Goal: Task Accomplishment & Management: Manage account settings

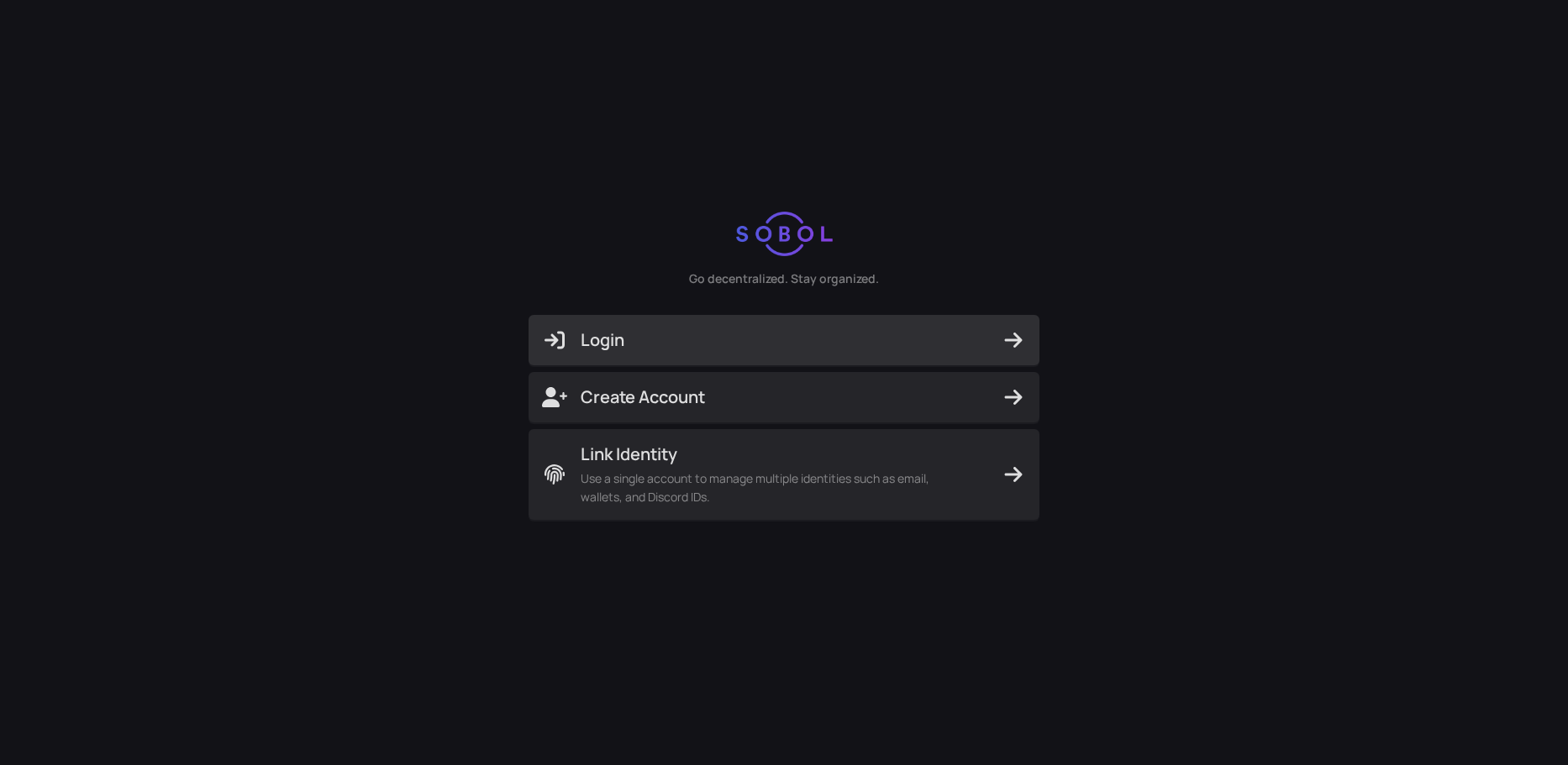
click at [744, 323] on button "Login" at bounding box center [783, 340] width 511 height 51
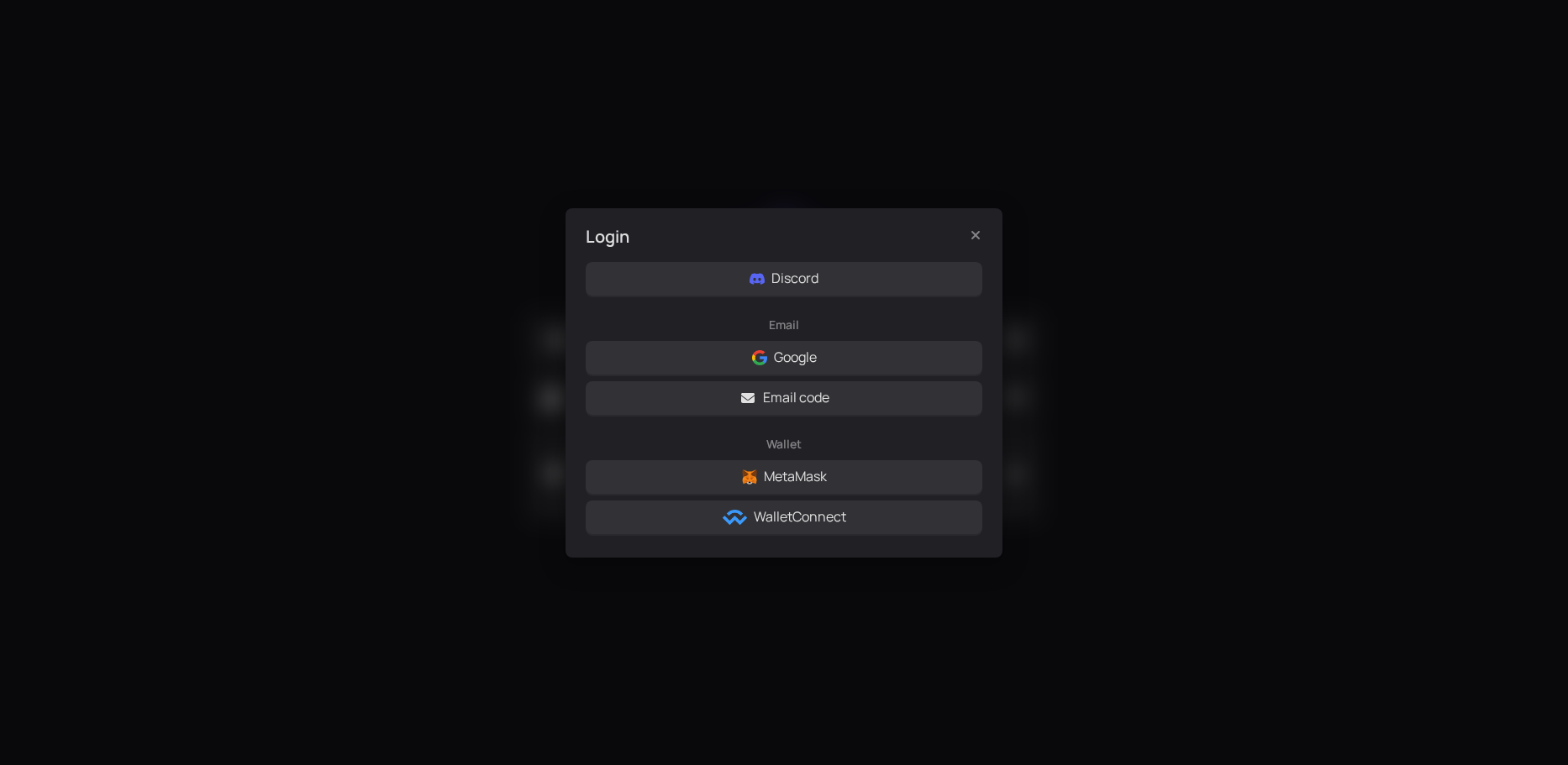
click at [768, 260] on div "Login Discord Email Google Email code Wallet MetaMask WalletConnect" at bounding box center [784, 382] width 437 height 350
click at [770, 280] on button "Discord" at bounding box center [784, 279] width 396 height 34
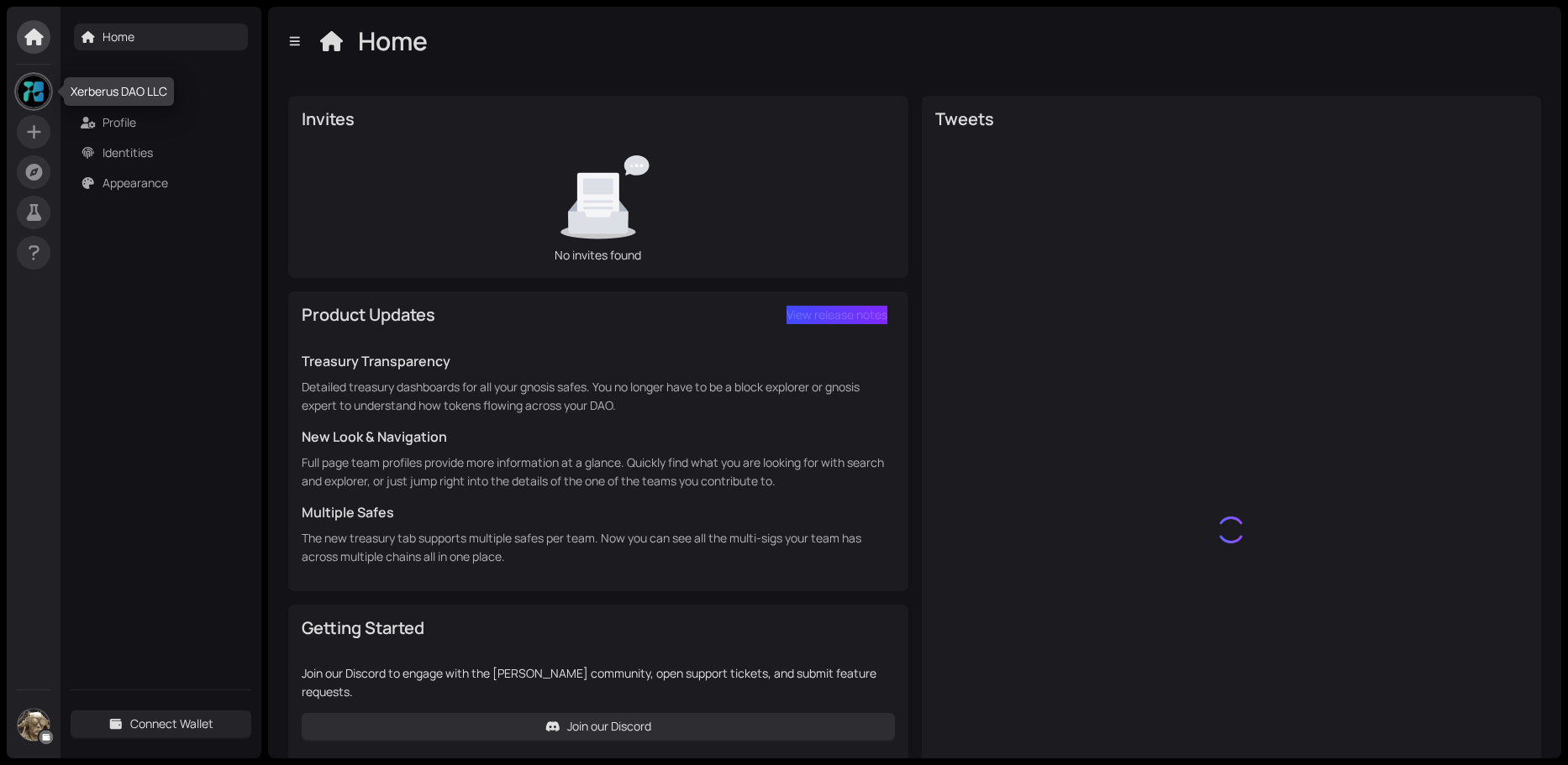
click at [35, 94] on img at bounding box center [34, 92] width 32 height 32
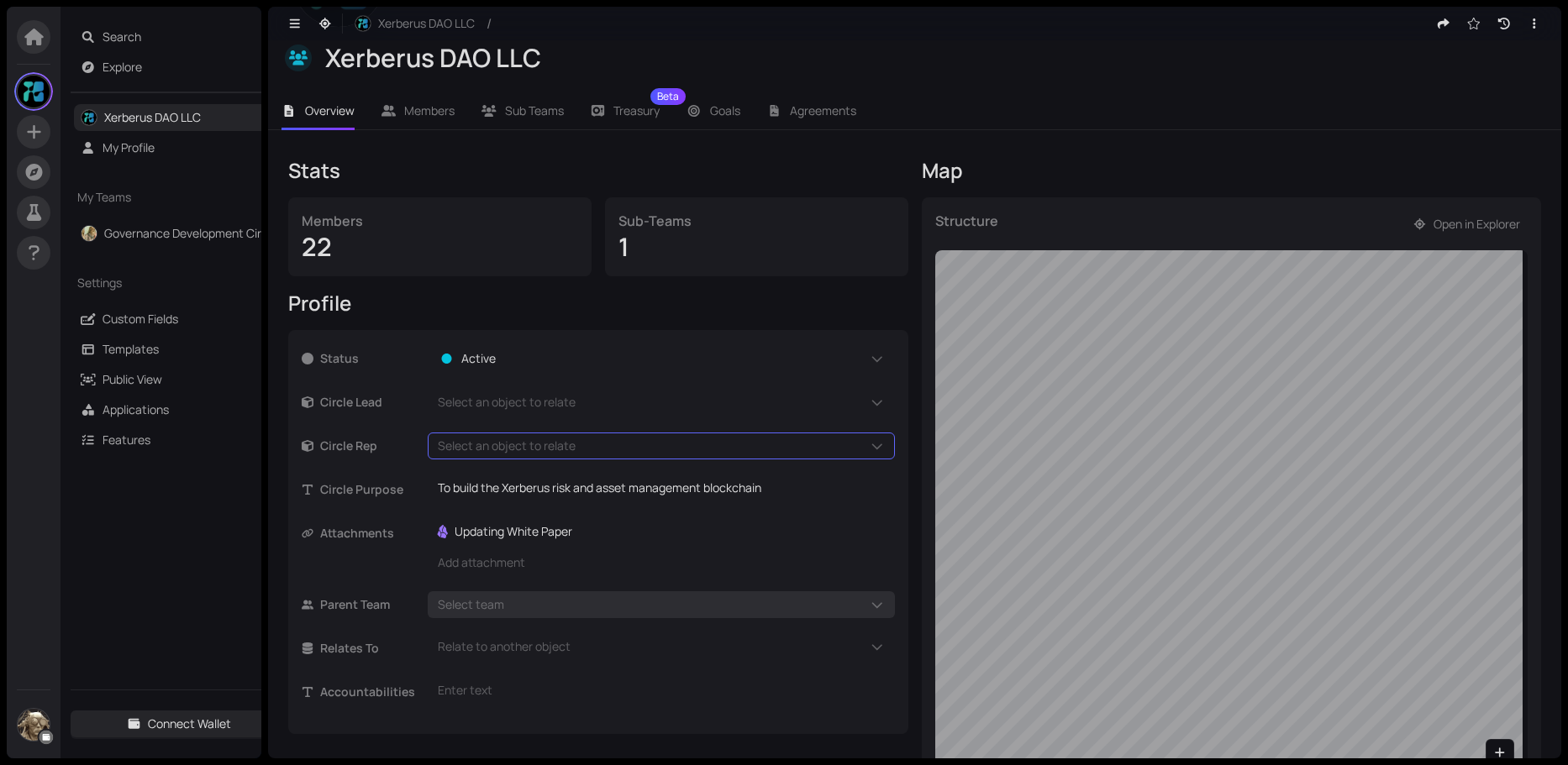
scroll to position [204, 0]
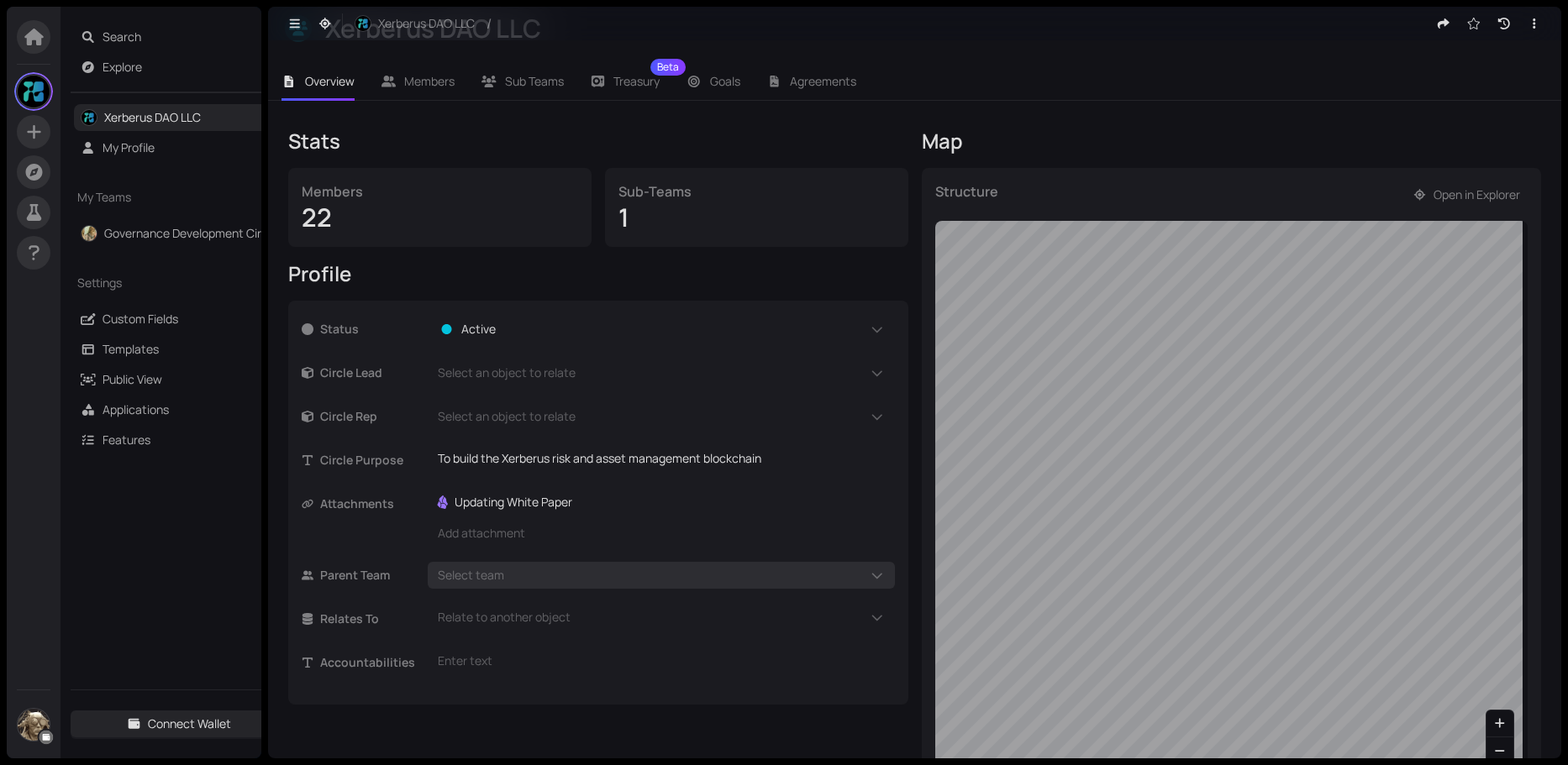
click at [536, 345] on div "Status Active" at bounding box center [598, 336] width 593 height 44
click at [322, 83] on span "Overview" at bounding box center [330, 81] width 50 height 16
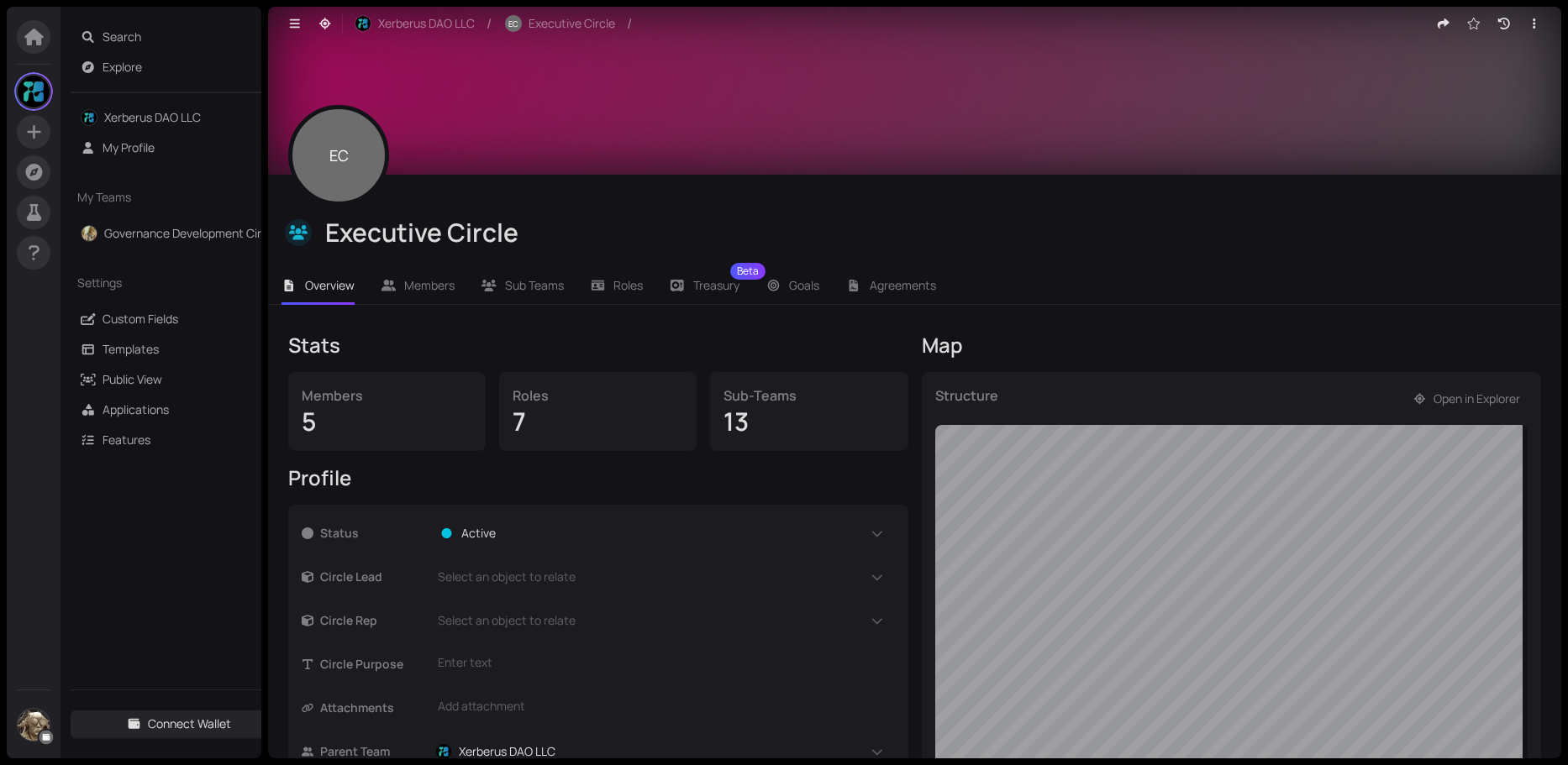
scroll to position [168, 0]
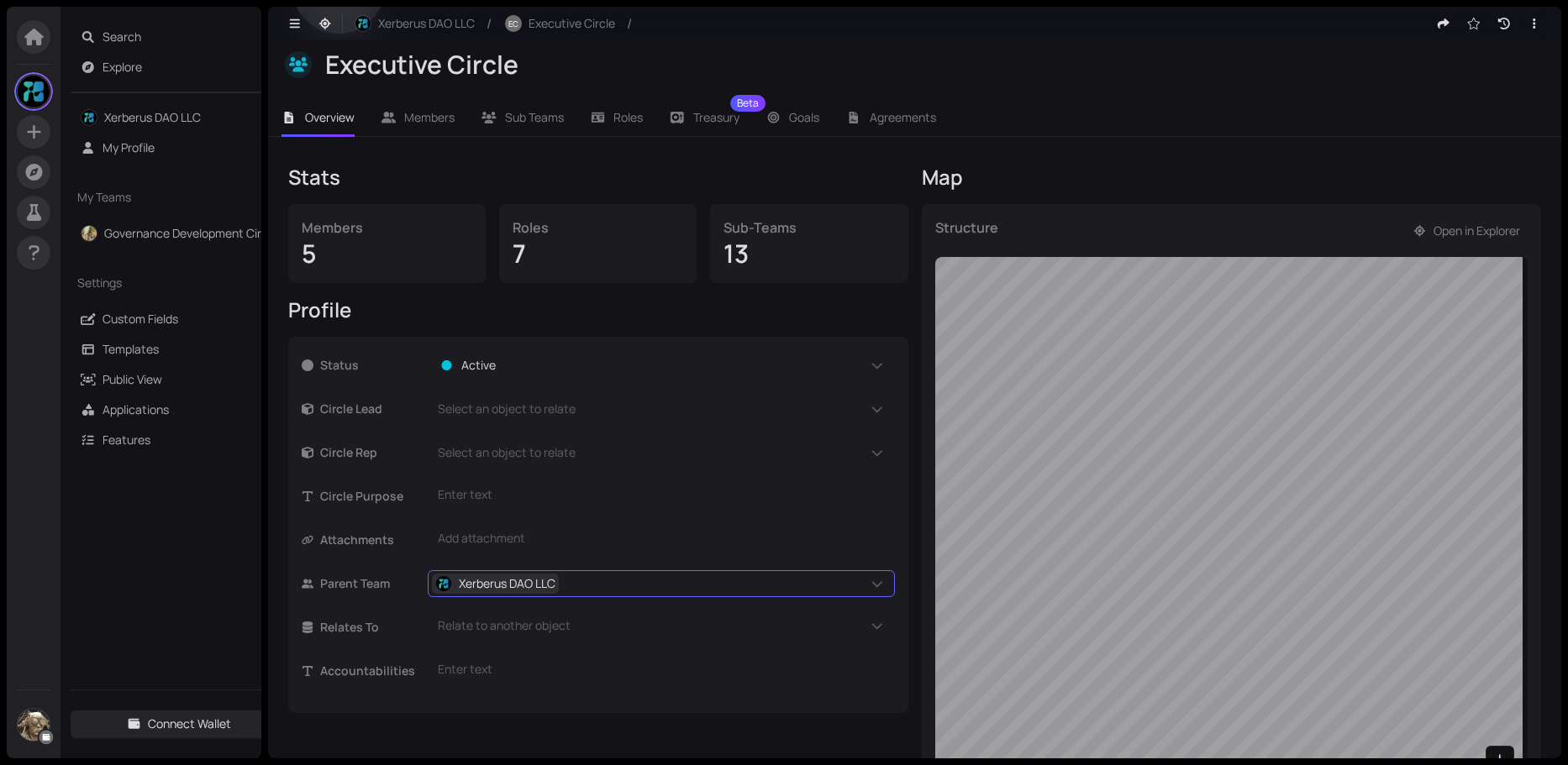
click at [512, 581] on span "Xerberus DAO LLC" at bounding box center [506, 584] width 97 height 19
click at [497, 644] on span "Xerberus DAO LLC" at bounding box center [514, 640] width 101 height 19
click at [499, 643] on span "Xerberus DAO LLC" at bounding box center [514, 640] width 101 height 19
click at [1440, 227] on span "Open in Explorer" at bounding box center [1476, 231] width 87 height 19
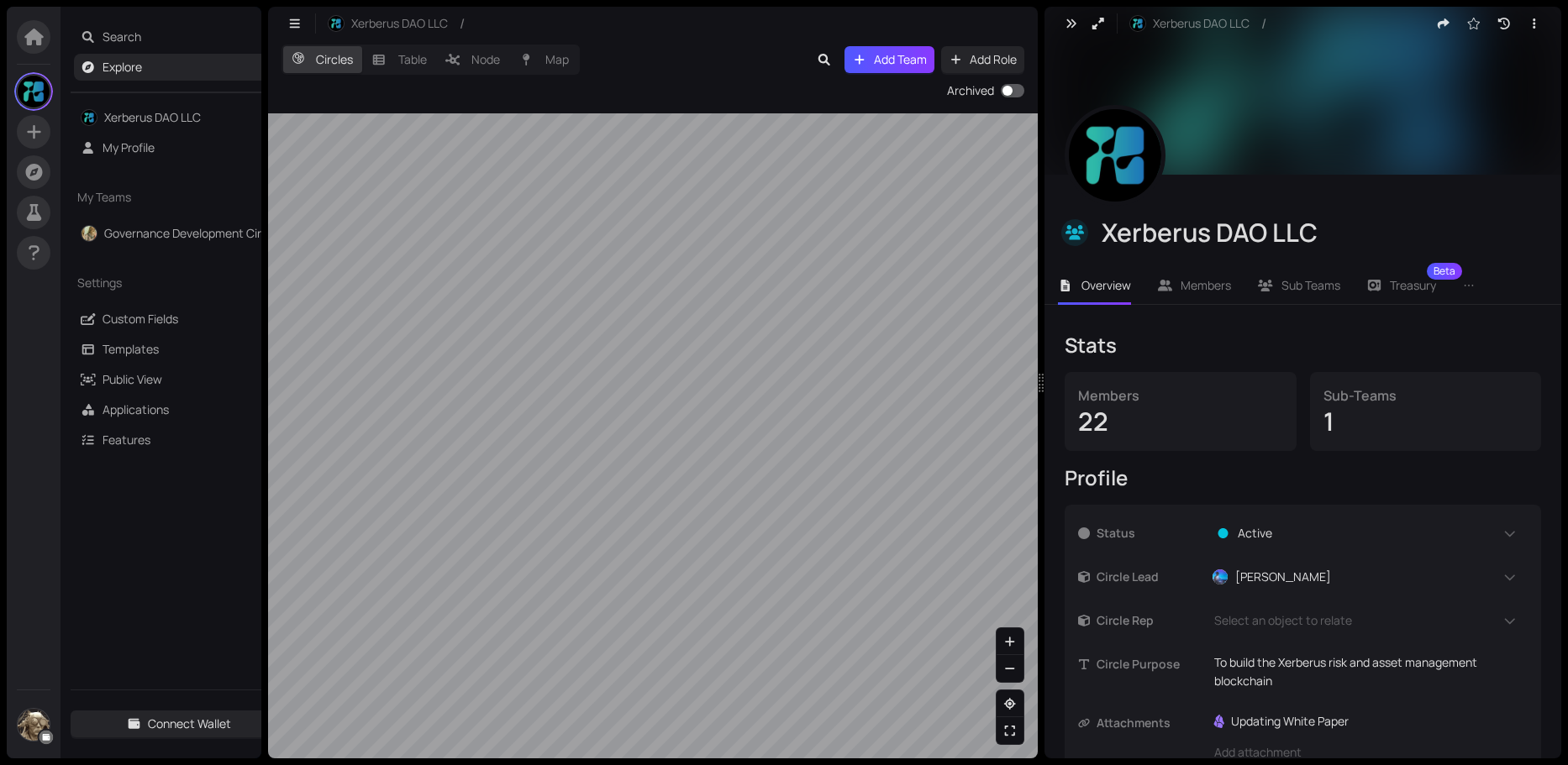
scroll to position [84, 0]
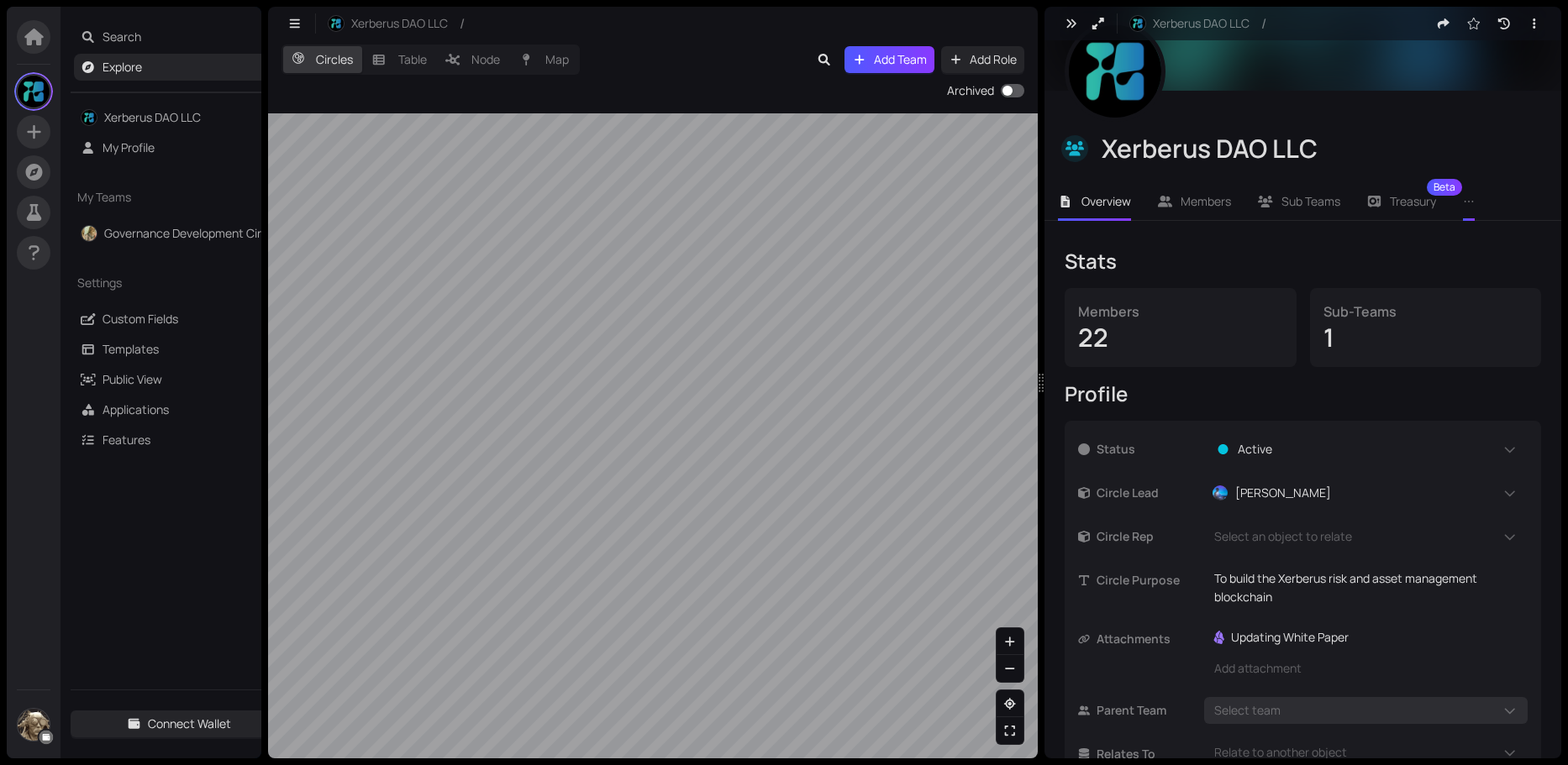
click at [1477, 200] on li at bounding box center [1468, 201] width 39 height 39
click at [1465, 203] on icon "ellipsis" at bounding box center [1468, 202] width 12 height 12
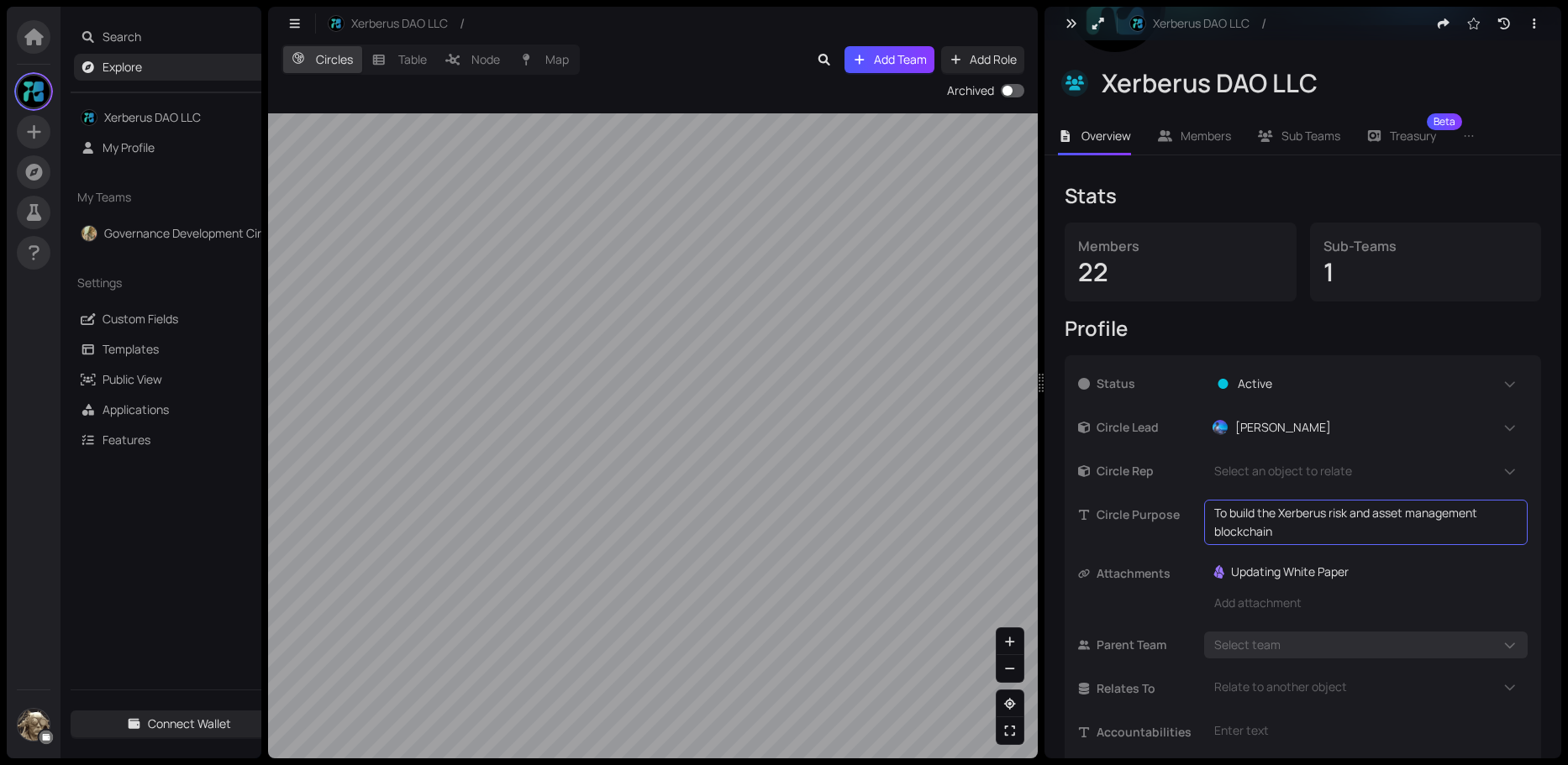
scroll to position [185, 0]
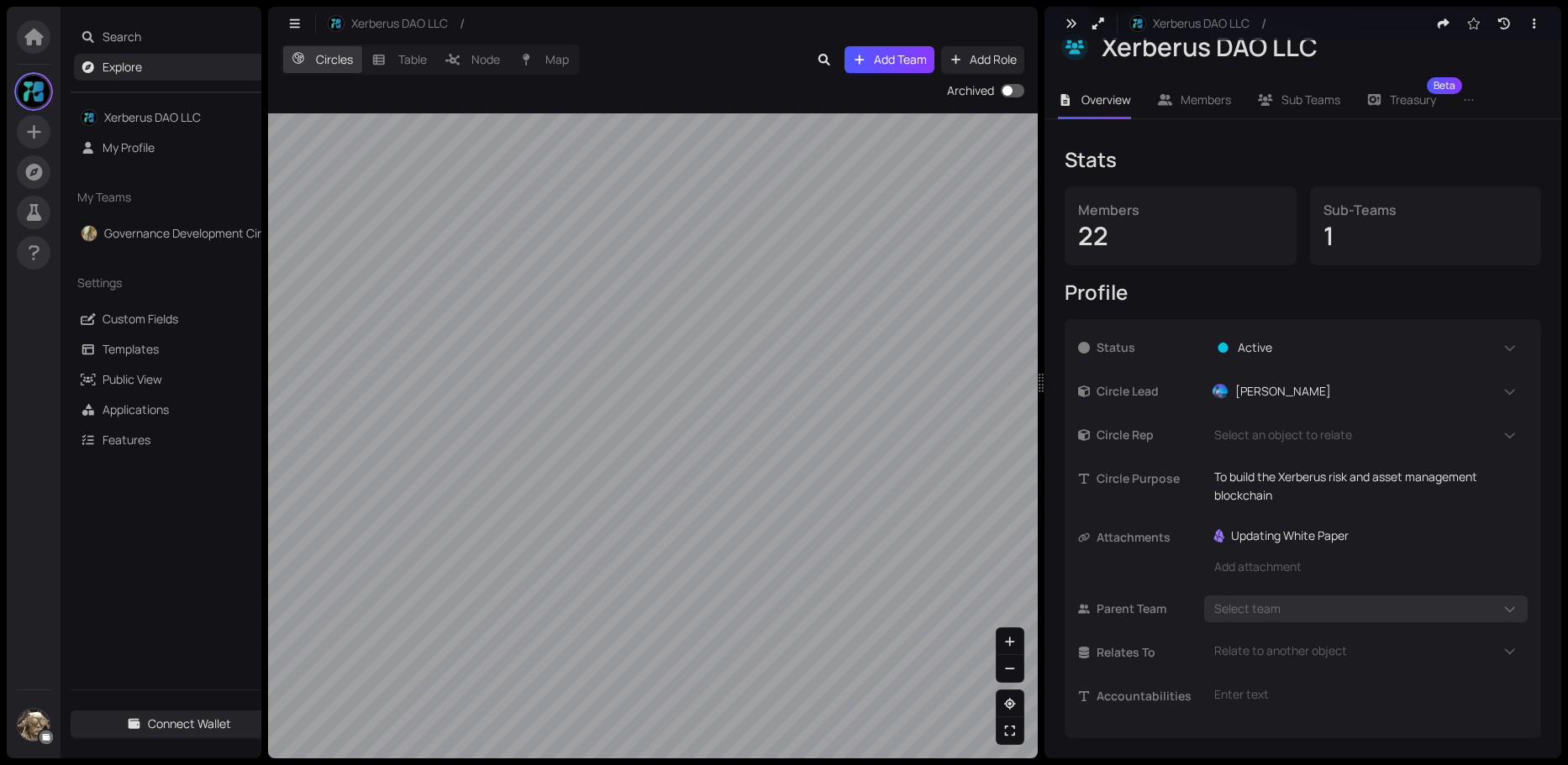
click at [1337, 237] on div "1" at bounding box center [1425, 236] width 204 height 32
click at [1440, 51] on span "Assign Template" at bounding box center [1461, 57] width 123 height 19
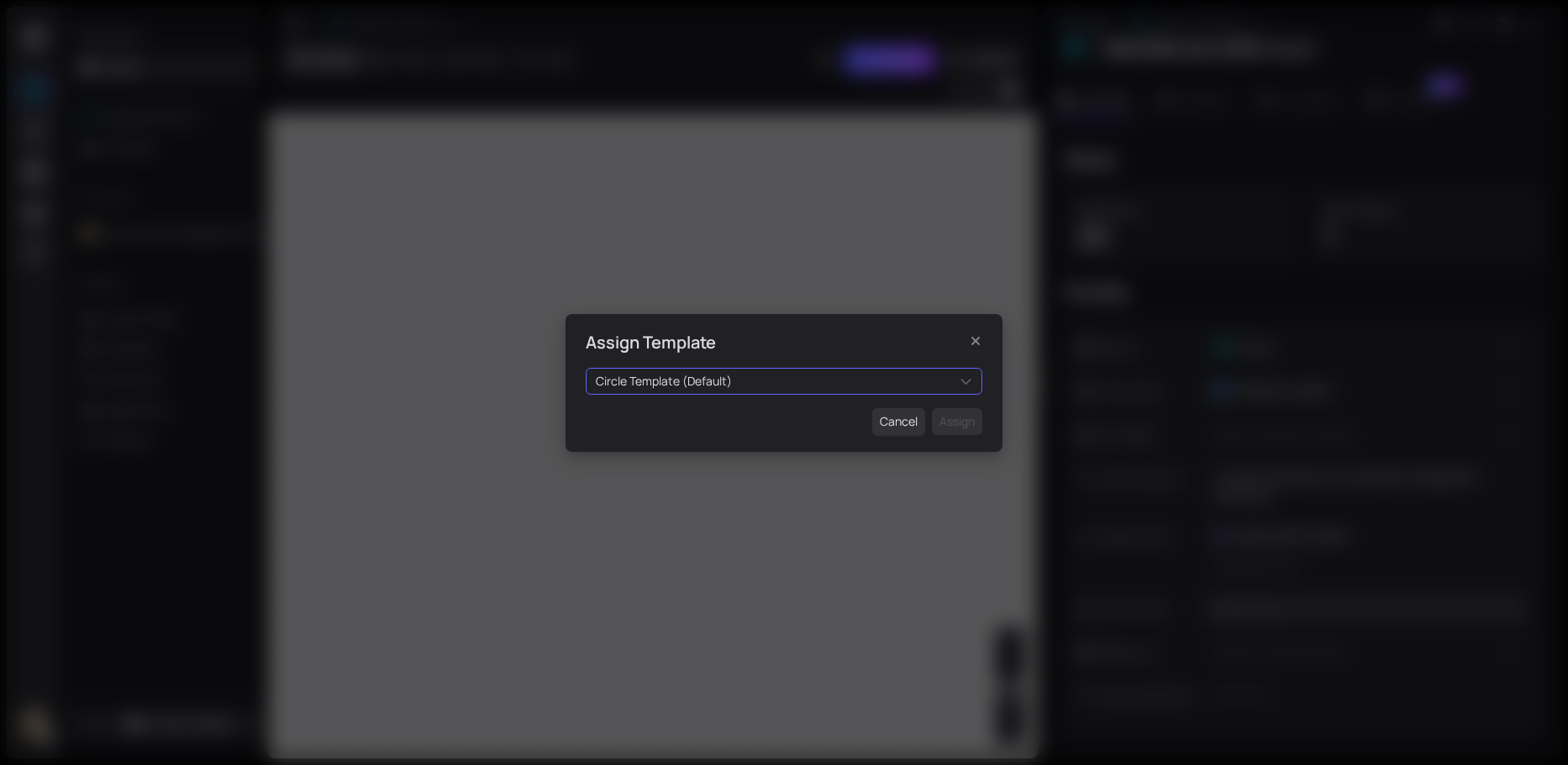
click at [968, 381] on div "Circle Template (Default)" at bounding box center [784, 381] width 396 height 27
click at [895, 422] on span "Cancel" at bounding box center [899, 421] width 38 height 19
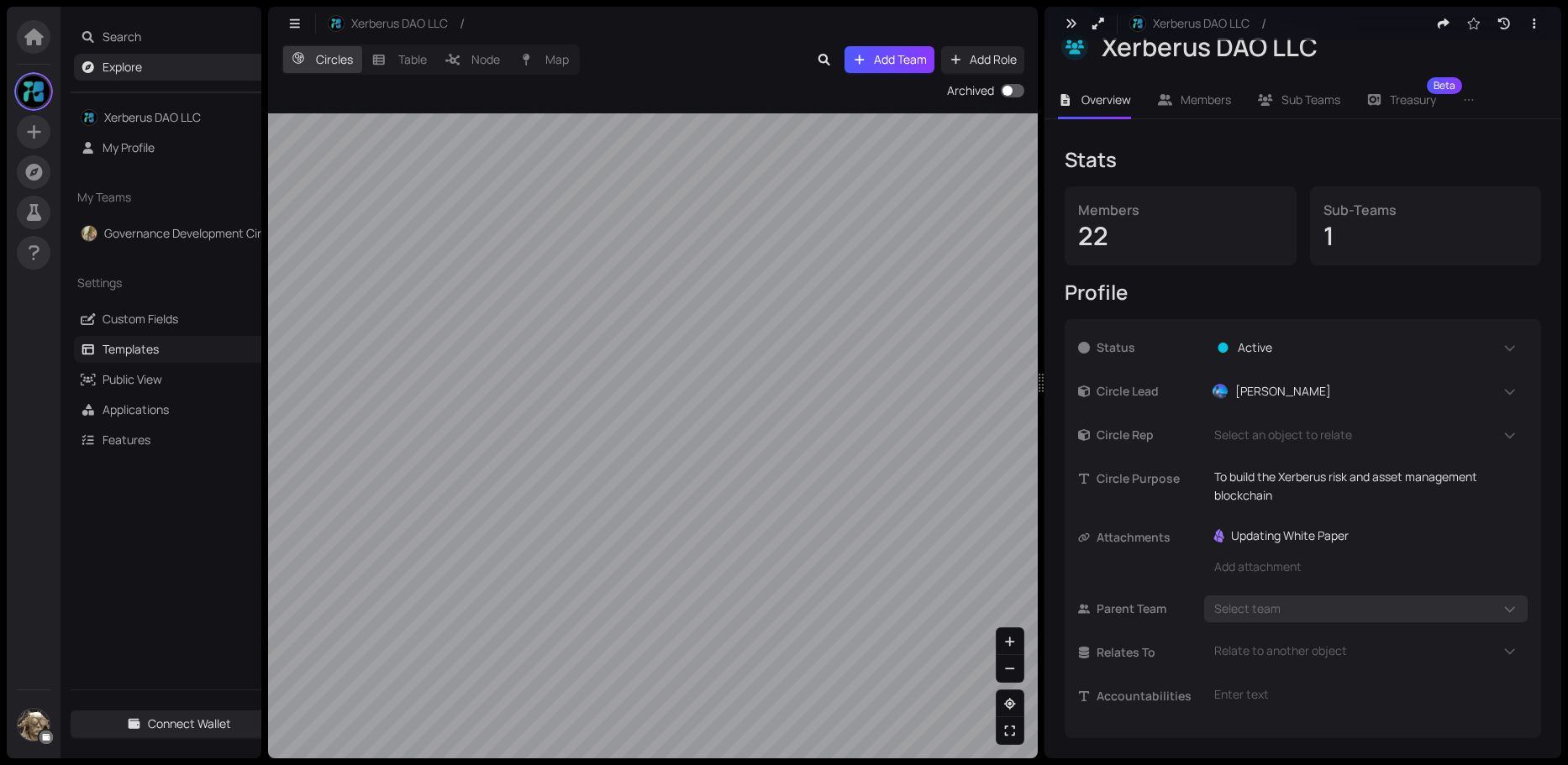
click at [132, 351] on link "Templates" at bounding box center [131, 349] width 57 height 16
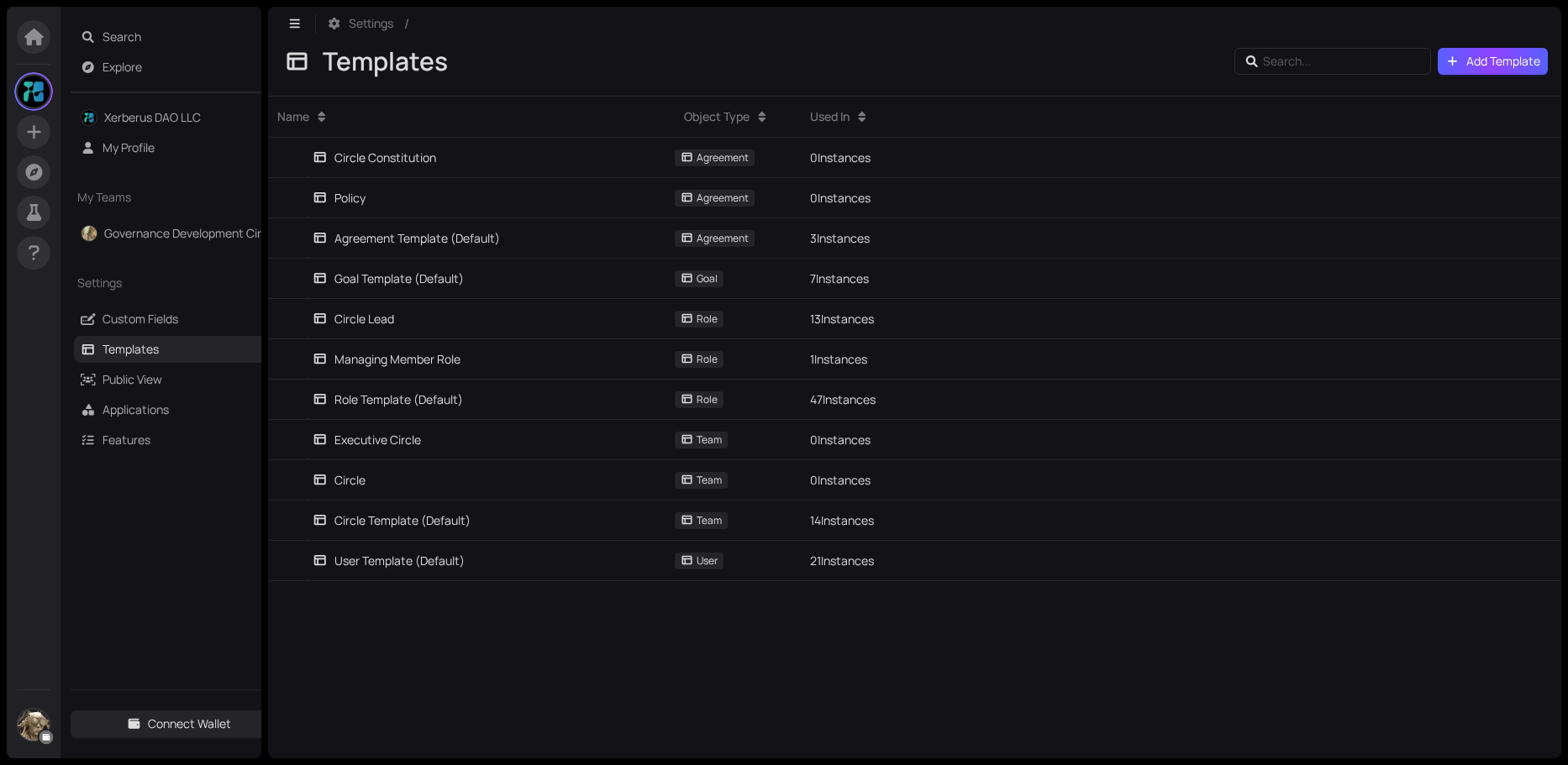
click at [1473, 56] on span "Add Template" at bounding box center [1503, 61] width 74 height 19
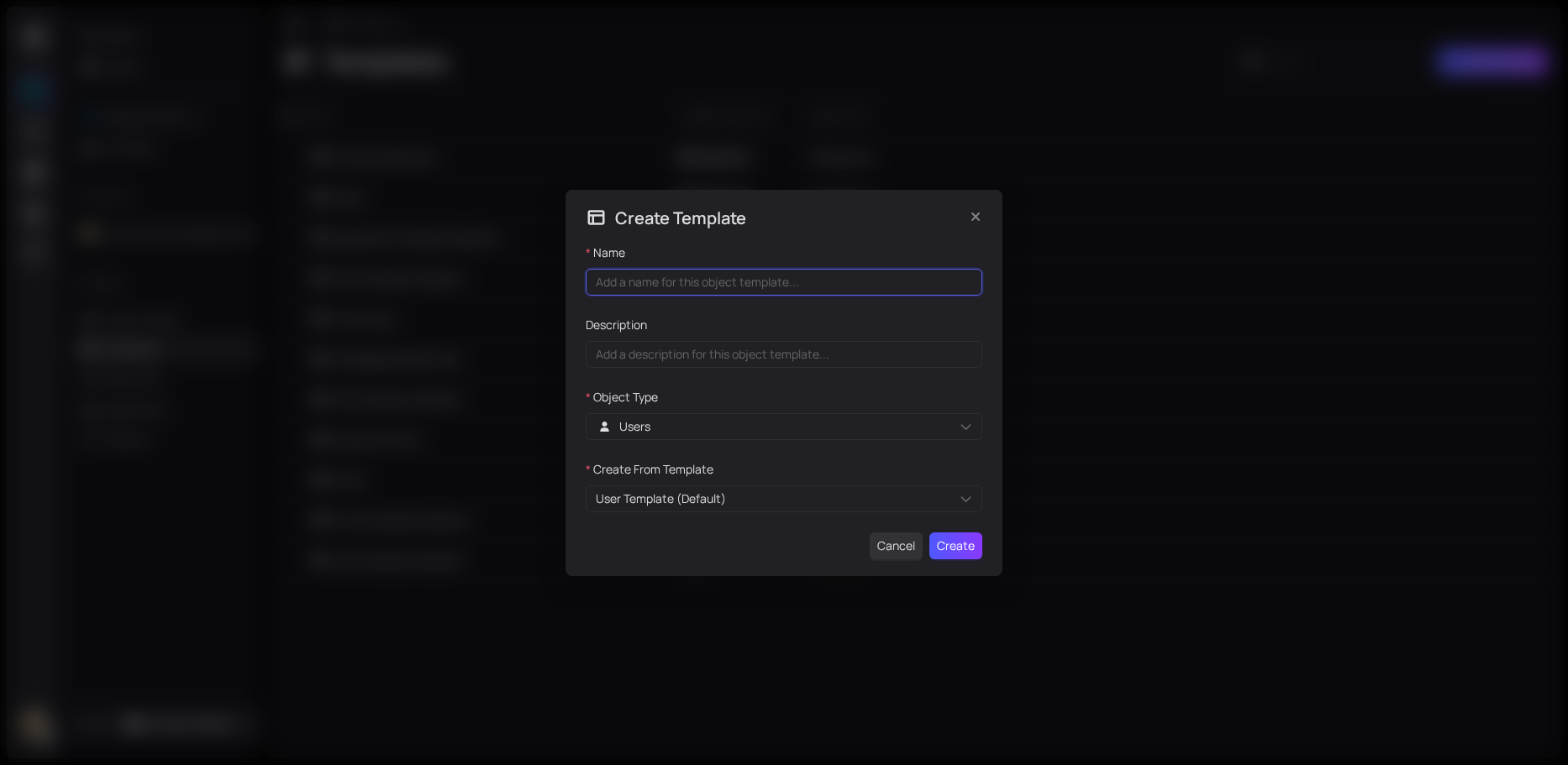
click at [677, 286] on input "Name" at bounding box center [784, 282] width 396 height 27
type input "DAO Organizational Template"
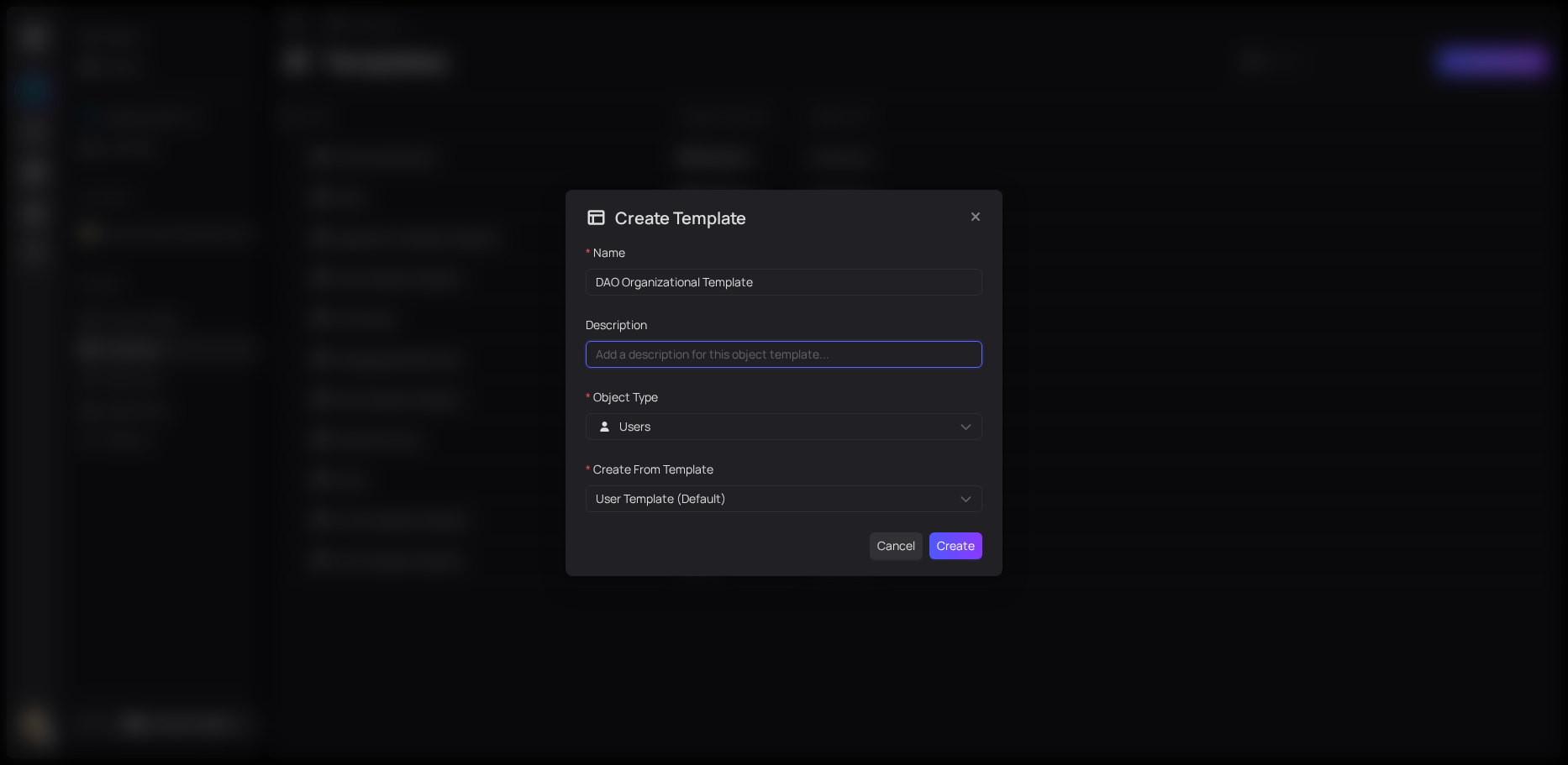
click at [674, 355] on input "Description" at bounding box center [784, 354] width 396 height 27
type input "U"
click at [642, 430] on span "Users" at bounding box center [635, 426] width 31 height 19
type input "This Circle template describes the highest level of a legally structured DAO or…"
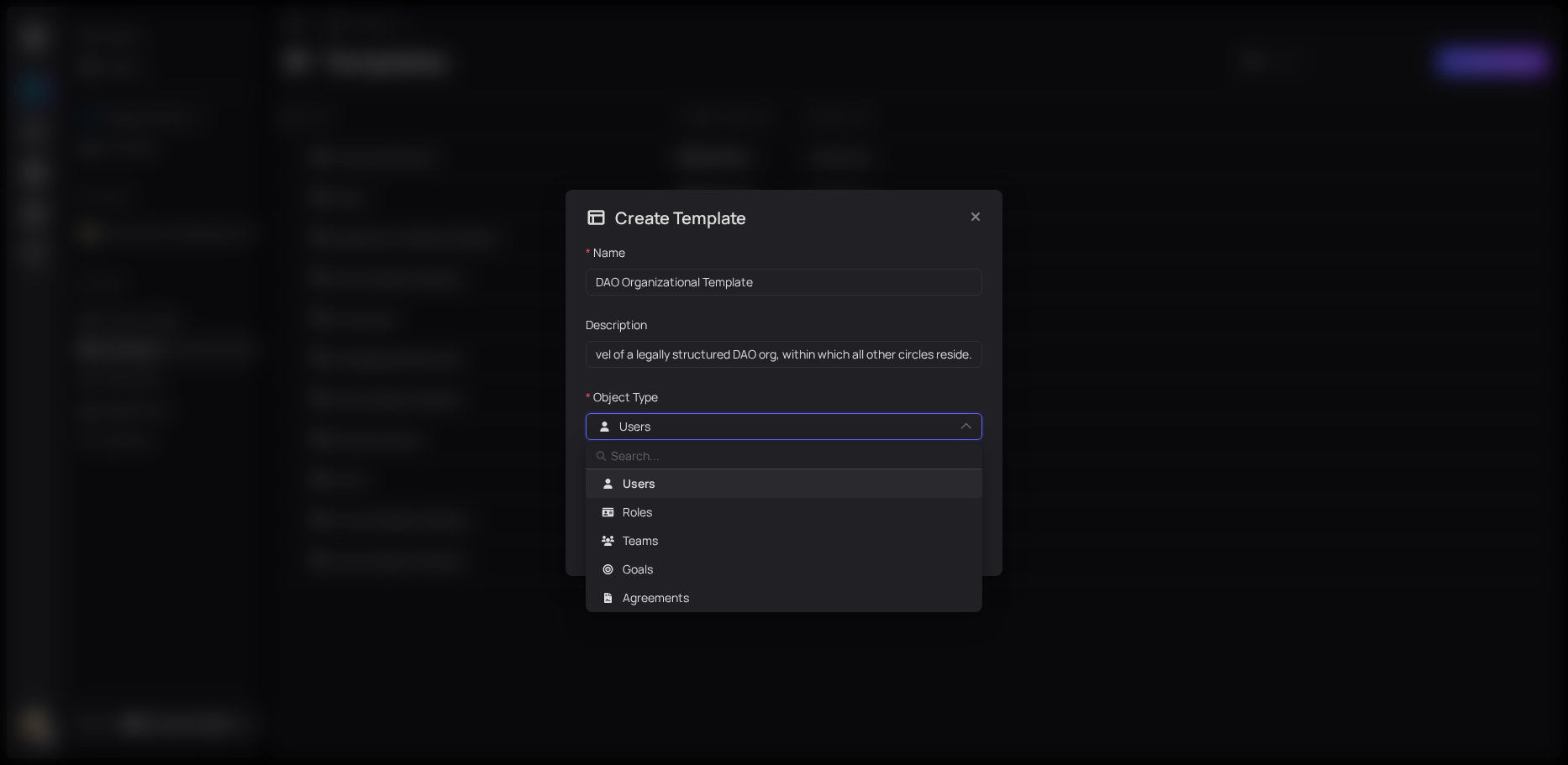
scroll to position [0, 0]
click at [650, 538] on span "Teams" at bounding box center [640, 541] width 35 height 19
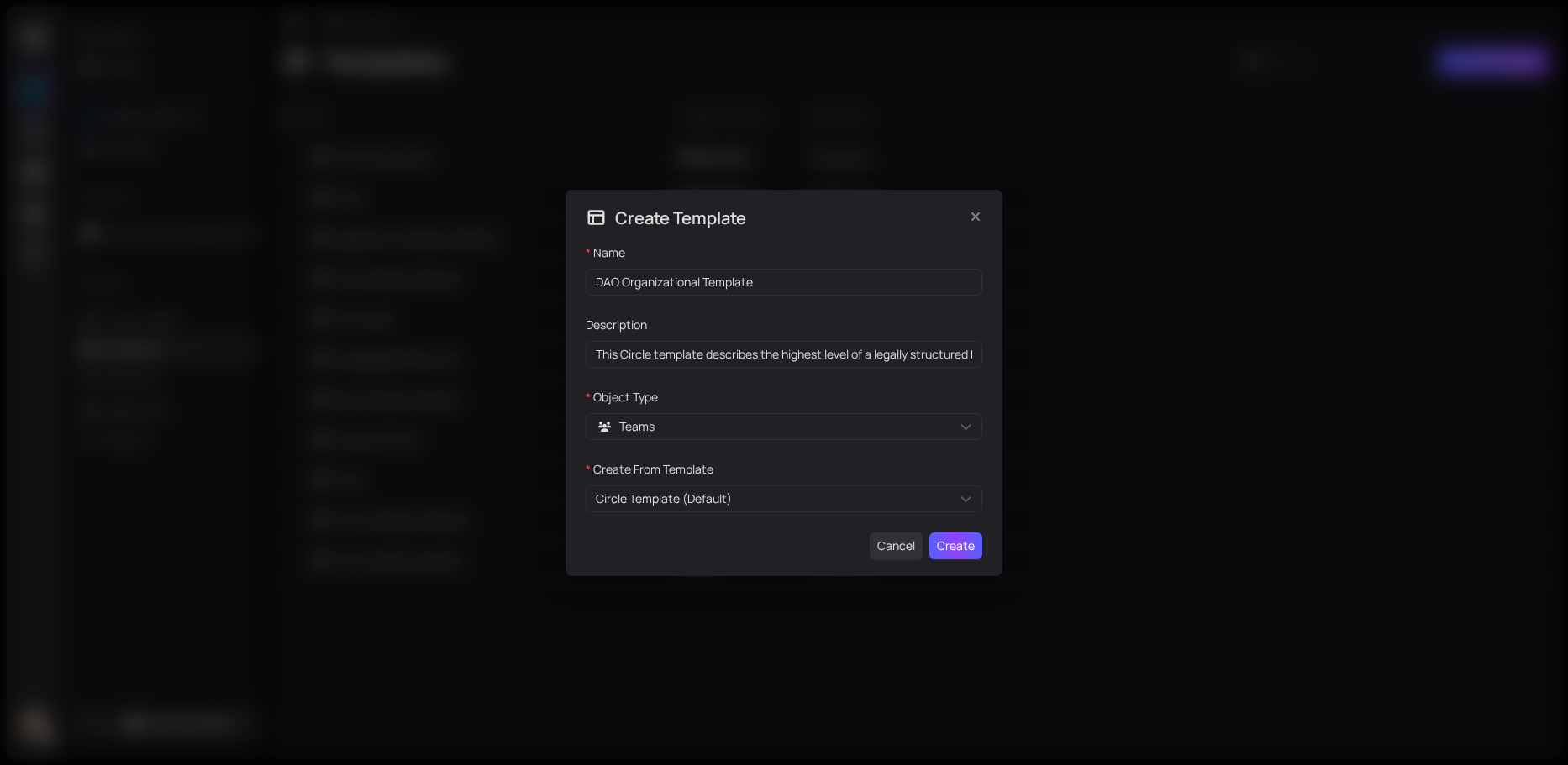
click at [967, 545] on span "Create" at bounding box center [955, 546] width 38 height 19
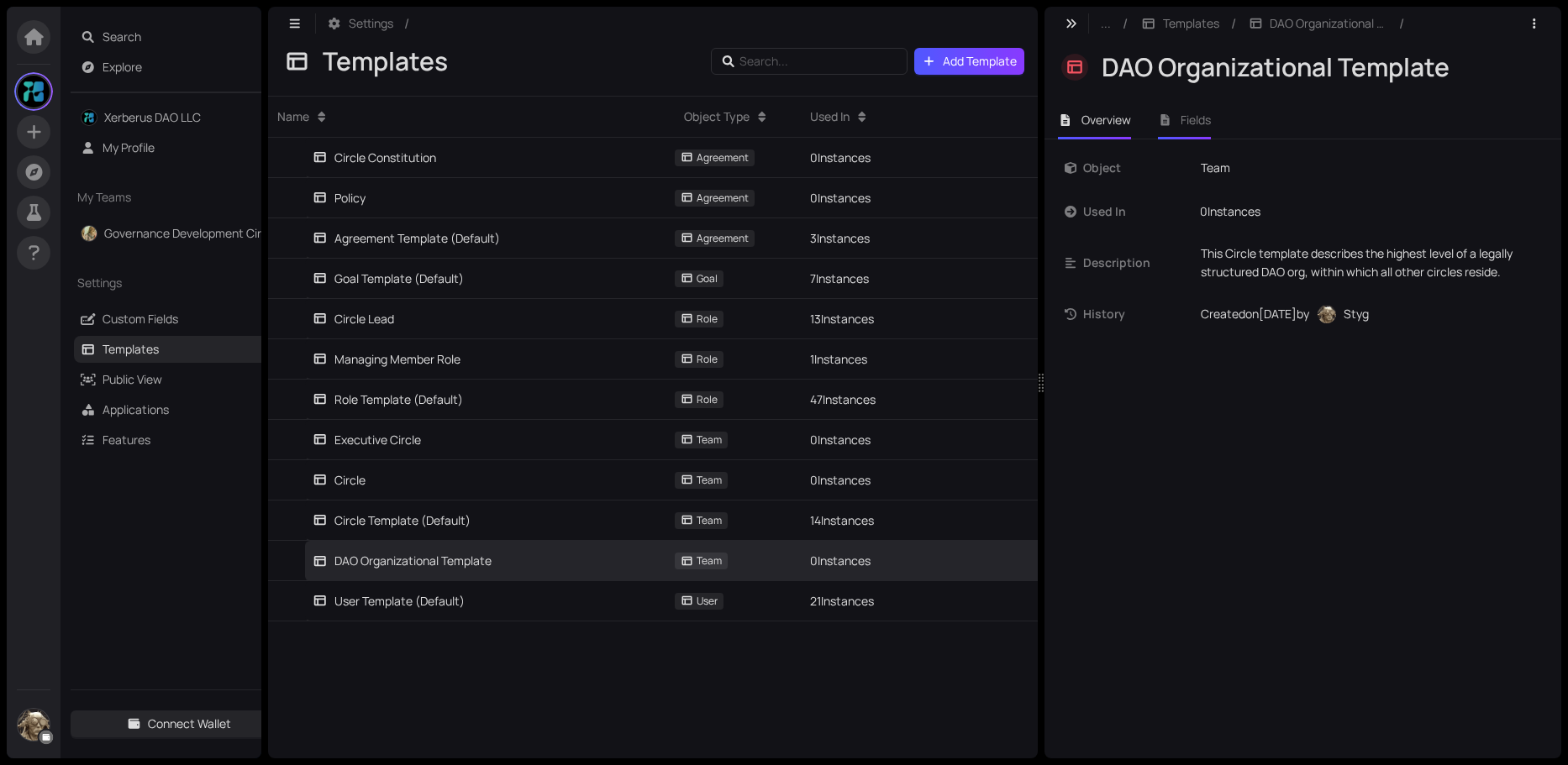
click at [1211, 111] on li "Fields" at bounding box center [1184, 120] width 81 height 39
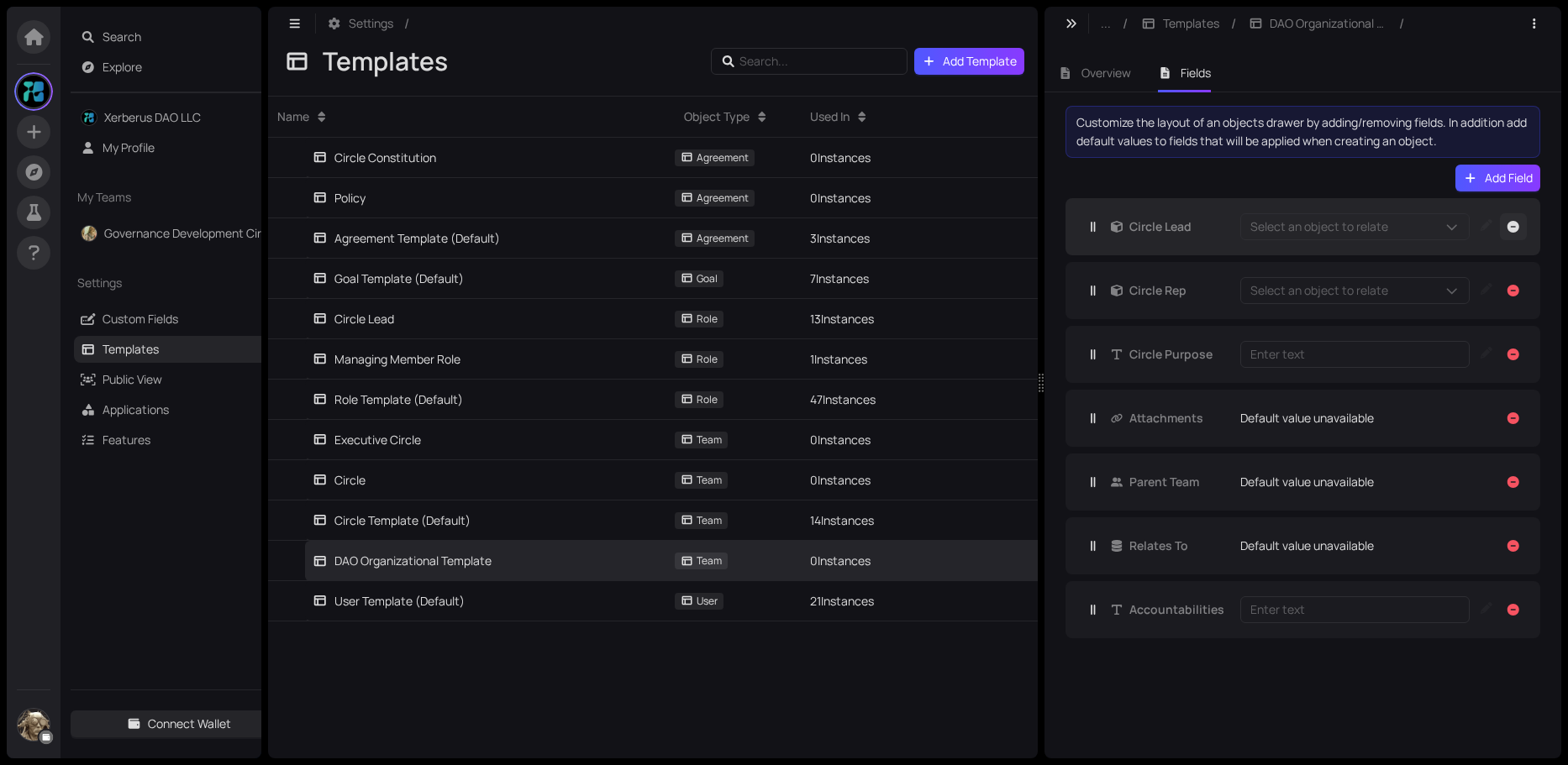
click at [1516, 222] on icon "button" at bounding box center [1512, 227] width 15 height 12
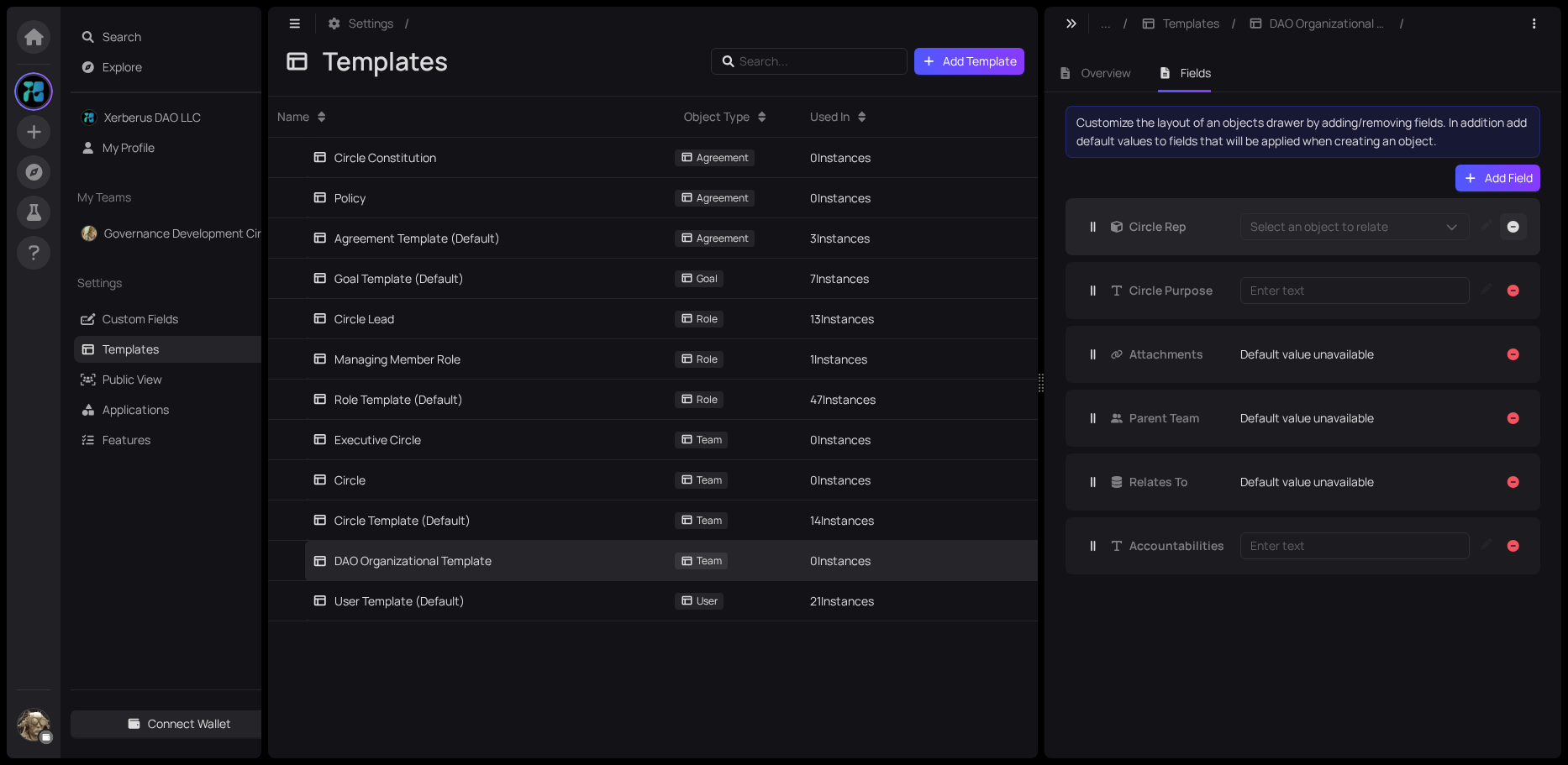
click at [1510, 223] on icon "button" at bounding box center [1513, 227] width 12 height 12
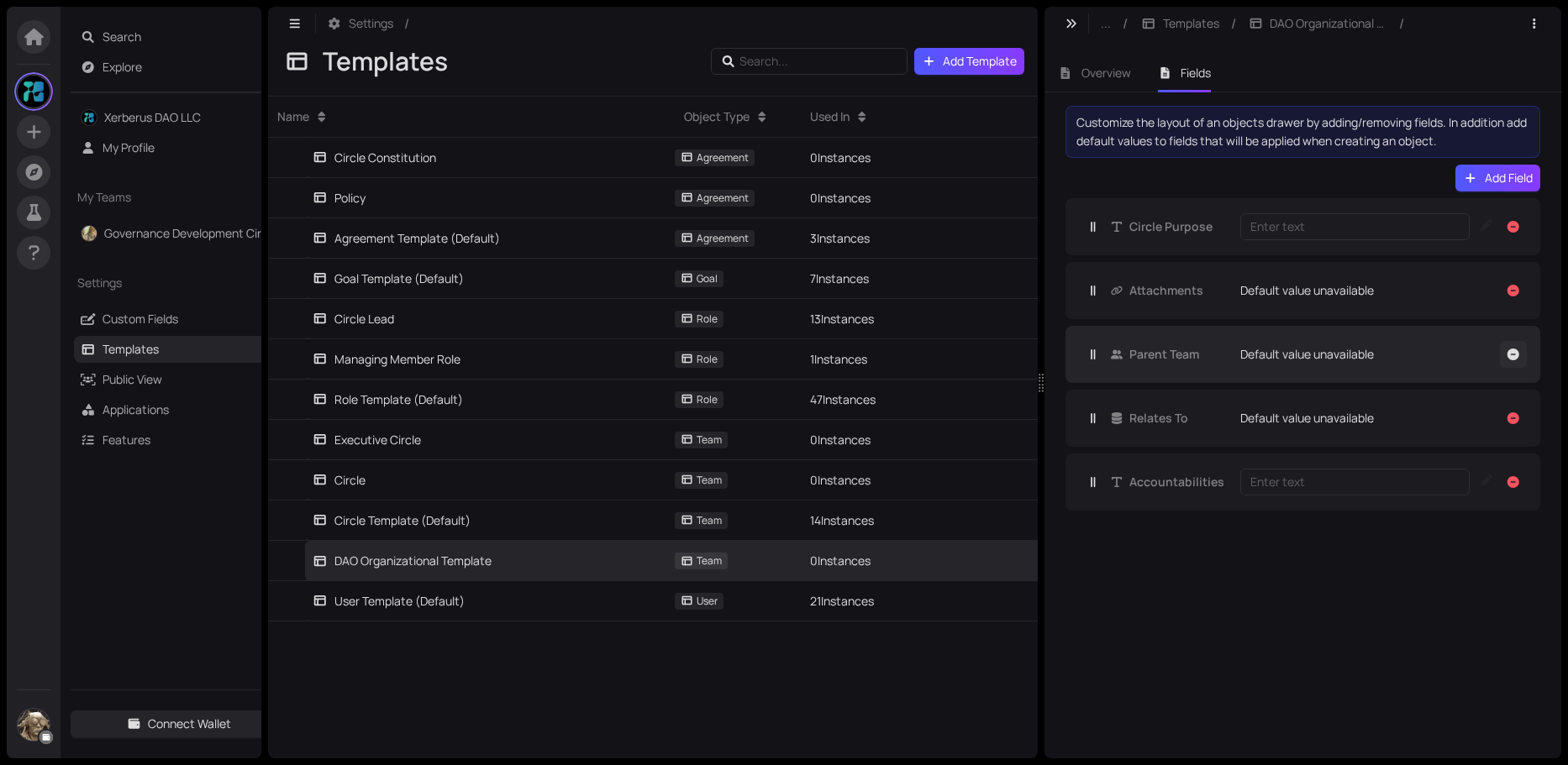
click at [1516, 357] on icon "button" at bounding box center [1513, 355] width 12 height 12
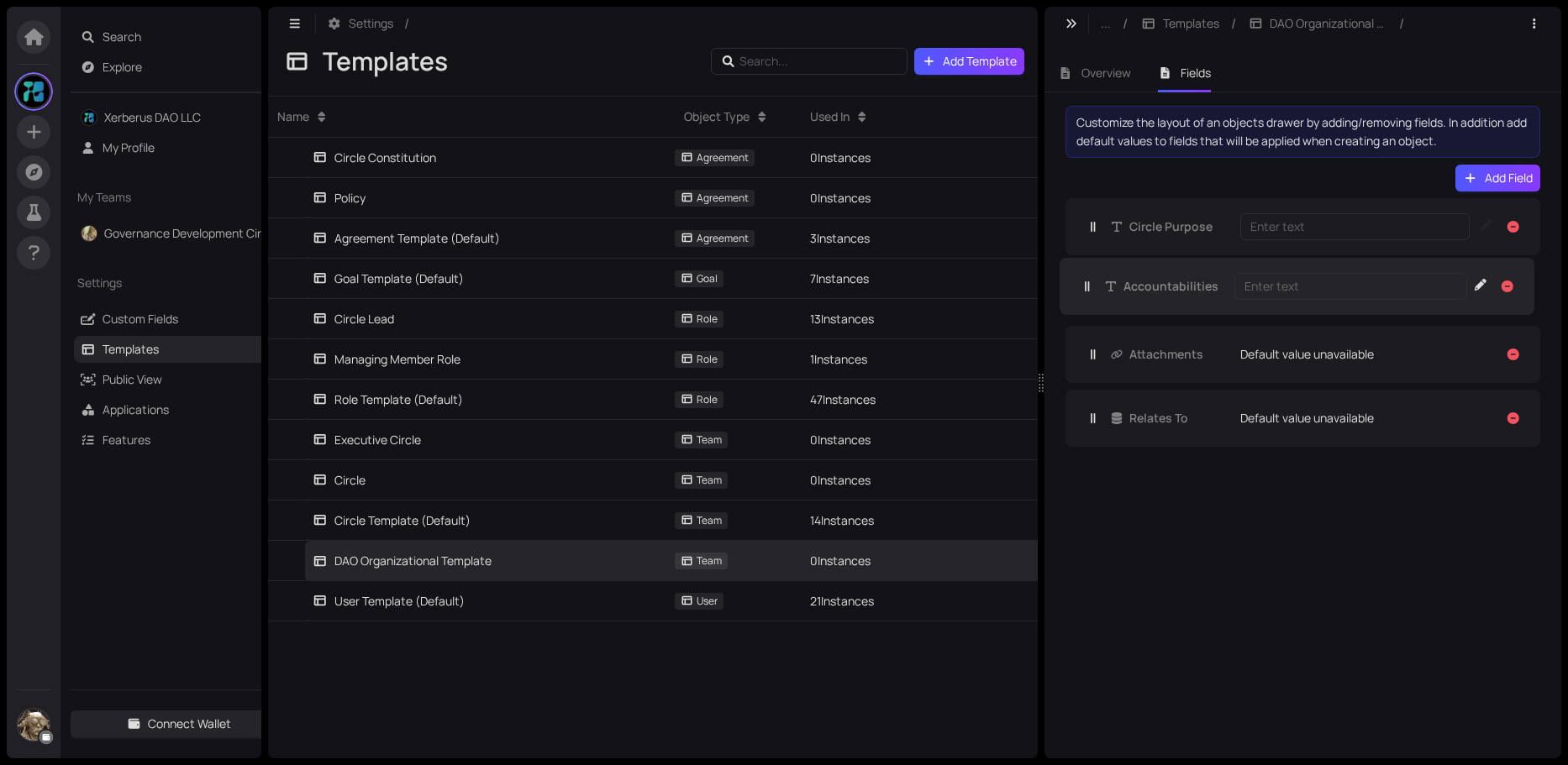
drag, startPoint x: 1175, startPoint y: 416, endPoint x: 1169, endPoint y: 293, distance: 123.1
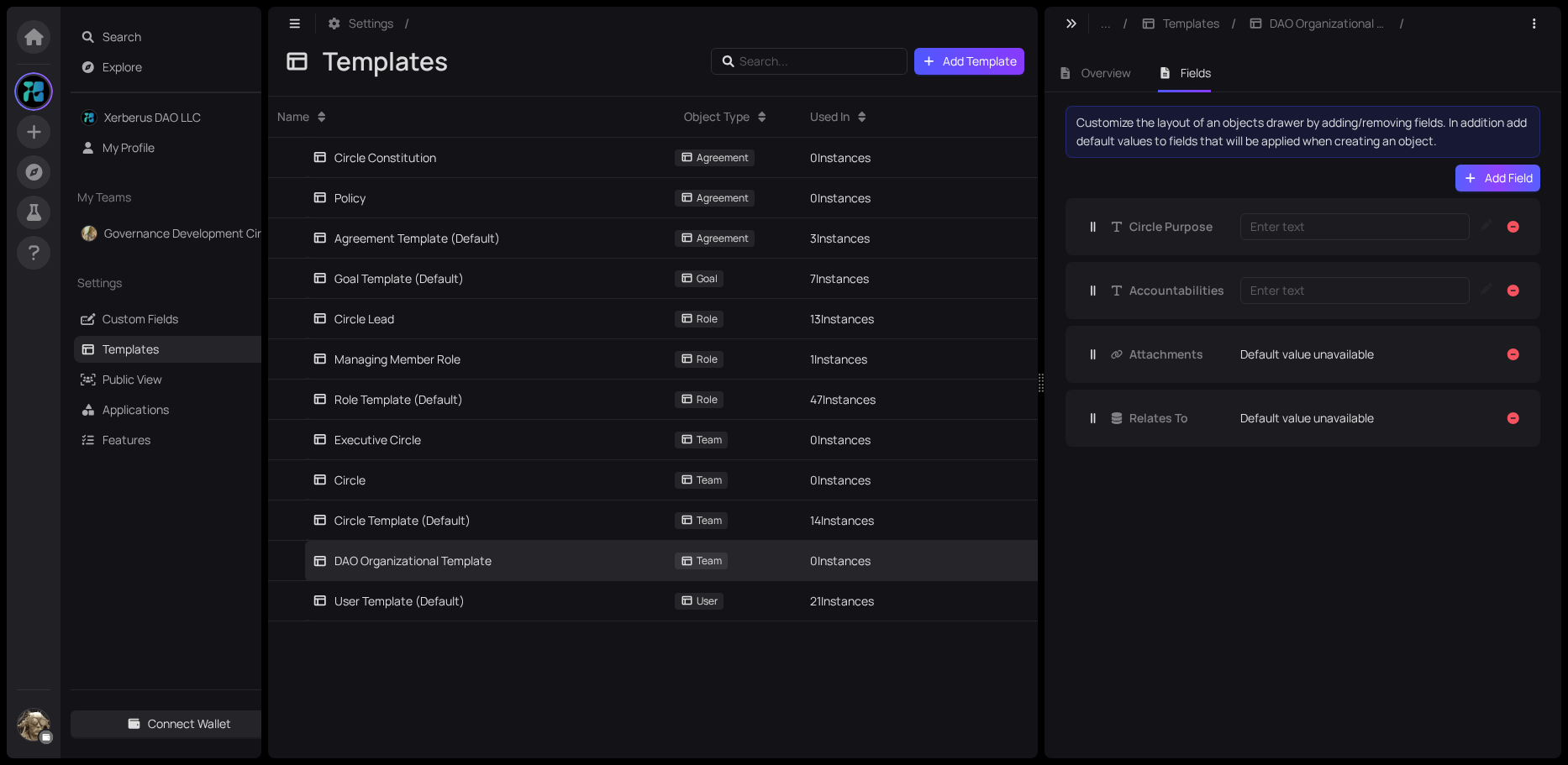
click at [1499, 170] on span "Add Field" at bounding box center [1508, 178] width 48 height 19
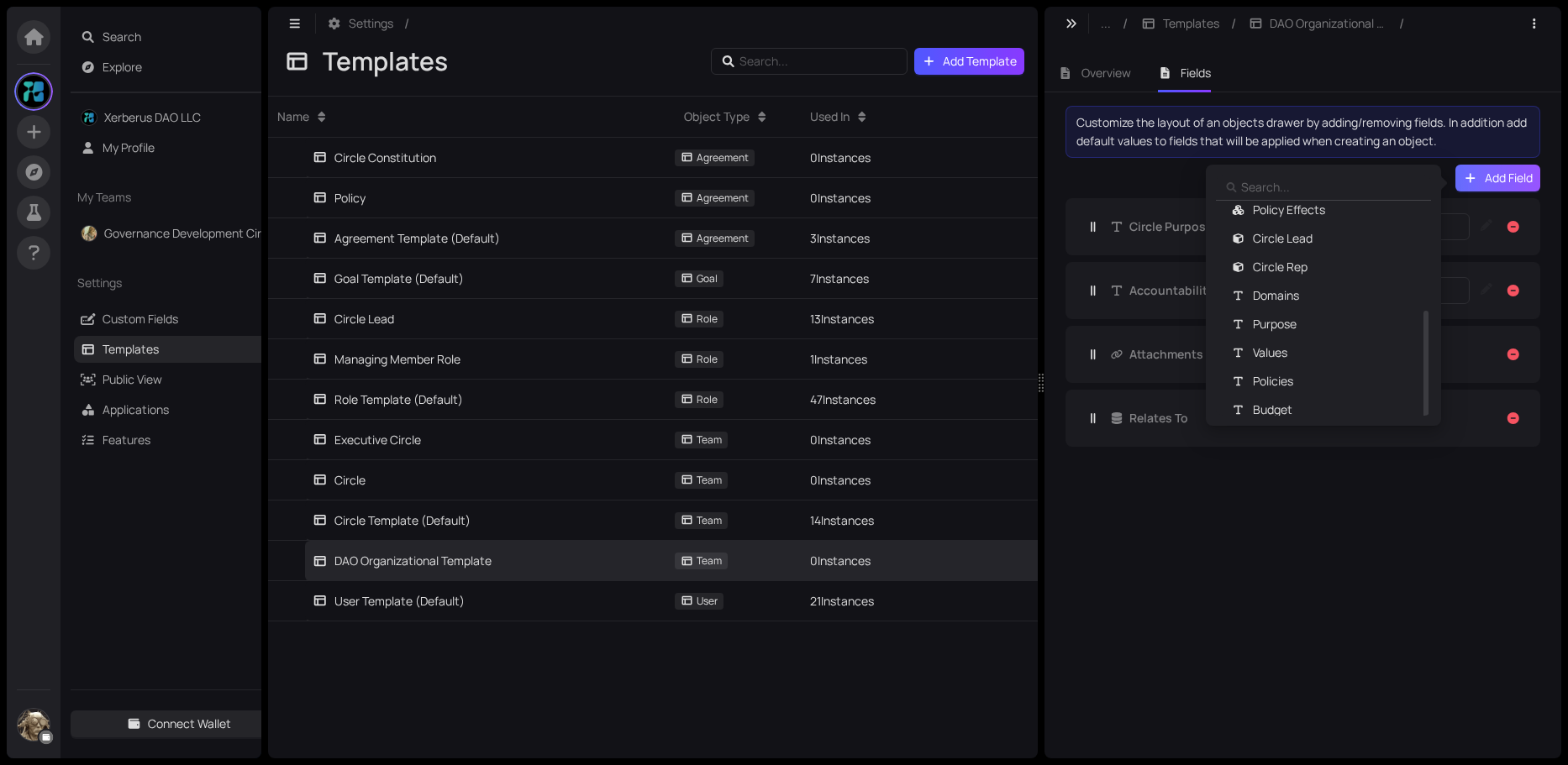
scroll to position [237, 0]
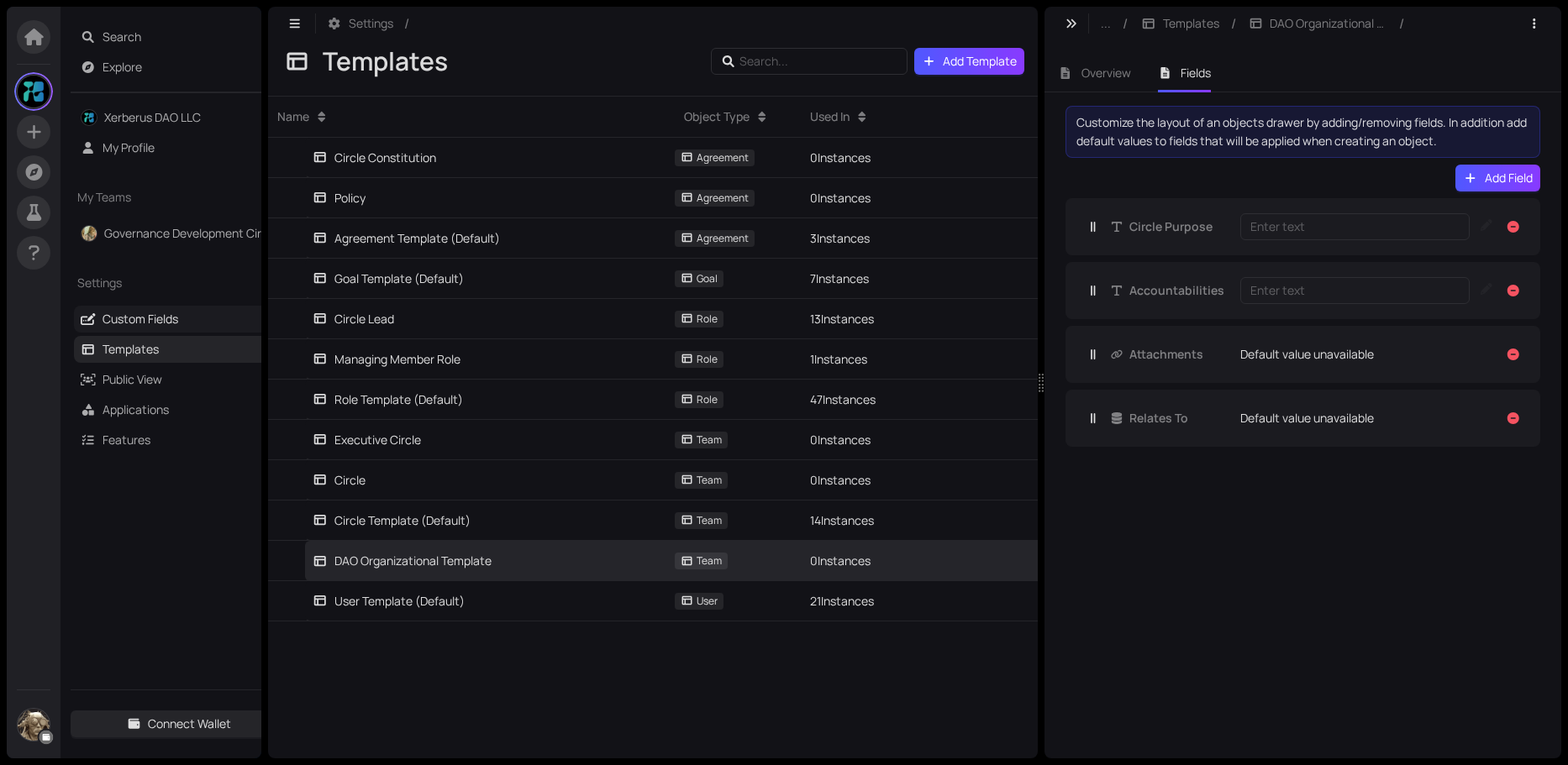
click at [143, 317] on link "Custom Fields" at bounding box center [140, 319] width 76 height 16
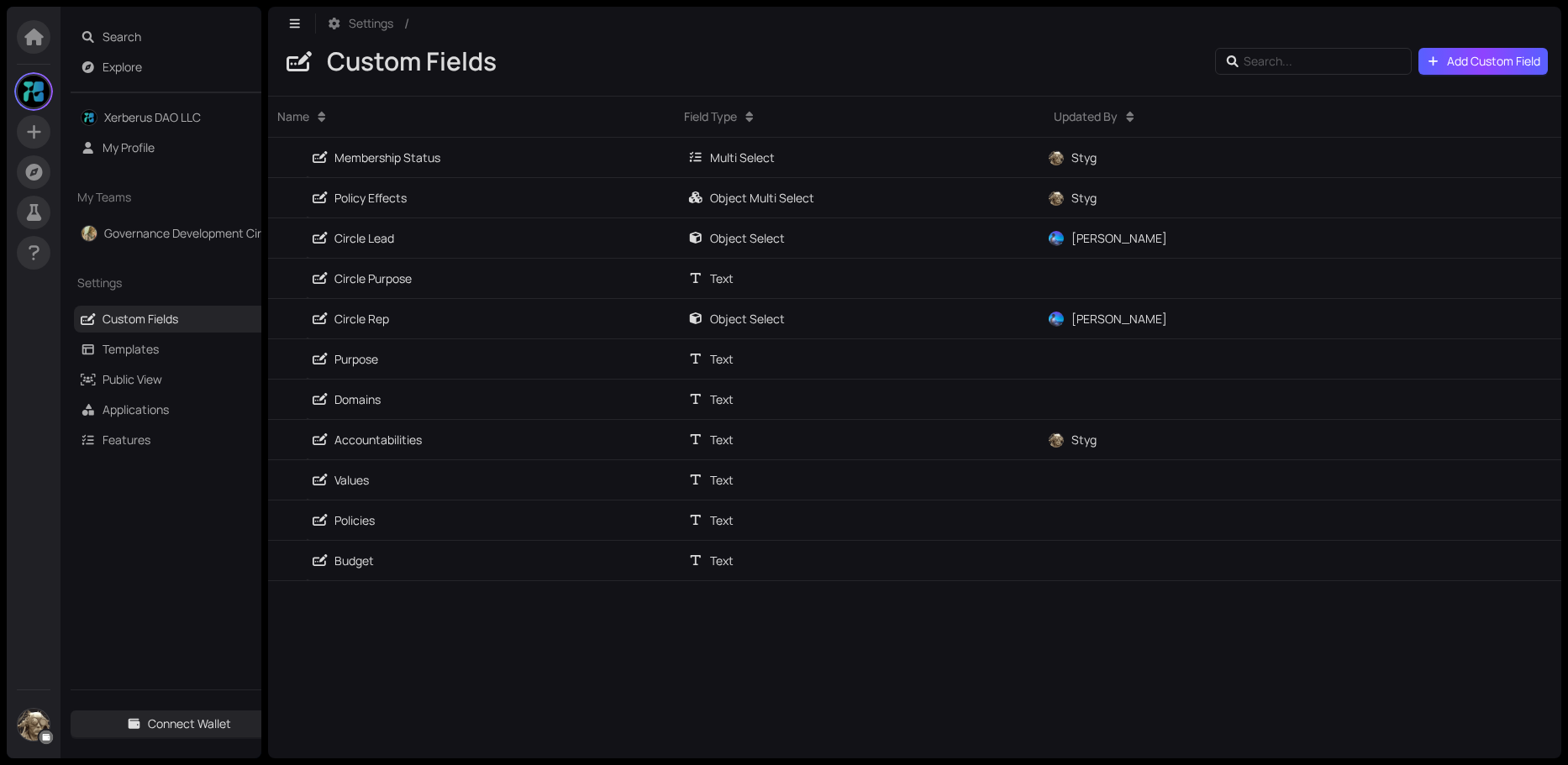
click at [1505, 65] on span "Add Custom Field" at bounding box center [1493, 61] width 94 height 19
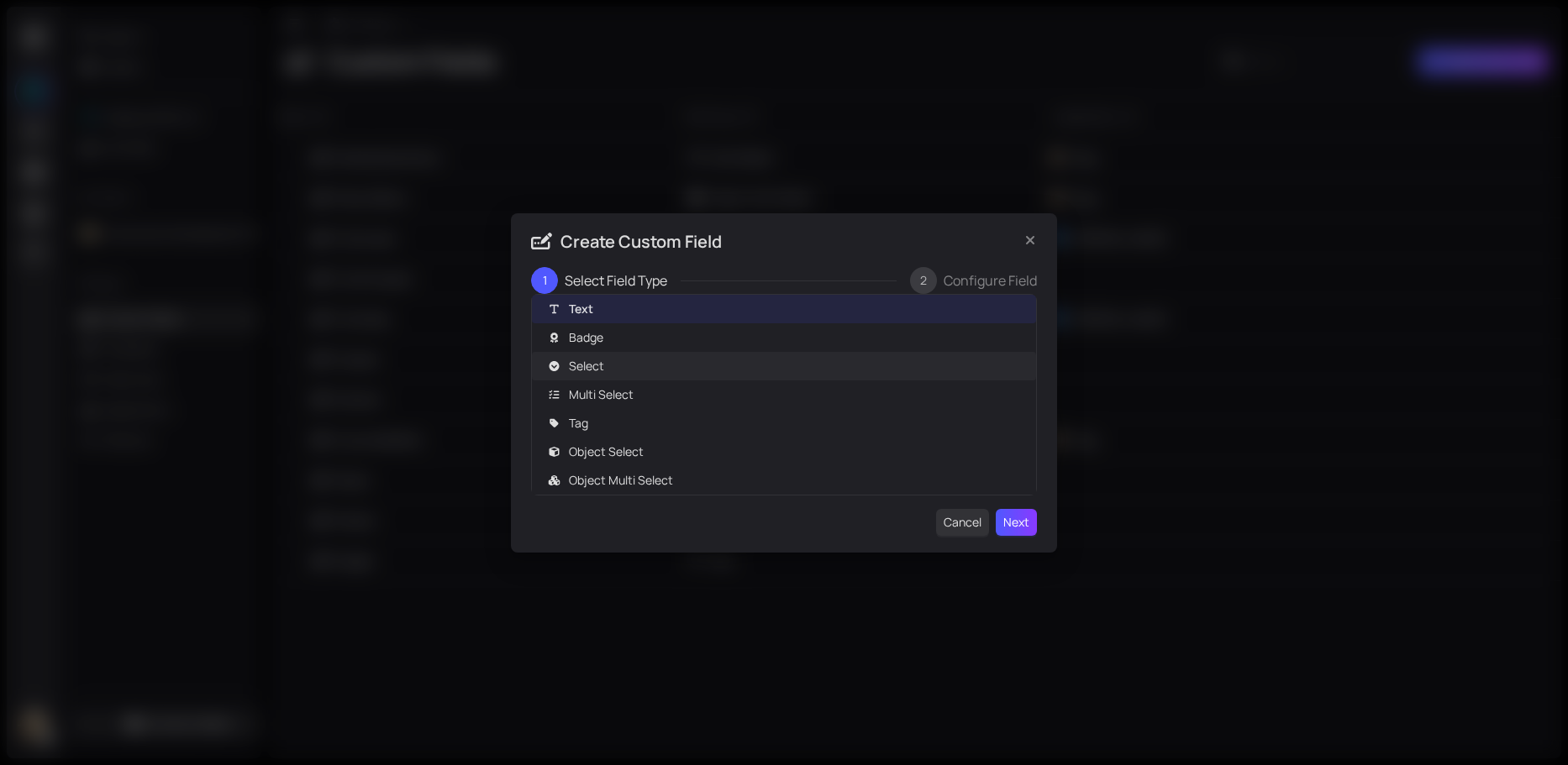
click at [581, 371] on span "Select" at bounding box center [586, 366] width 35 height 19
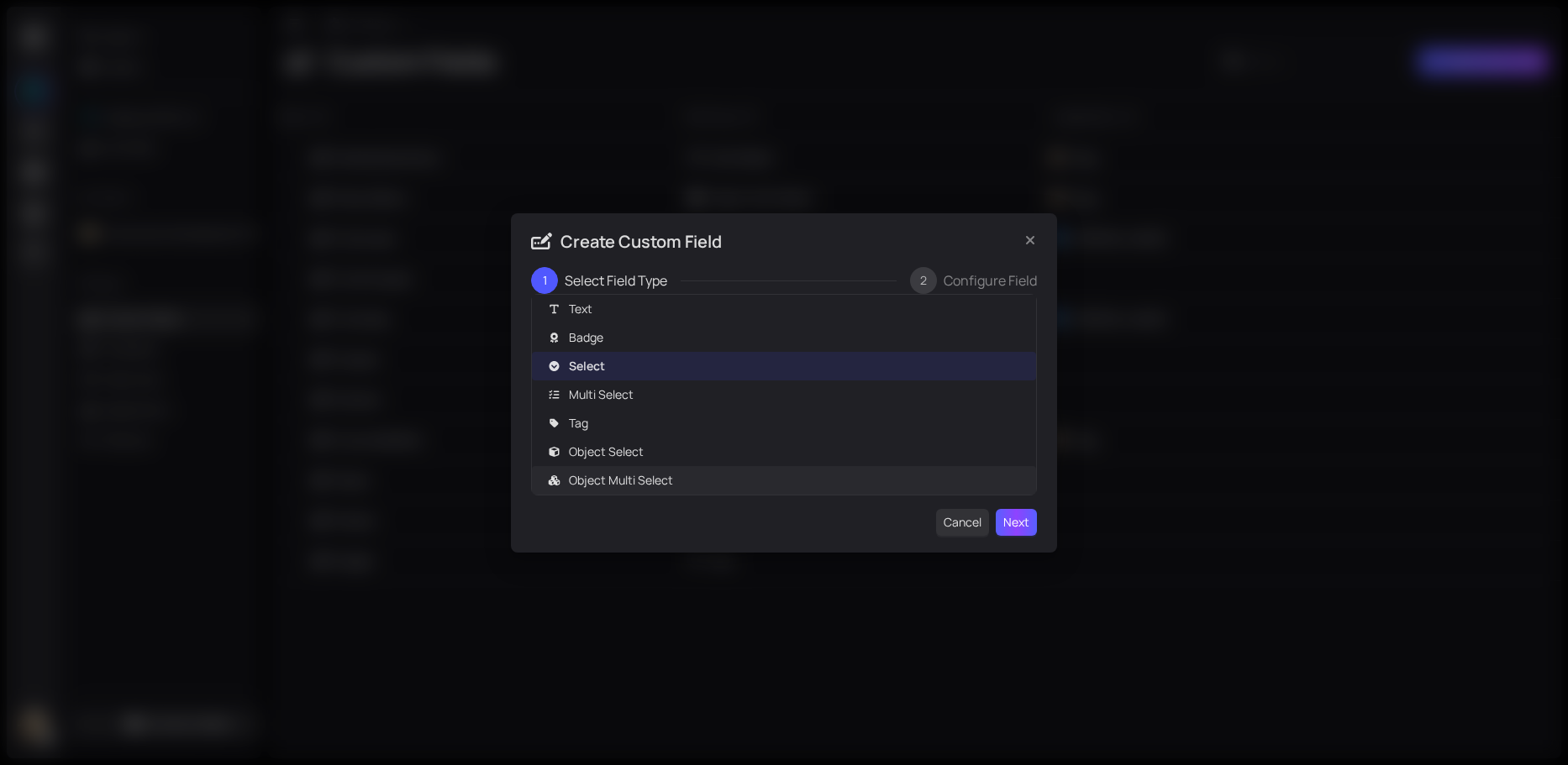
click at [1011, 518] on span "Next" at bounding box center [1016, 522] width 26 height 19
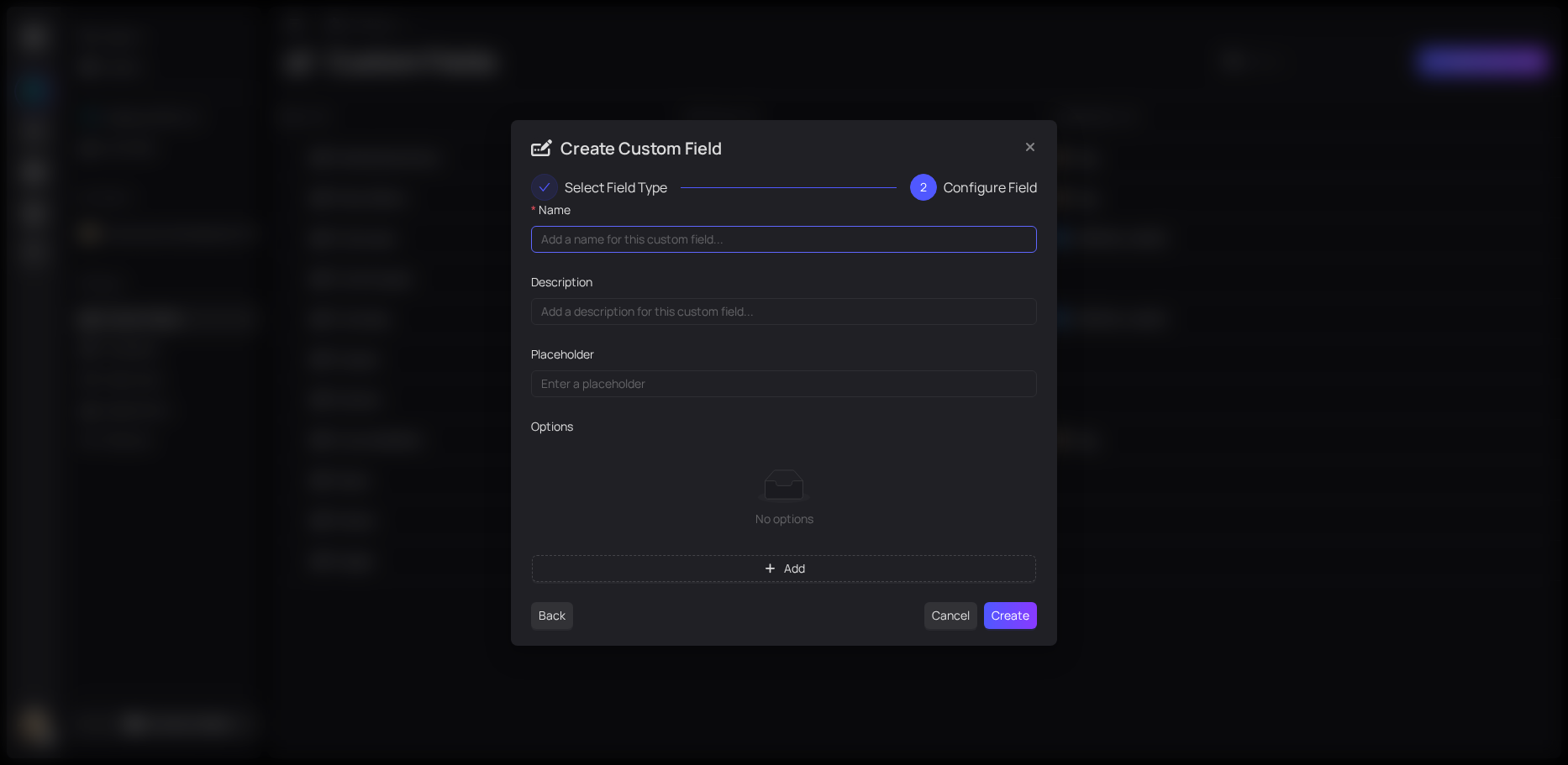
click at [566, 233] on input "Name" at bounding box center [784, 239] width 506 height 27
type input "Founders/Managing Members"
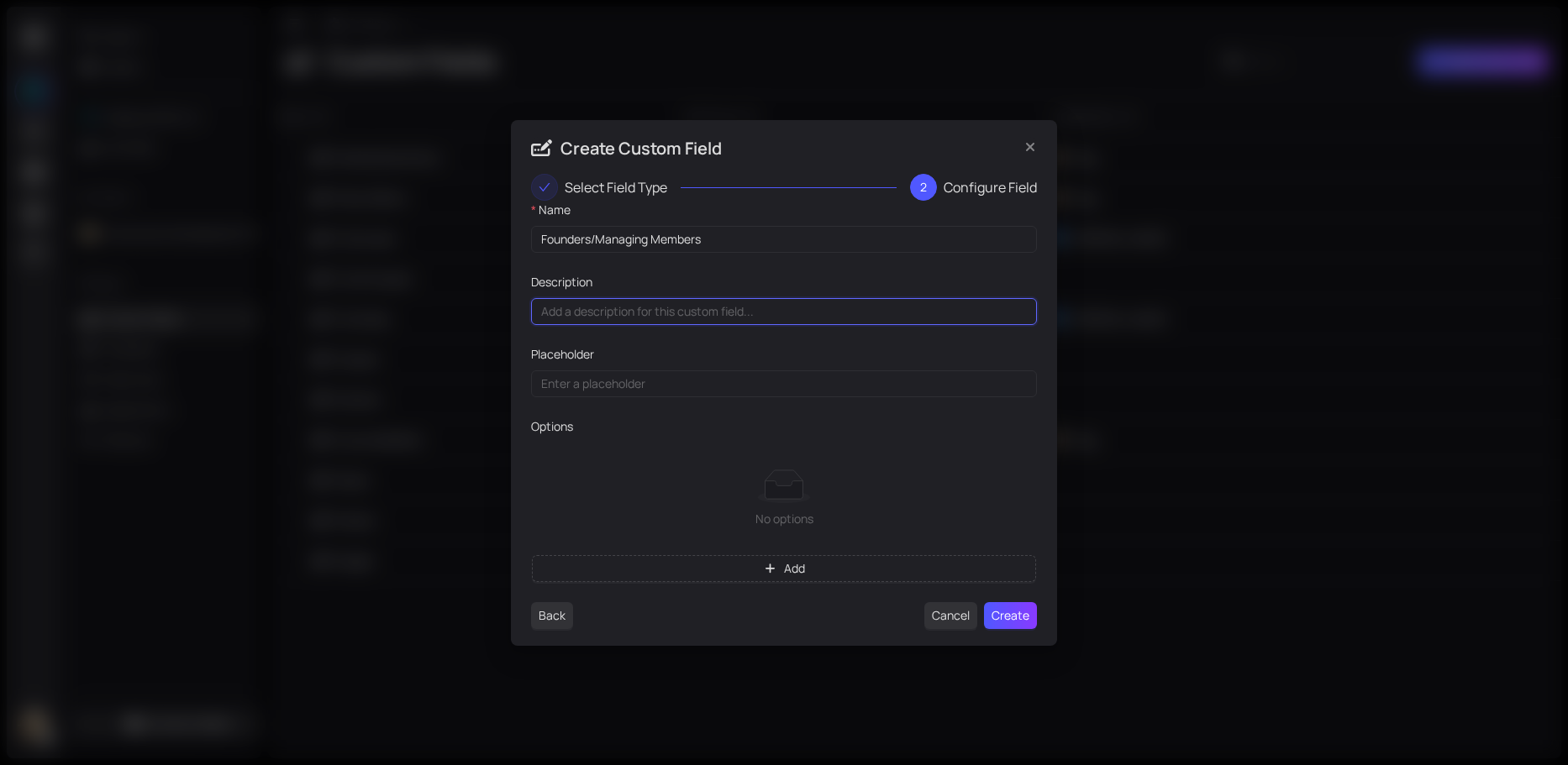
click at [589, 315] on input "Description" at bounding box center [784, 311] width 506 height 27
type input "These are the members of the team who are listed as managing members in the DAO…"
click at [772, 571] on icon "button" at bounding box center [770, 569] width 15 height 12
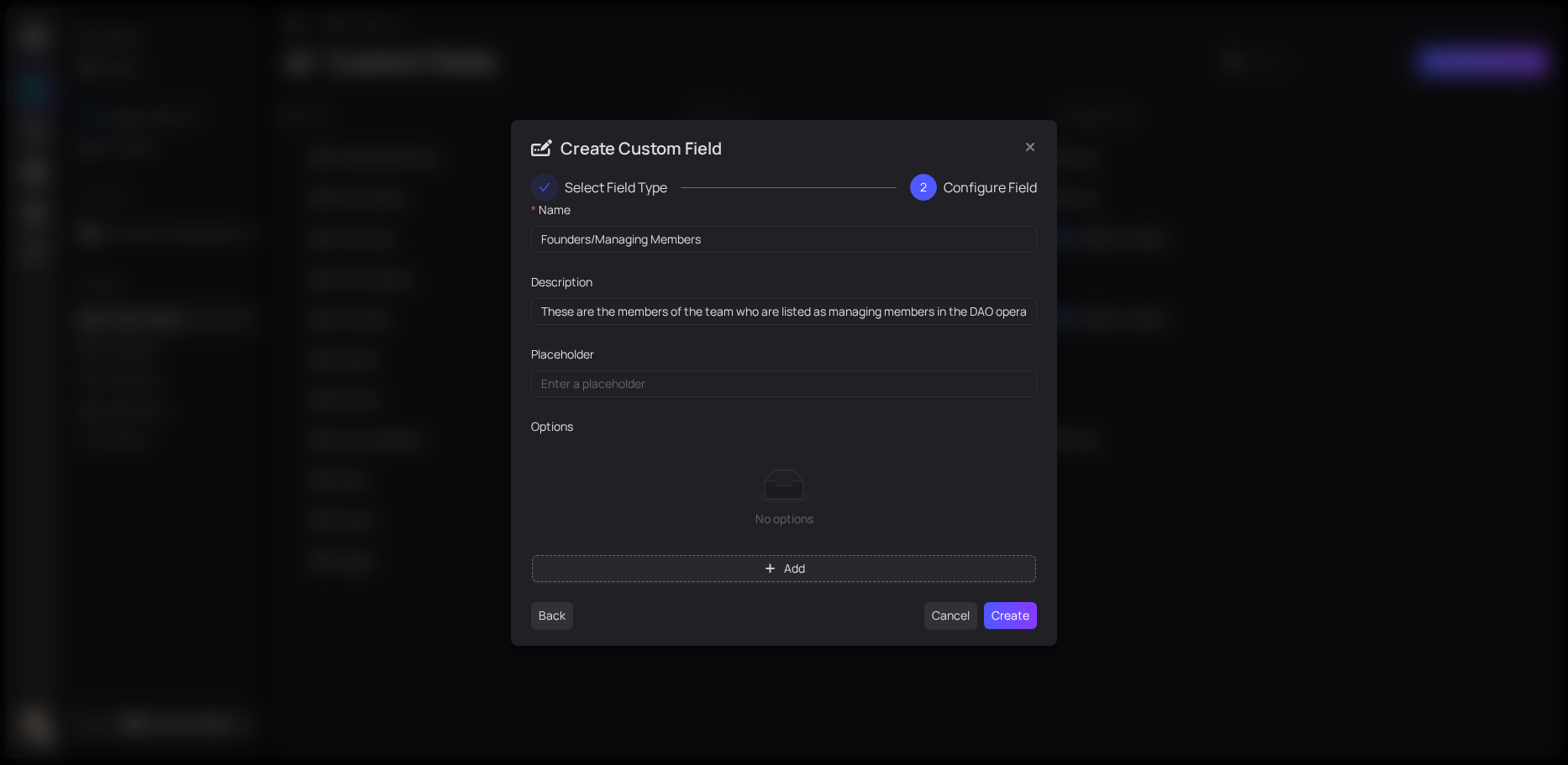
click at [778, 566] on button "Add" at bounding box center [784, 568] width 504 height 27
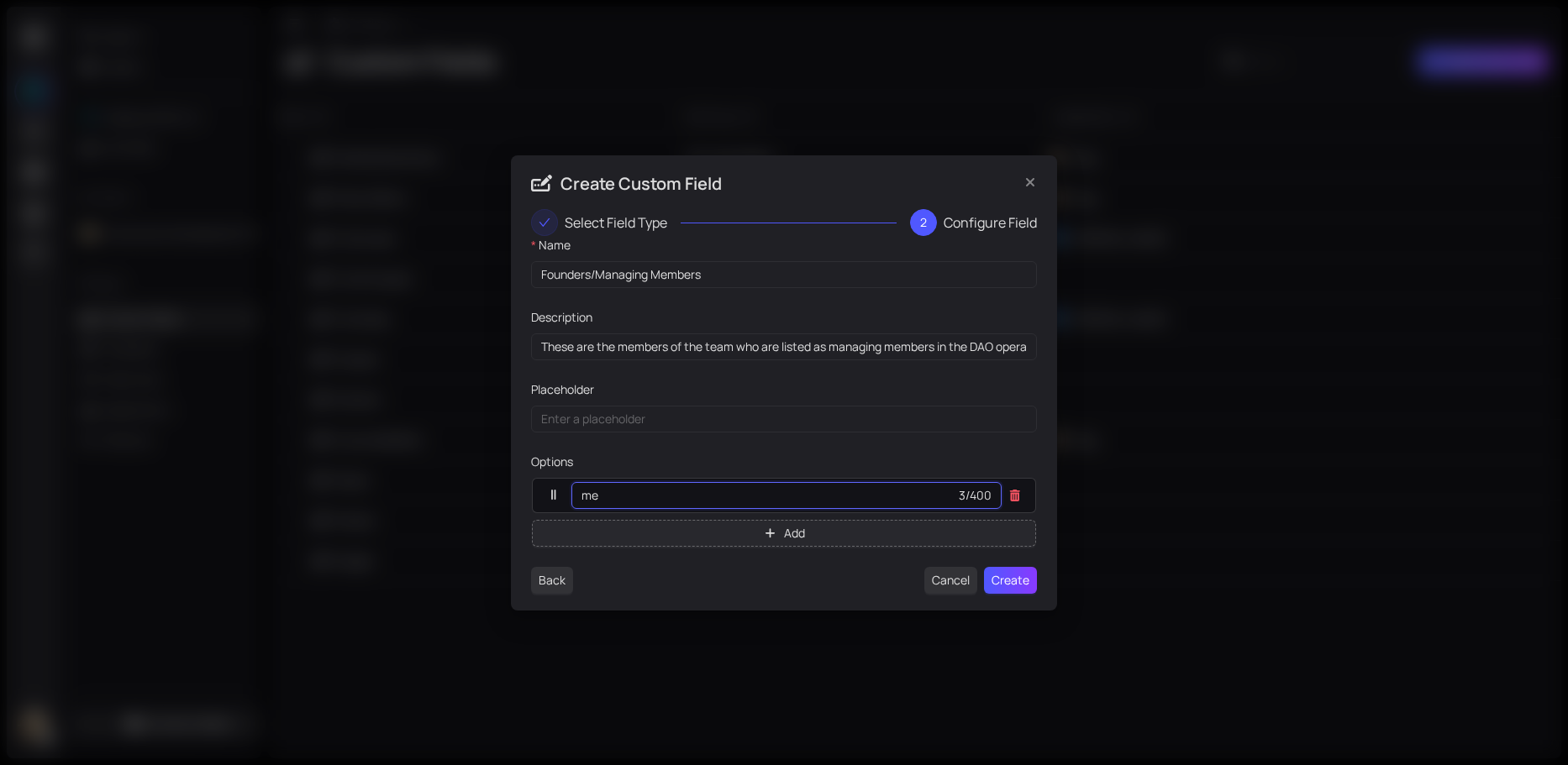
type input "m"
type input "u"
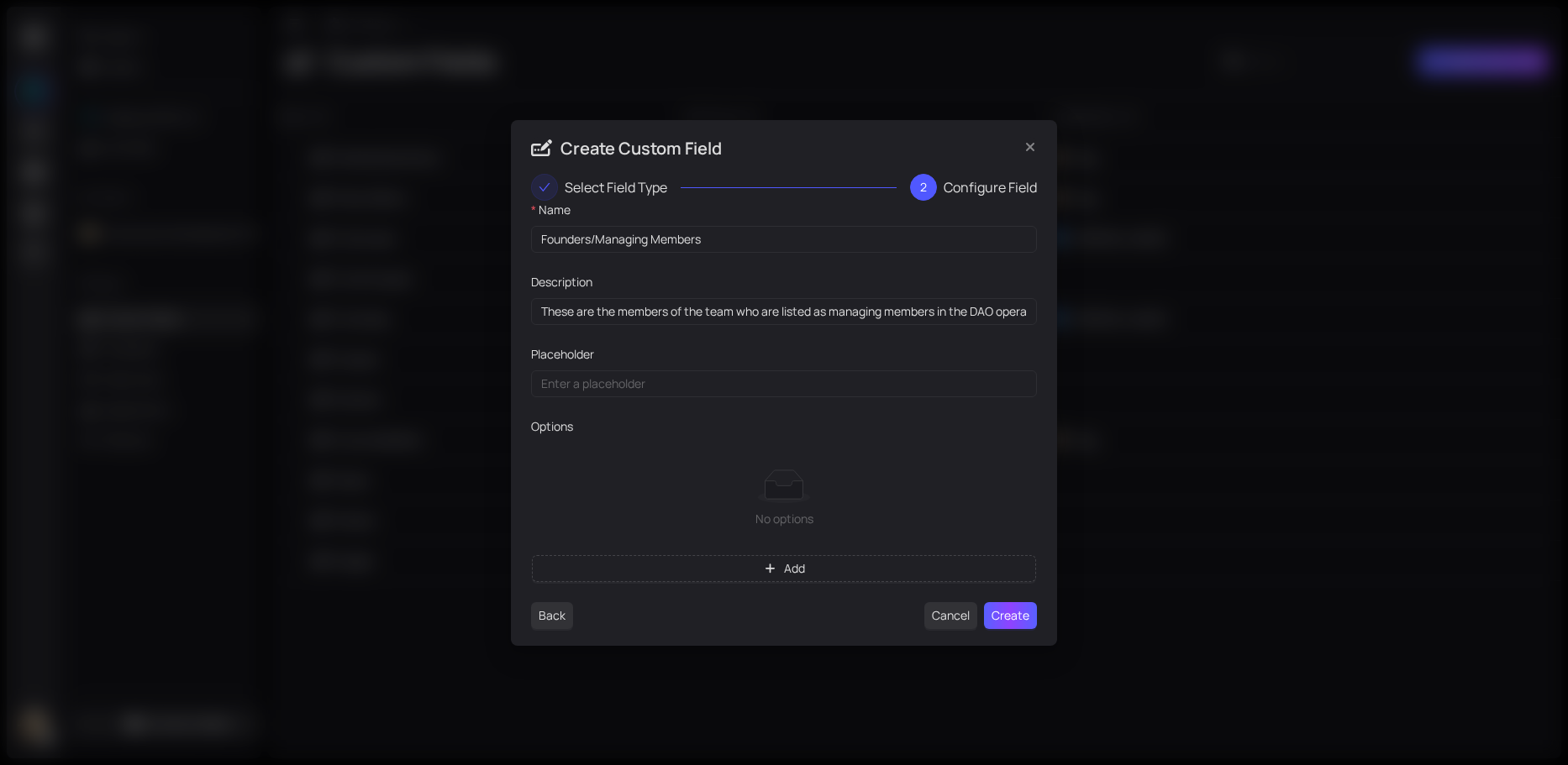
click at [1011, 620] on span "Create" at bounding box center [1010, 616] width 38 height 19
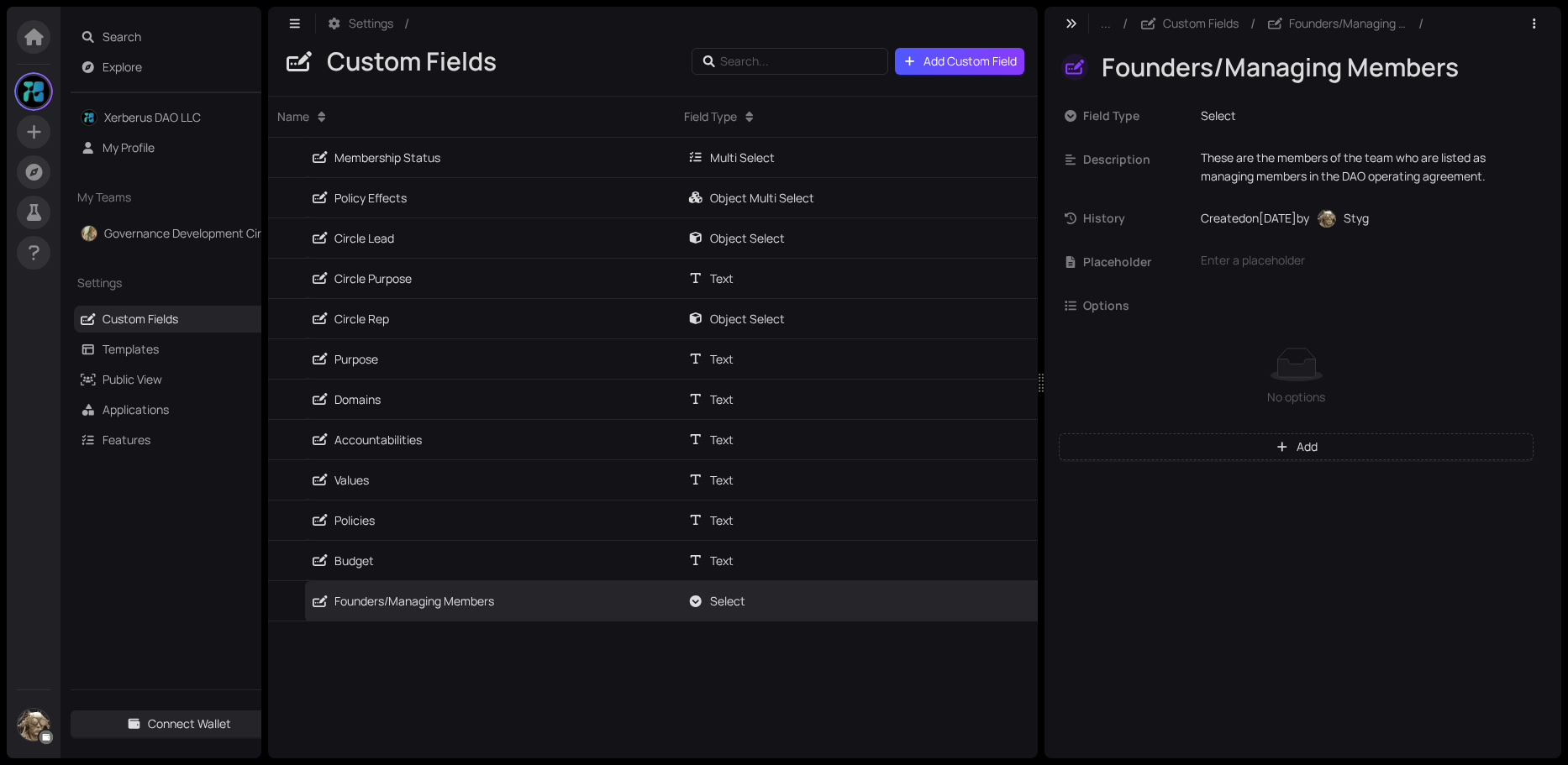
click at [1083, 310] on span "Options" at bounding box center [1312, 306] width 458 height 19
click at [1181, 303] on span "Options" at bounding box center [1312, 306] width 458 height 19
click at [754, 614] on div "Select" at bounding box center [859, 602] width 370 height 40
drag, startPoint x: 757, startPoint y: 609, endPoint x: 738, endPoint y: 620, distance: 22.0
click at [731, 609] on div "Select" at bounding box center [709, 602] width 71 height 19
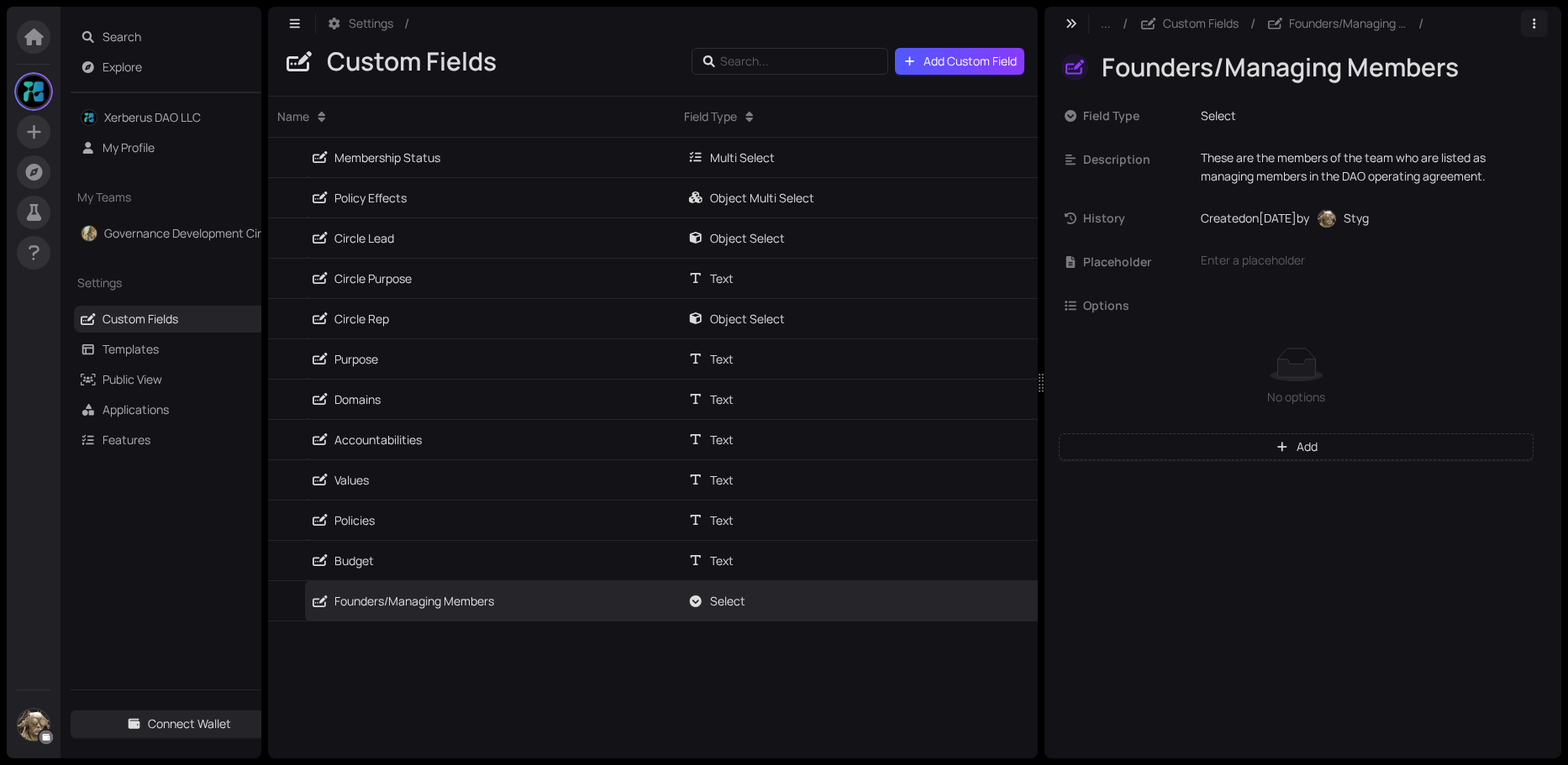
click at [1534, 24] on icon "button" at bounding box center [1533, 24] width 3 height 10
click at [1491, 18] on div "... / Custom Fields / Founders/Managing Members /" at bounding box center [1289, 23] width 463 height 27
click at [1325, 131] on div "Field Type Select Description These are the members of the team who are listed …" at bounding box center [1302, 291] width 517 height 406
click at [1340, 28] on span "Founders/Managing Members" at bounding box center [1348, 23] width 119 height 19
click at [660, 613] on button "button" at bounding box center [654, 601] width 27 height 27
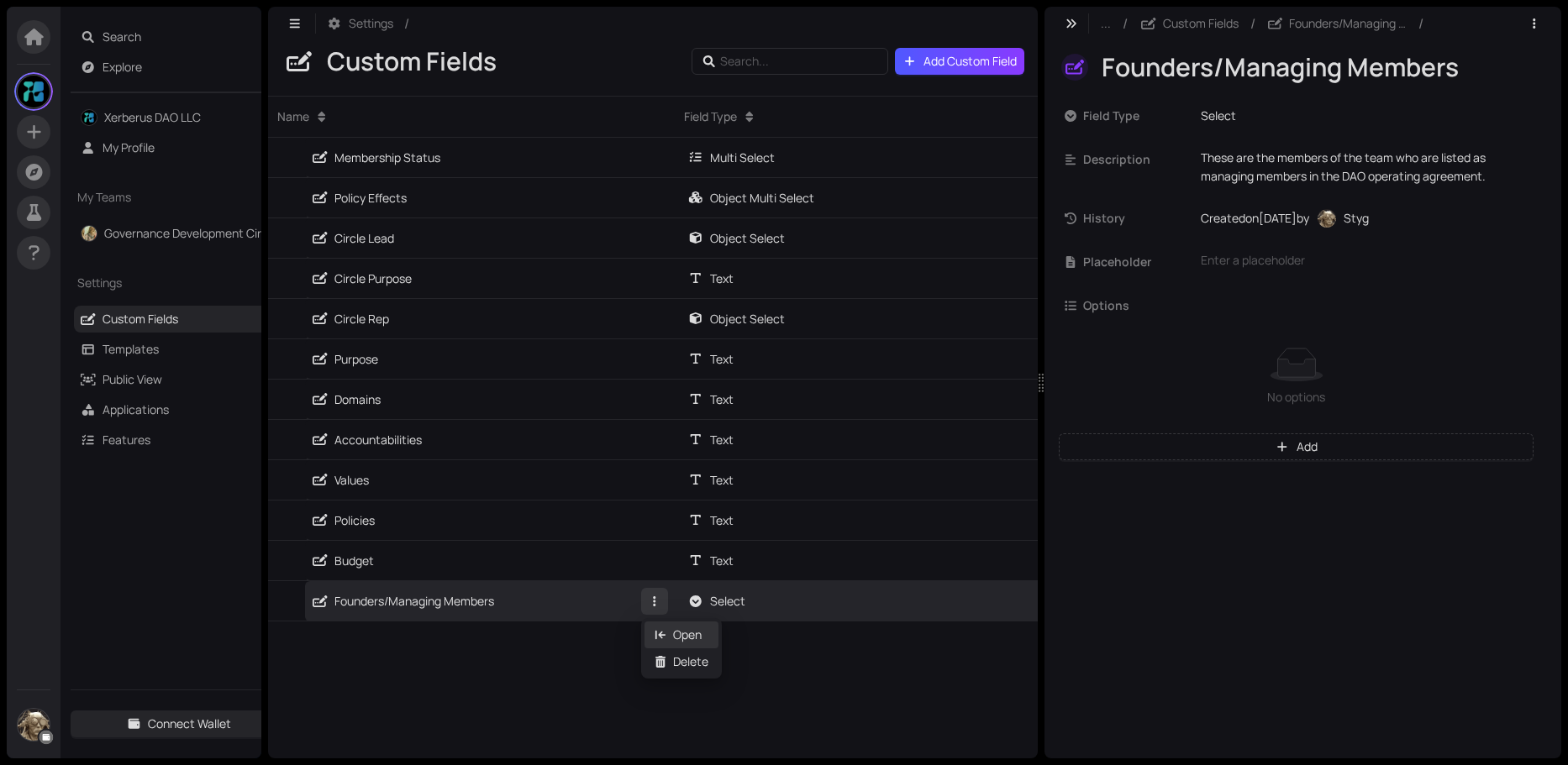
click at [683, 634] on div "Open" at bounding box center [681, 635] width 54 height 19
click at [809, 597] on div "Select" at bounding box center [859, 602] width 370 height 40
click at [1533, 30] on button "button" at bounding box center [1534, 23] width 27 height 27
click at [1528, 60] on span "Delete" at bounding box center [1515, 57] width 35 height 19
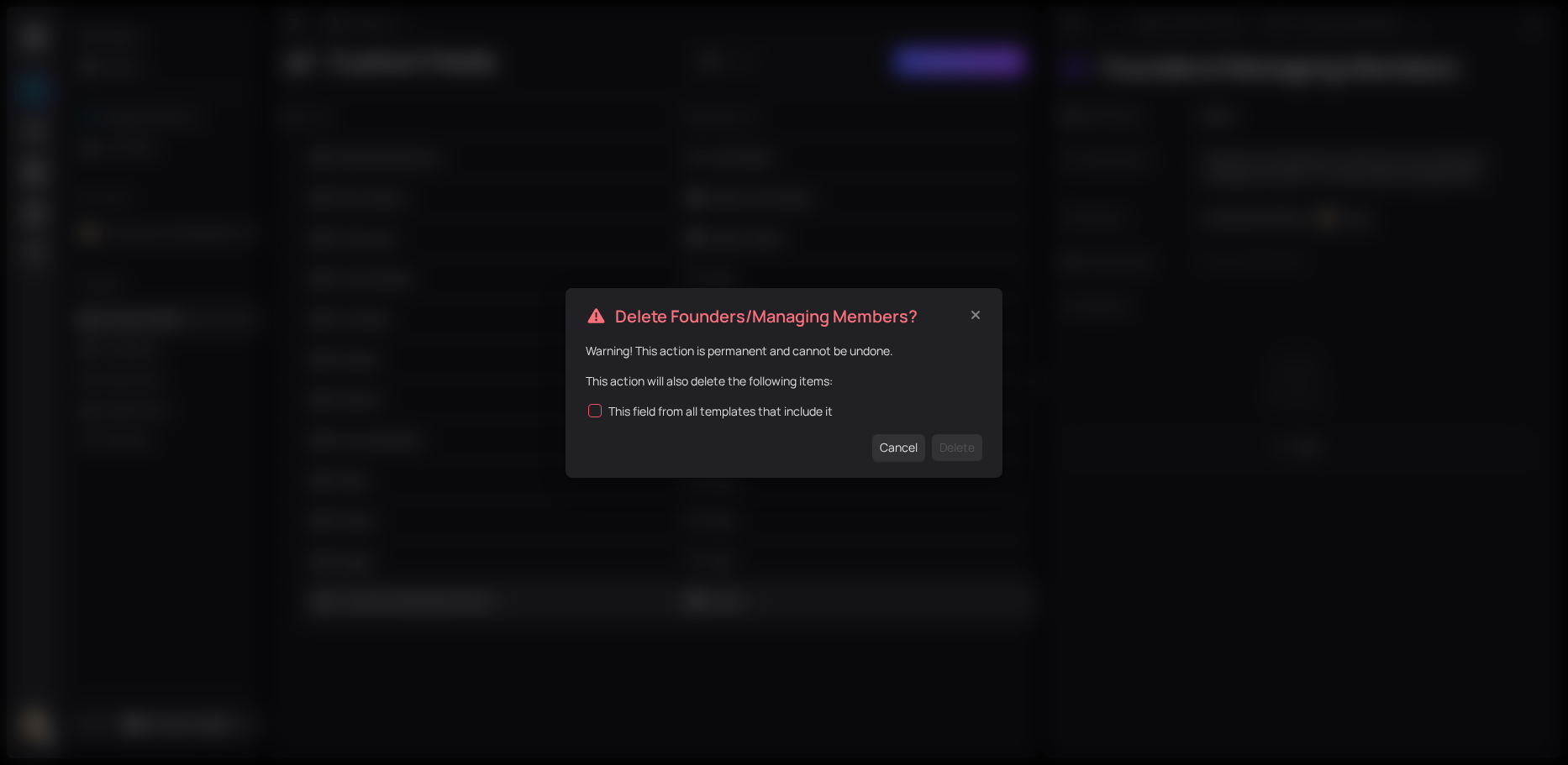
click at [594, 405] on input "This field from all templates that include it" at bounding box center [594, 410] width 13 height 13
checkbox input "true"
click at [983, 448] on div "Delete Founders/Managing Members? Warning! This action is permanent and cannot …" at bounding box center [784, 382] width 437 height 190
click at [962, 451] on span "Delete" at bounding box center [956, 447] width 35 height 19
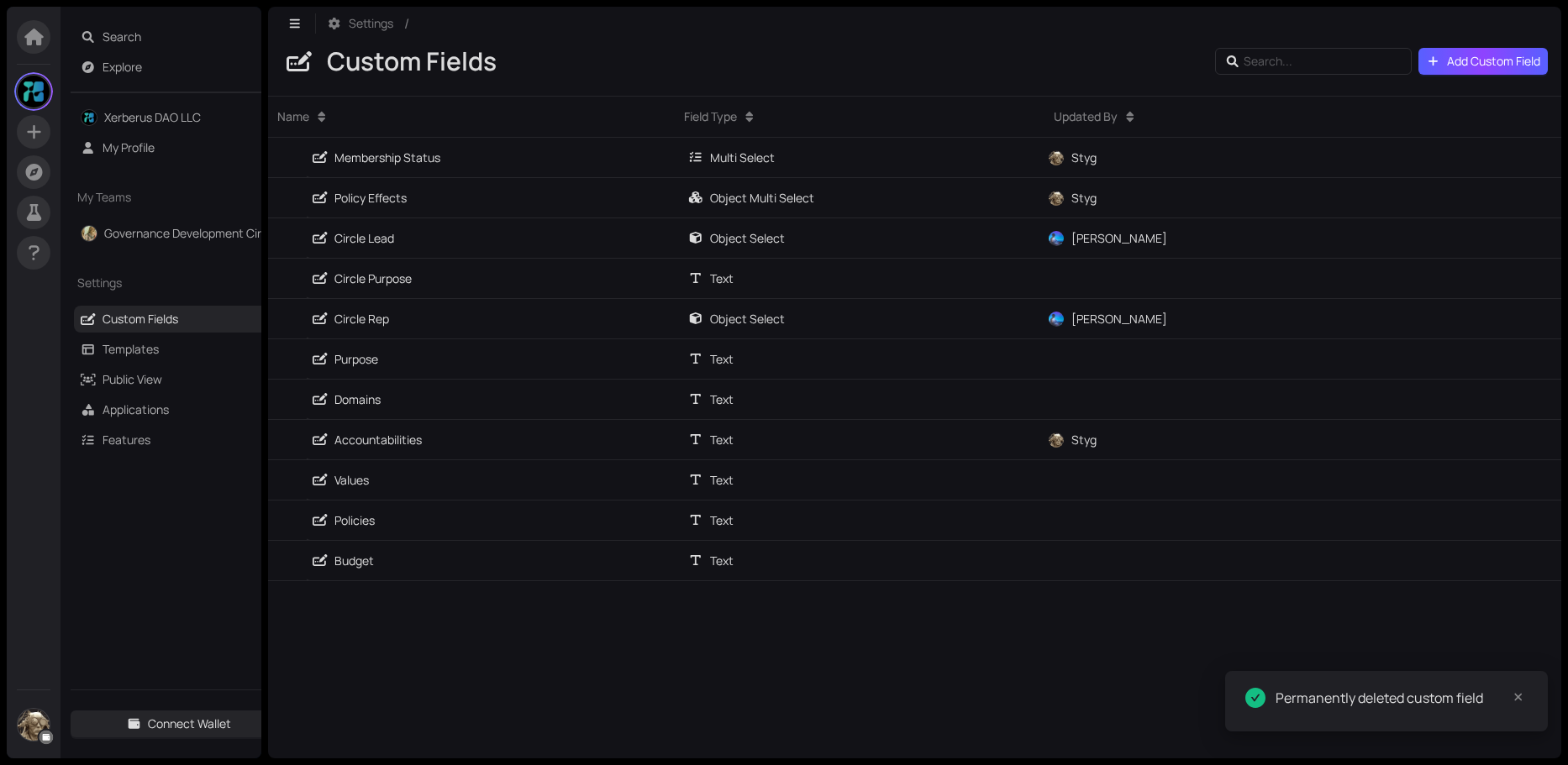
click at [1470, 48] on button "Add Custom Field" at bounding box center [1483, 61] width 131 height 27
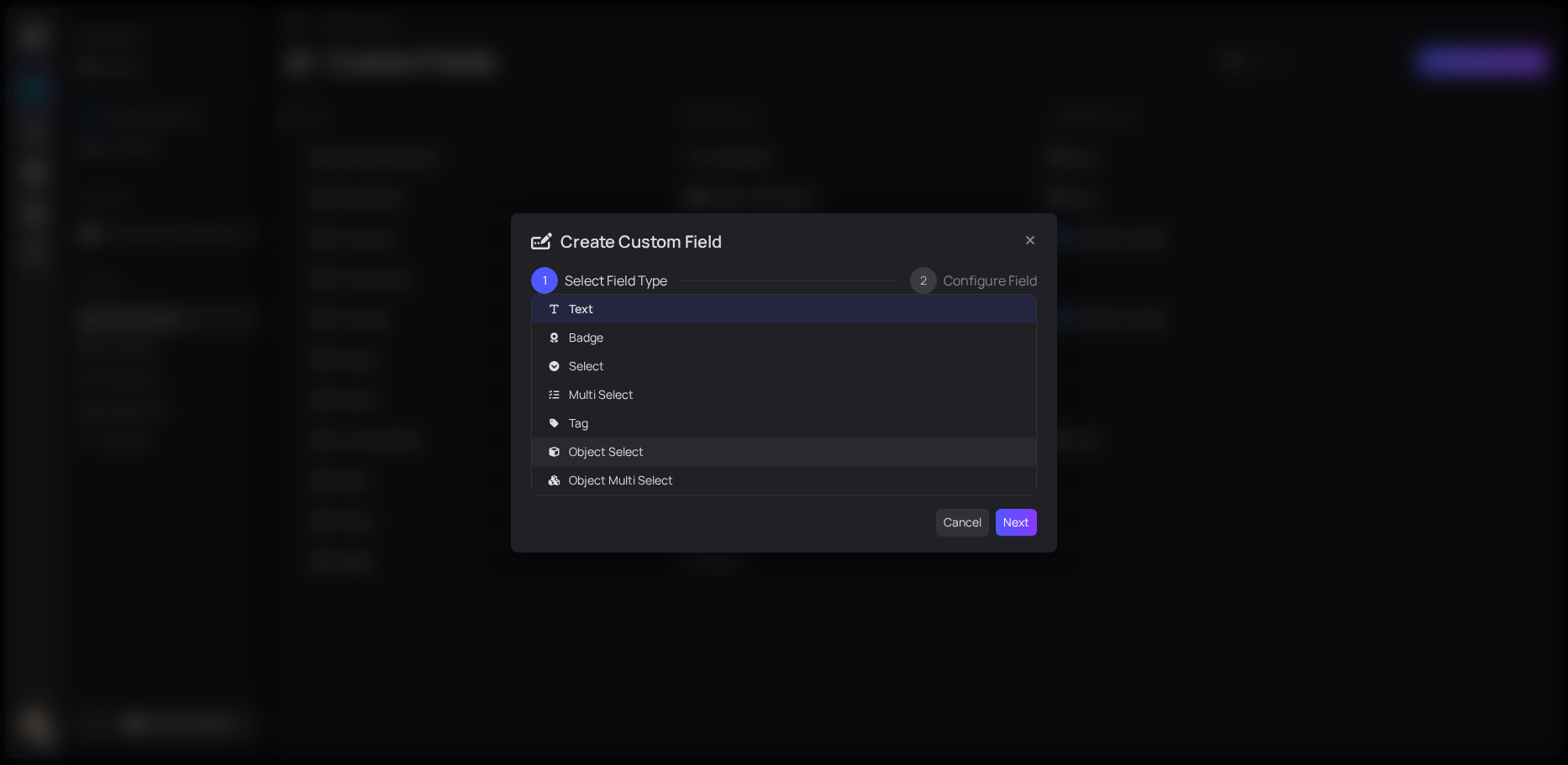
click at [609, 453] on span "Object Select" at bounding box center [606, 451] width 75 height 19
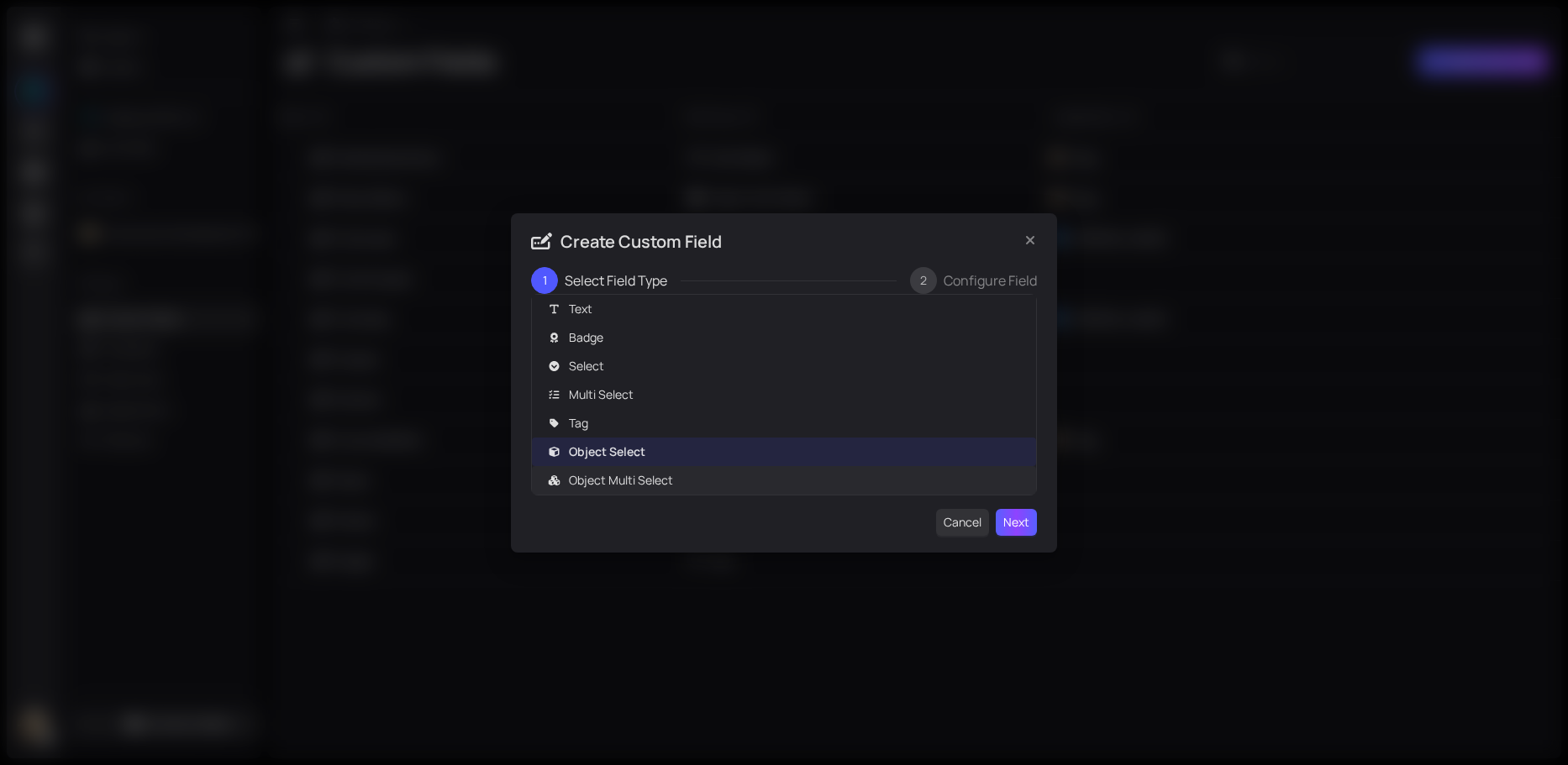
click at [1012, 516] on span "Next" at bounding box center [1016, 522] width 26 height 19
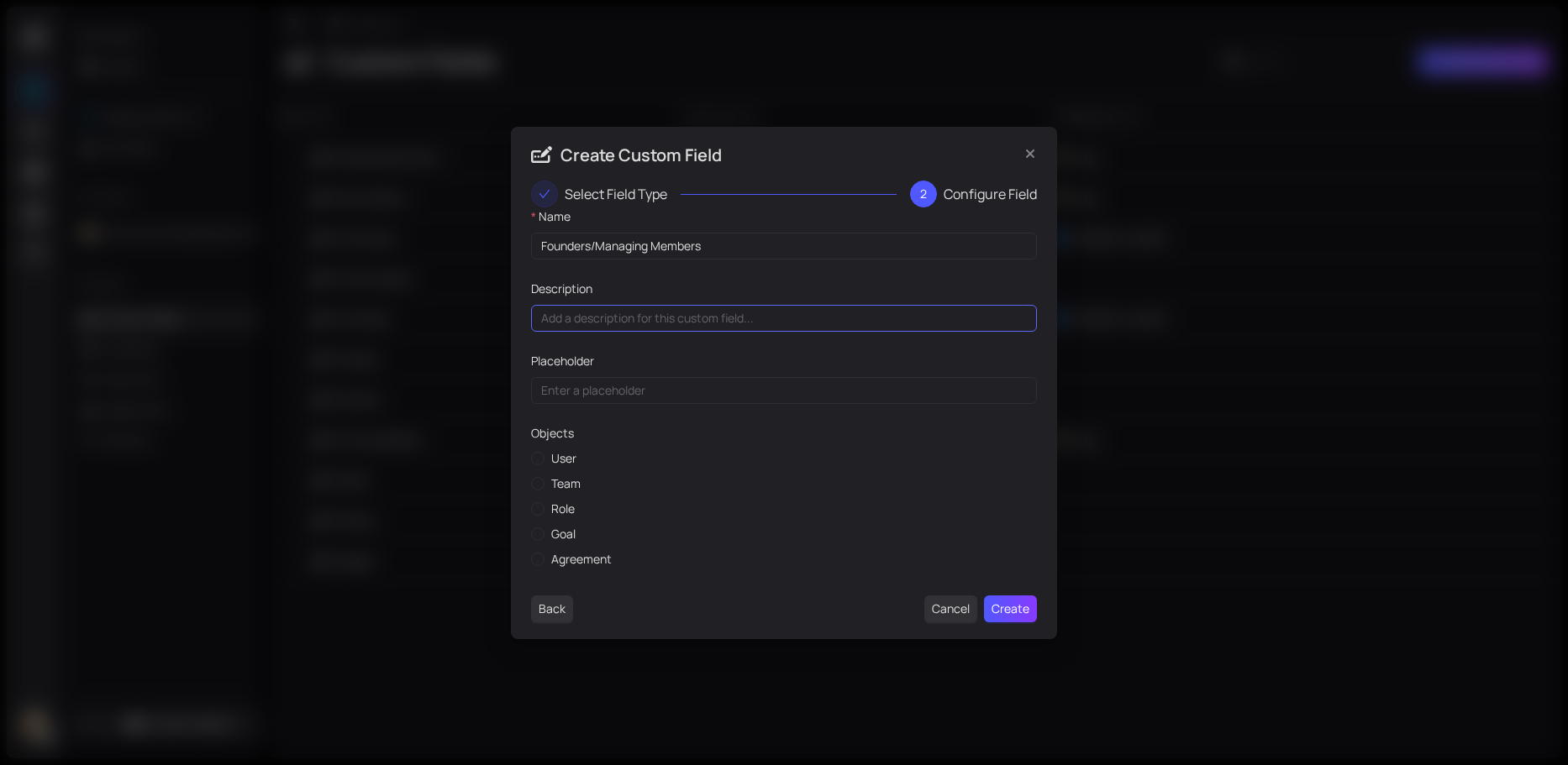
type input "Founders/Managing Members"
click at [578, 309] on input "Description" at bounding box center [784, 318] width 506 height 27
type input "T"
type input "List any Founders or managing members that are named in the DAO Operating Agree…"
click at [536, 458] on input "User" at bounding box center [537, 458] width 13 height 13
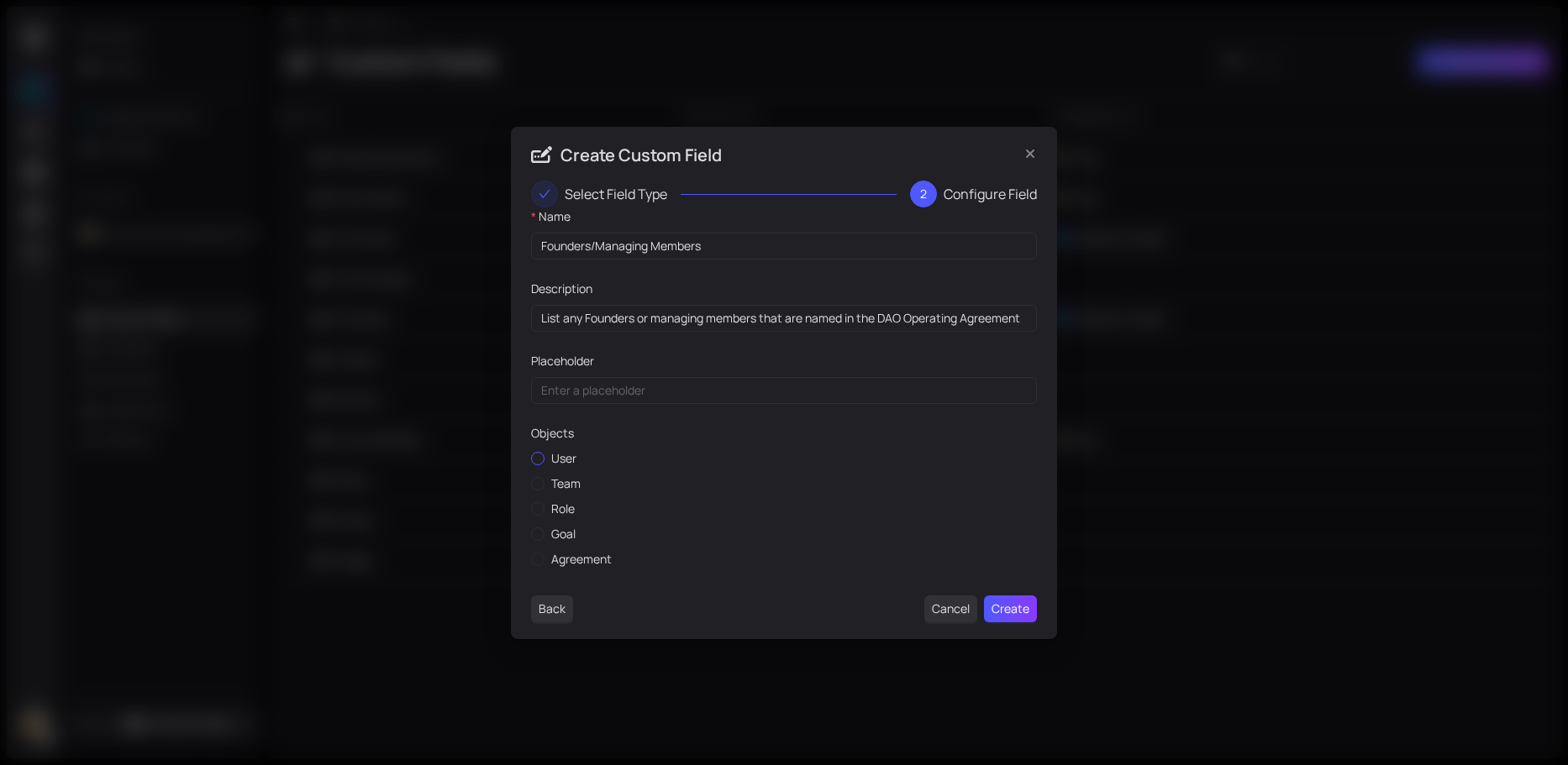
radio input "true"
click at [1002, 609] on span "Create" at bounding box center [1010, 609] width 38 height 19
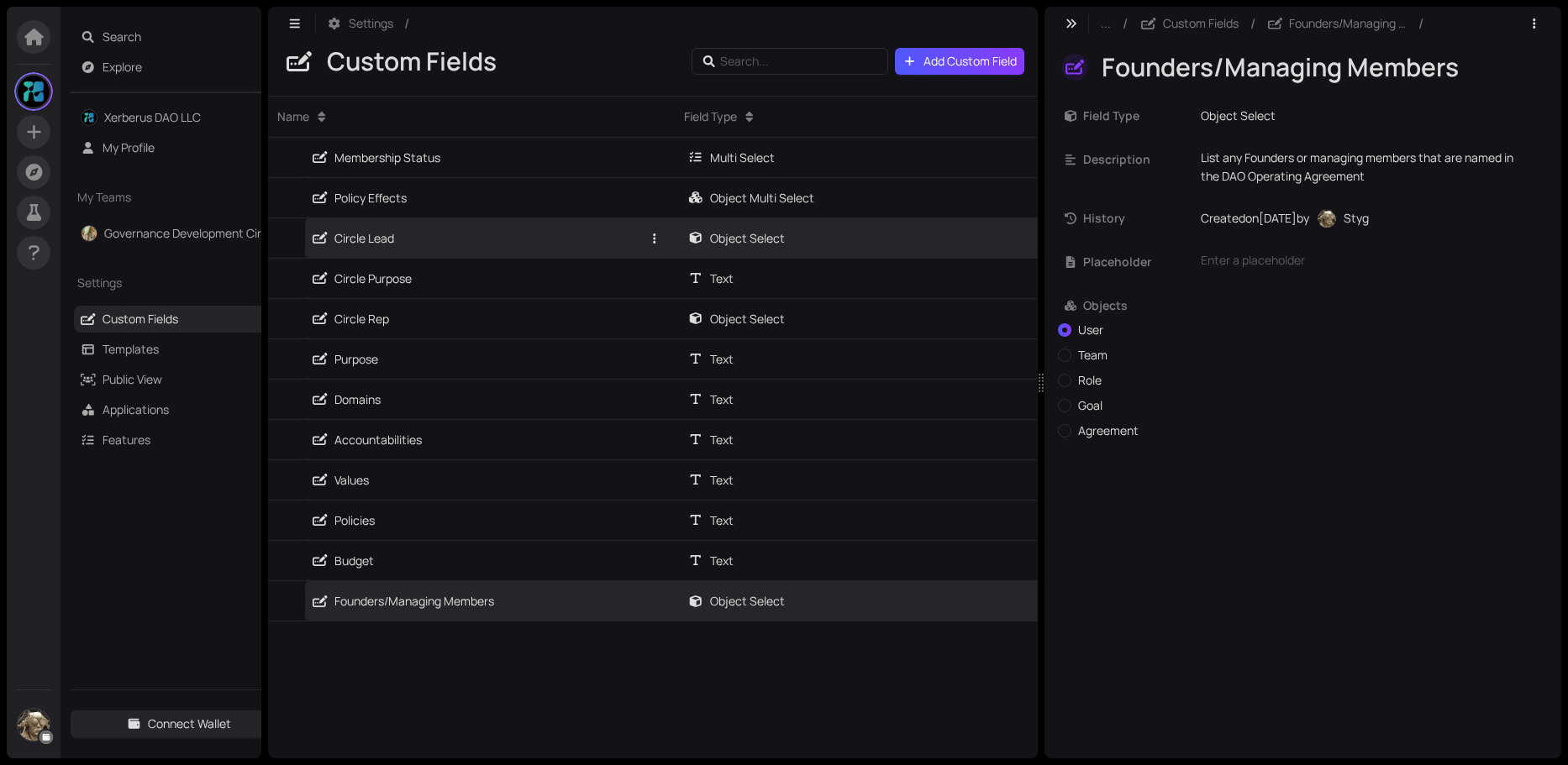
click at [376, 251] on link "Circle Lead" at bounding box center [477, 238] width 329 height 40
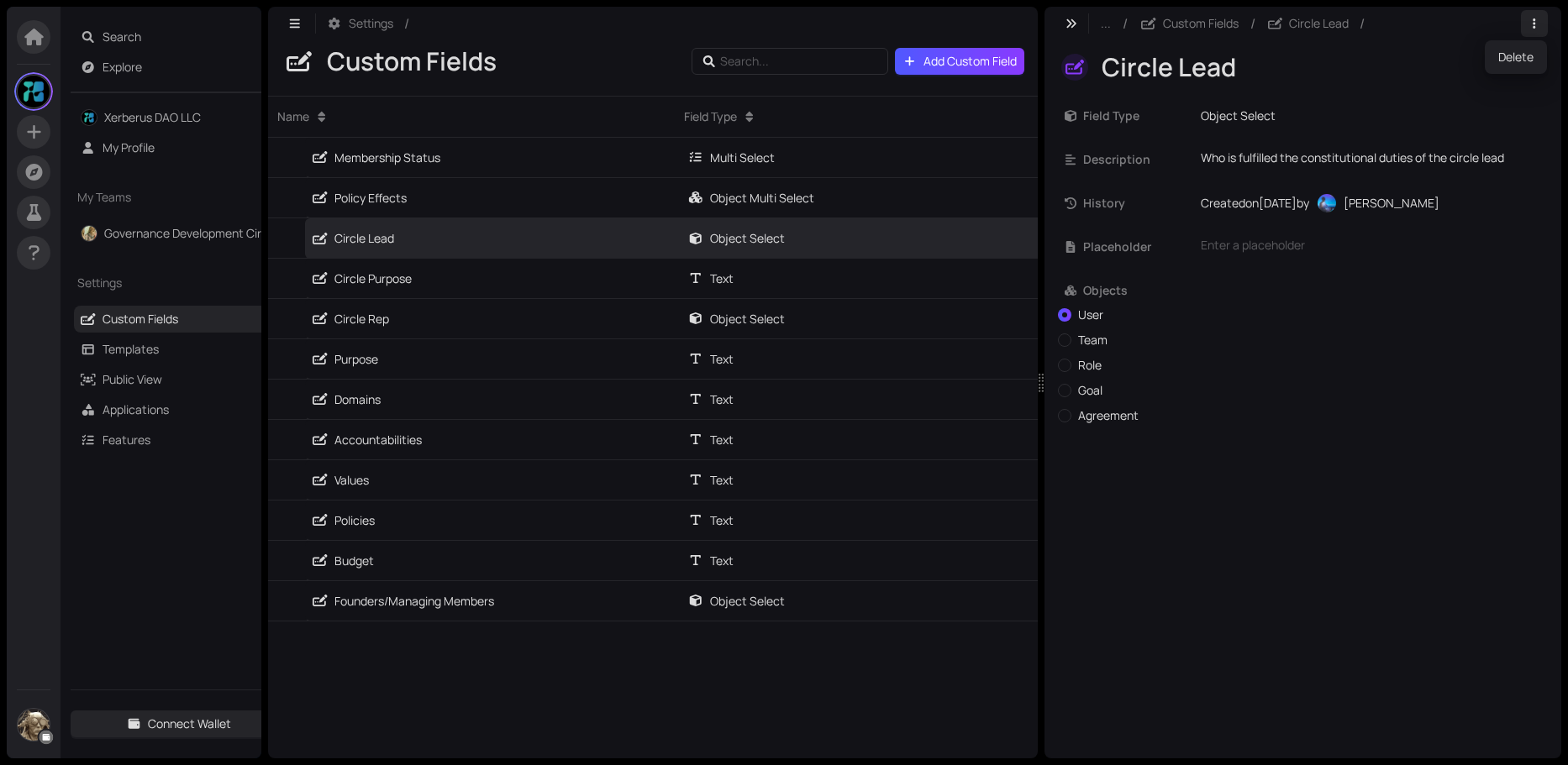
click at [1535, 20] on icon "button" at bounding box center [1533, 24] width 3 height 10
click at [134, 349] on link "Templates" at bounding box center [131, 349] width 57 height 16
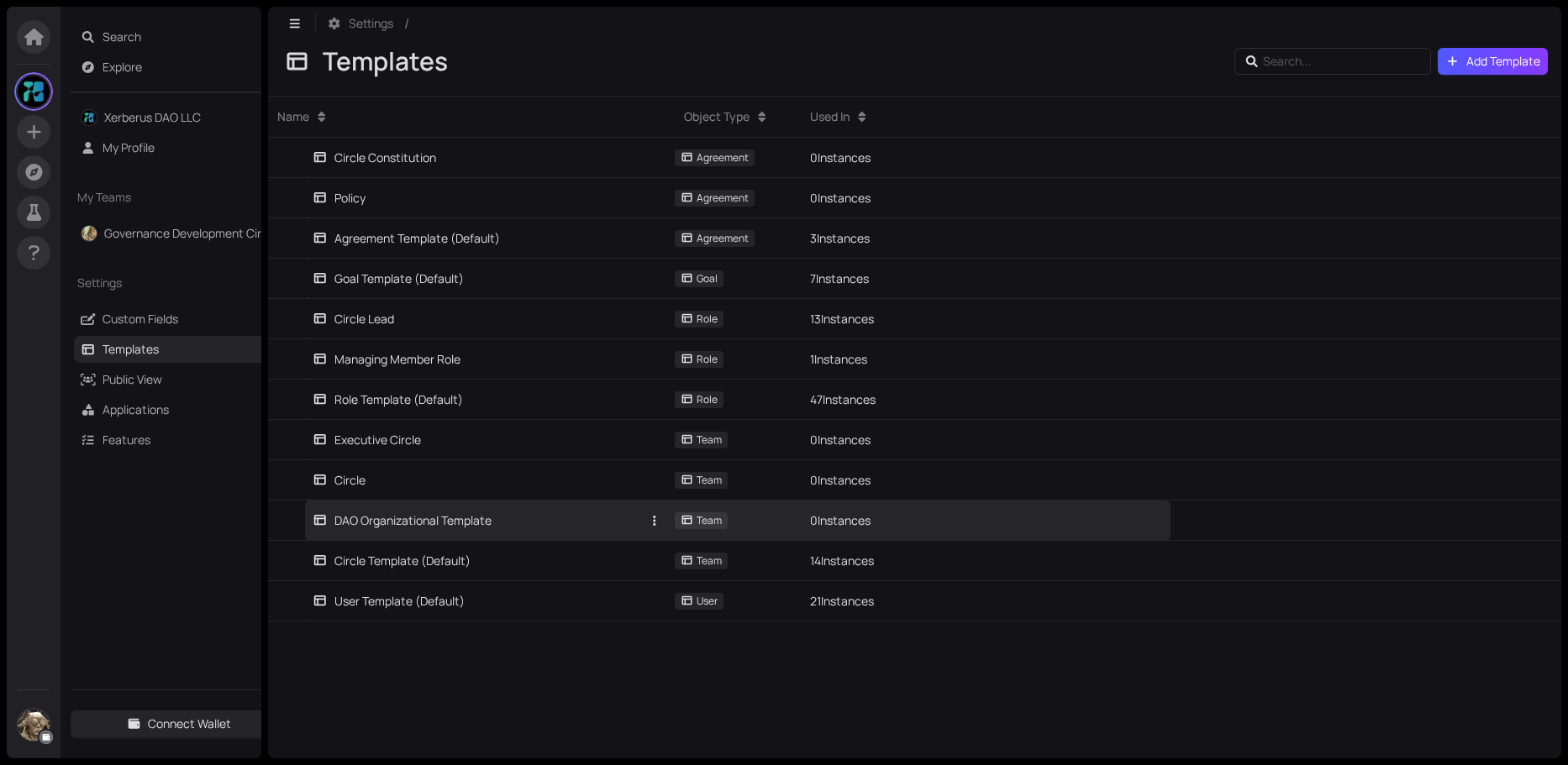
click at [384, 532] on link "DAO Organizational Template" at bounding box center [477, 521] width 329 height 40
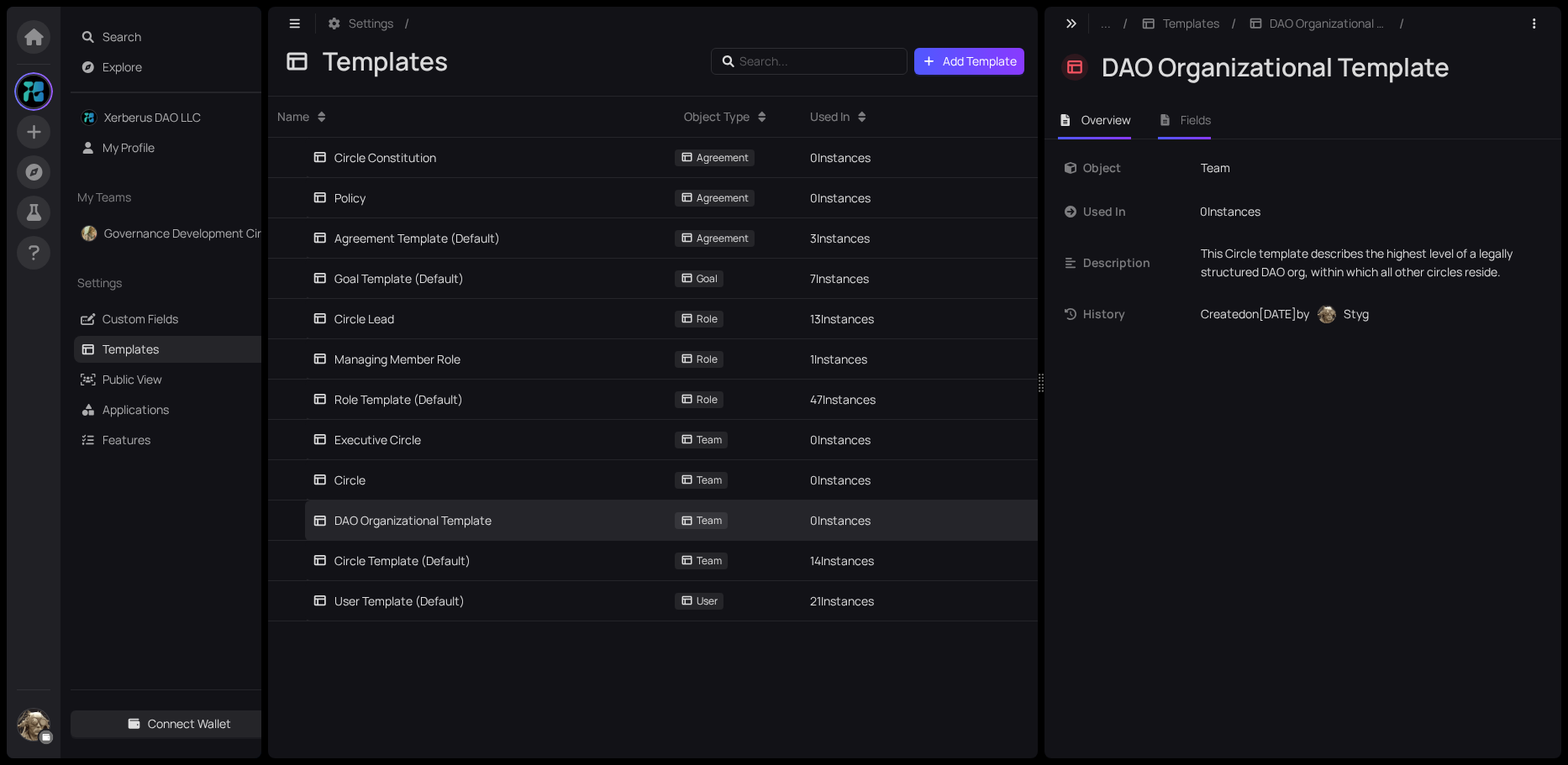
click at [1190, 116] on span "Fields" at bounding box center [1195, 120] width 30 height 16
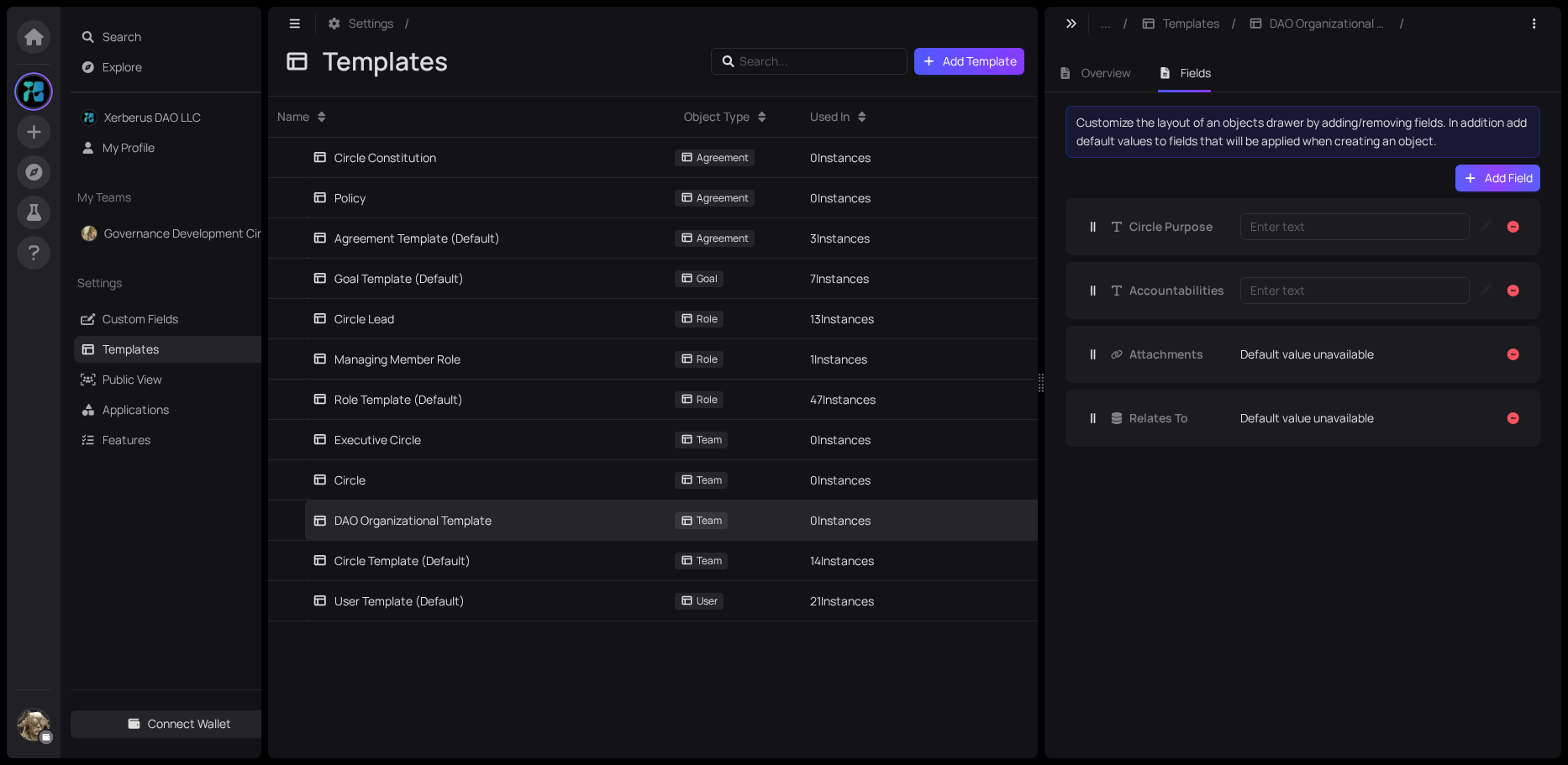
click at [1467, 177] on icon "button" at bounding box center [1469, 178] width 15 height 12
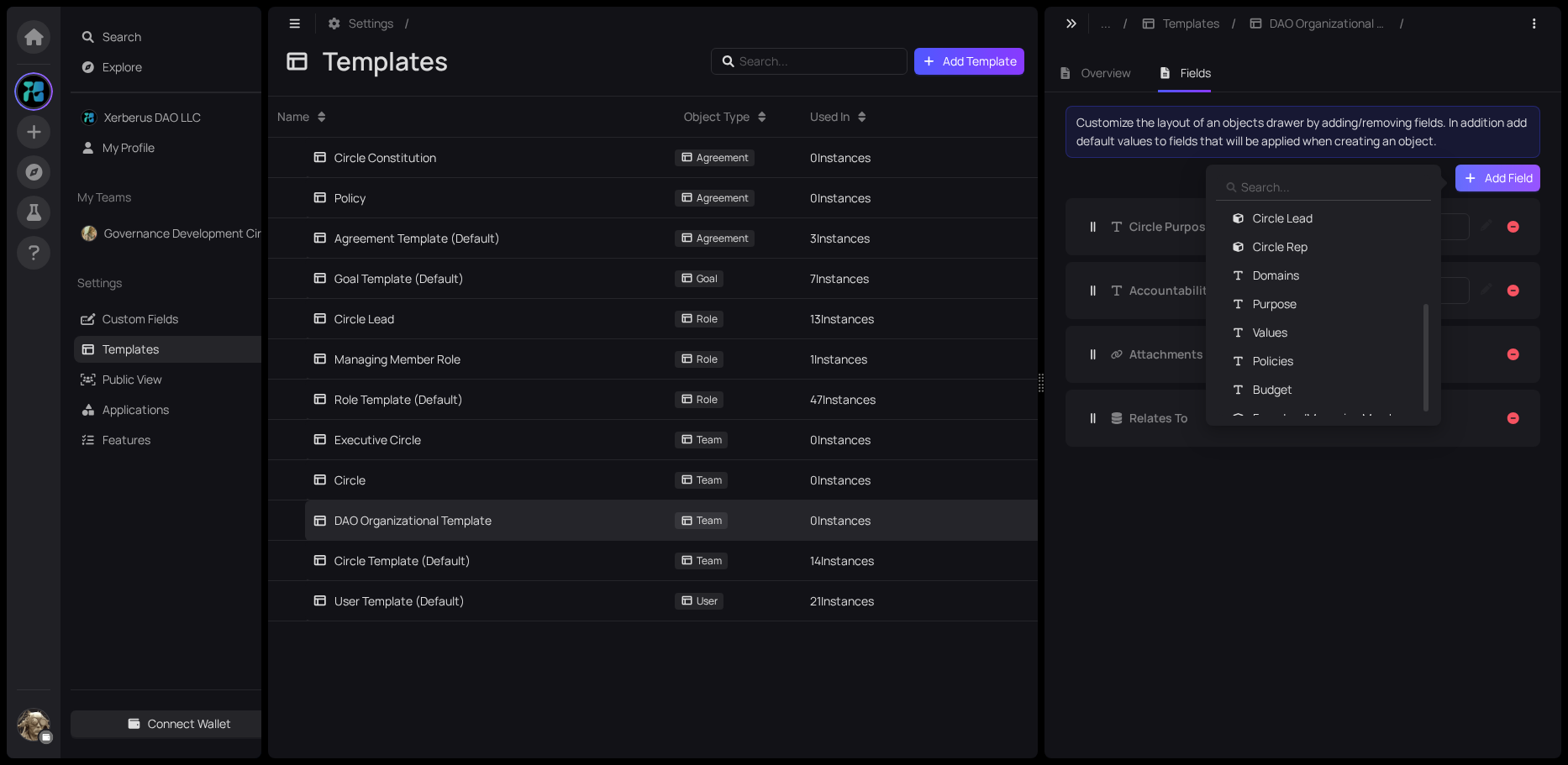
scroll to position [266, 0]
click at [1312, 402] on span "Founders/Managing Members" at bounding box center [1332, 401] width 159 height 19
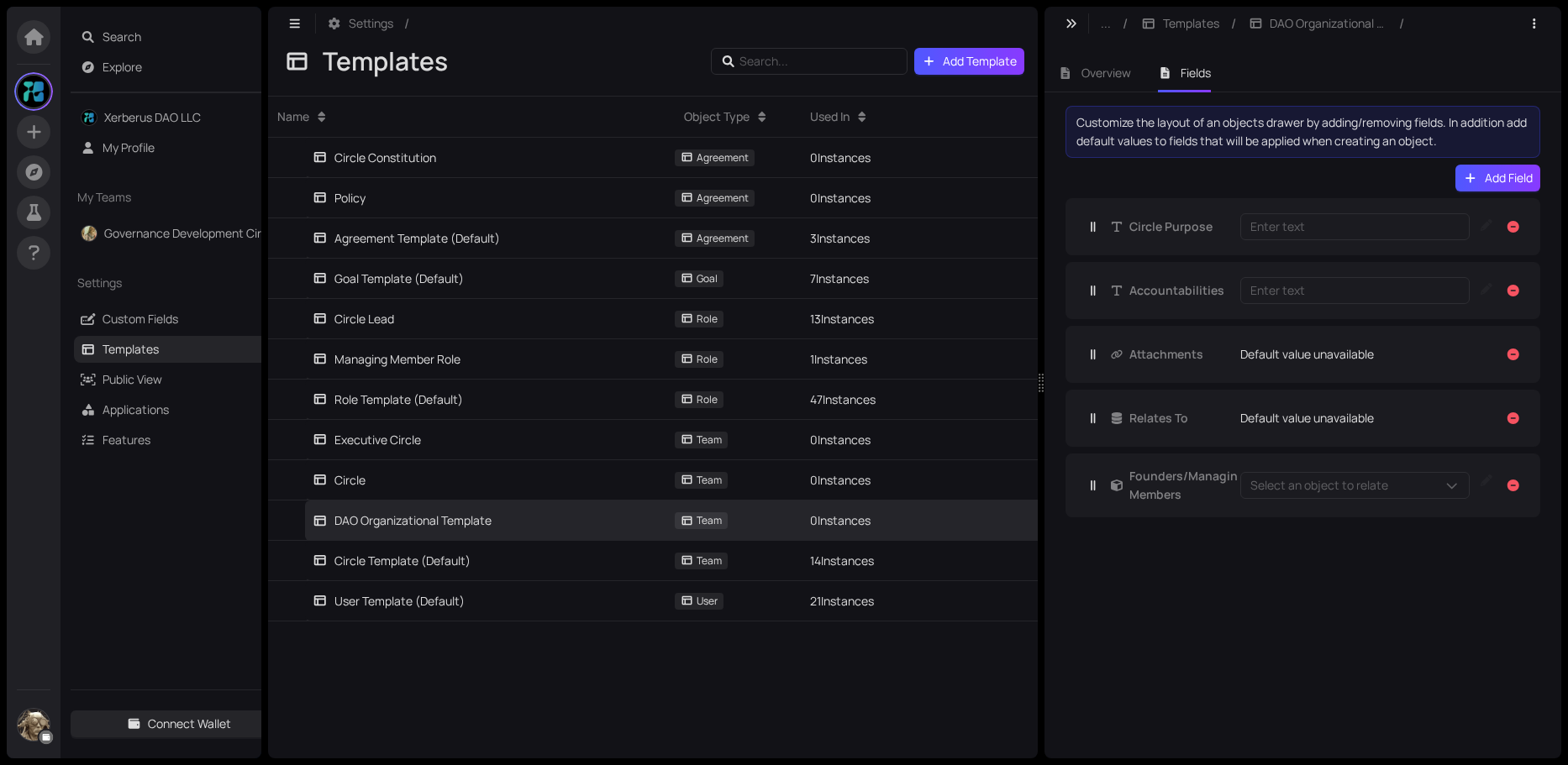
click at [1450, 485] on span at bounding box center [1451, 485] width 15 height 19
type input "S"
type input "Si"
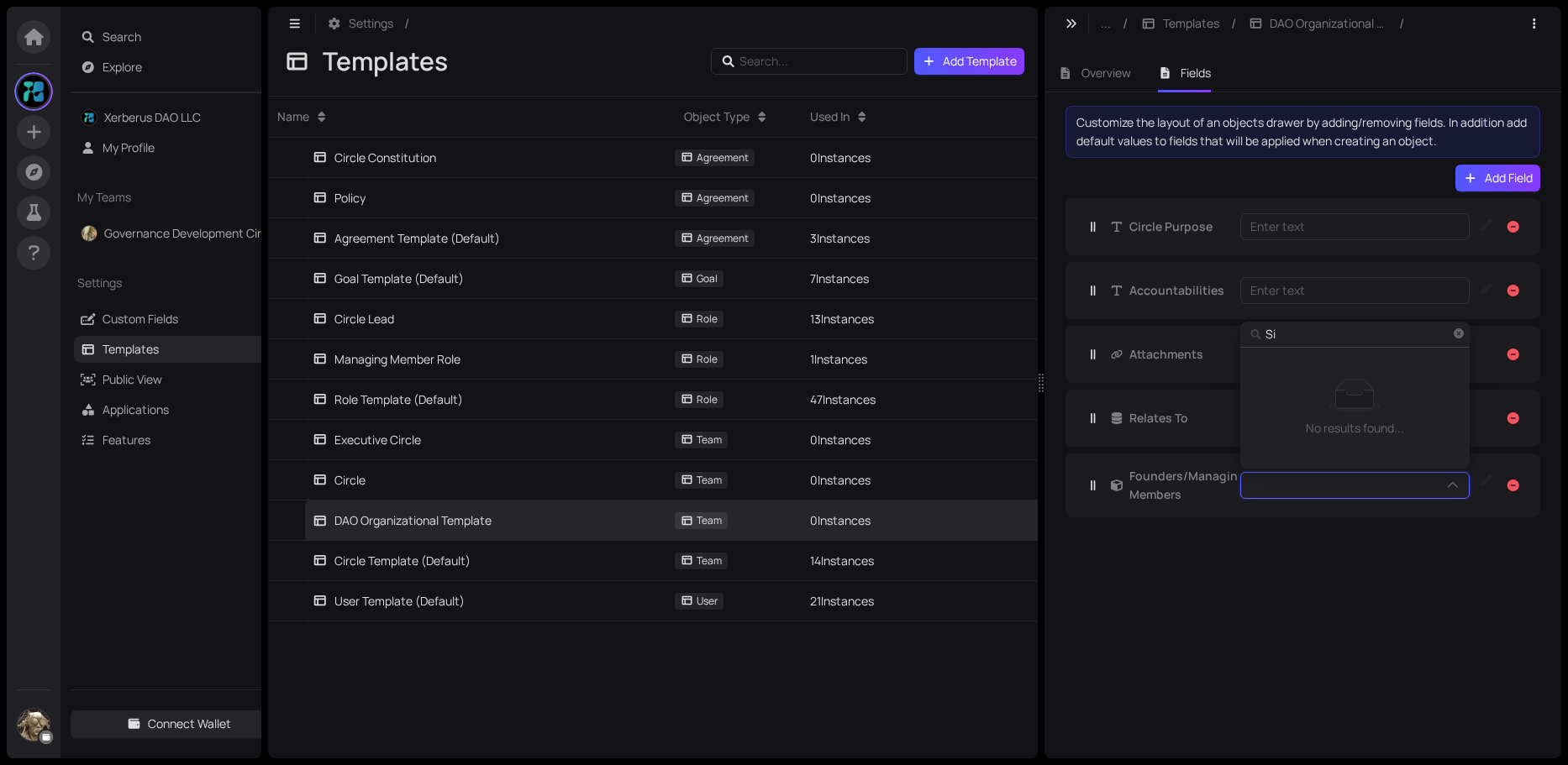
type input "Sim"
type input "Si"
type input "S"
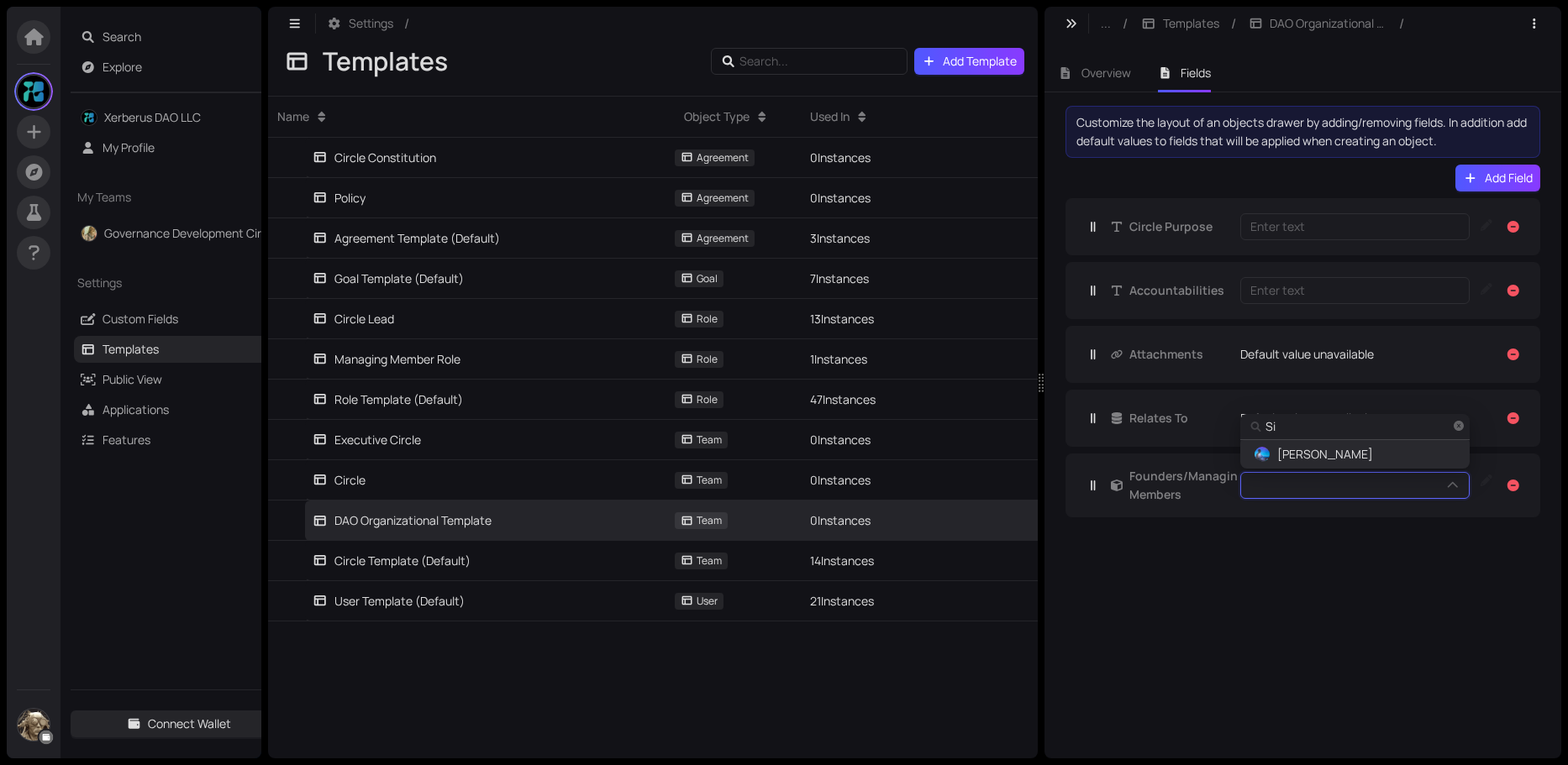
type input "S"
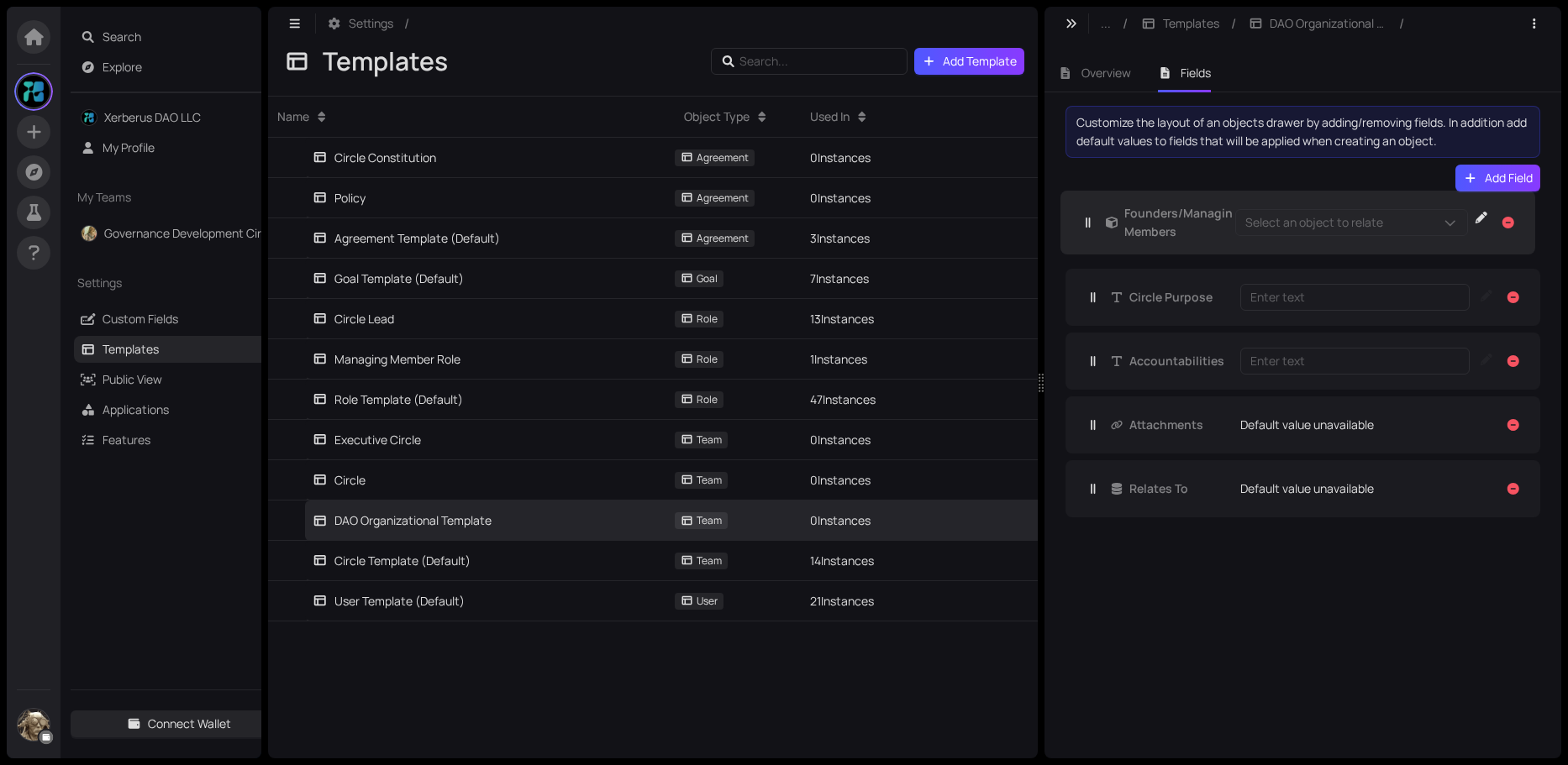
drag, startPoint x: 1183, startPoint y: 490, endPoint x: 1178, endPoint y: 228, distance: 262.0
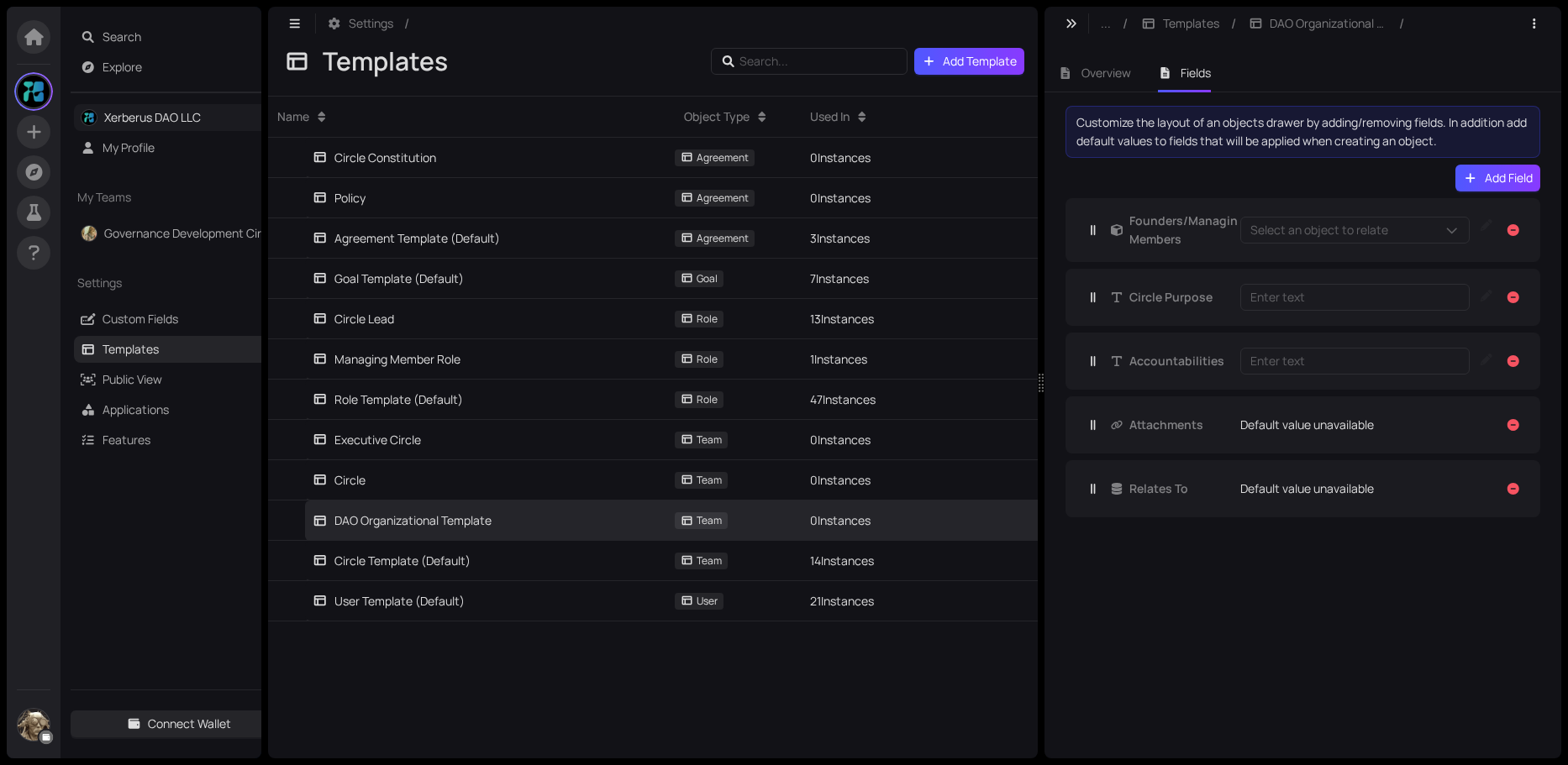
click at [165, 113] on link "Xerberus DAO LLC" at bounding box center [152, 118] width 97 height 16
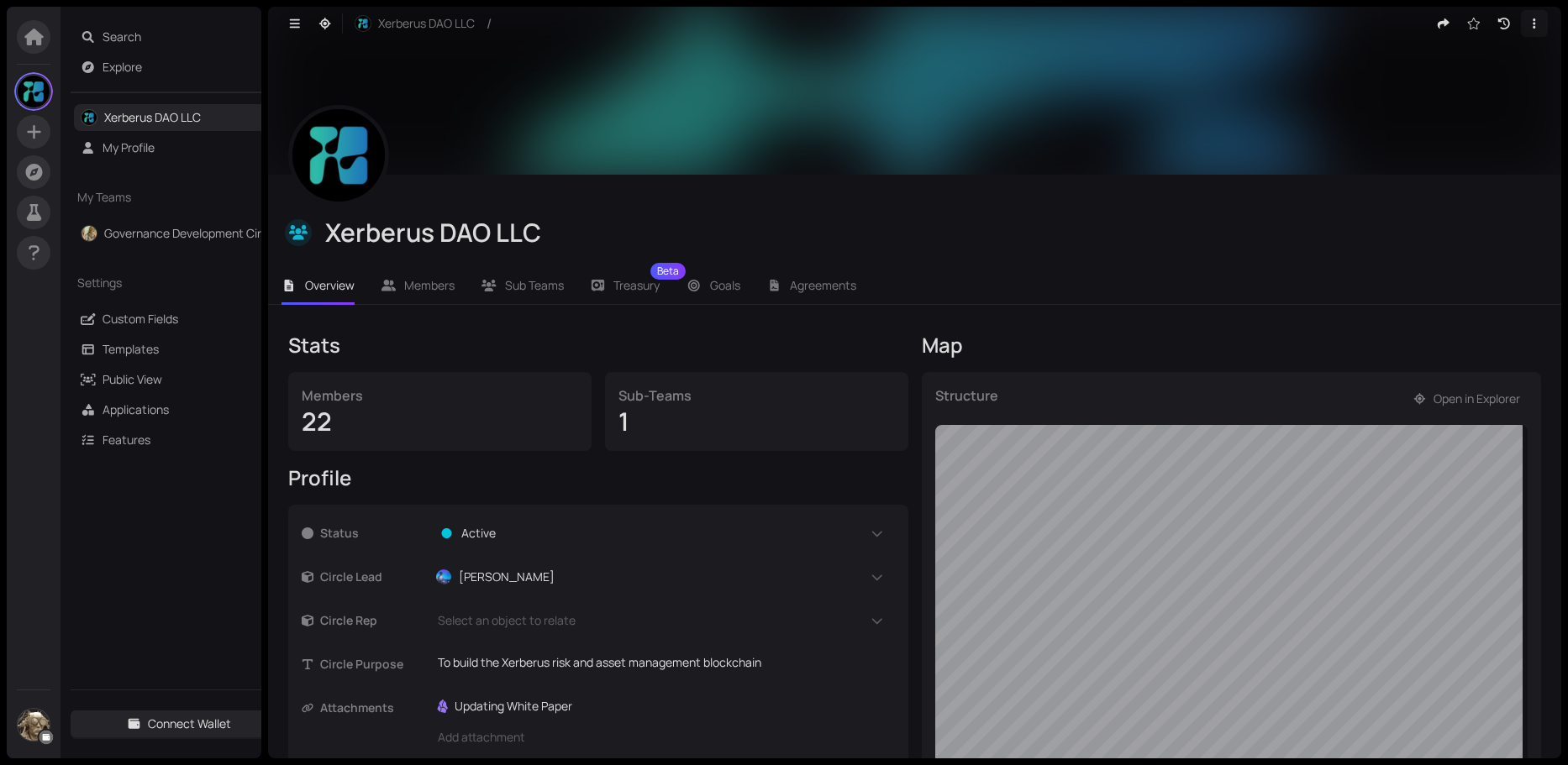
click at [1526, 19] on icon "button" at bounding box center [1533, 24] width 15 height 12
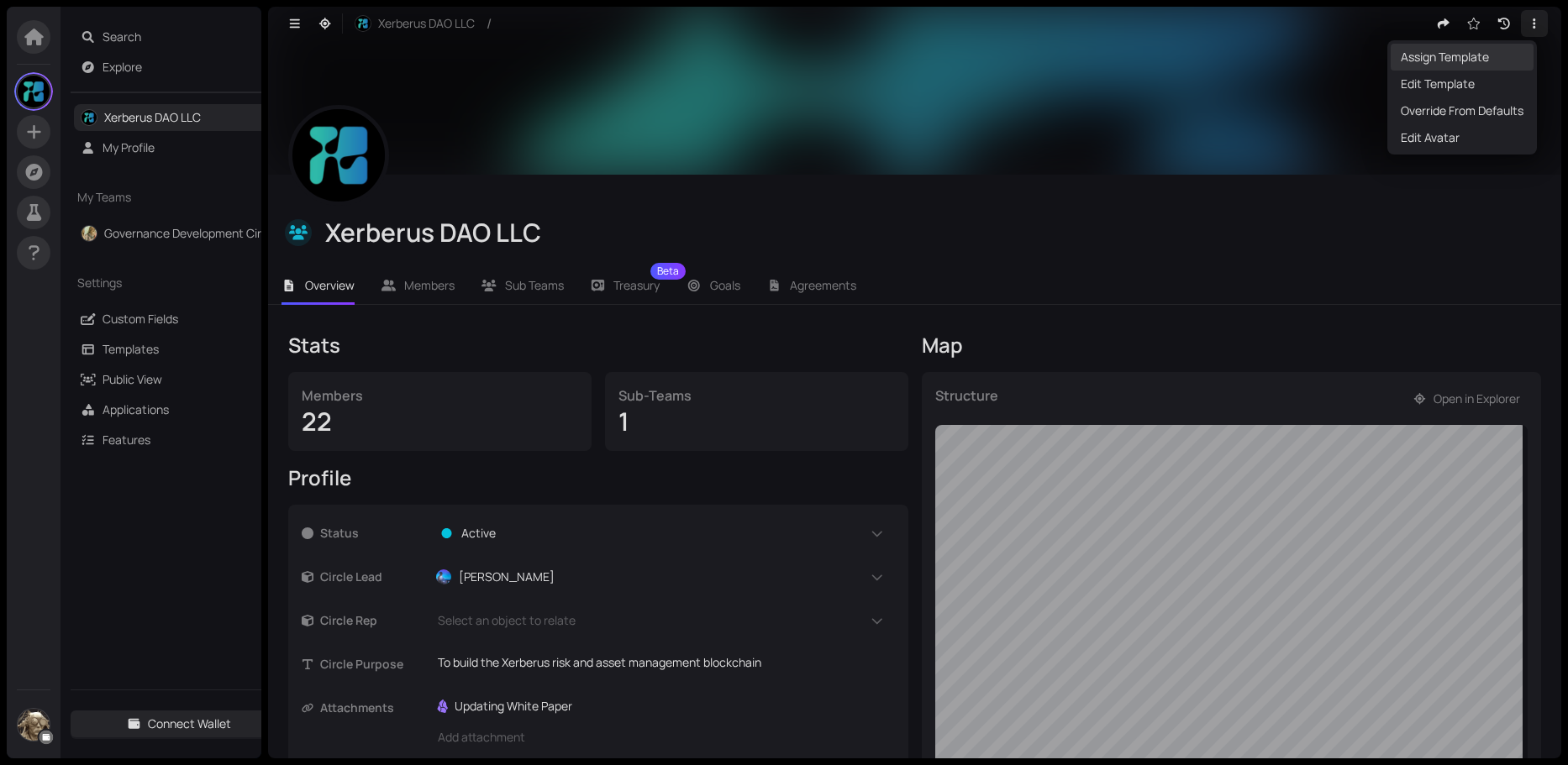
click at [1458, 59] on span "Assign Template" at bounding box center [1461, 57] width 123 height 19
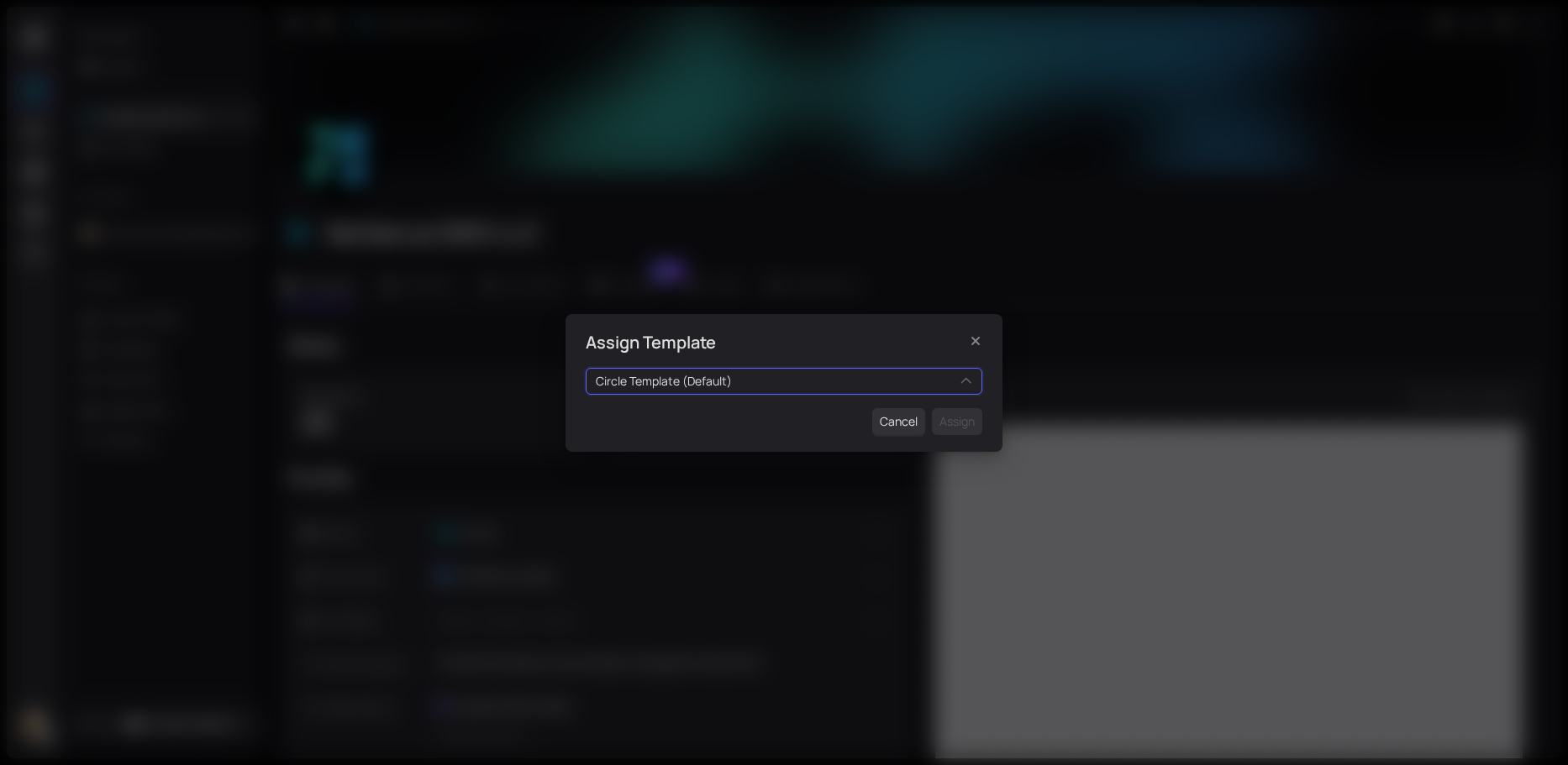
click at [840, 391] on div "Circle Template (Default) 0tRXvyHm68 i0zK8joOnn Executive Circle Circle DAO Org…" at bounding box center [784, 381] width 396 height 27
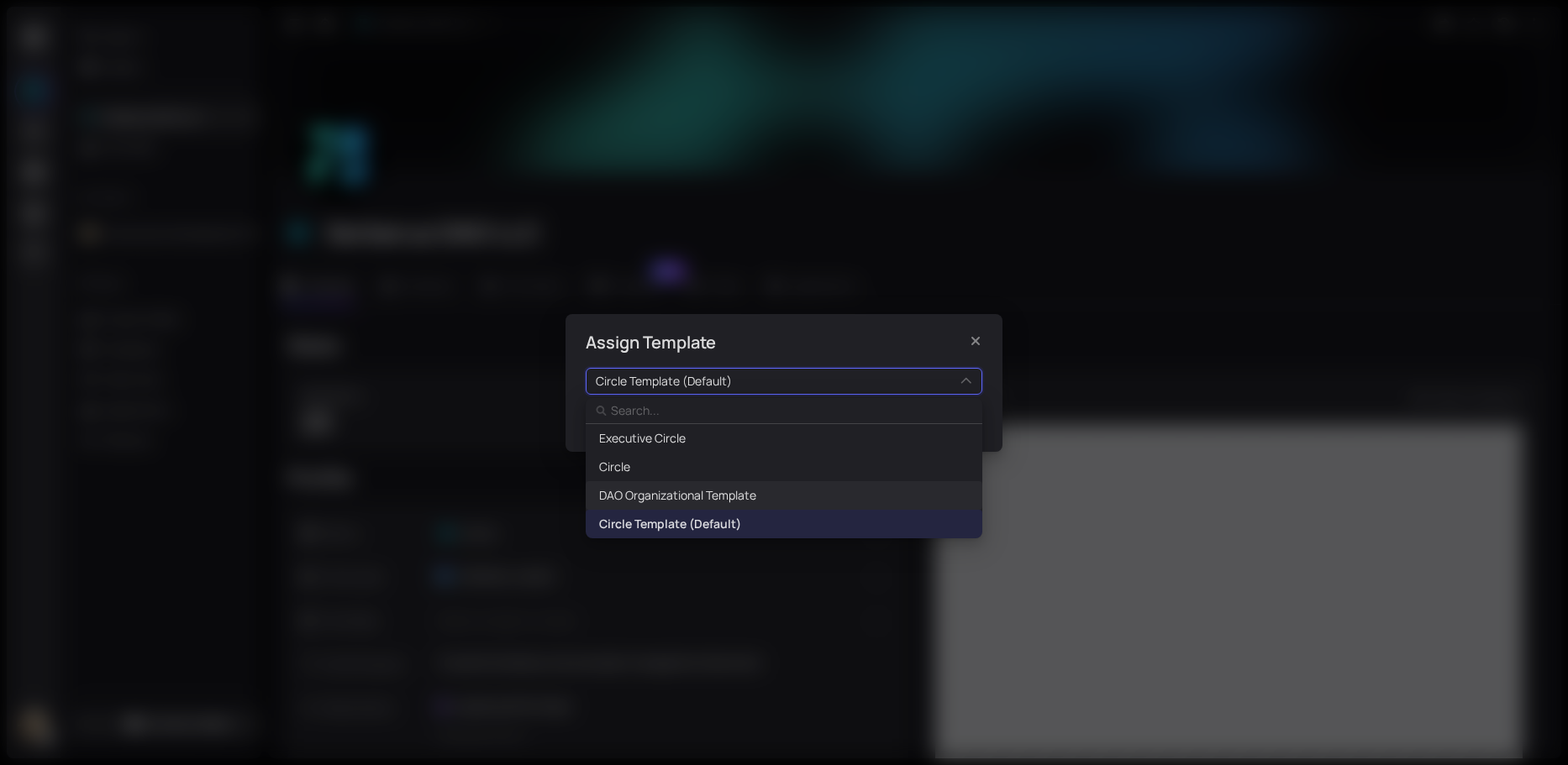
click at [705, 491] on span "DAO Organizational Template" at bounding box center [677, 495] width 157 height 19
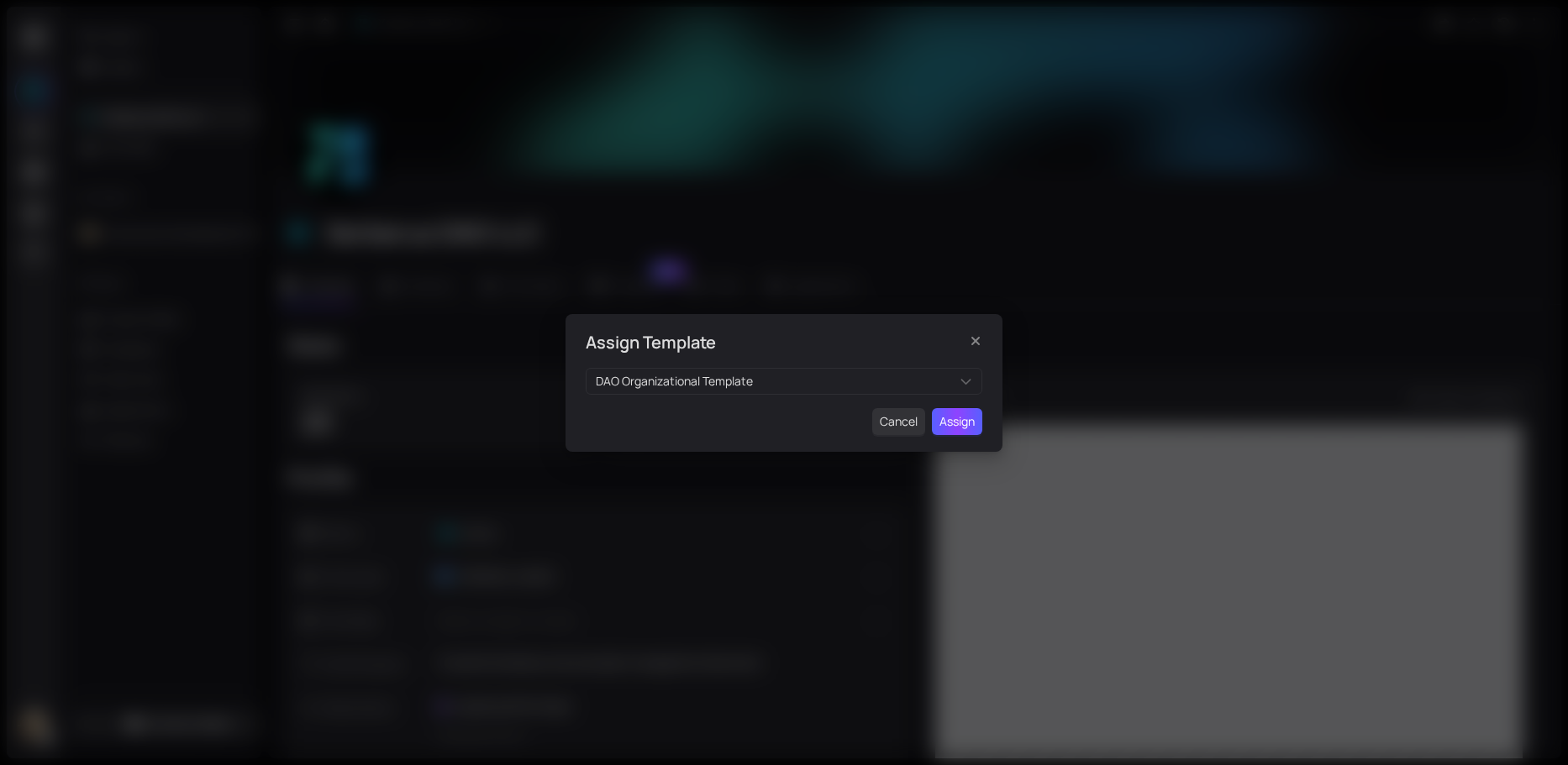
click at [963, 421] on span "Assign" at bounding box center [956, 421] width 35 height 19
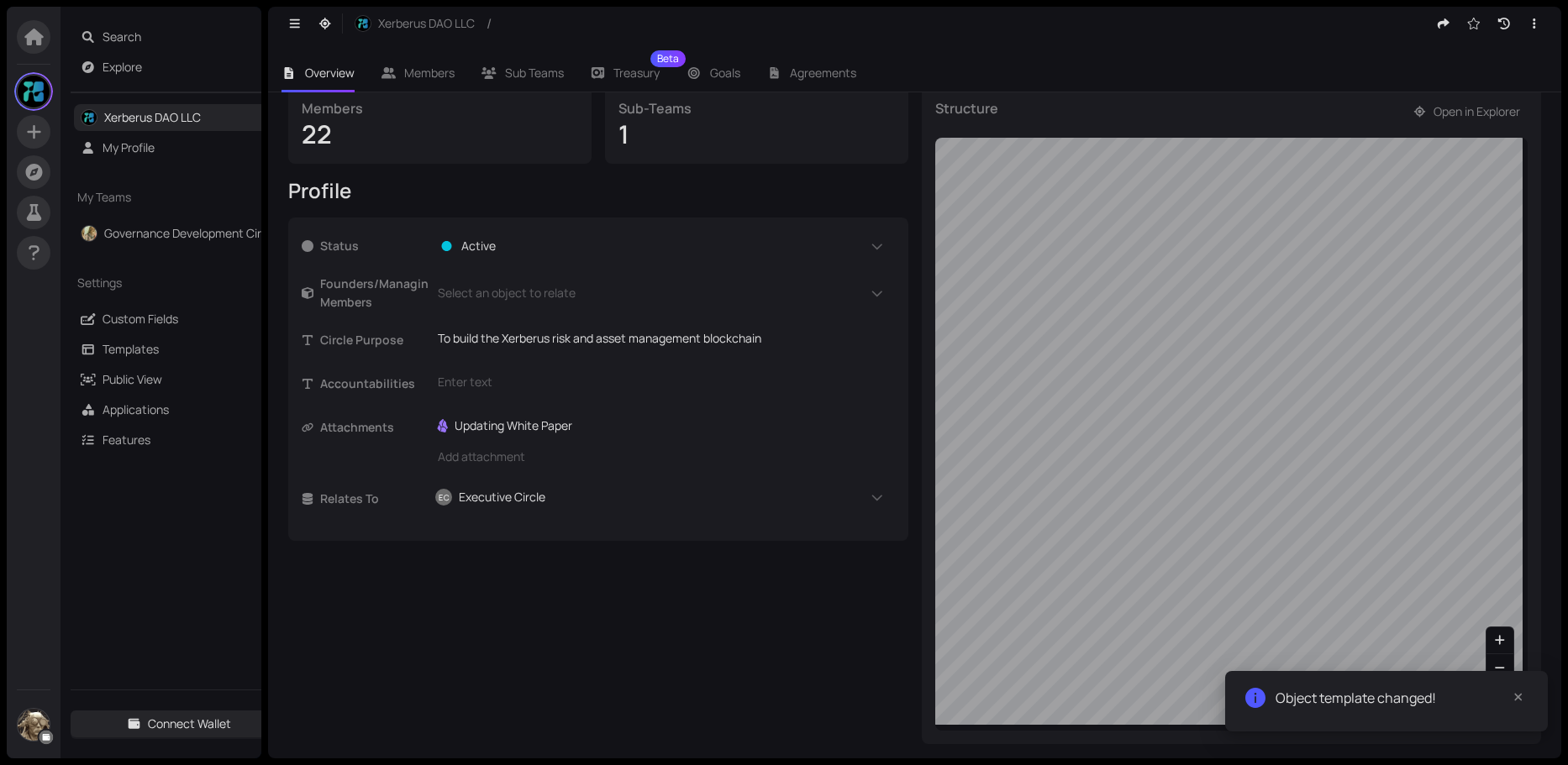
scroll to position [288, 0]
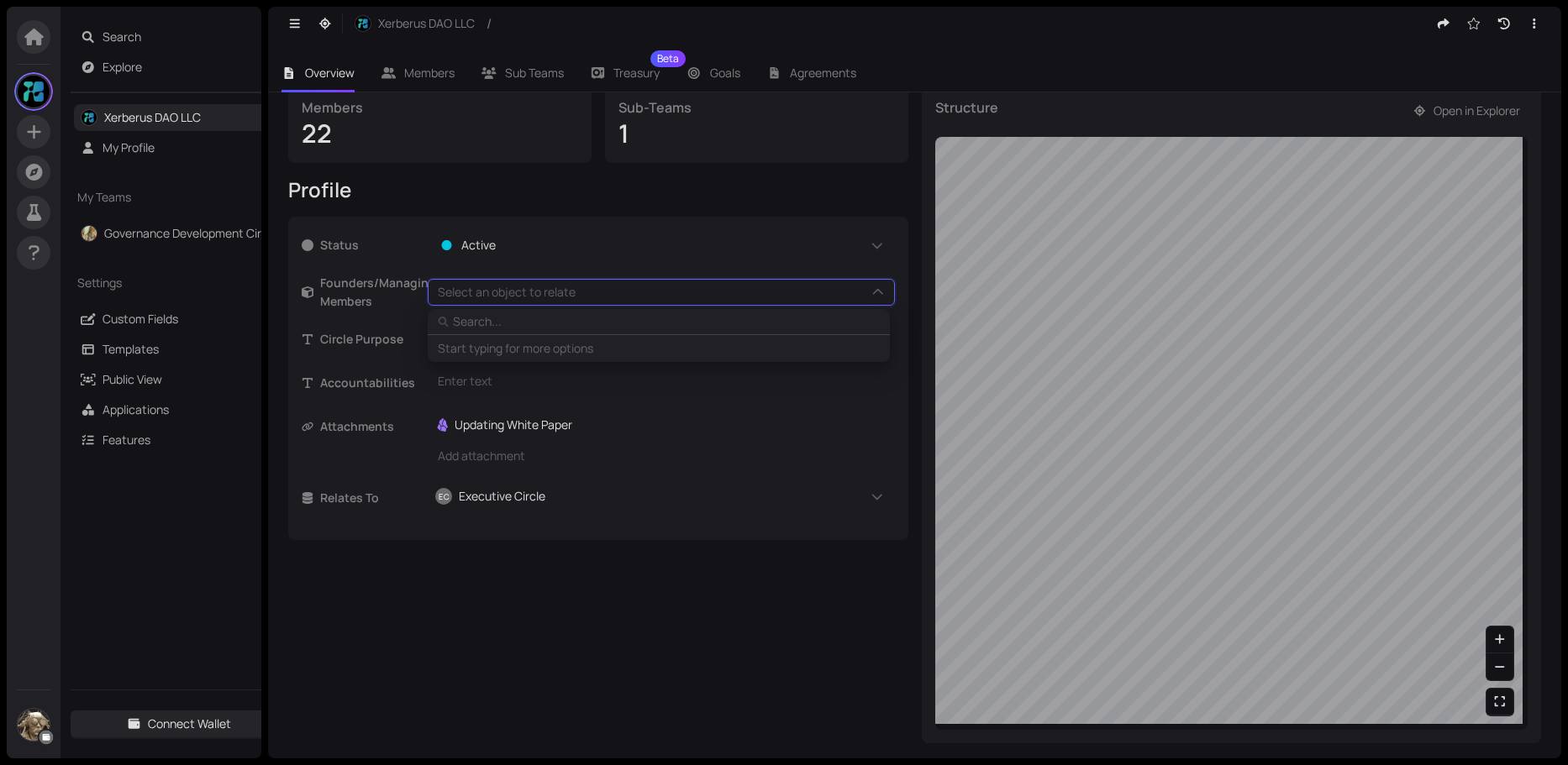
type input "S"
type input "Si"
click at [529, 351] on span "[PERSON_NAME]" at bounding box center [512, 350] width 96 height 19
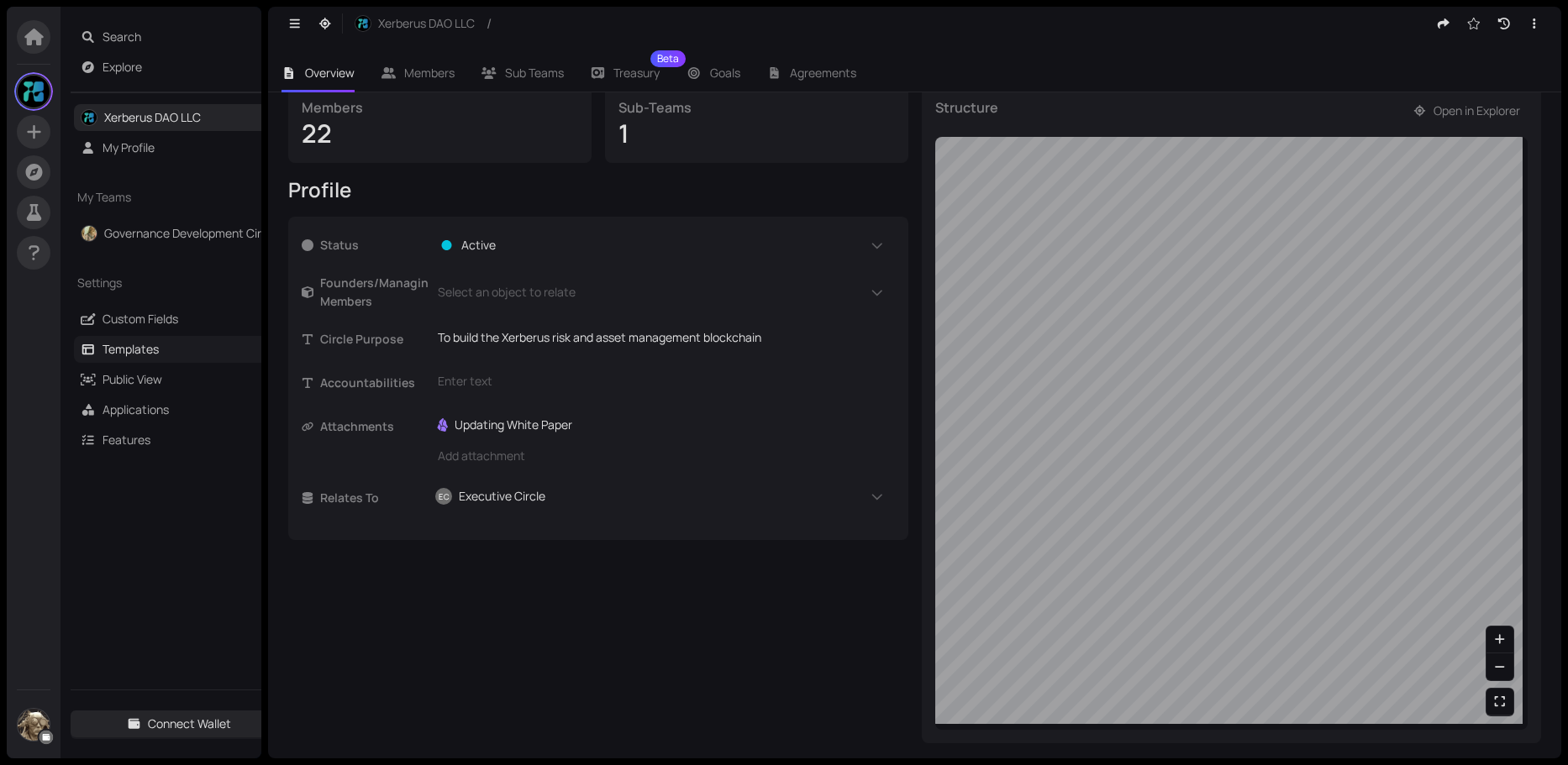
click at [119, 347] on link "Templates" at bounding box center [131, 349] width 57 height 16
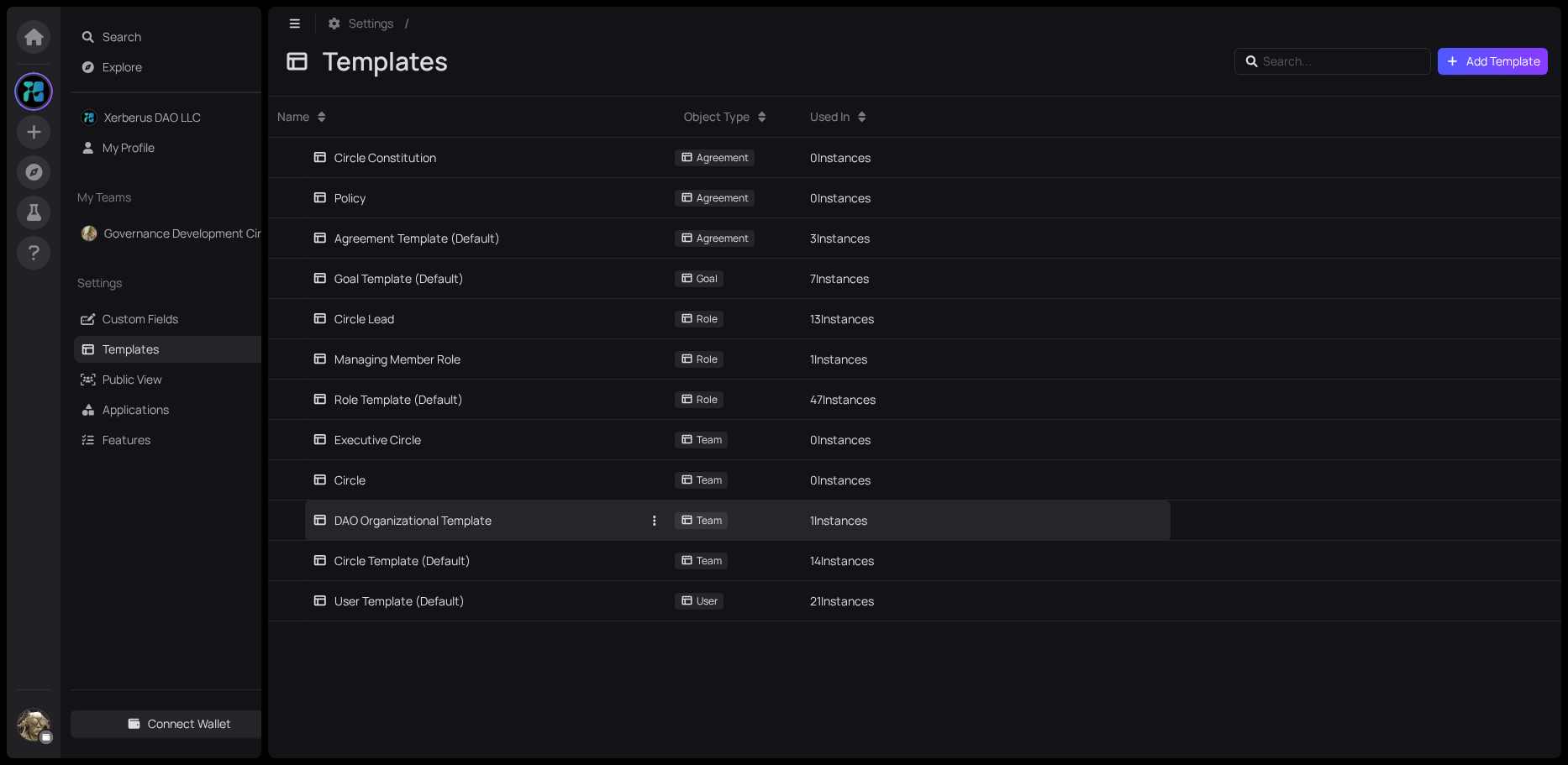
click at [447, 528] on div "DAO Organizational Template" at bounding box center [402, 521] width 179 height 19
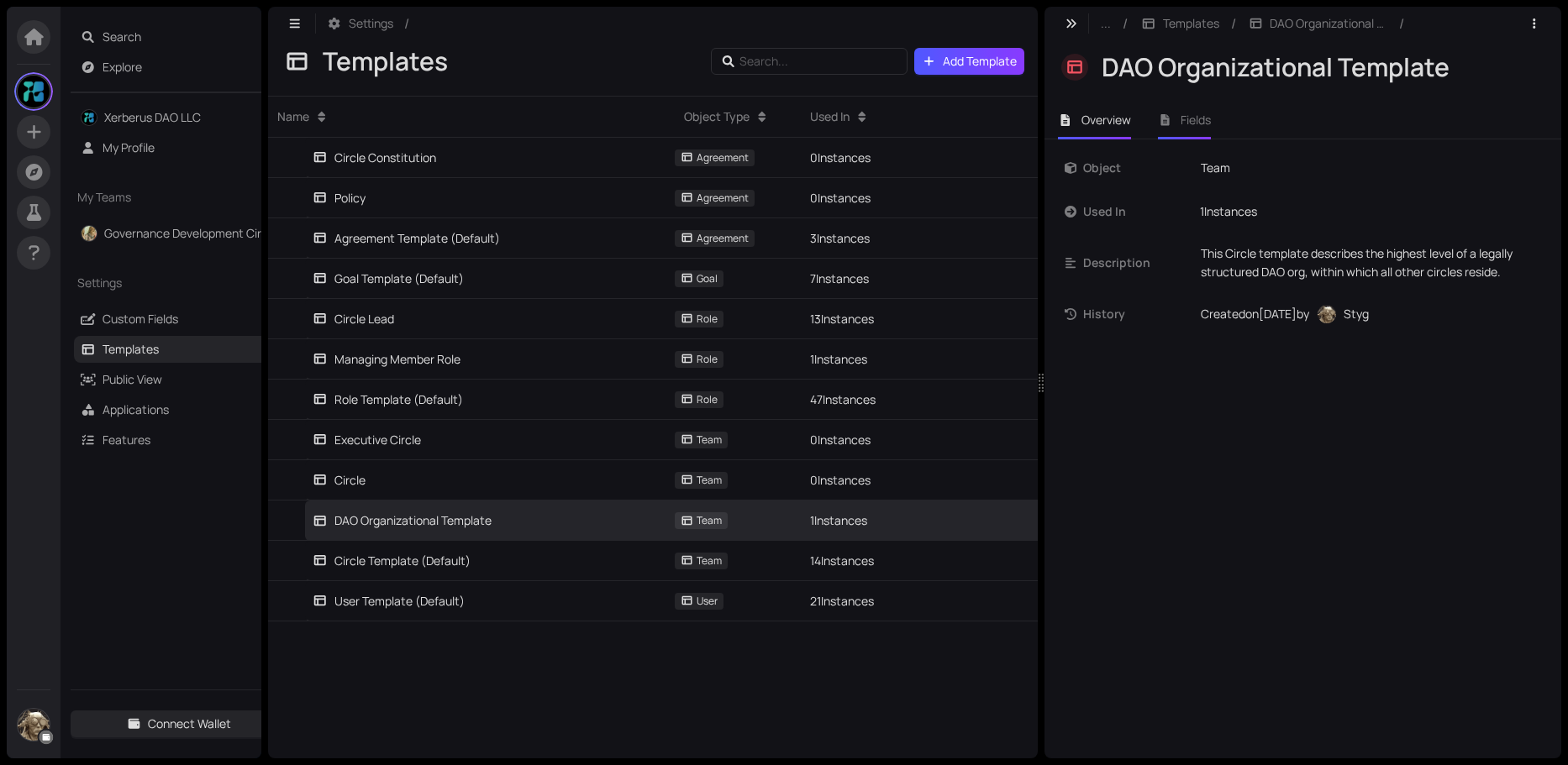
click at [1173, 117] on li "Fields" at bounding box center [1184, 120] width 81 height 39
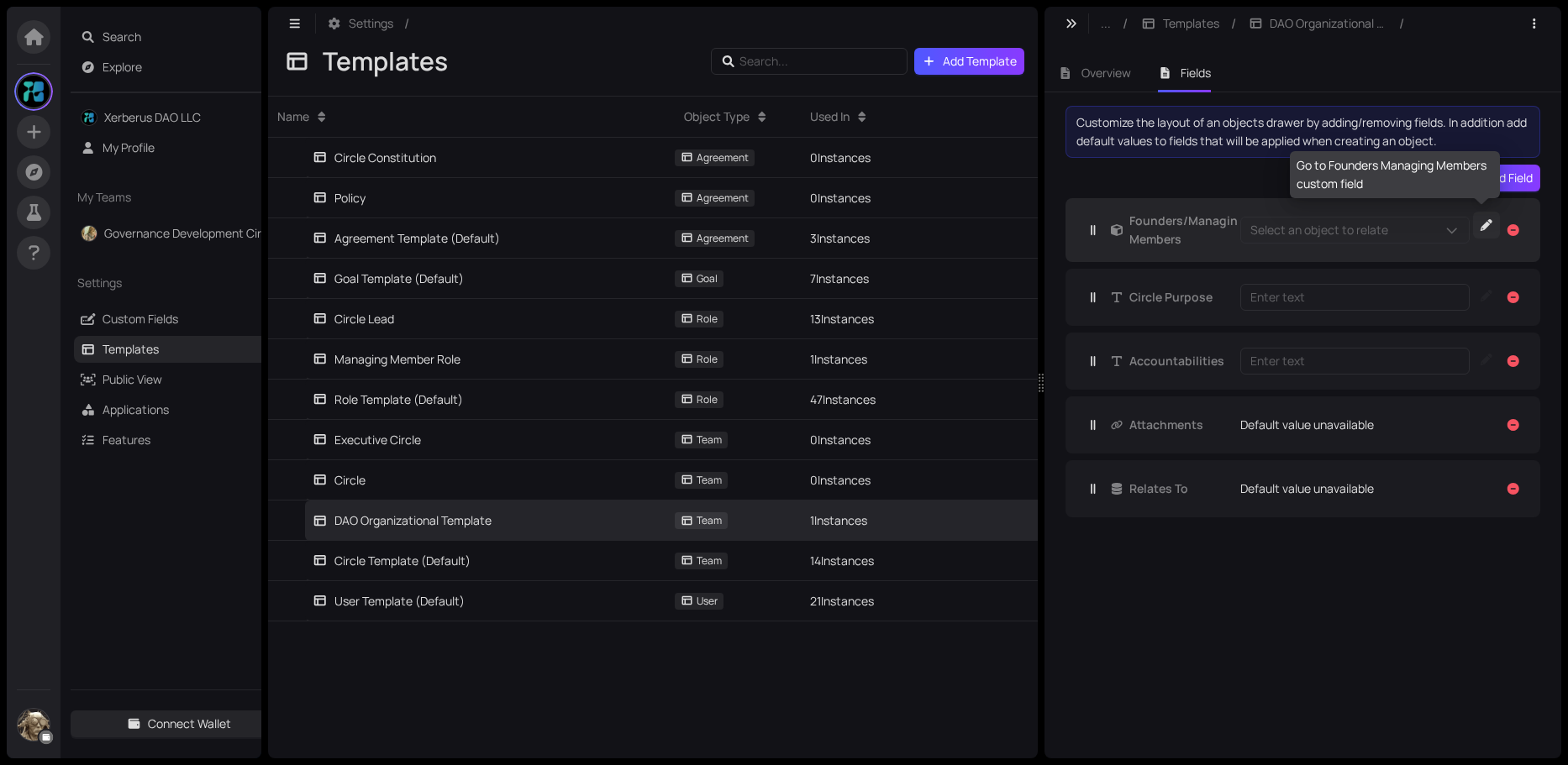
click at [1483, 222] on icon "button" at bounding box center [1485, 225] width 15 height 12
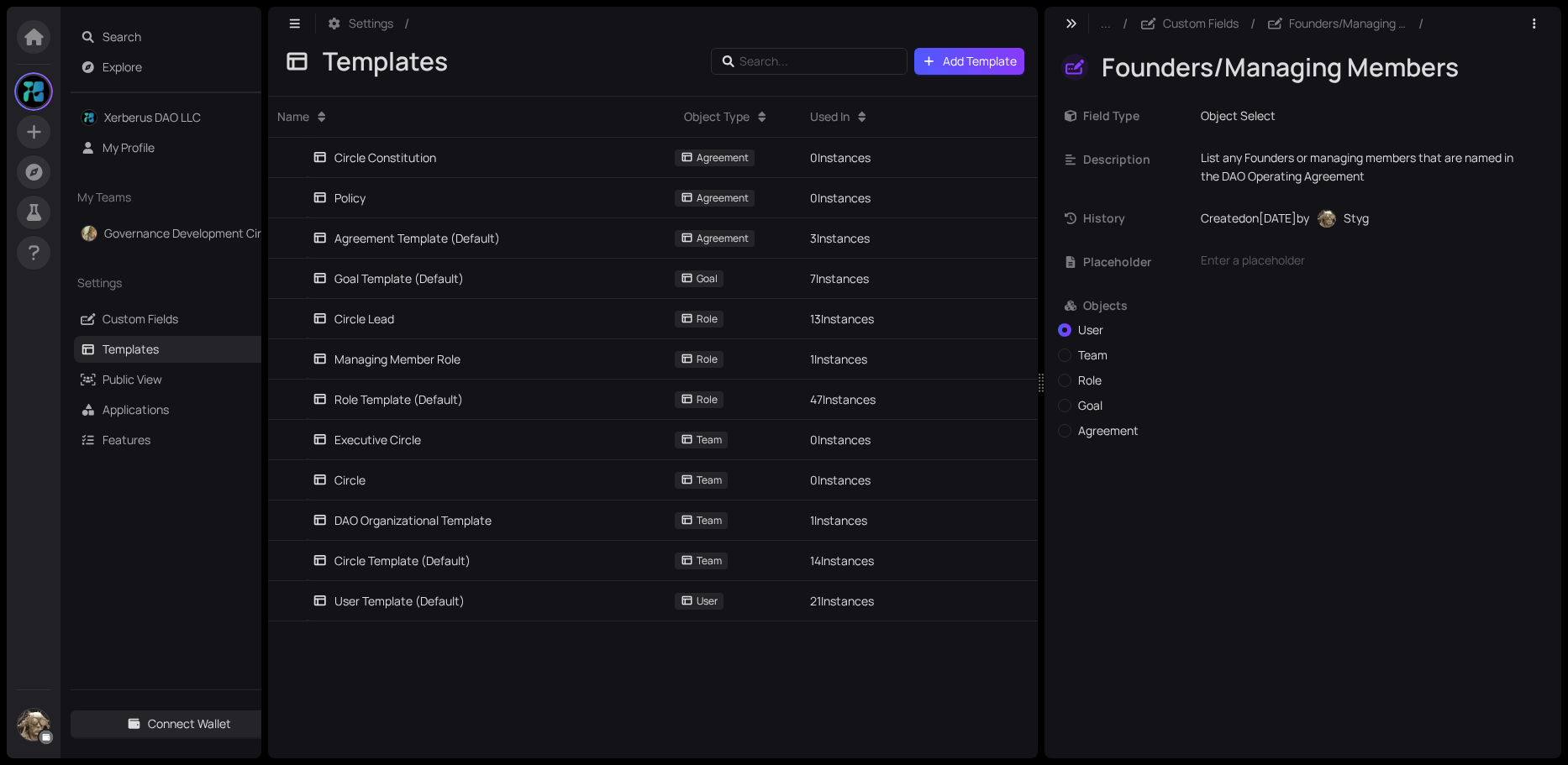
click at [1117, 309] on span "Objects" at bounding box center [1312, 306] width 458 height 19
click at [1155, 309] on span "Objects" at bounding box center [1312, 306] width 458 height 19
click at [1252, 104] on div "Field Type Object Select" at bounding box center [1303, 116] width 476 height 30
click at [1248, 118] on div "Object Select" at bounding box center [1371, 116] width 341 height 19
click at [1284, 118] on div "Object Select" at bounding box center [1371, 116] width 341 height 19
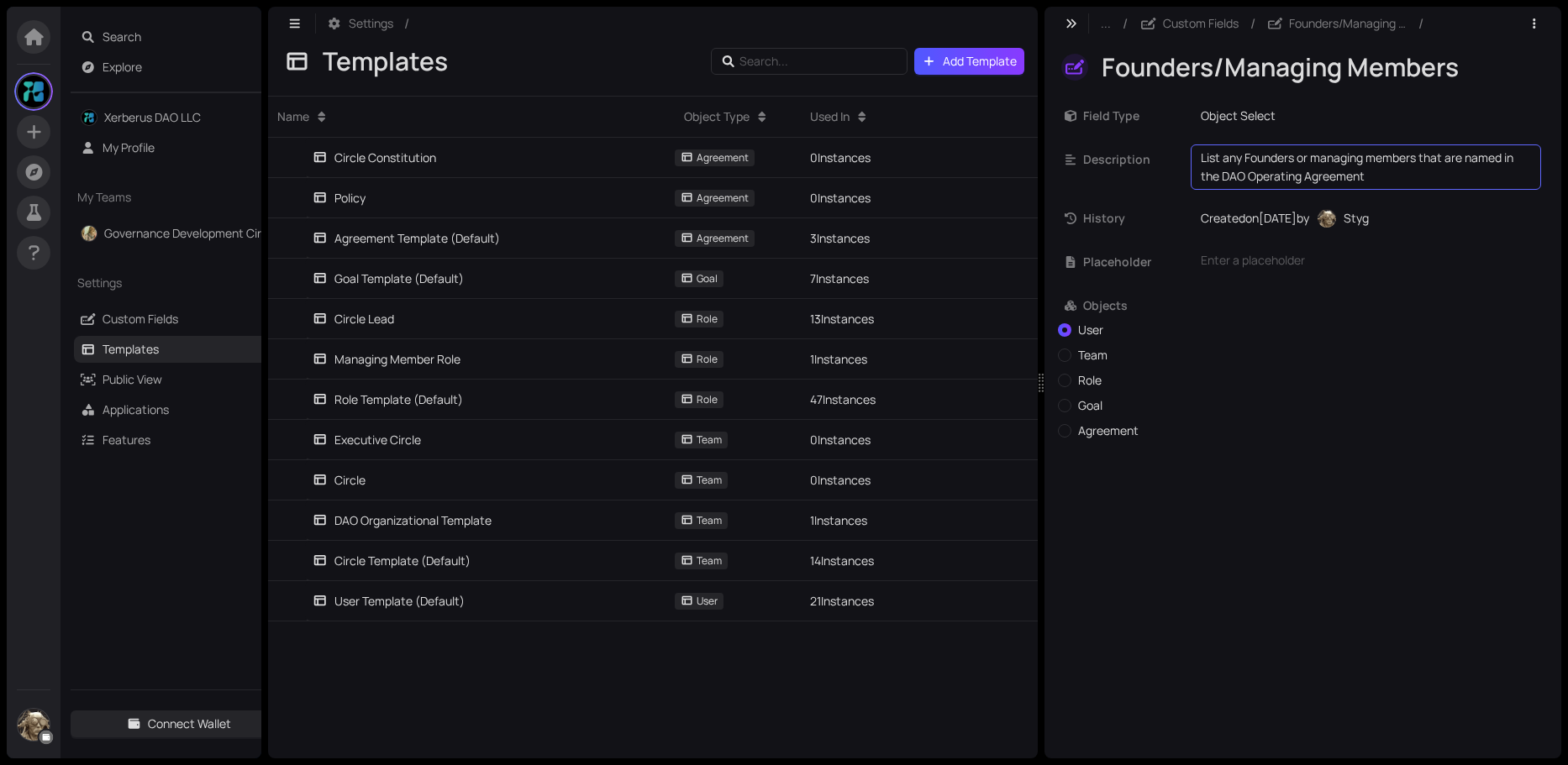
click at [1087, 128] on div "Field Type" at bounding box center [1128, 116] width 127 height 30
click at [1102, 115] on span "Field Type" at bounding box center [1137, 116] width 108 height 19
click at [1530, 28] on icon "button" at bounding box center [1533, 24] width 15 height 12
click at [1535, 17] on button "button" at bounding box center [1534, 23] width 27 height 27
click at [967, 57] on span "Add Template" at bounding box center [979, 61] width 74 height 19
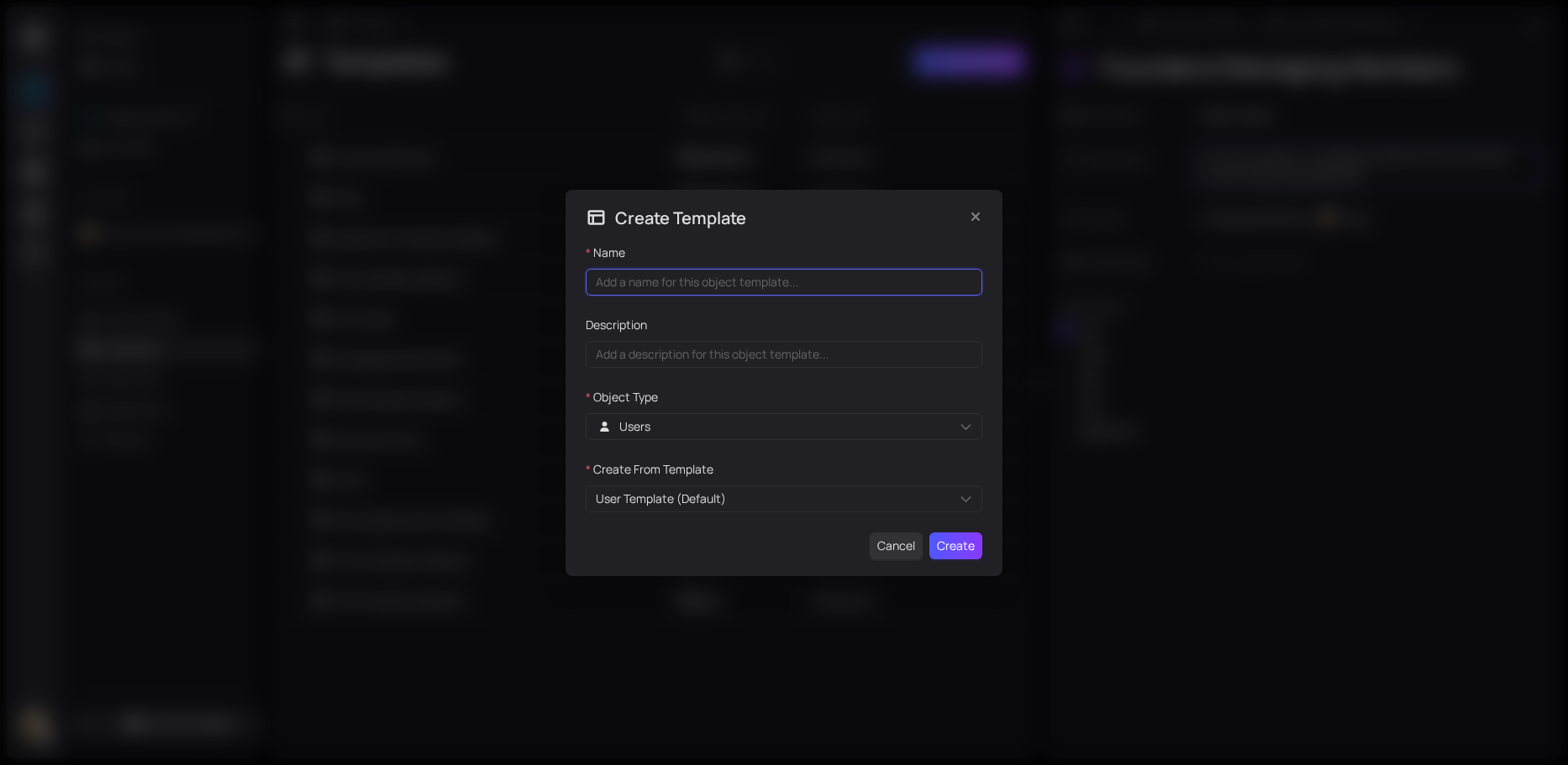
click at [665, 285] on input "Name" at bounding box center [784, 282] width 396 height 27
type input "Founders/Managing Members"
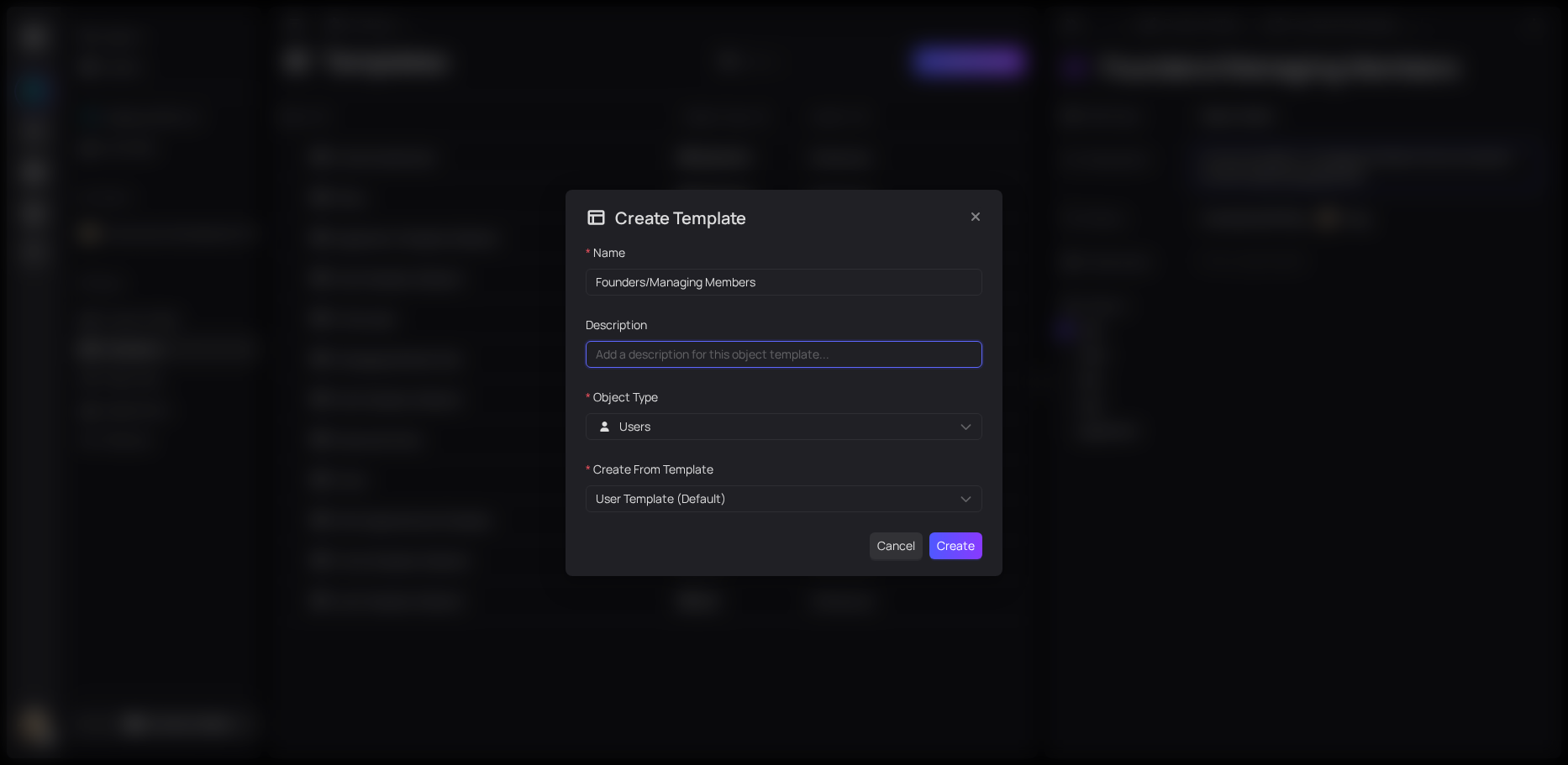
click at [646, 351] on input "Description" at bounding box center [784, 354] width 396 height 27
type input "List any managing member named in the DAO operating agreement"
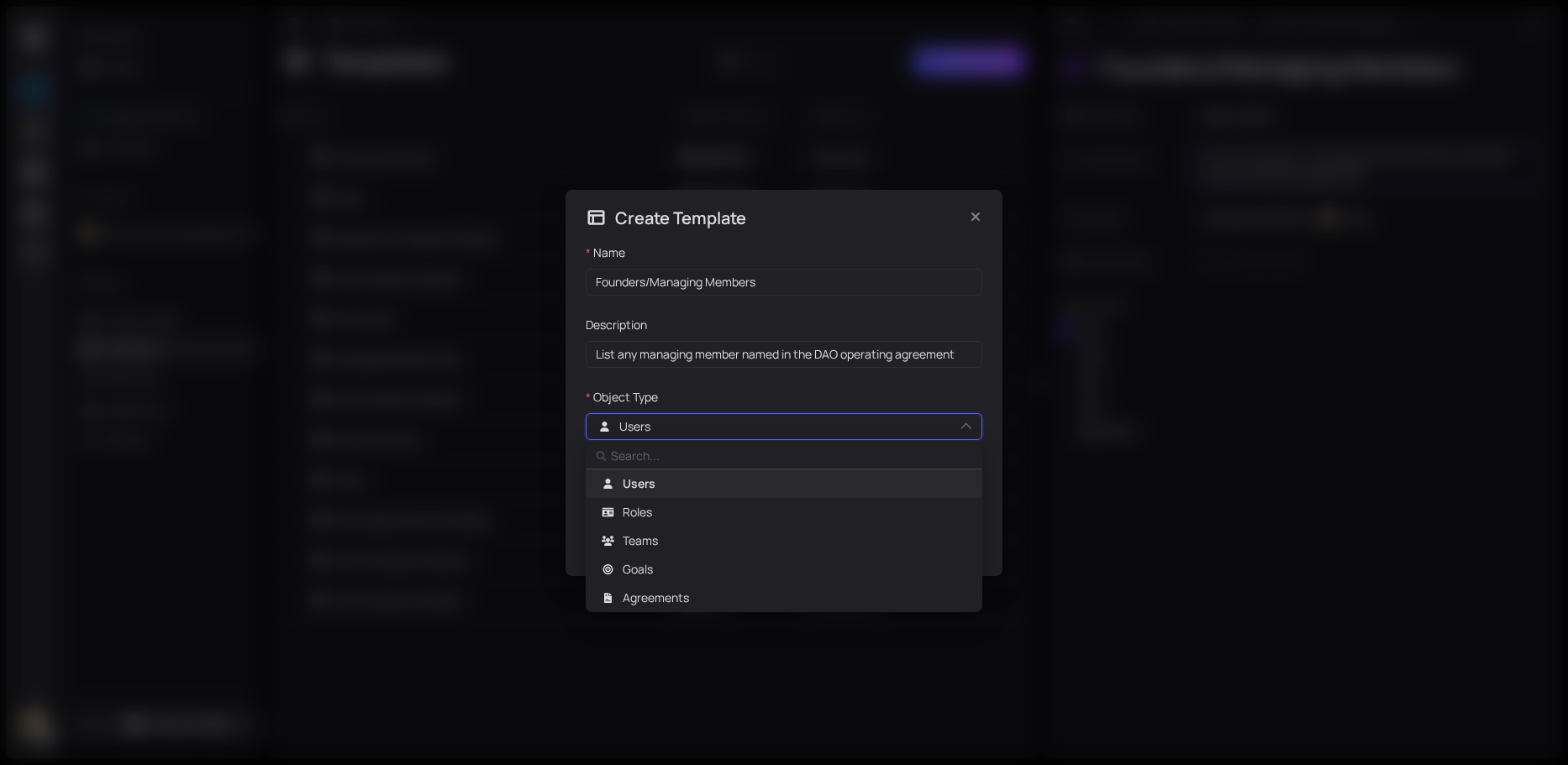
click at [726, 431] on div "Users user role Users Roles Teams Goals Agreements" at bounding box center [784, 426] width 396 height 27
click at [661, 538] on span "Teams" at bounding box center [783, 541] width 375 height 19
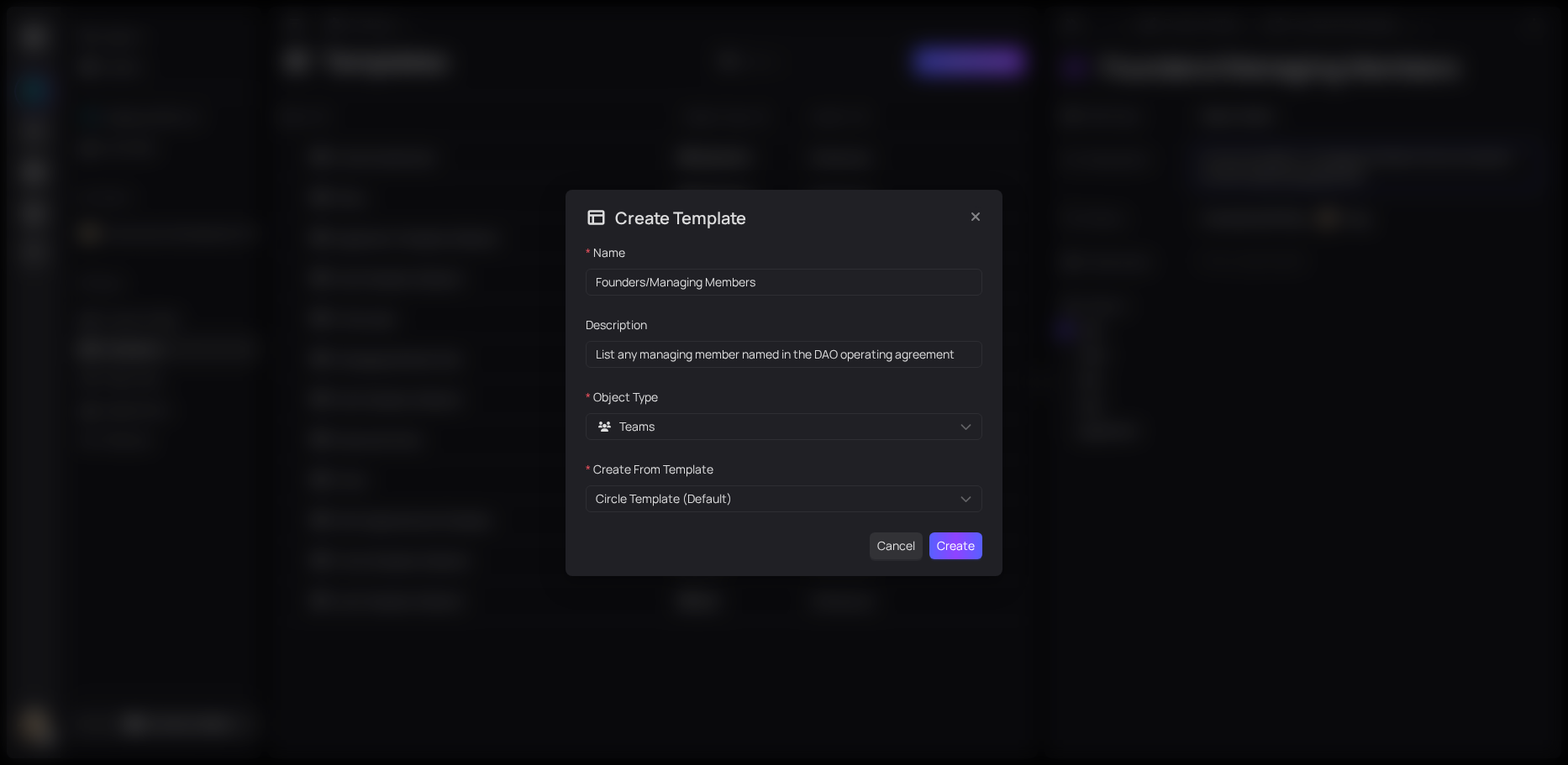
click at [955, 545] on span "Create" at bounding box center [955, 546] width 38 height 19
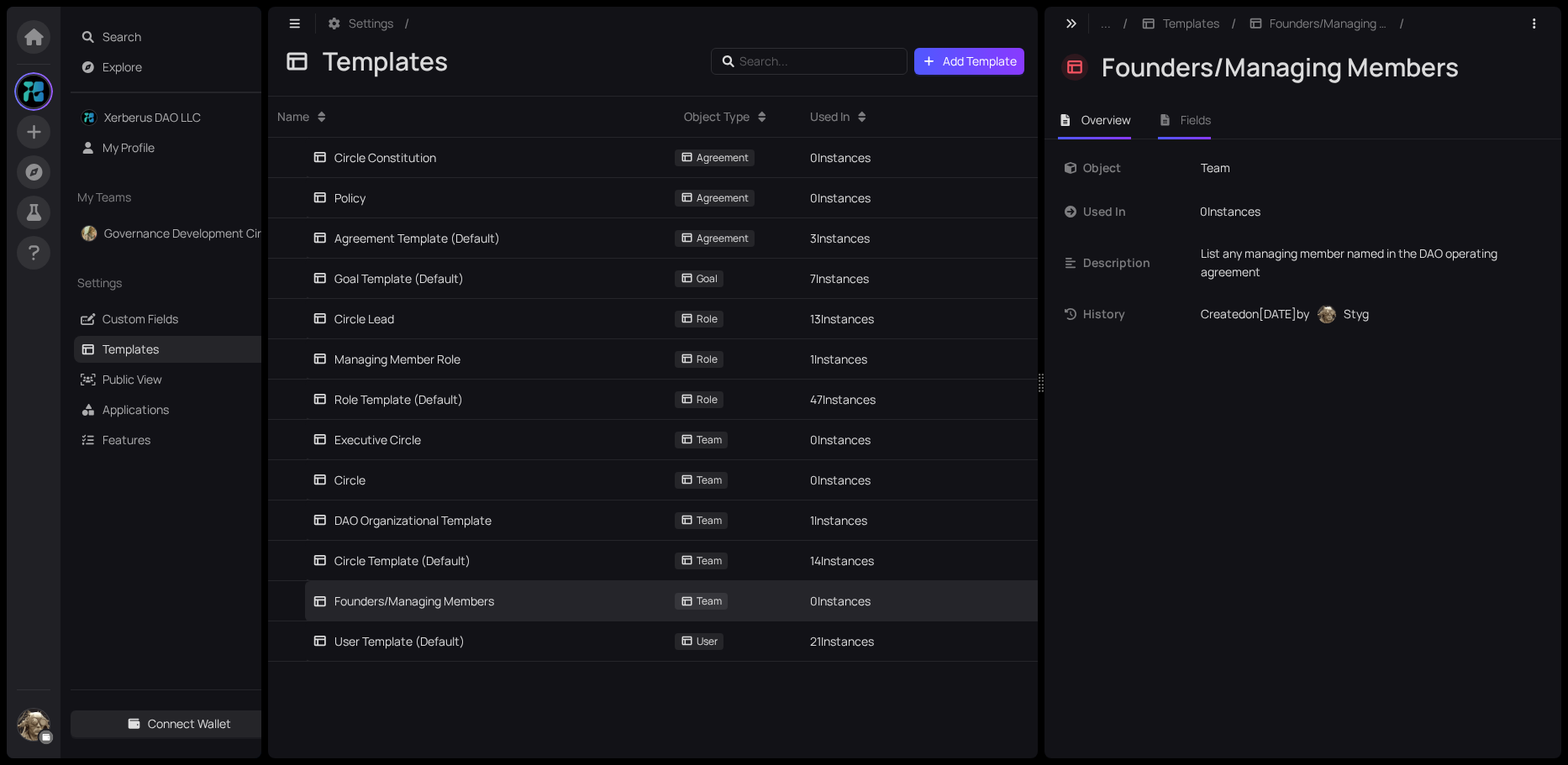
click at [1205, 122] on span "Fields" at bounding box center [1195, 120] width 30 height 16
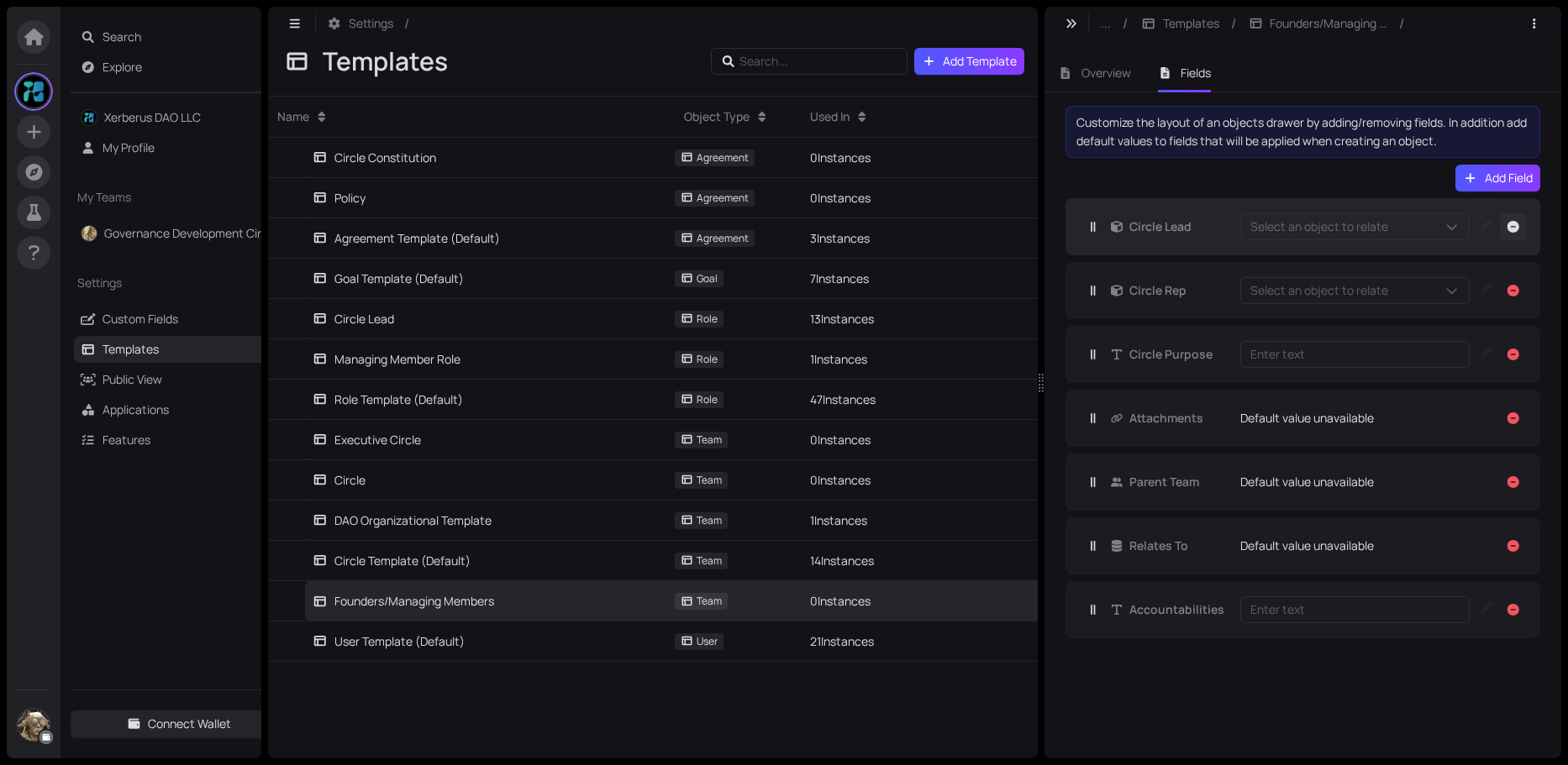
click at [1517, 227] on icon "button" at bounding box center [1513, 227] width 12 height 12
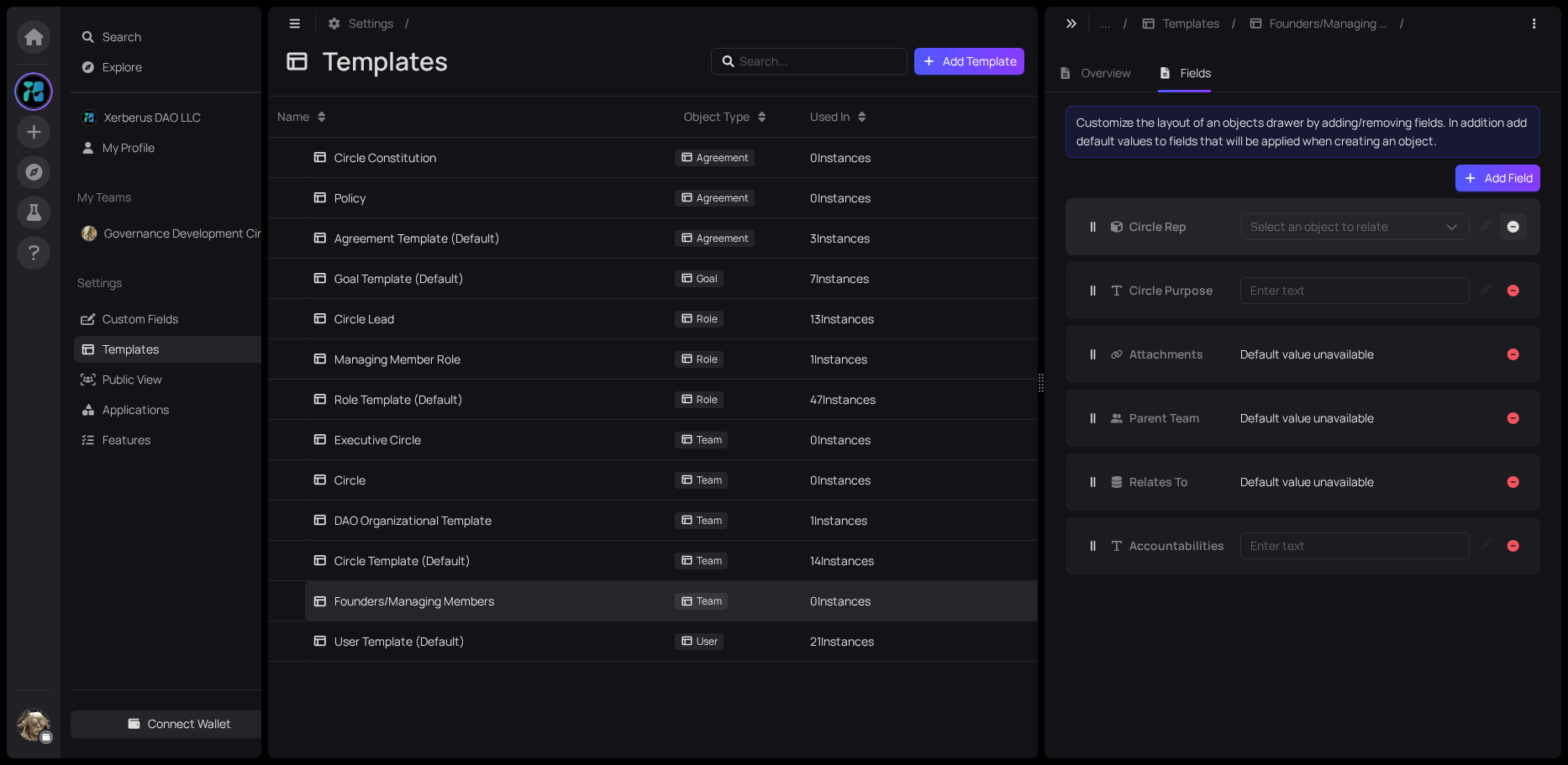
click at [1512, 232] on button "button" at bounding box center [1512, 226] width 27 height 27
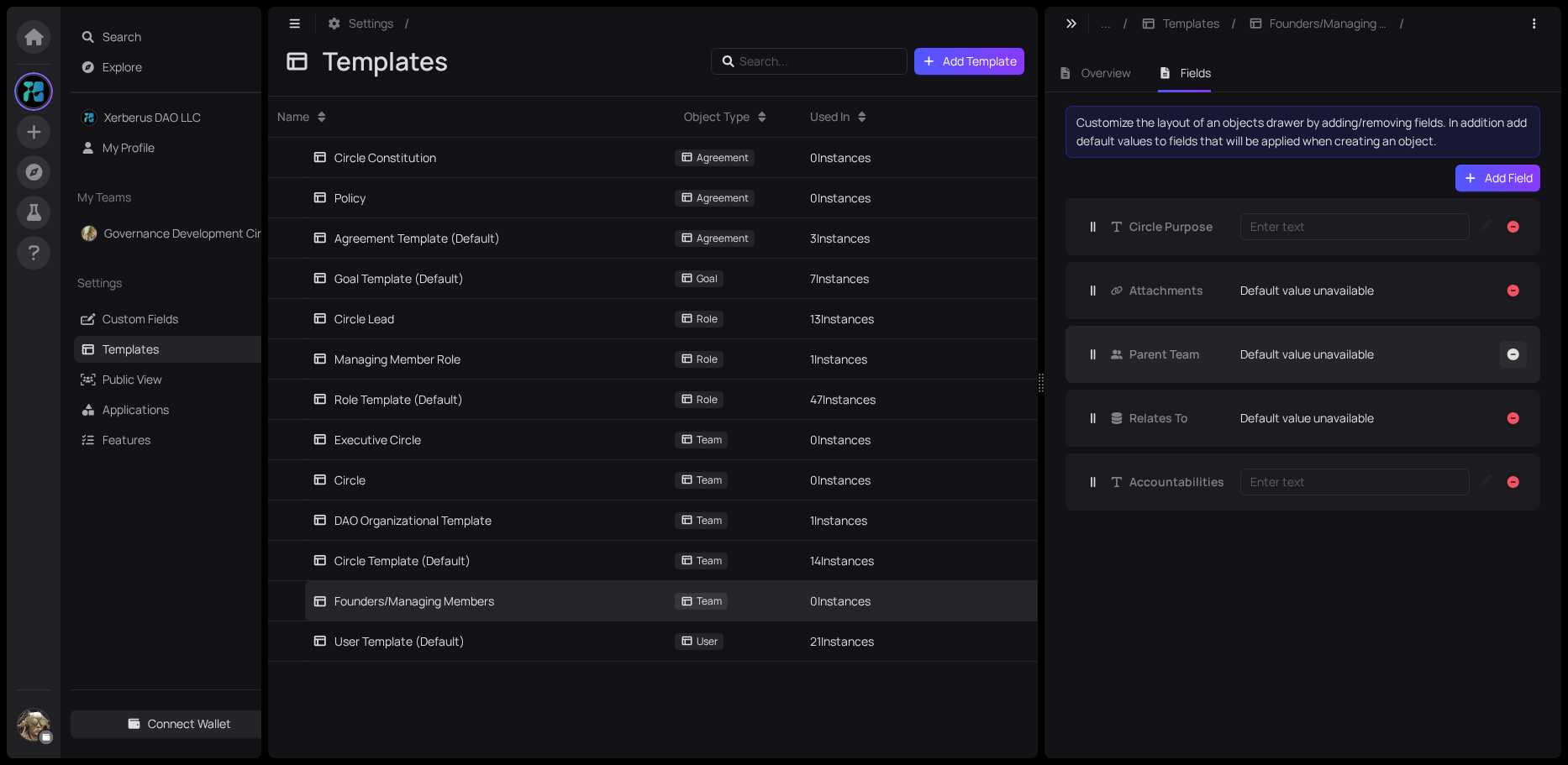
click at [1514, 356] on icon "button" at bounding box center [1513, 355] width 12 height 12
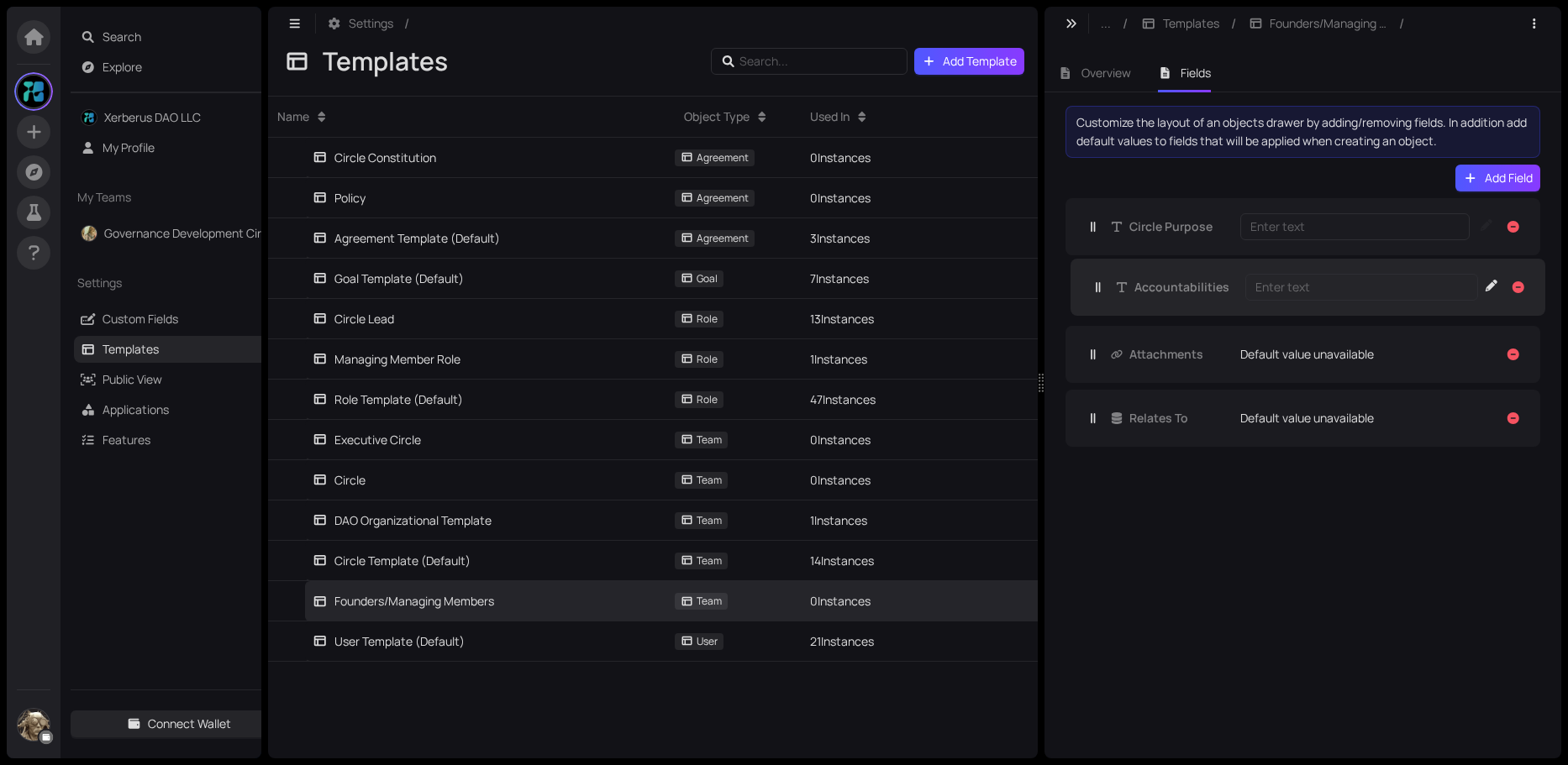
drag, startPoint x: 1173, startPoint y: 429, endPoint x: 1181, endPoint y: 294, distance: 135.2
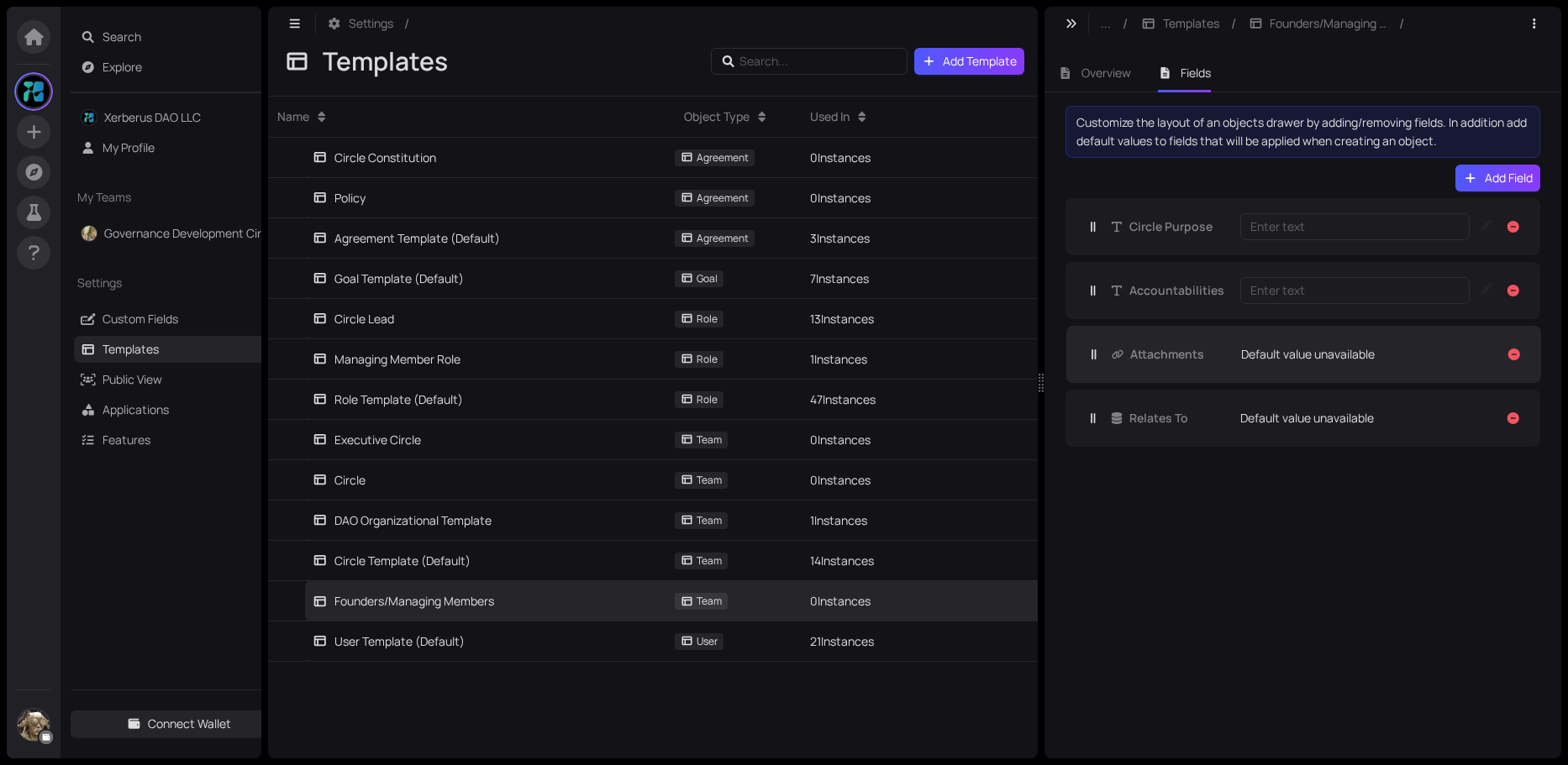
drag, startPoint x: 1167, startPoint y: 360, endPoint x: 1171, endPoint y: 350, distance: 10.8
click at [1472, 171] on button "Add Field" at bounding box center [1497, 177] width 85 height 27
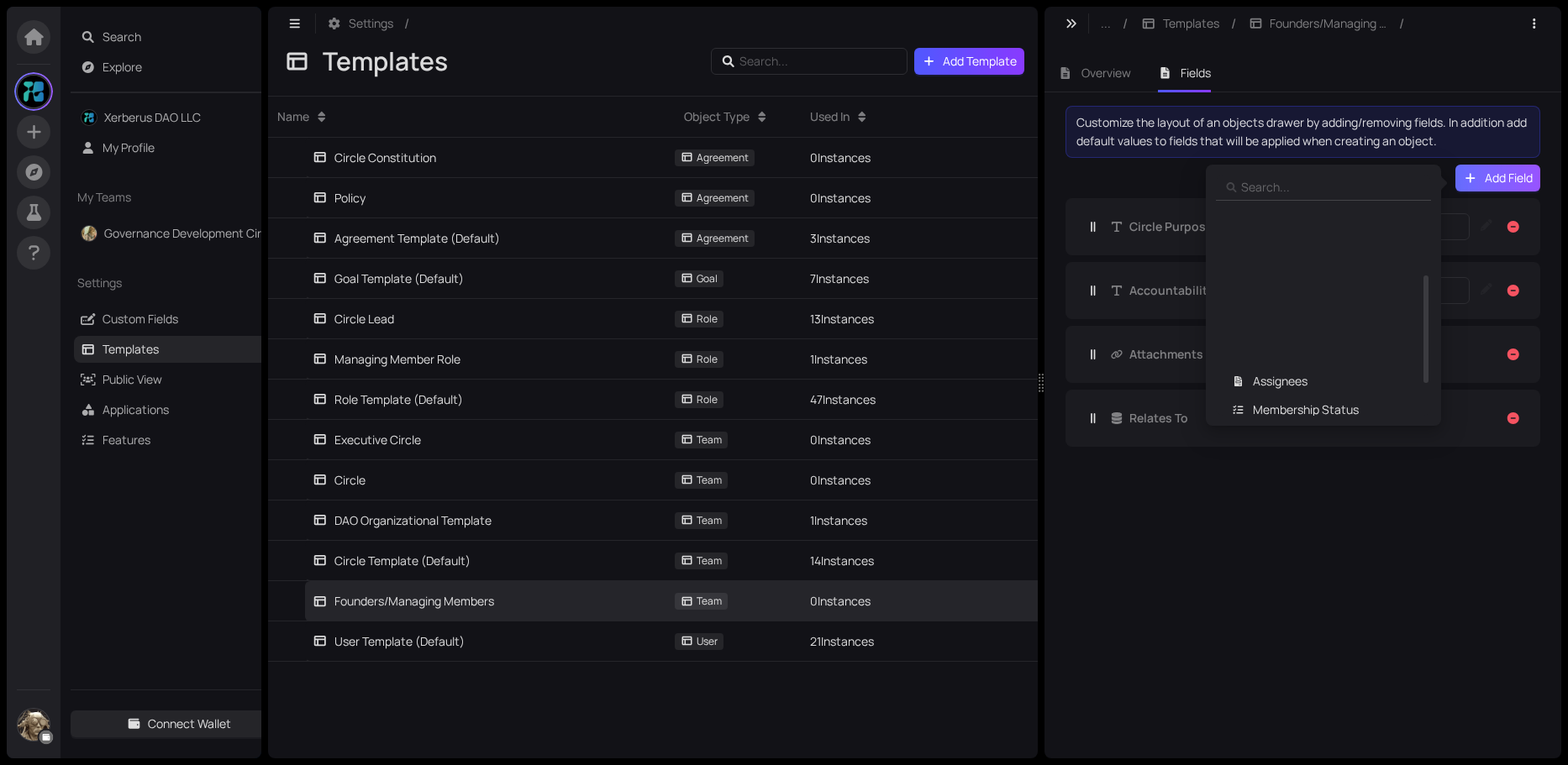
scroll to position [168, 0]
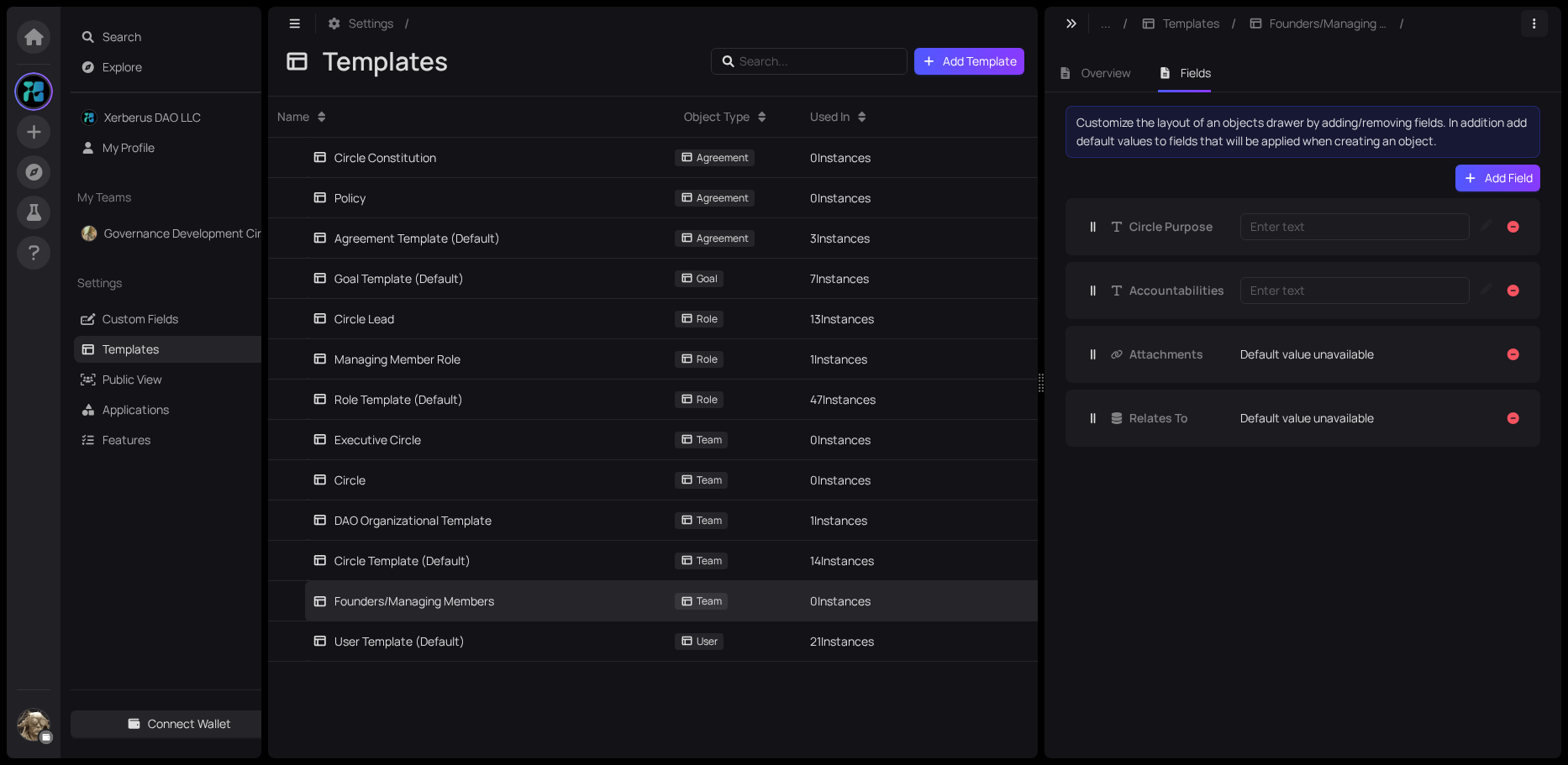
click at [1532, 23] on icon "button" at bounding box center [1533, 24] width 15 height 12
click at [1537, 27] on icon "button" at bounding box center [1533, 24] width 15 height 12
click at [1532, 53] on span "Delete" at bounding box center [1515, 57] width 35 height 19
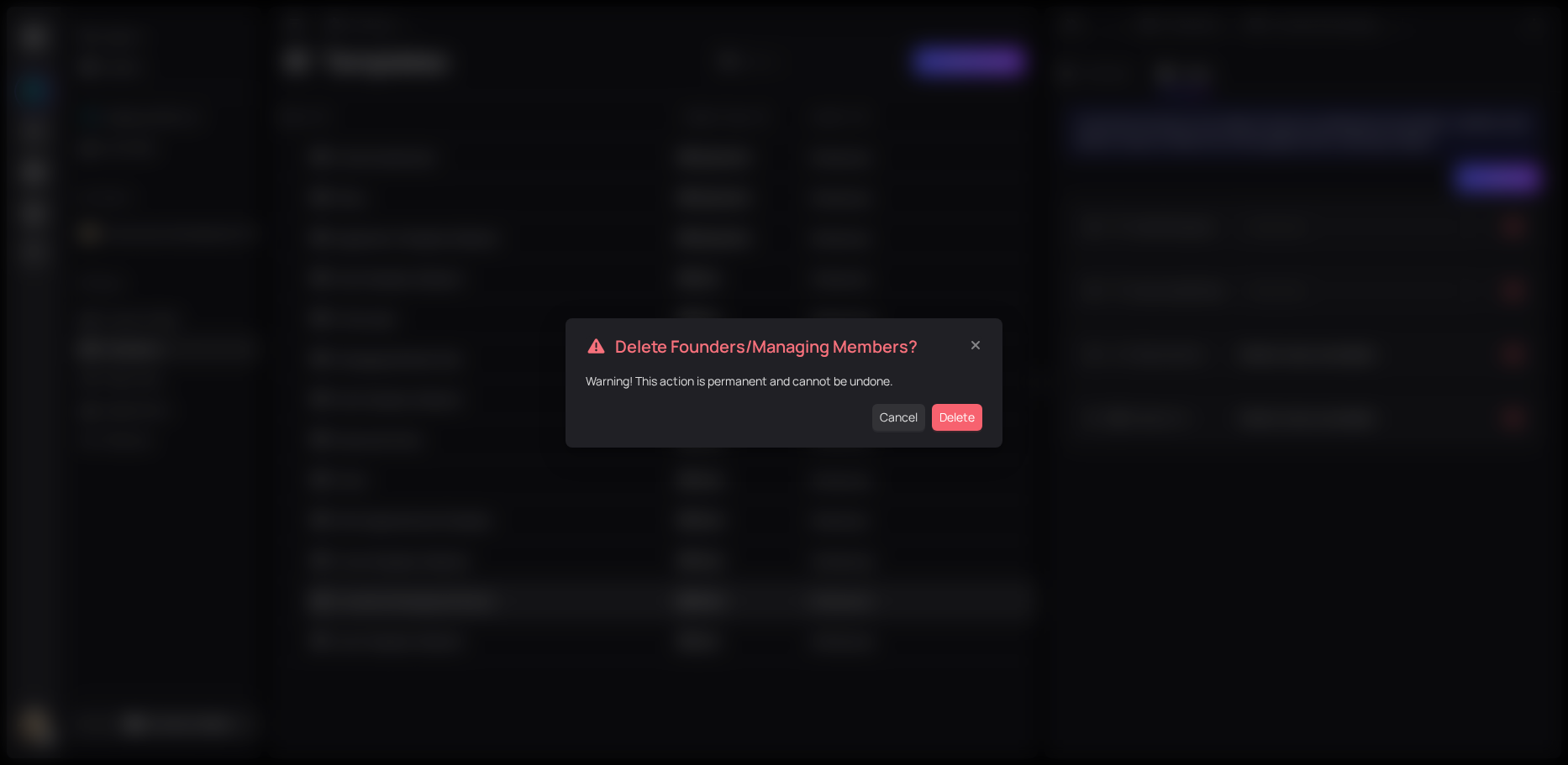
click at [961, 420] on span "Delete" at bounding box center [956, 417] width 35 height 19
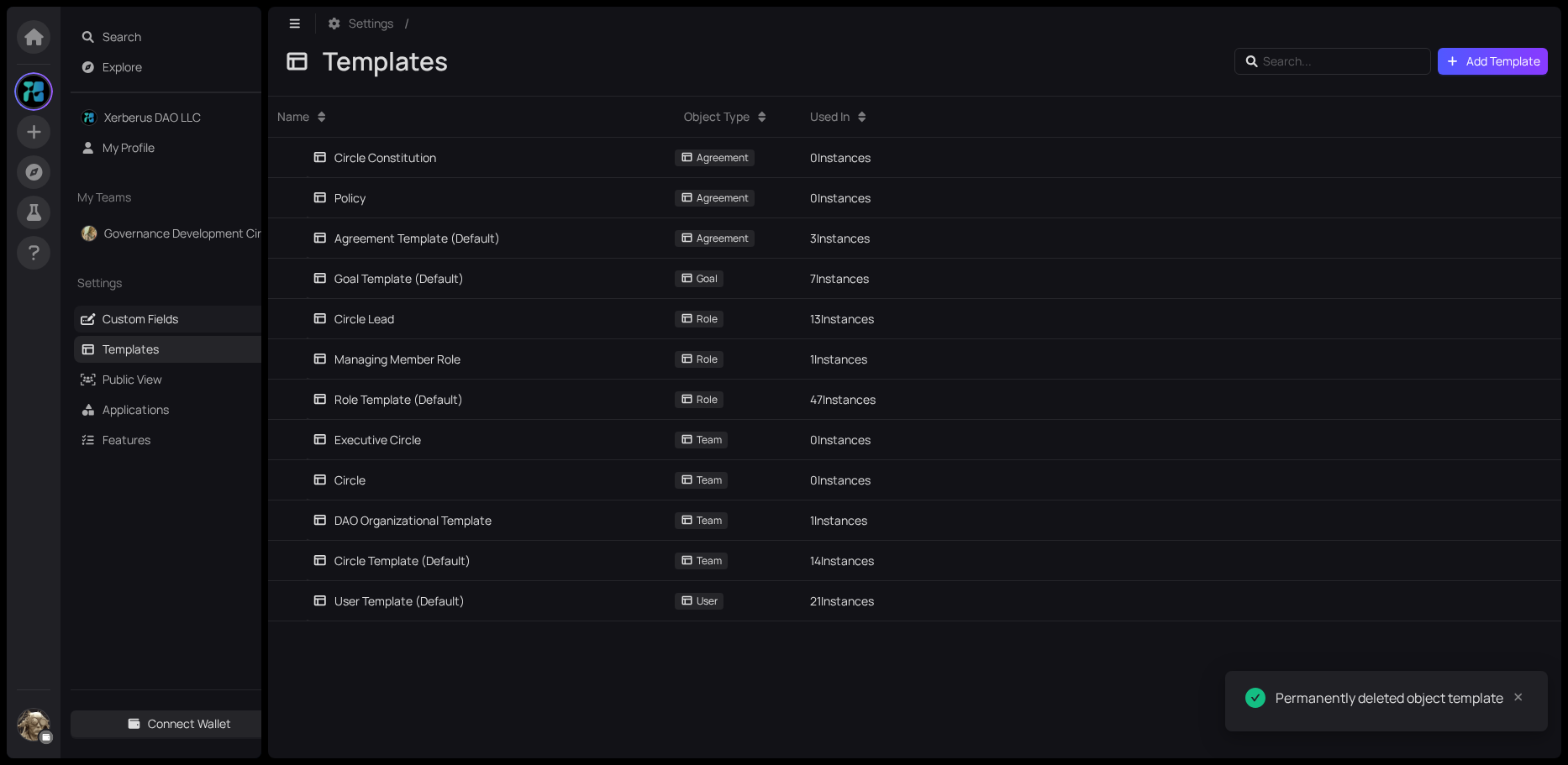
click at [124, 321] on link "Custom Fields" at bounding box center [140, 319] width 76 height 16
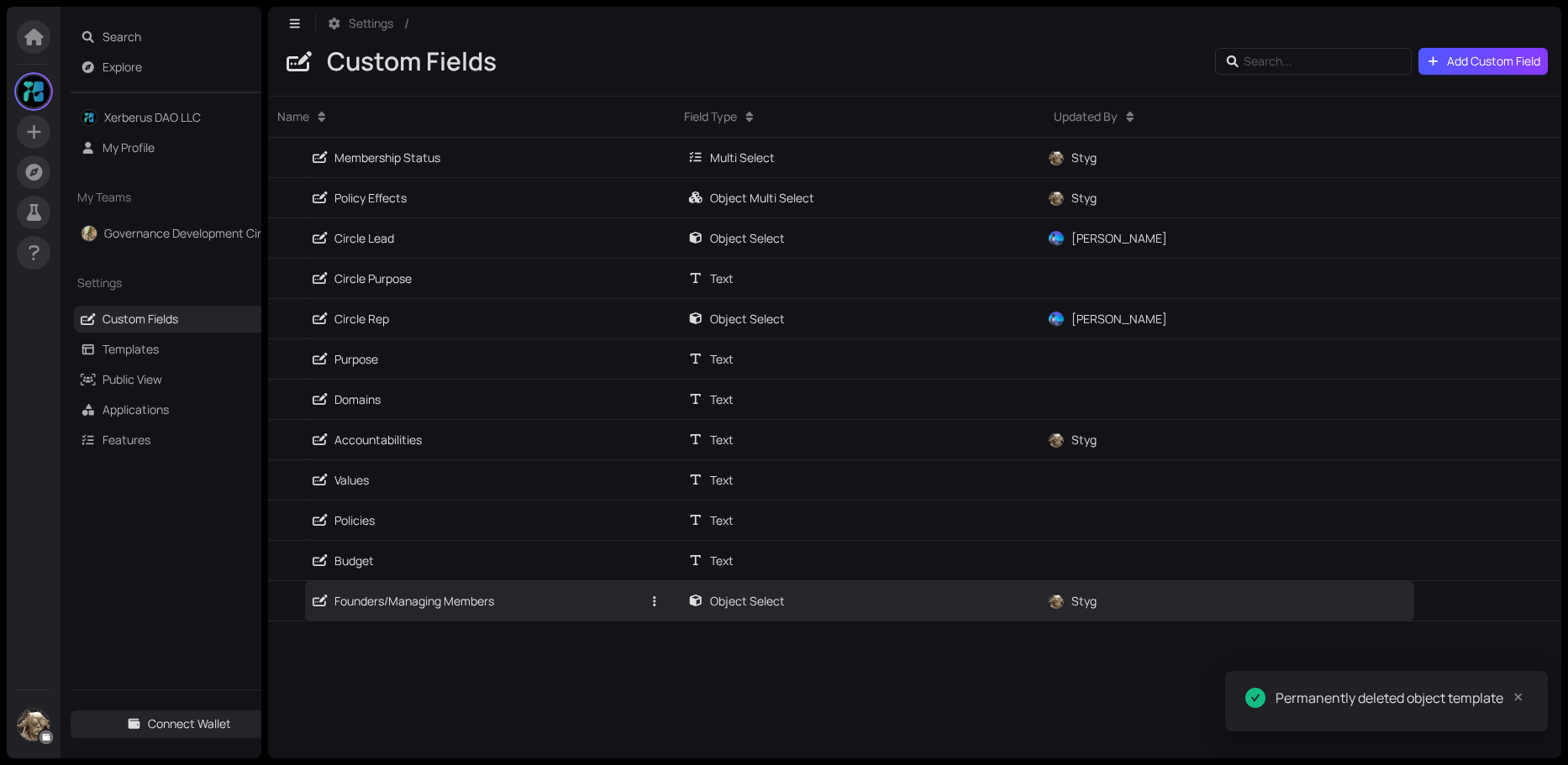
click at [433, 610] on div "Founders/Managing Members" at bounding box center [403, 602] width 181 height 19
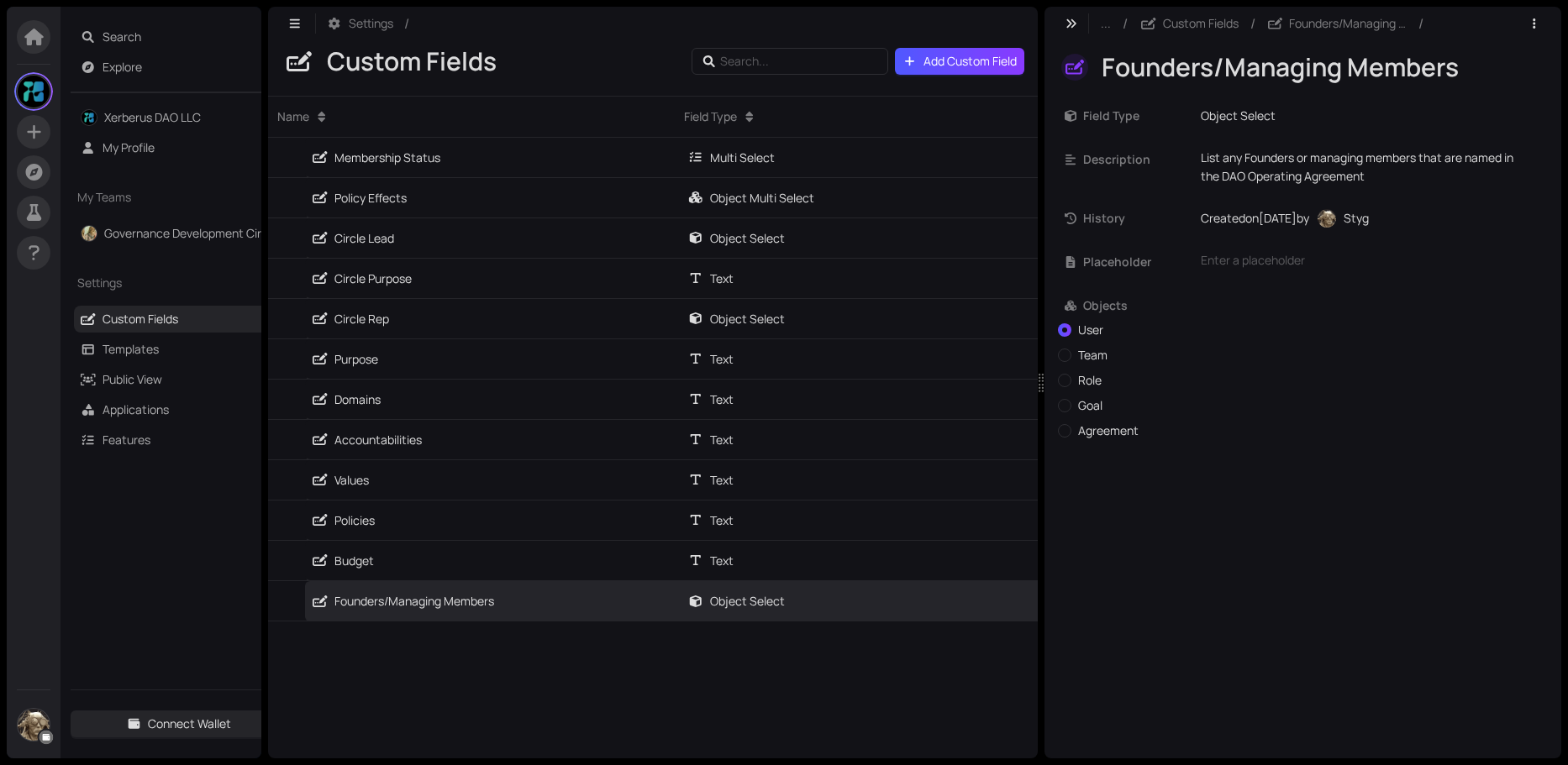
click at [1285, 106] on div "Field Type Object Select" at bounding box center [1303, 116] width 476 height 30
click at [1274, 119] on div "Object Select" at bounding box center [1371, 116] width 341 height 19
click at [710, 597] on div "Object Select" at bounding box center [729, 602] width 110 height 19
click at [716, 598] on div "Object Select" at bounding box center [729, 602] width 110 height 19
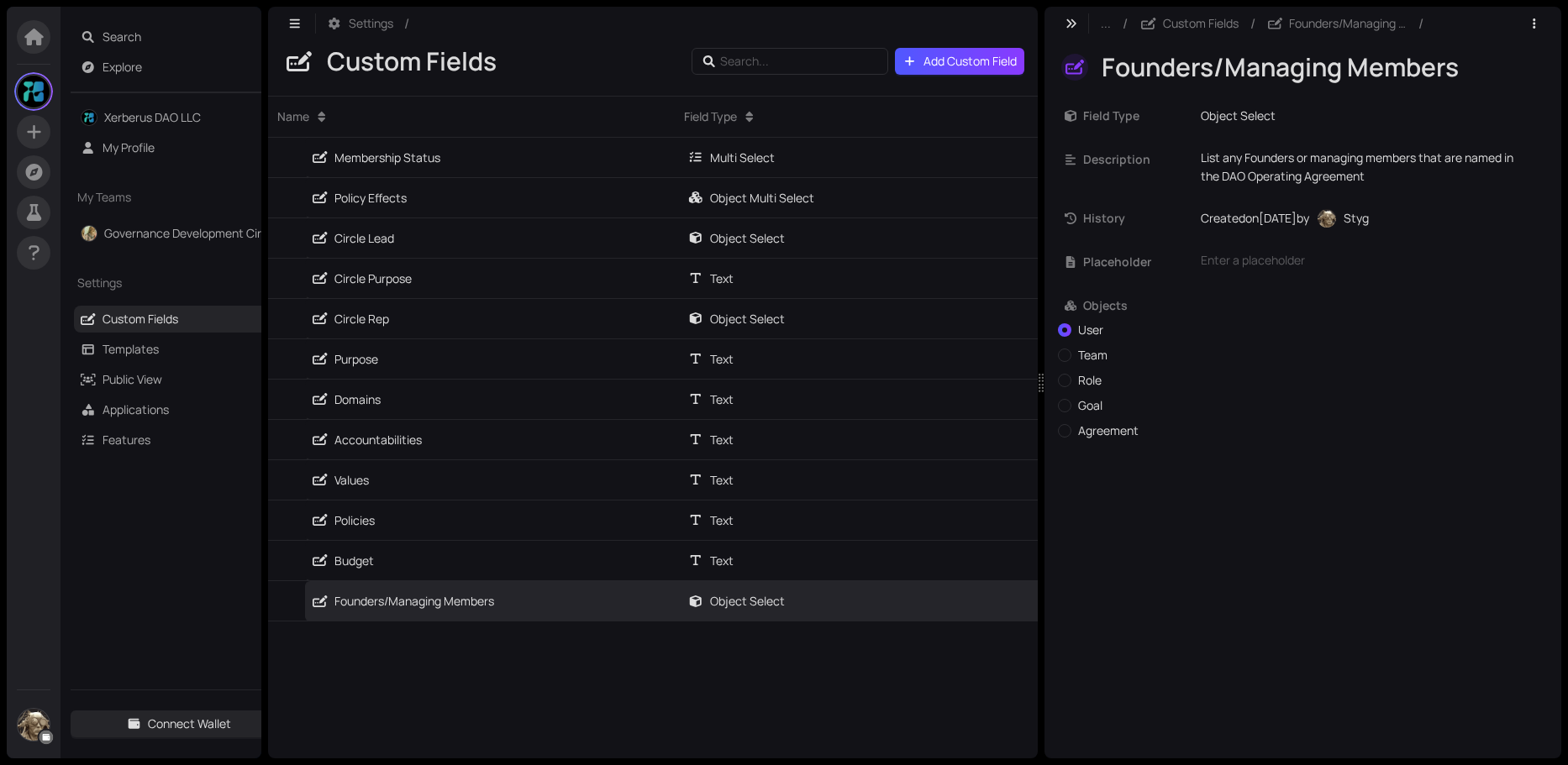
click at [1215, 118] on div "Object Select" at bounding box center [1371, 116] width 341 height 19
click at [1259, 113] on div "Object Select" at bounding box center [1371, 116] width 341 height 19
click at [1290, 121] on div "Object Select" at bounding box center [1371, 116] width 341 height 19
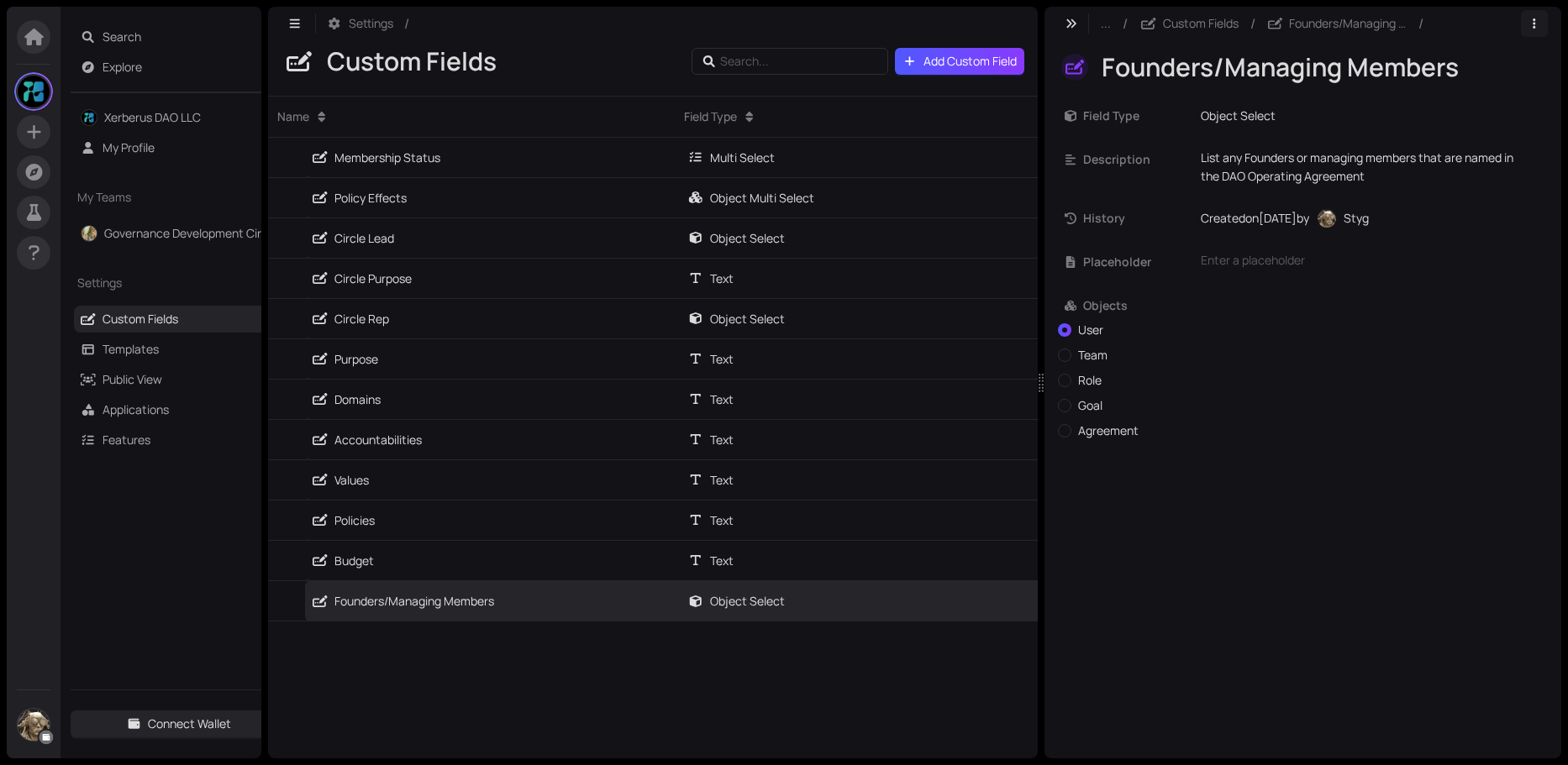
click at [1535, 28] on icon "button" at bounding box center [1533, 24] width 3 height 10
click at [1460, 96] on div "Field Type Object Select Description List any Founders or managing members that…" at bounding box center [1302, 284] width 517 height 393
click at [1068, 356] on input "Team" at bounding box center [1064, 355] width 13 height 13
radio input "true"
radio input "false"
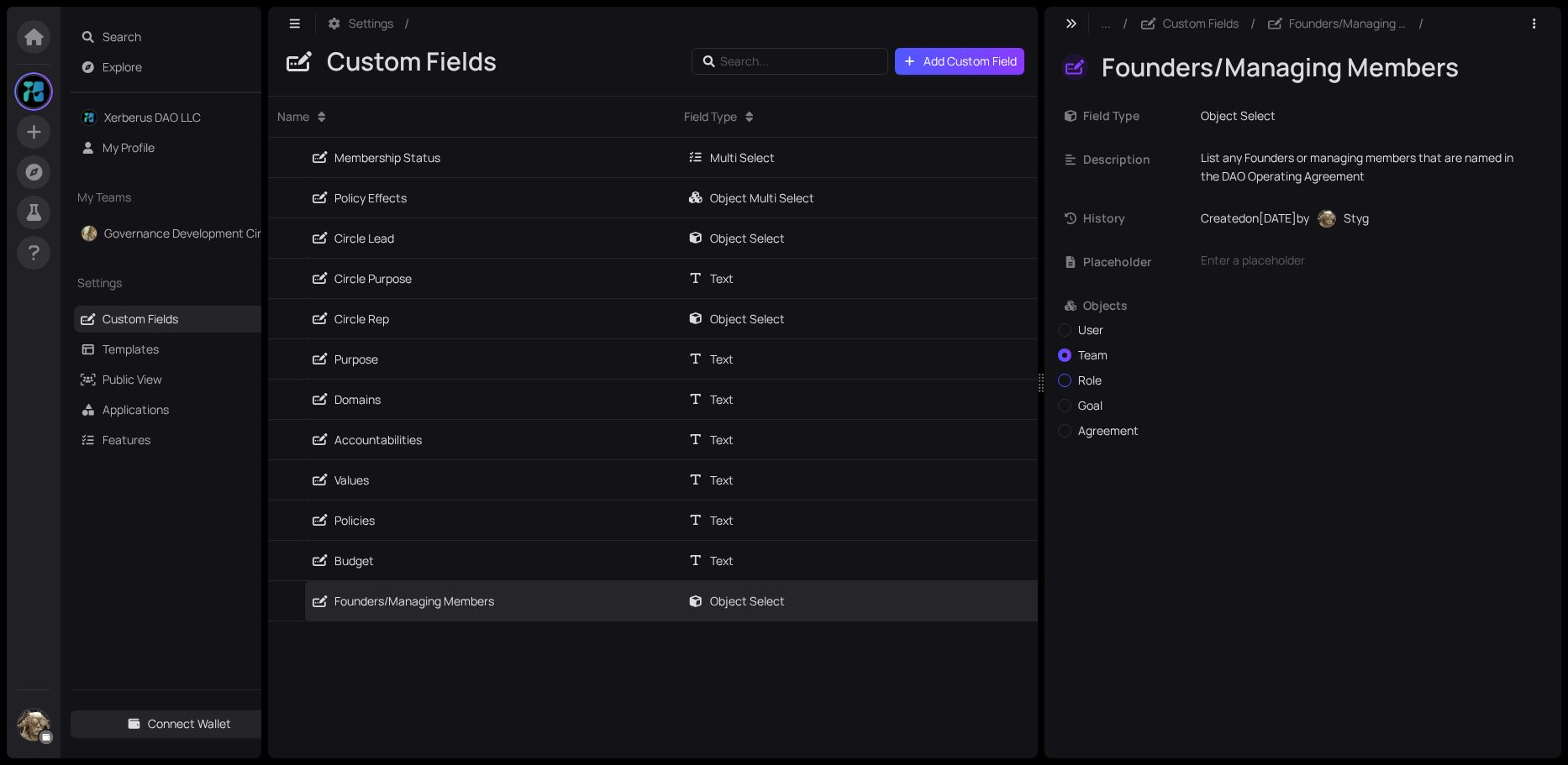
click at [1063, 378] on input "Role" at bounding box center [1064, 380] width 13 height 13
radio input "true"
radio input "false"
drag, startPoint x: 1061, startPoint y: 396, endPoint x: 1062, endPoint y: 417, distance: 21.0
click at [1061, 399] on div "User Team Role Goal Agreement" at bounding box center [1216, 383] width 318 height 127
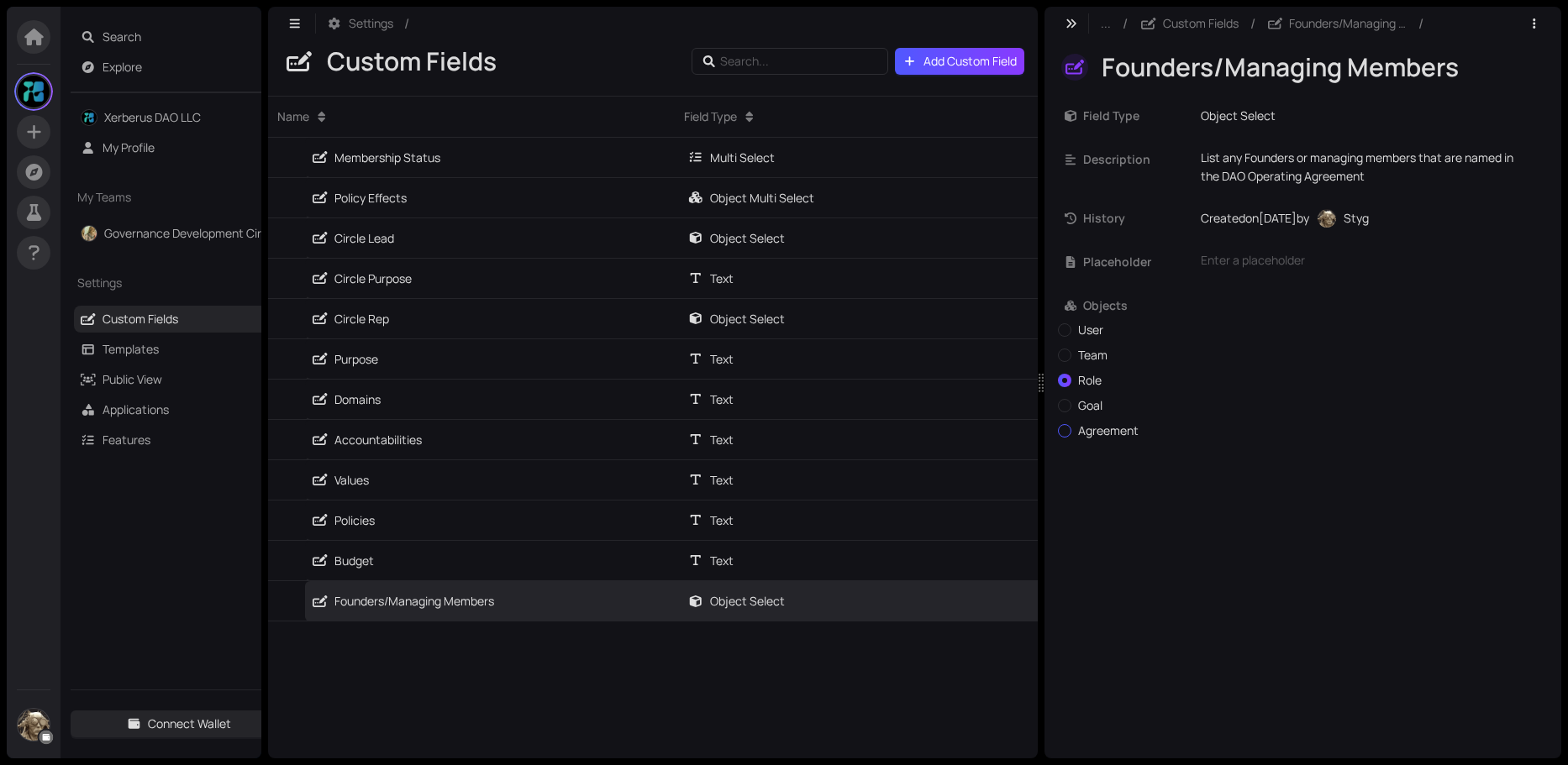
click at [1065, 442] on div "User Team Role Goal Agreement" at bounding box center [1216, 383] width 318 height 127
click at [1065, 332] on input "User" at bounding box center [1064, 330] width 13 height 13
radio input "true"
radio input "false"
click at [1538, 24] on icon "button" at bounding box center [1533, 24] width 15 height 12
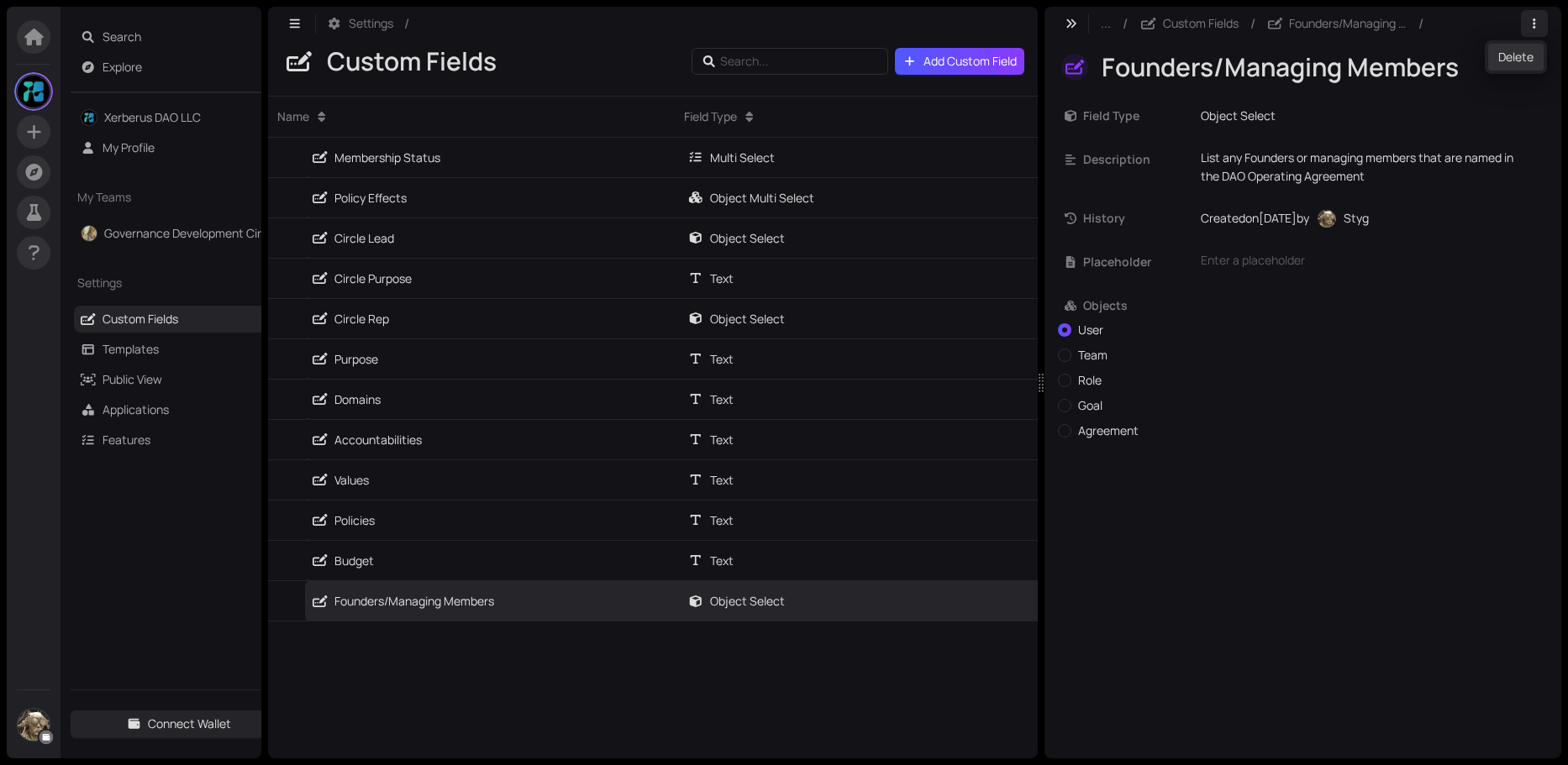
click at [1515, 61] on span "Delete" at bounding box center [1515, 57] width 35 height 19
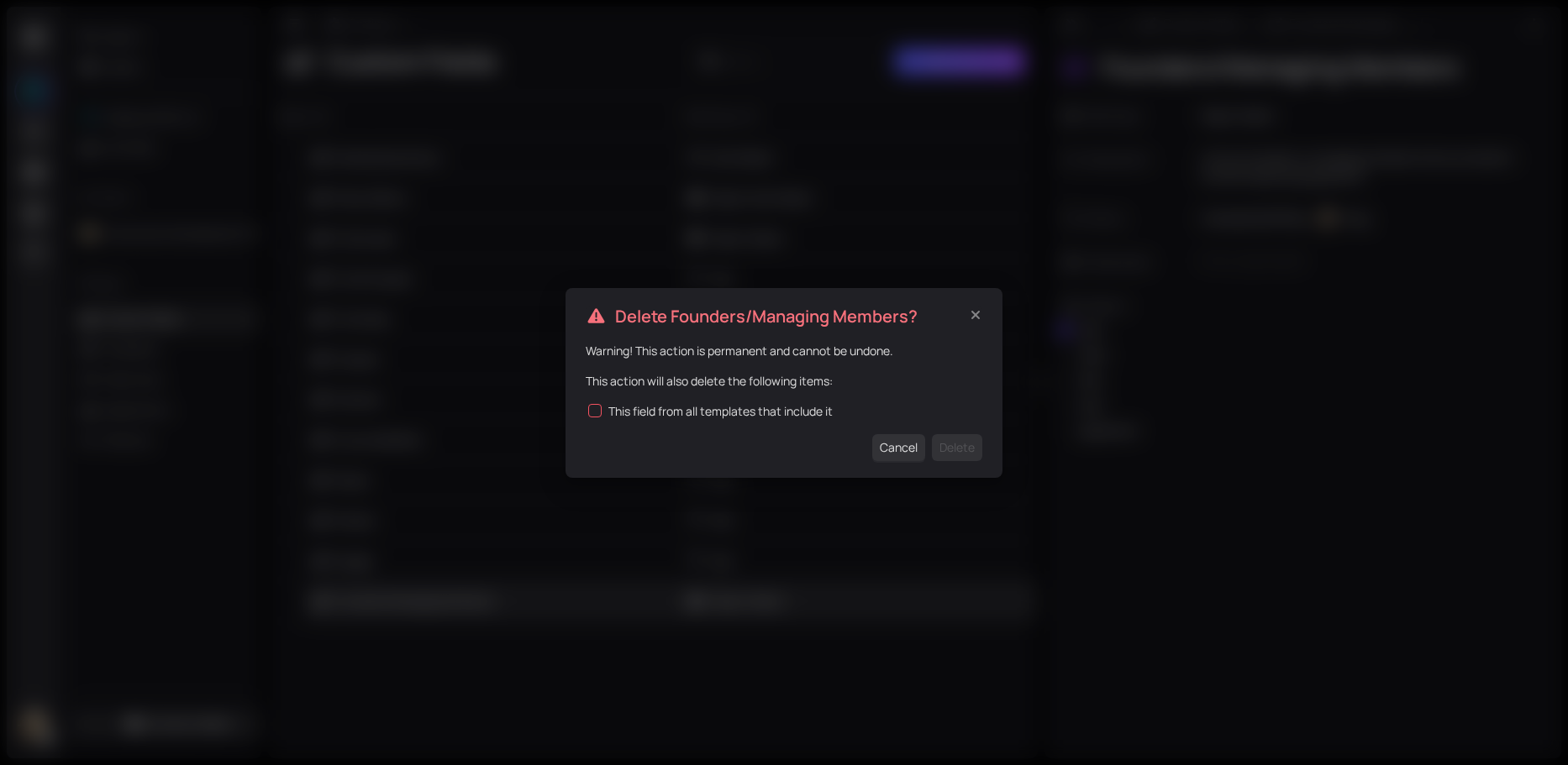
click at [602, 410] on span "This field from all templates that include it" at bounding box center [720, 411] width 238 height 19
click at [602, 410] on input "This field from all templates that include it" at bounding box center [594, 410] width 13 height 13
checkbox input "true"
click at [964, 448] on span "Delete" at bounding box center [956, 447] width 35 height 19
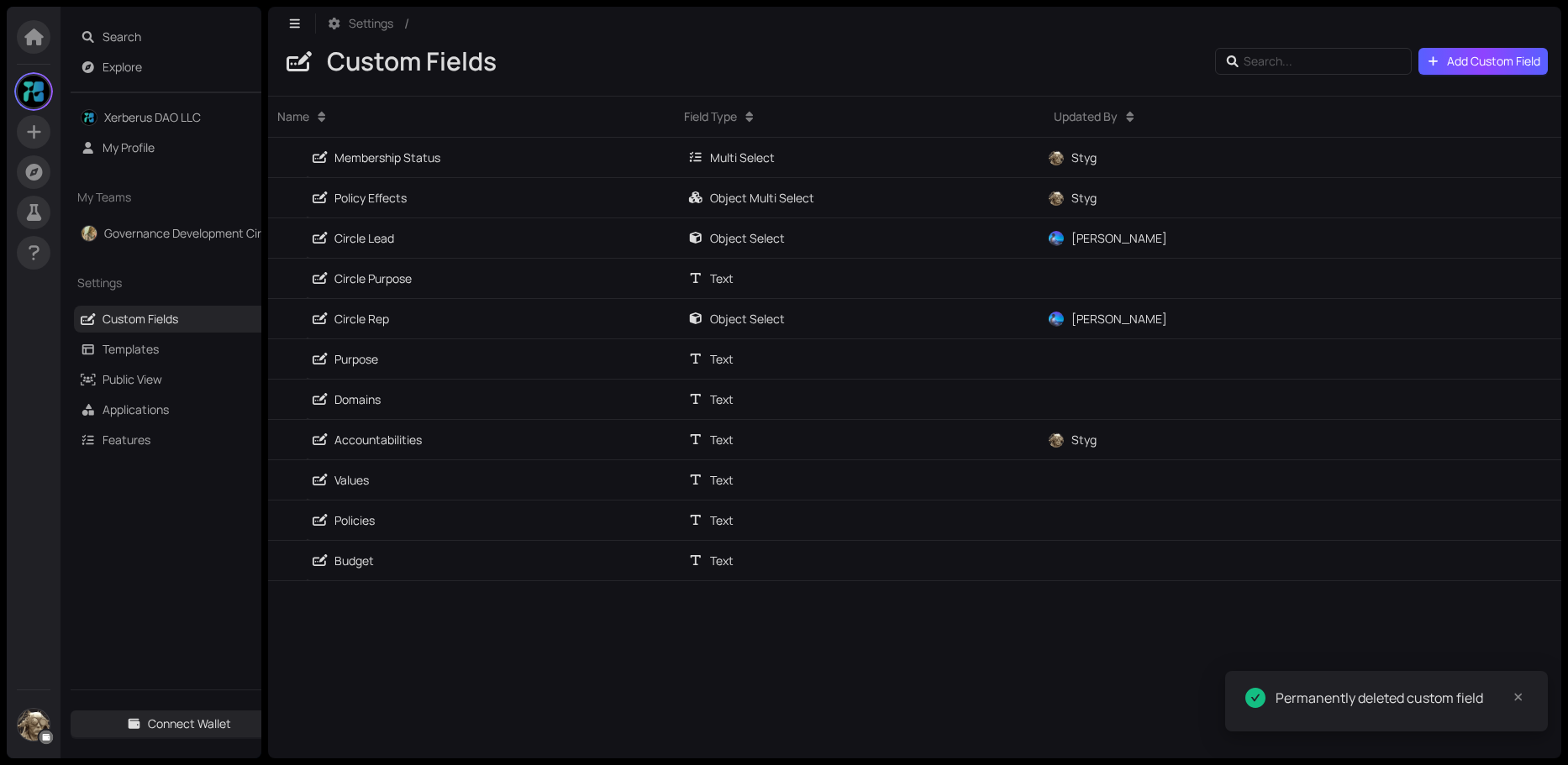
click at [1447, 59] on span "Add Custom Field" at bounding box center [1493, 61] width 94 height 19
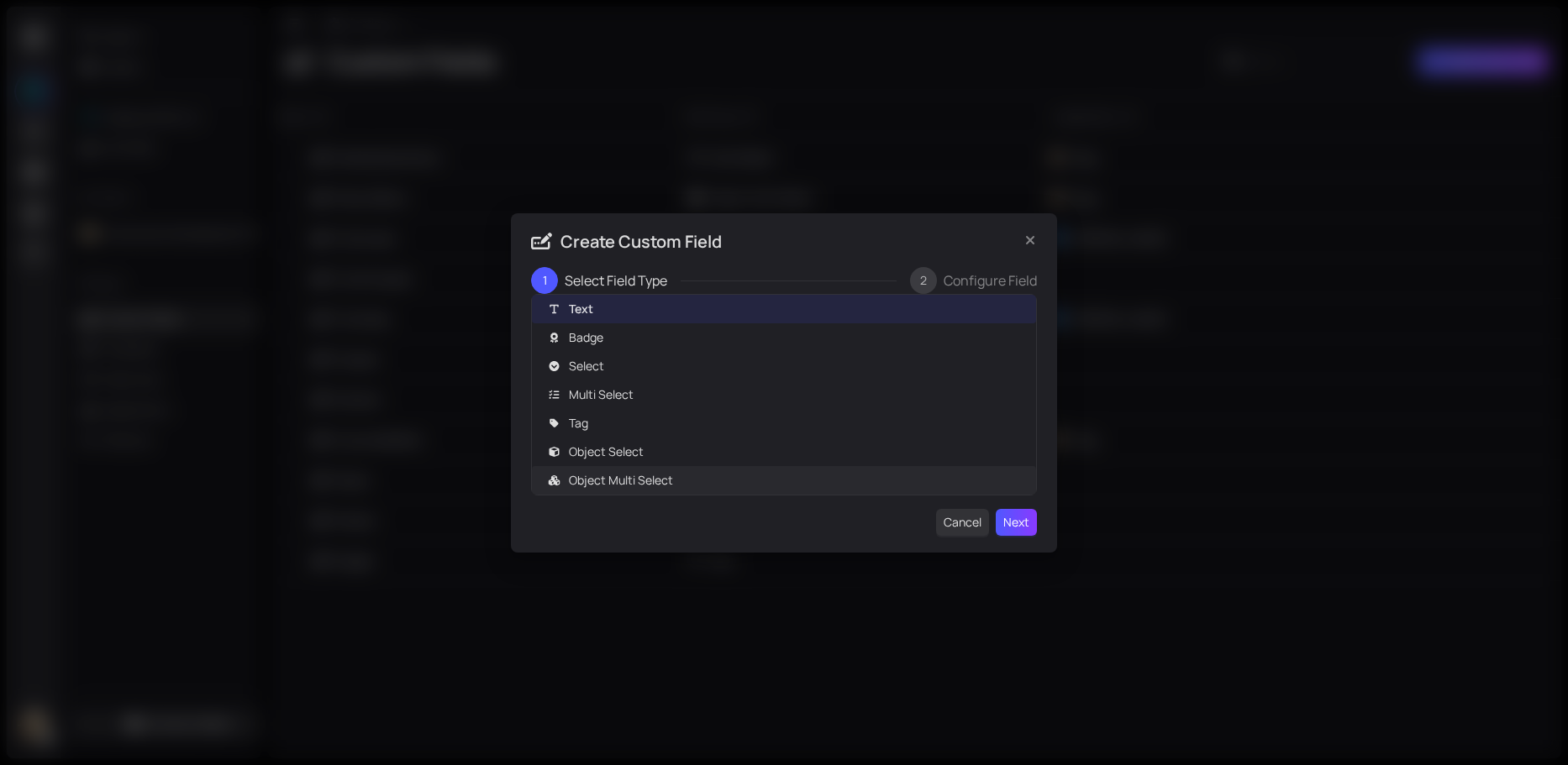
click at [624, 481] on span "Object Multi Select" at bounding box center [621, 480] width 105 height 19
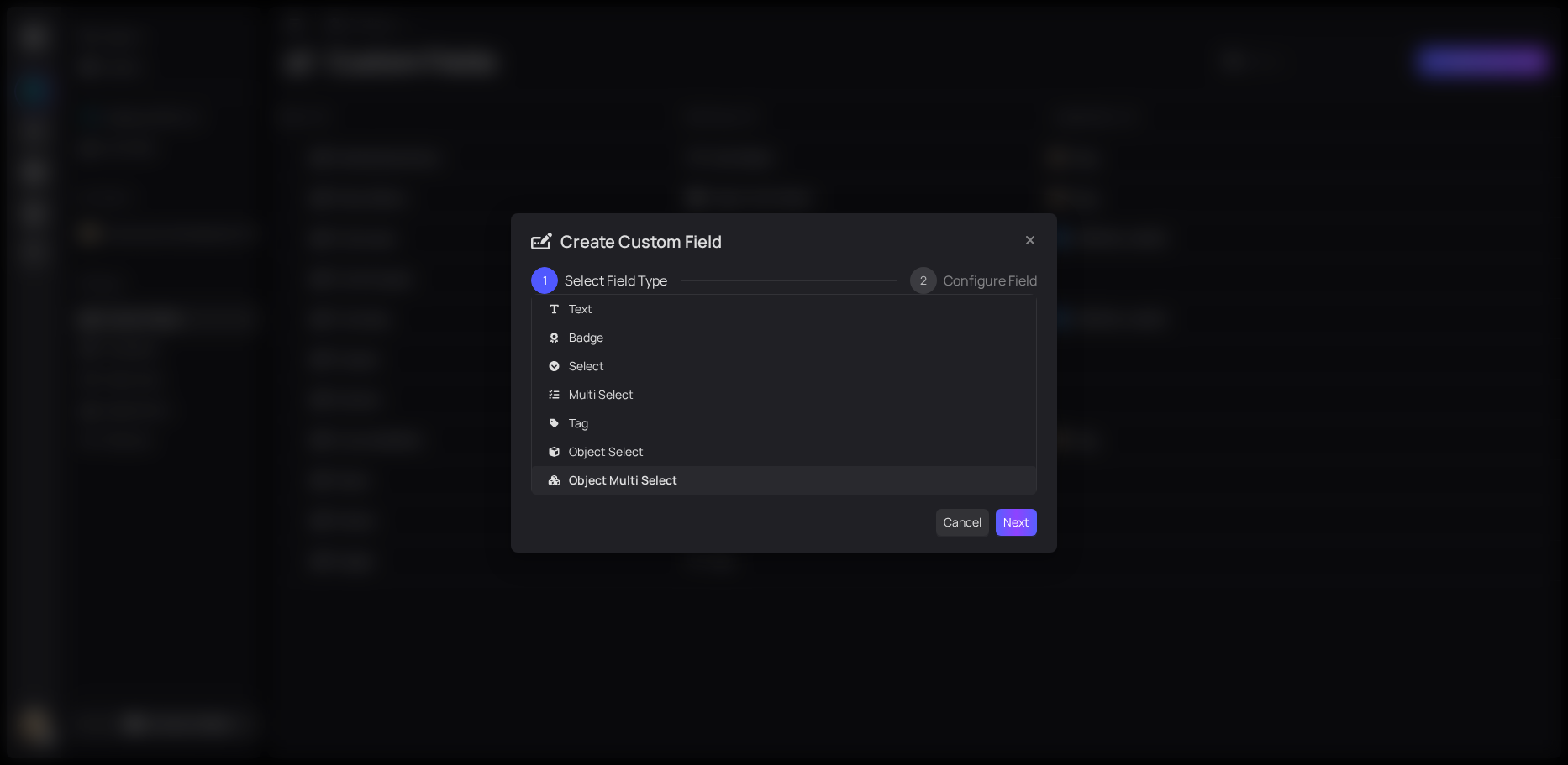
click at [1016, 524] on span "Next" at bounding box center [1016, 522] width 26 height 19
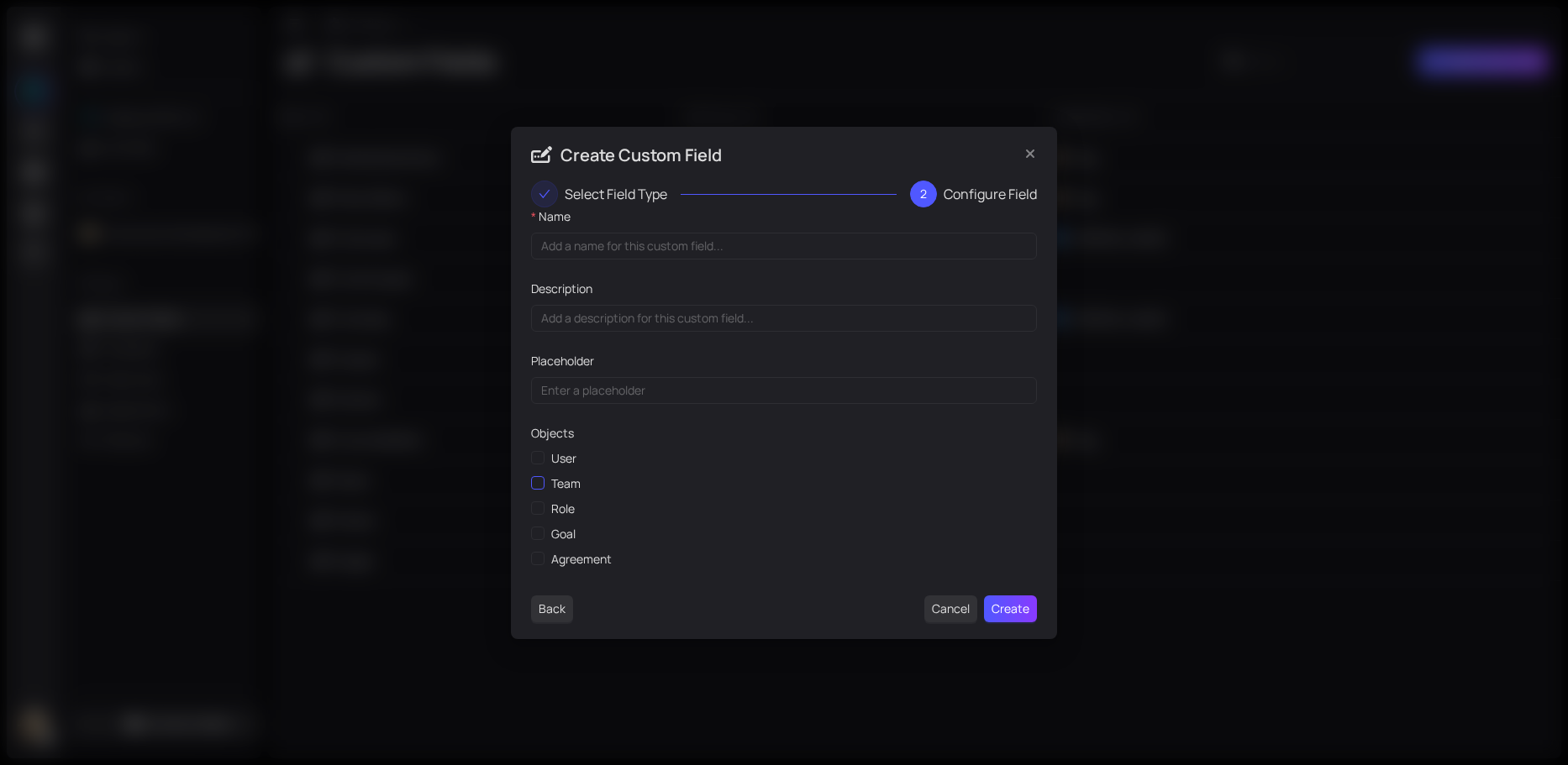
click at [539, 485] on input "Team" at bounding box center [537, 482] width 12 height 12
checkbox input "true"
click at [539, 458] on input "User" at bounding box center [537, 457] width 12 height 12
checkbox input "true"
click at [539, 482] on input "Team" at bounding box center [537, 482] width 12 height 12
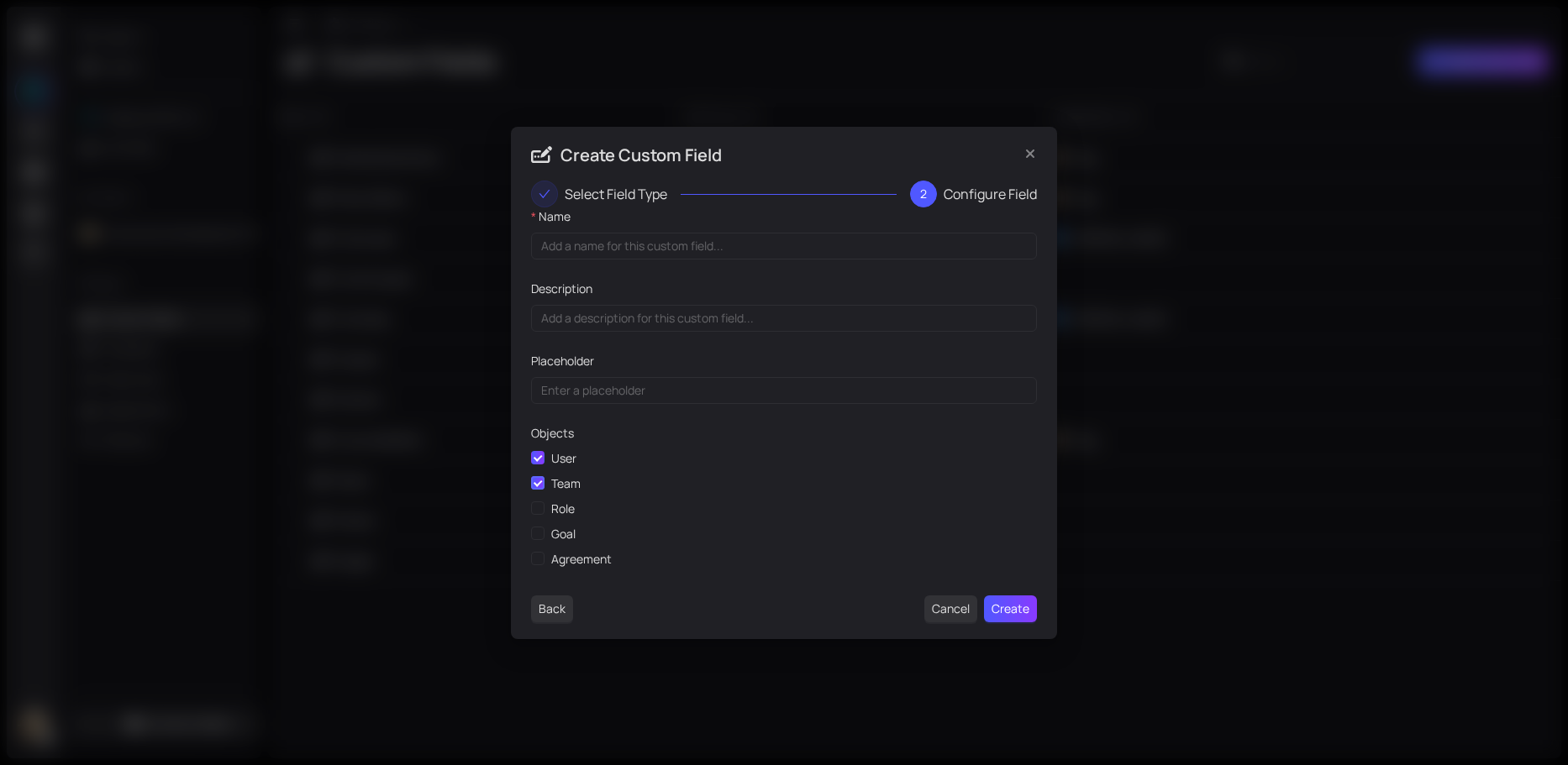
checkbox input "false"
click at [558, 246] on input "Name" at bounding box center [784, 246] width 506 height 27
click at [537, 457] on input "User" at bounding box center [537, 457] width 12 height 12
click at [536, 453] on input "User" at bounding box center [537, 457] width 12 height 12
checkbox input "true"
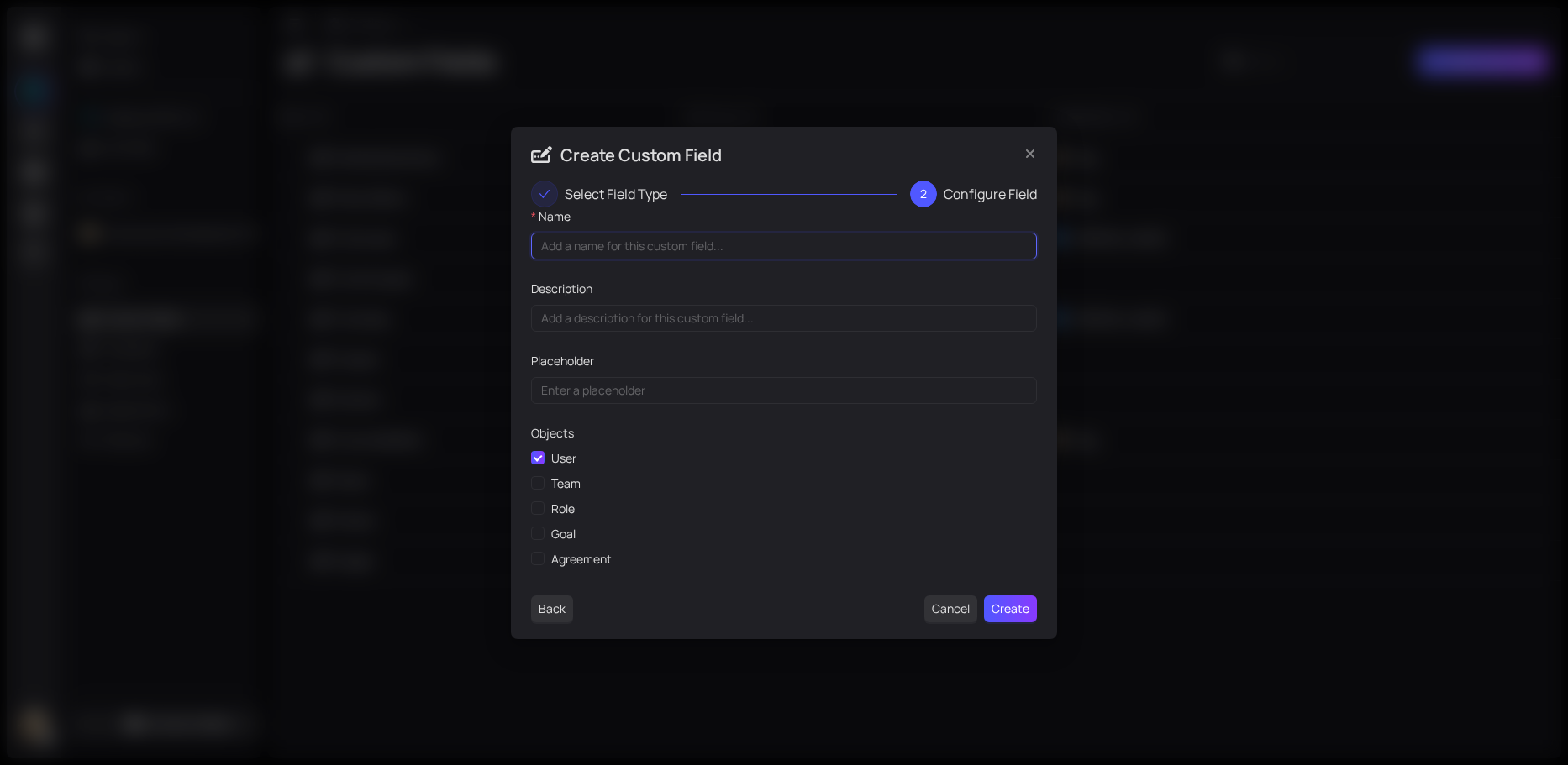
click at [570, 257] on input "Name" at bounding box center [784, 246] width 506 height 27
type input "M"
type input "Founder/Managing Members"
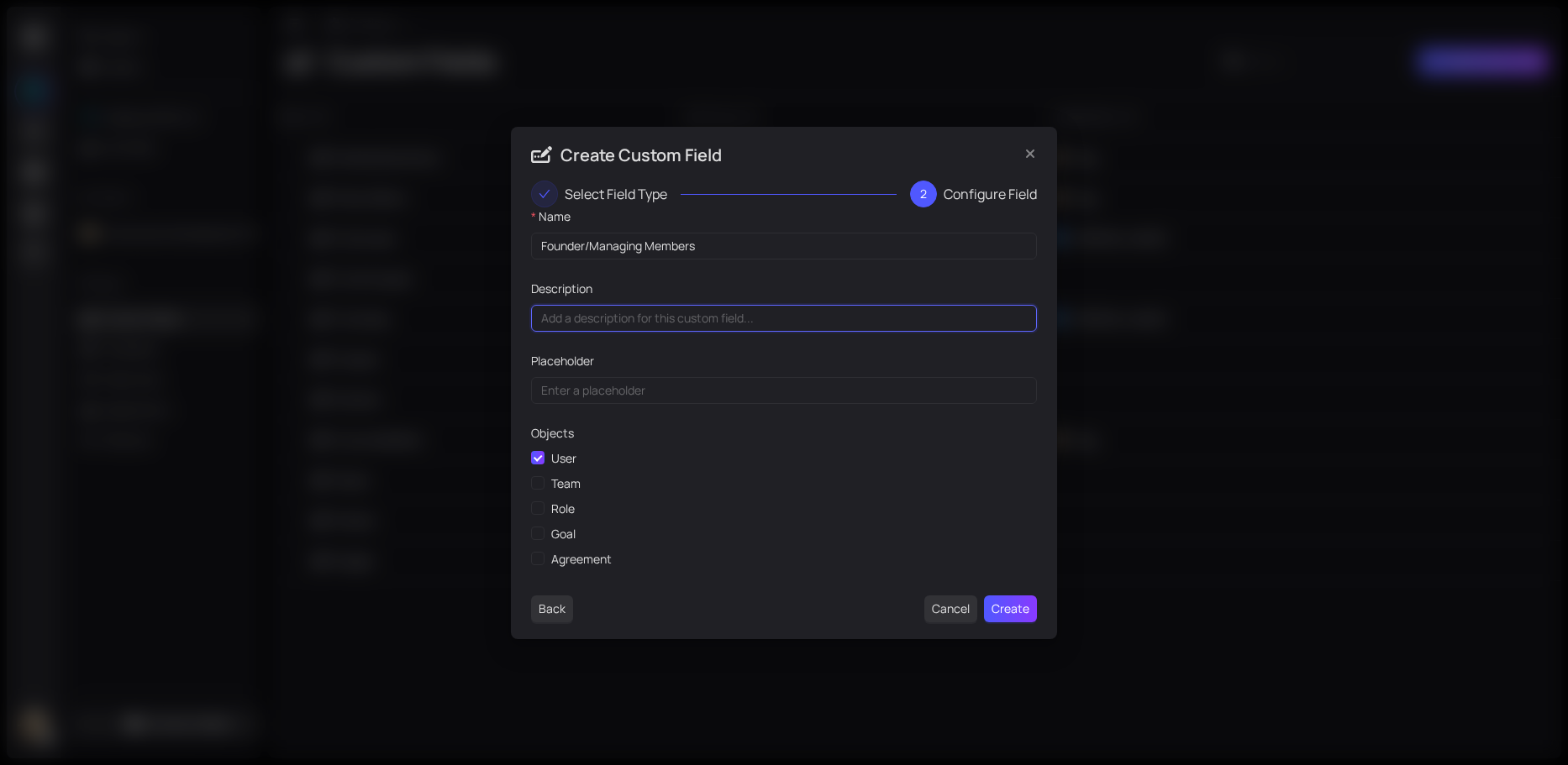
click at [576, 314] on input "Description" at bounding box center [784, 318] width 506 height 27
type input "List any members who are listed as managing members in the DAO Operating Agreem…"
click at [1007, 607] on span "Create" at bounding box center [1010, 609] width 38 height 19
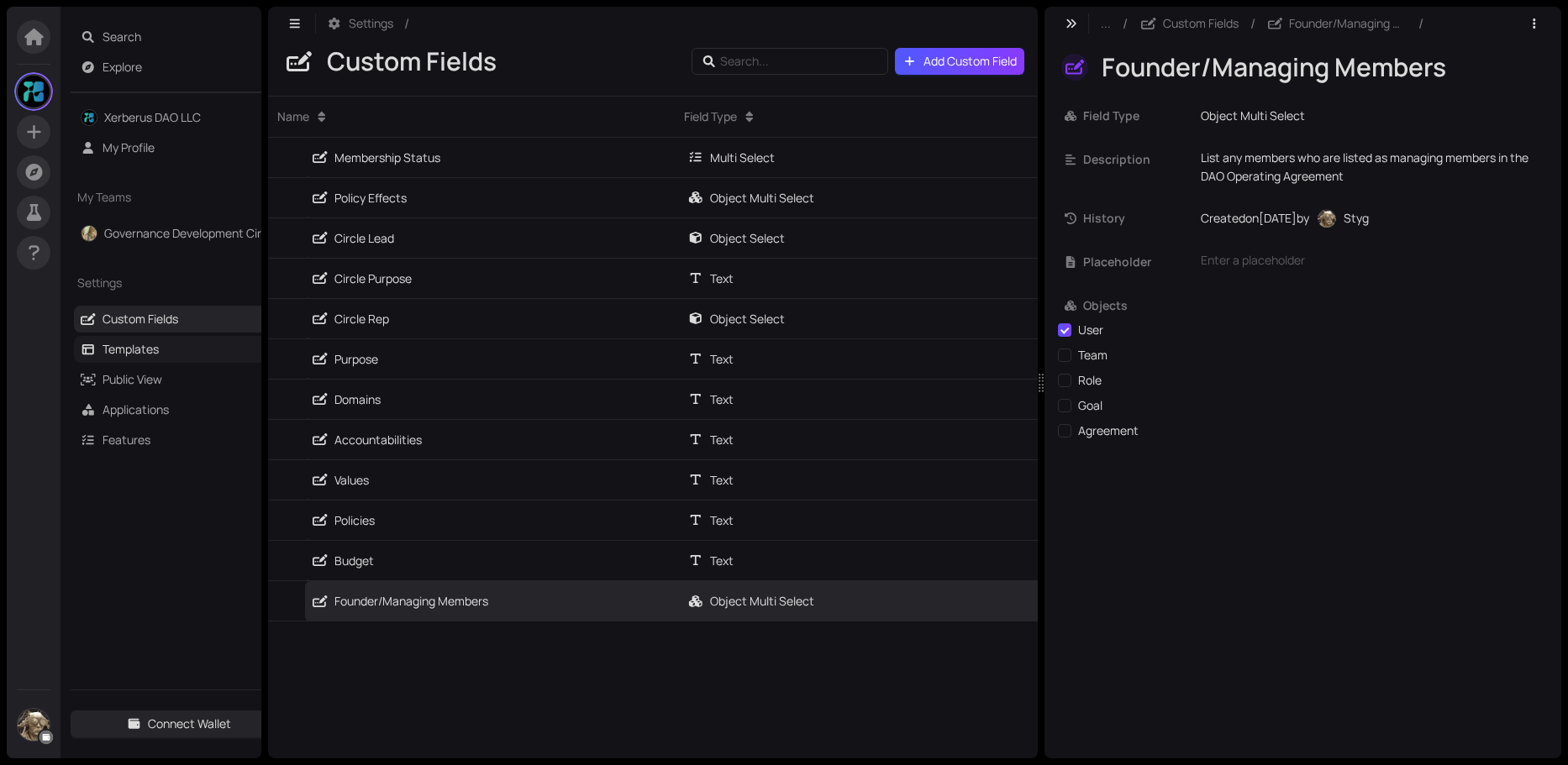
click at [151, 354] on link "Templates" at bounding box center [131, 349] width 57 height 16
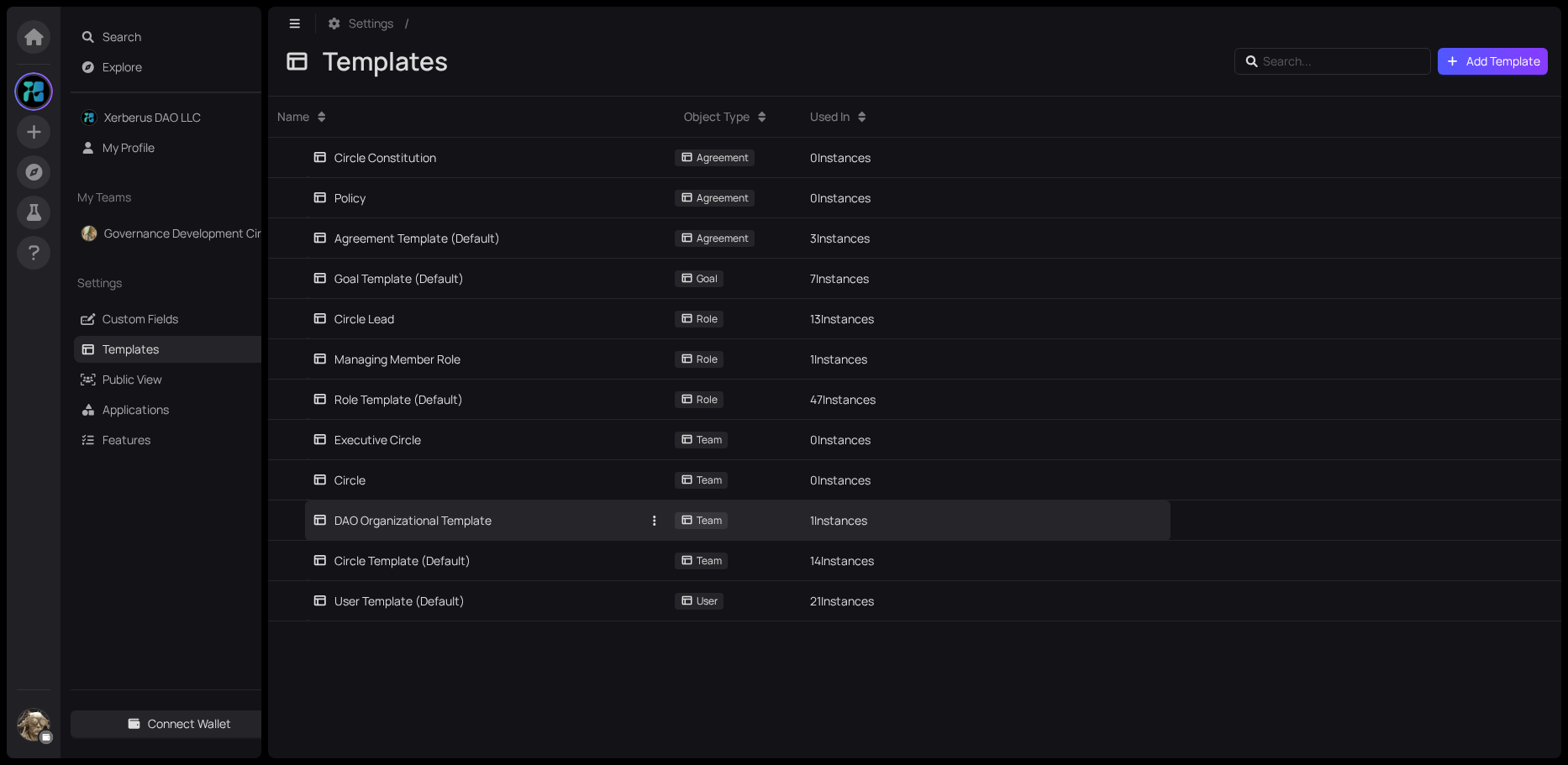
click at [449, 534] on link "DAO Organizational Template" at bounding box center [477, 521] width 329 height 40
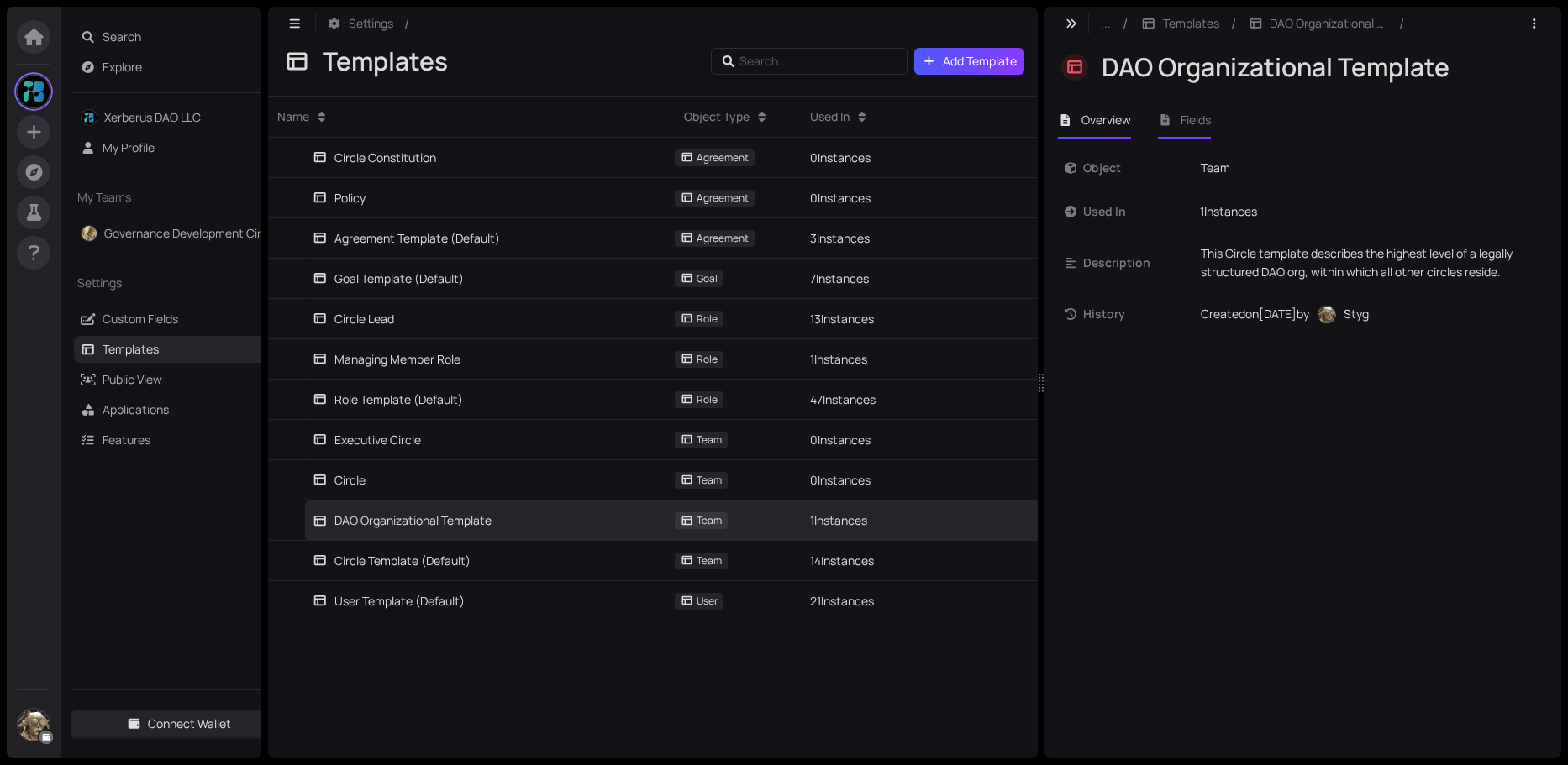
click at [1199, 124] on span "Fields" at bounding box center [1195, 120] width 30 height 16
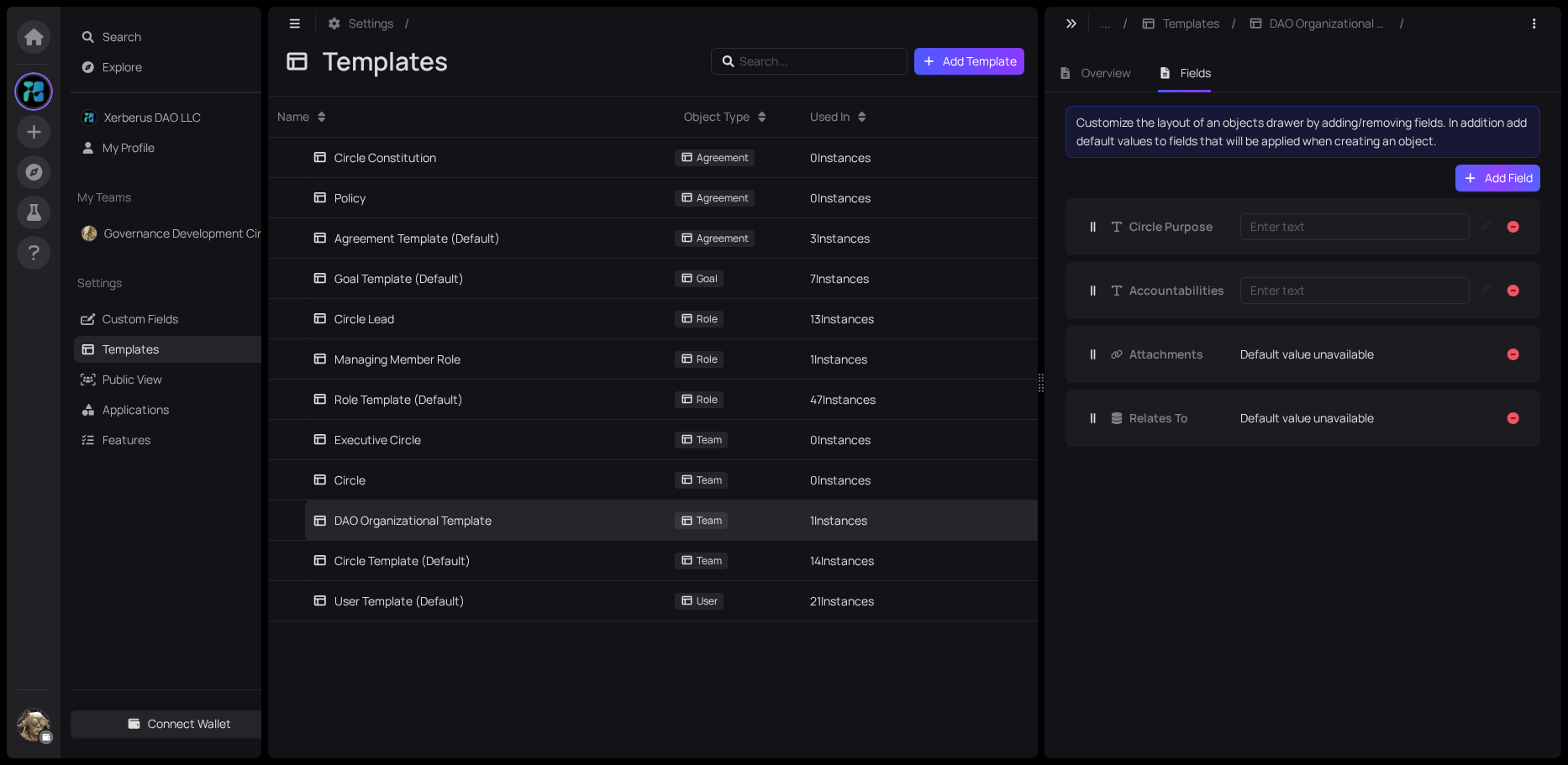
click at [1489, 175] on span "Add Field" at bounding box center [1508, 178] width 48 height 19
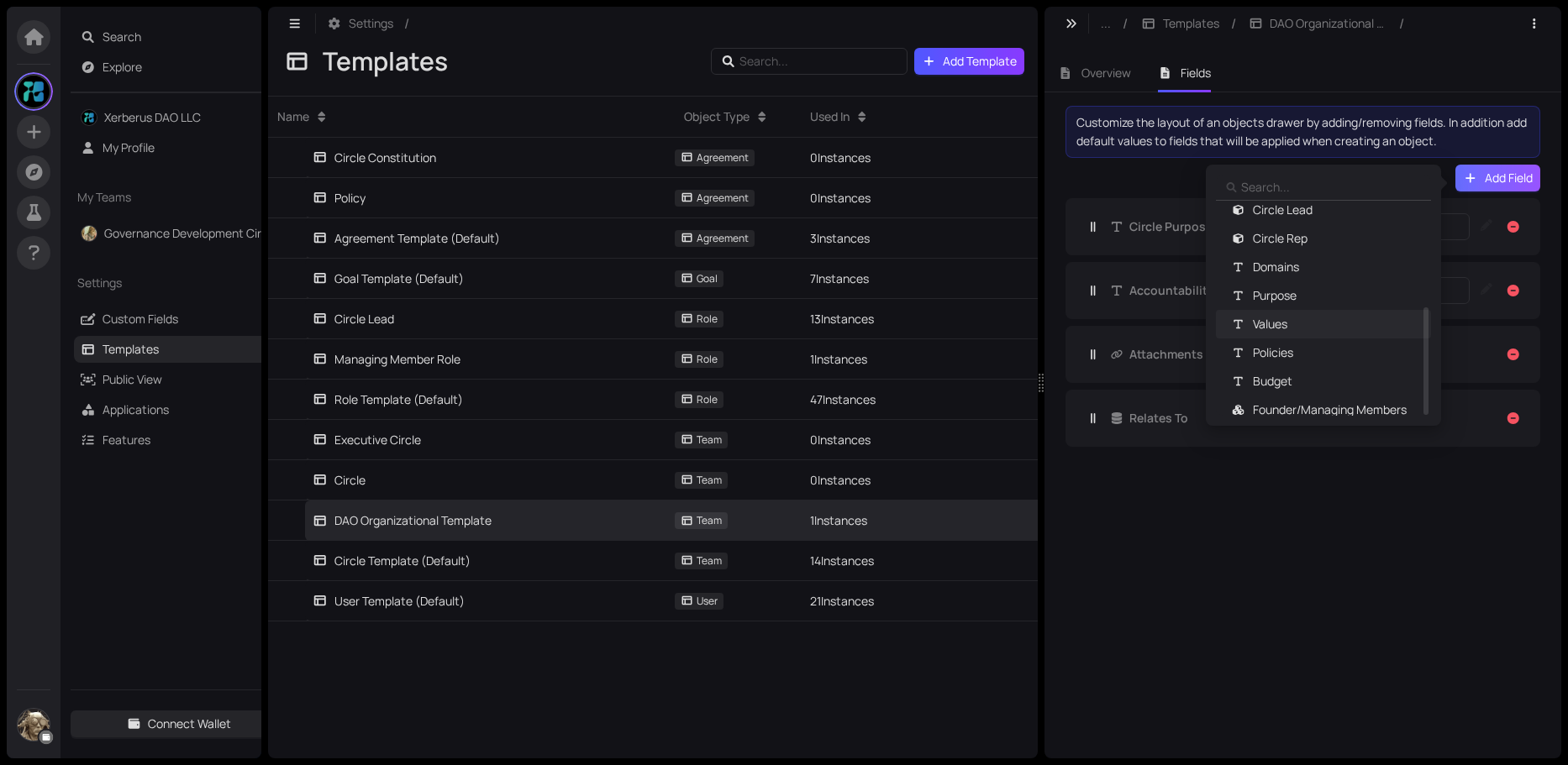
scroll to position [240, 0]
click at [1331, 395] on span "Founder/Managing Members" at bounding box center [1329, 401] width 153 height 19
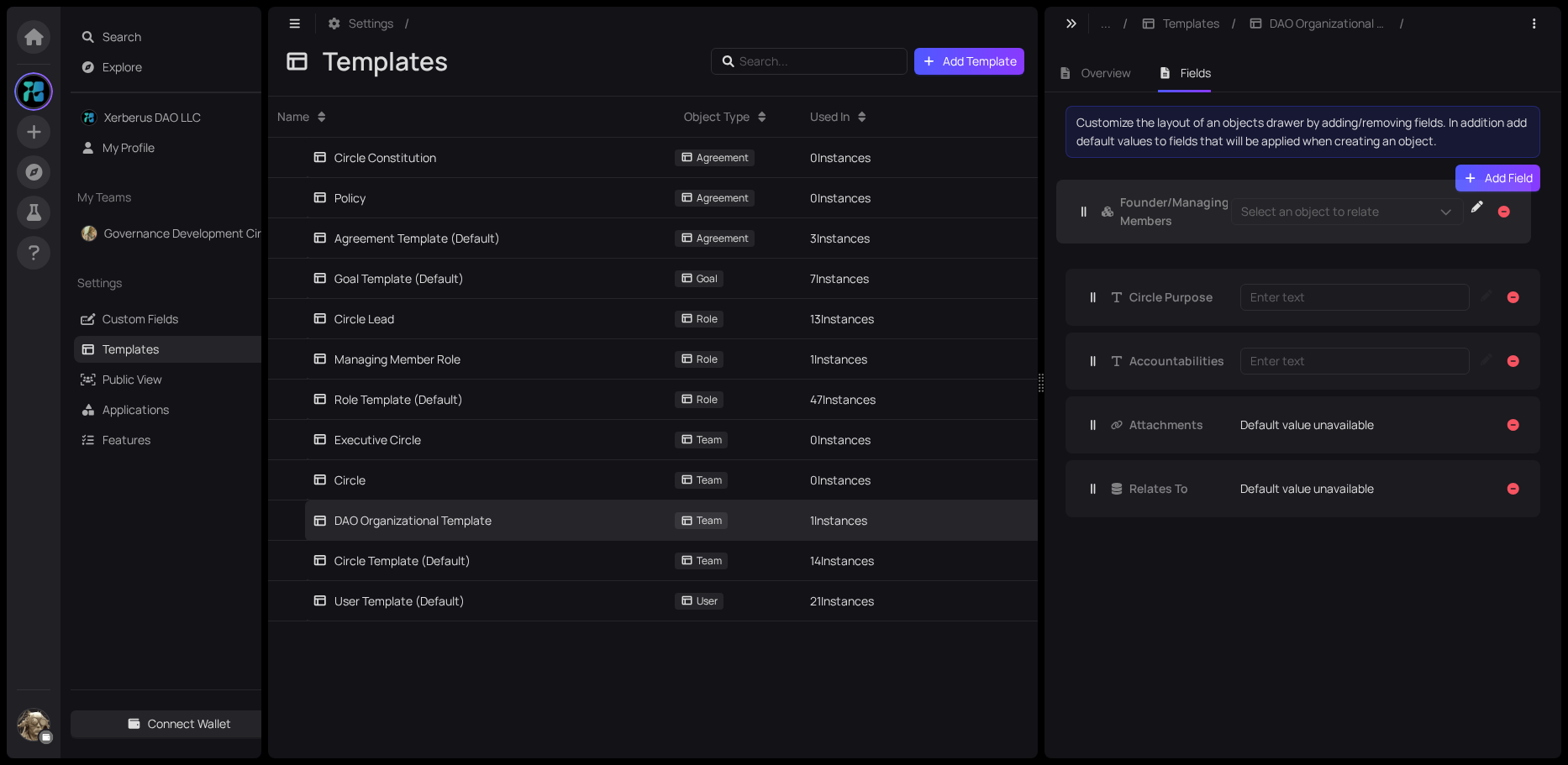
drag, startPoint x: 1164, startPoint y: 478, endPoint x: 1159, endPoint y: 204, distance: 274.0
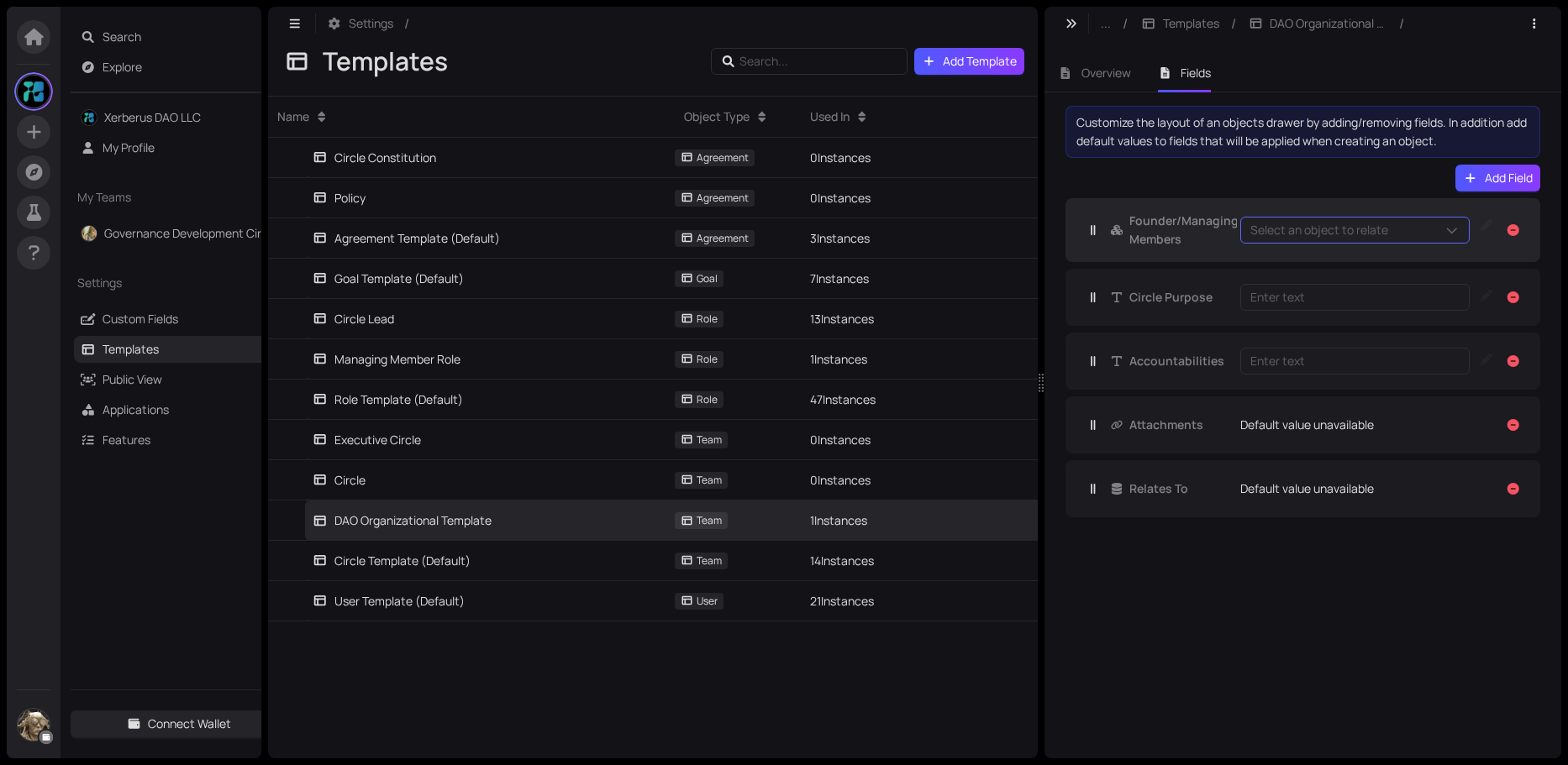
click at [1456, 228] on span at bounding box center [1451, 230] width 15 height 19
click at [137, 114] on link "Xerberus DAO LLC" at bounding box center [152, 118] width 97 height 16
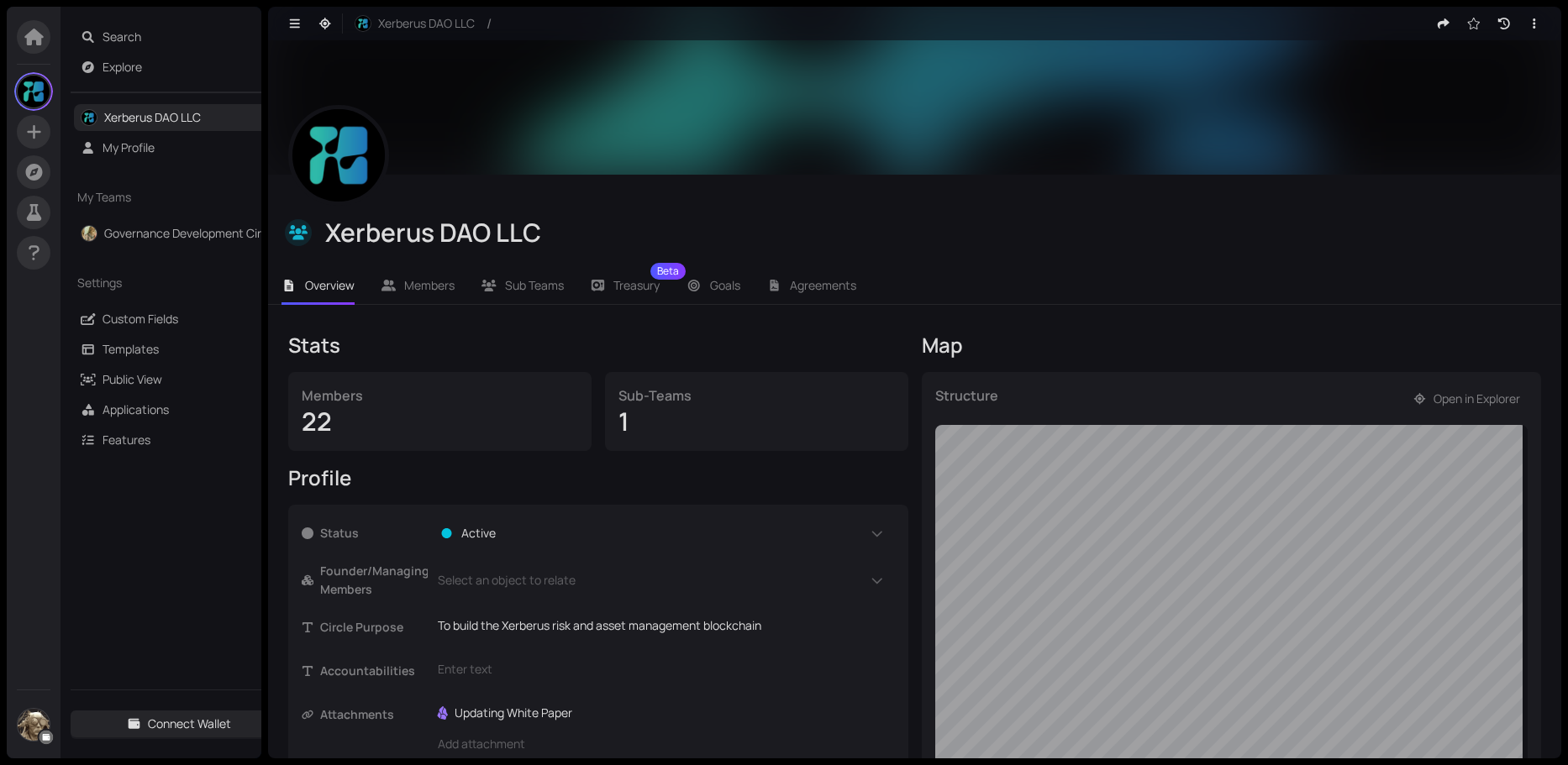
scroll to position [288, 0]
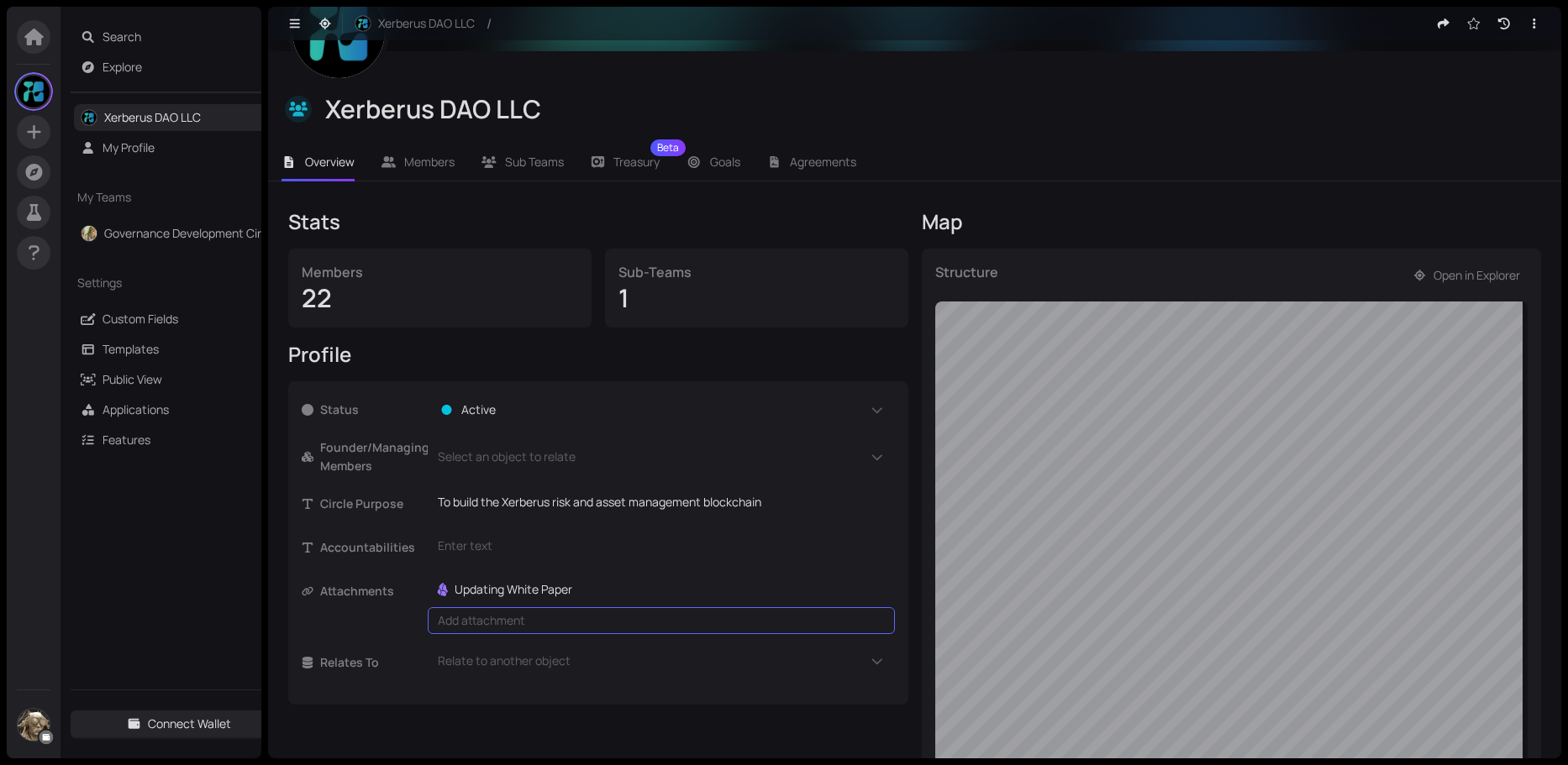
scroll to position [121, 0]
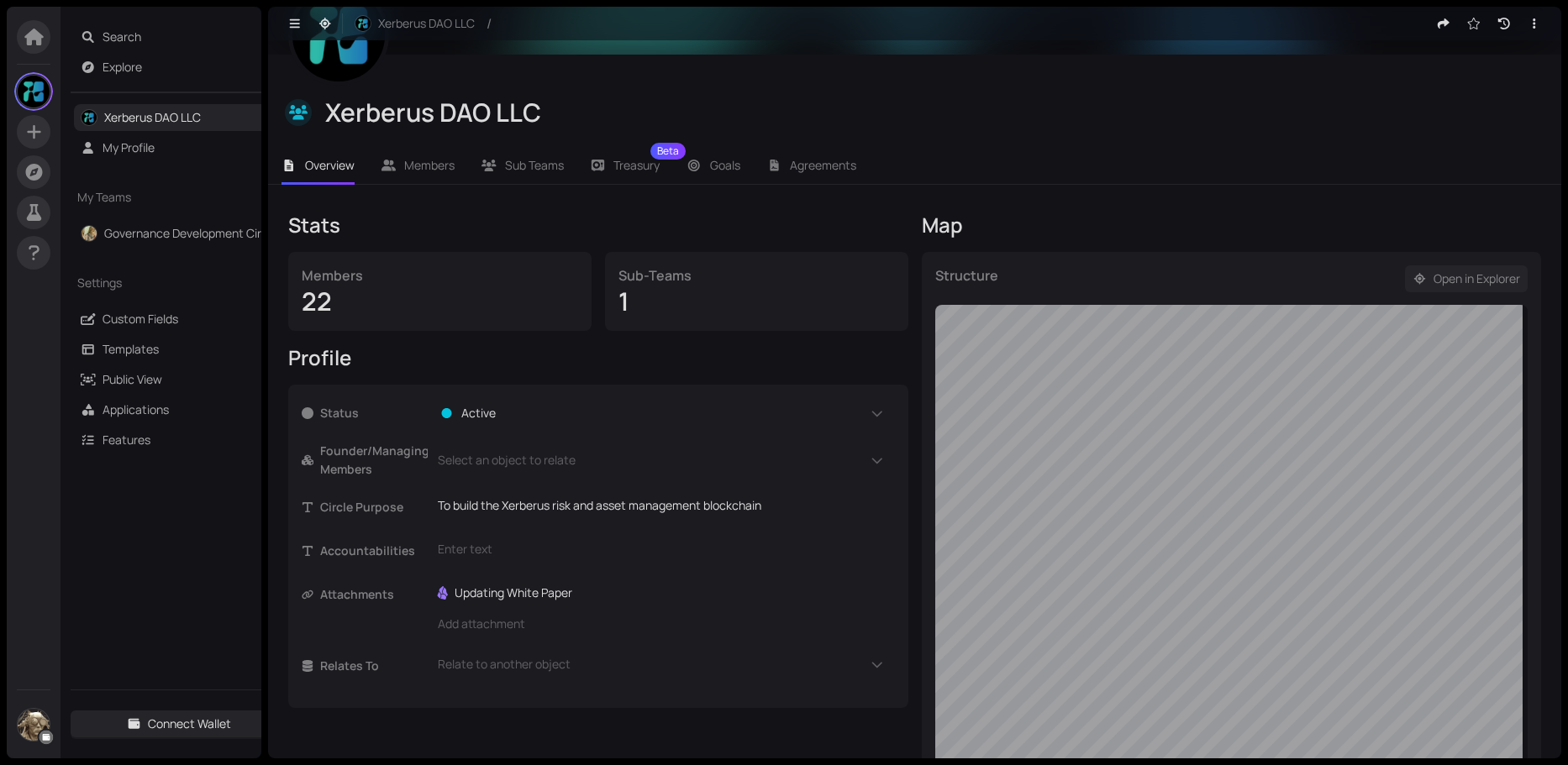
click at [1440, 277] on span "Open in Explorer" at bounding box center [1476, 279] width 87 height 19
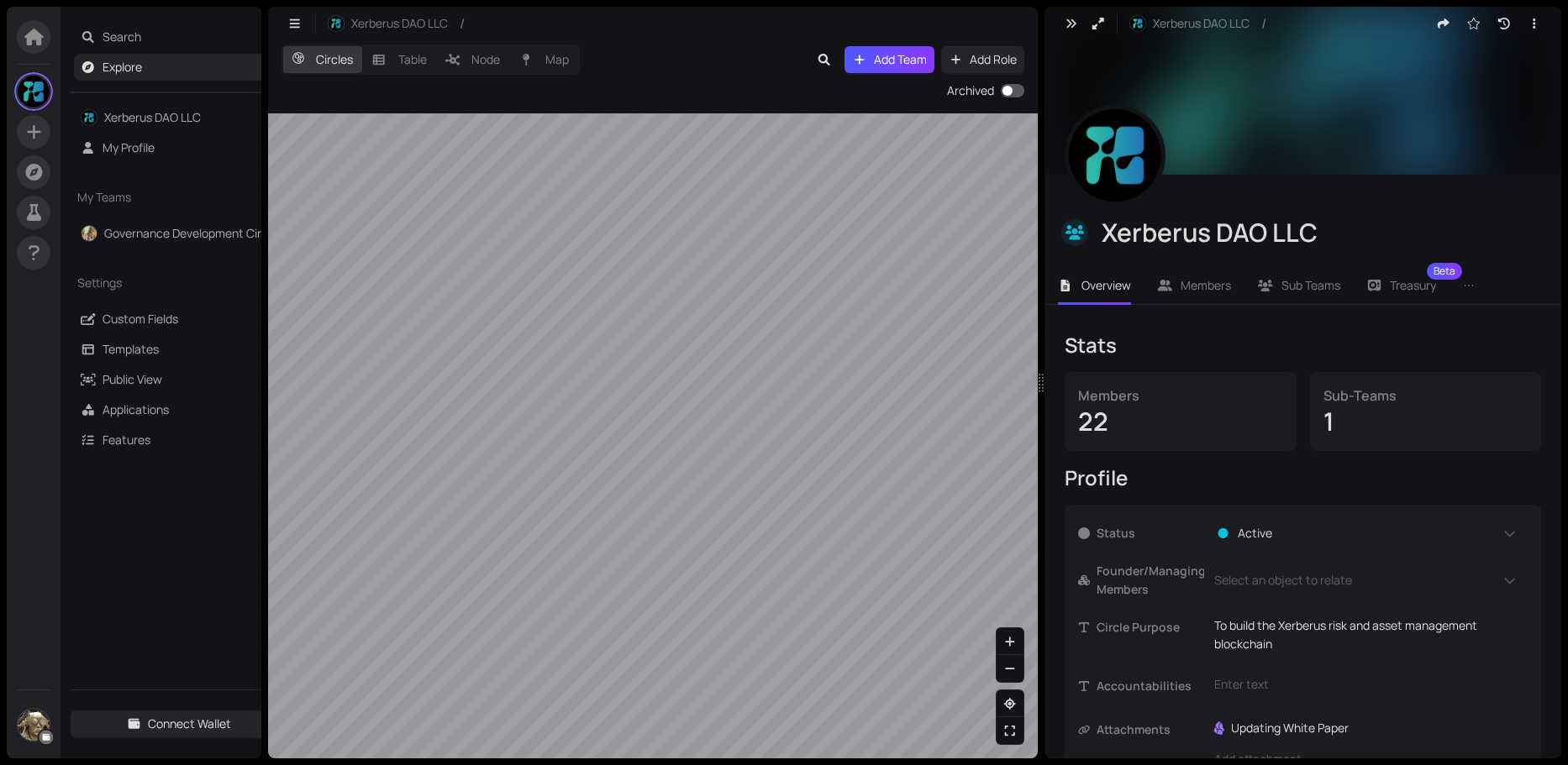
scroll to position [105, 0]
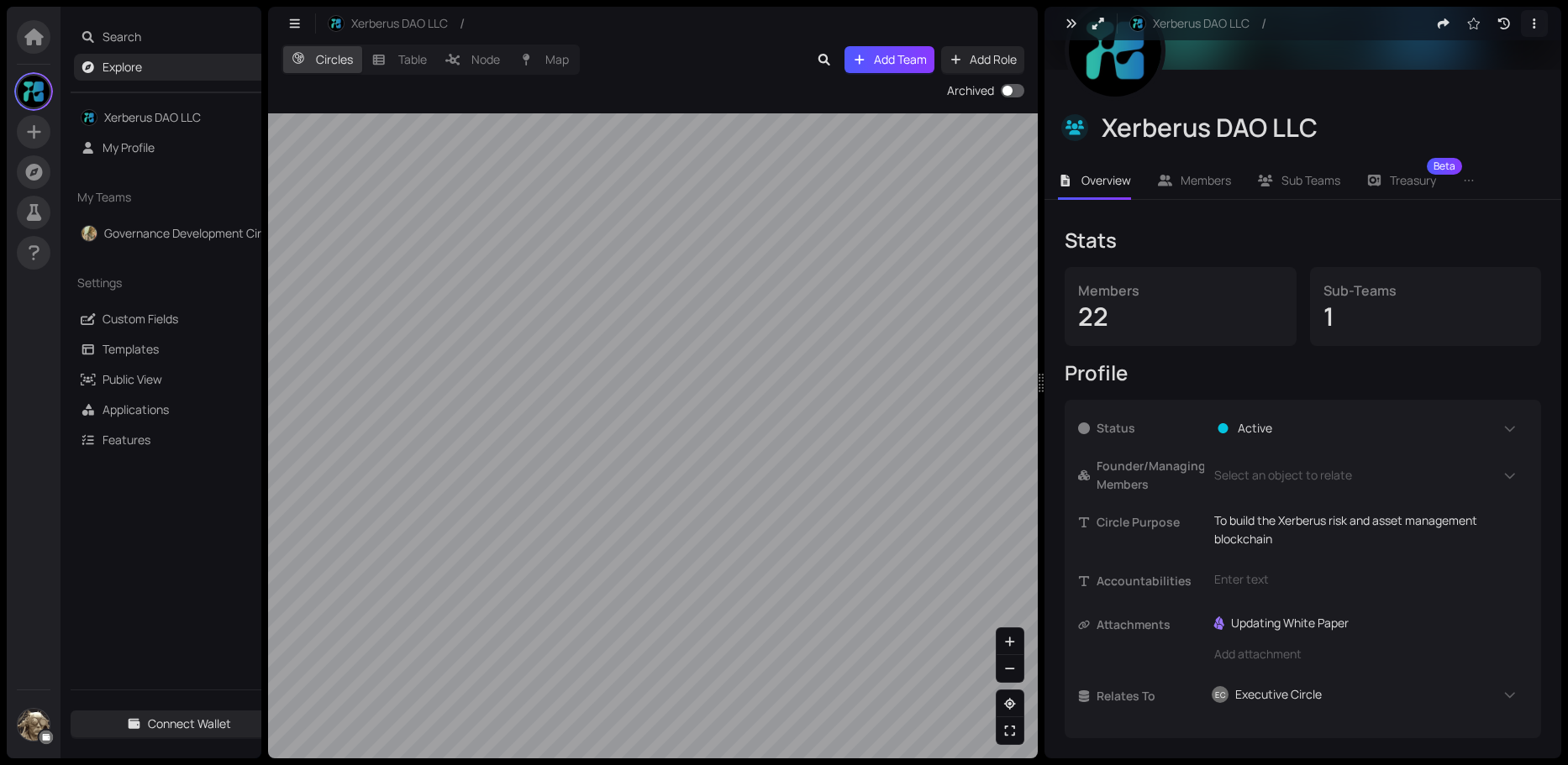
click at [1522, 17] on button "button" at bounding box center [1534, 23] width 27 height 27
click at [1456, 54] on span "Assign Template" at bounding box center [1461, 57] width 123 height 19
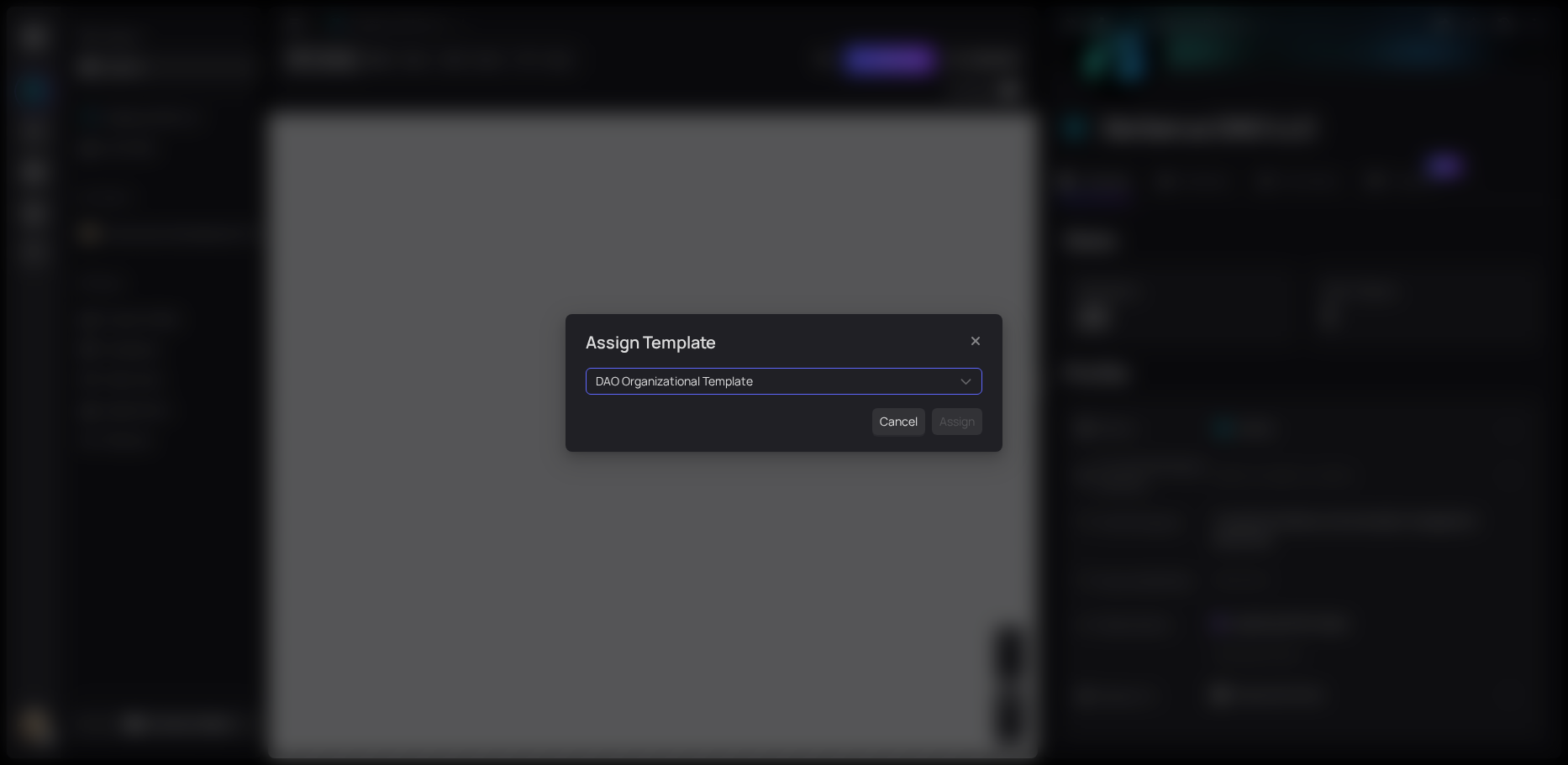
click at [709, 386] on span "DAO Organizational Template" at bounding box center [674, 382] width 157 height 19
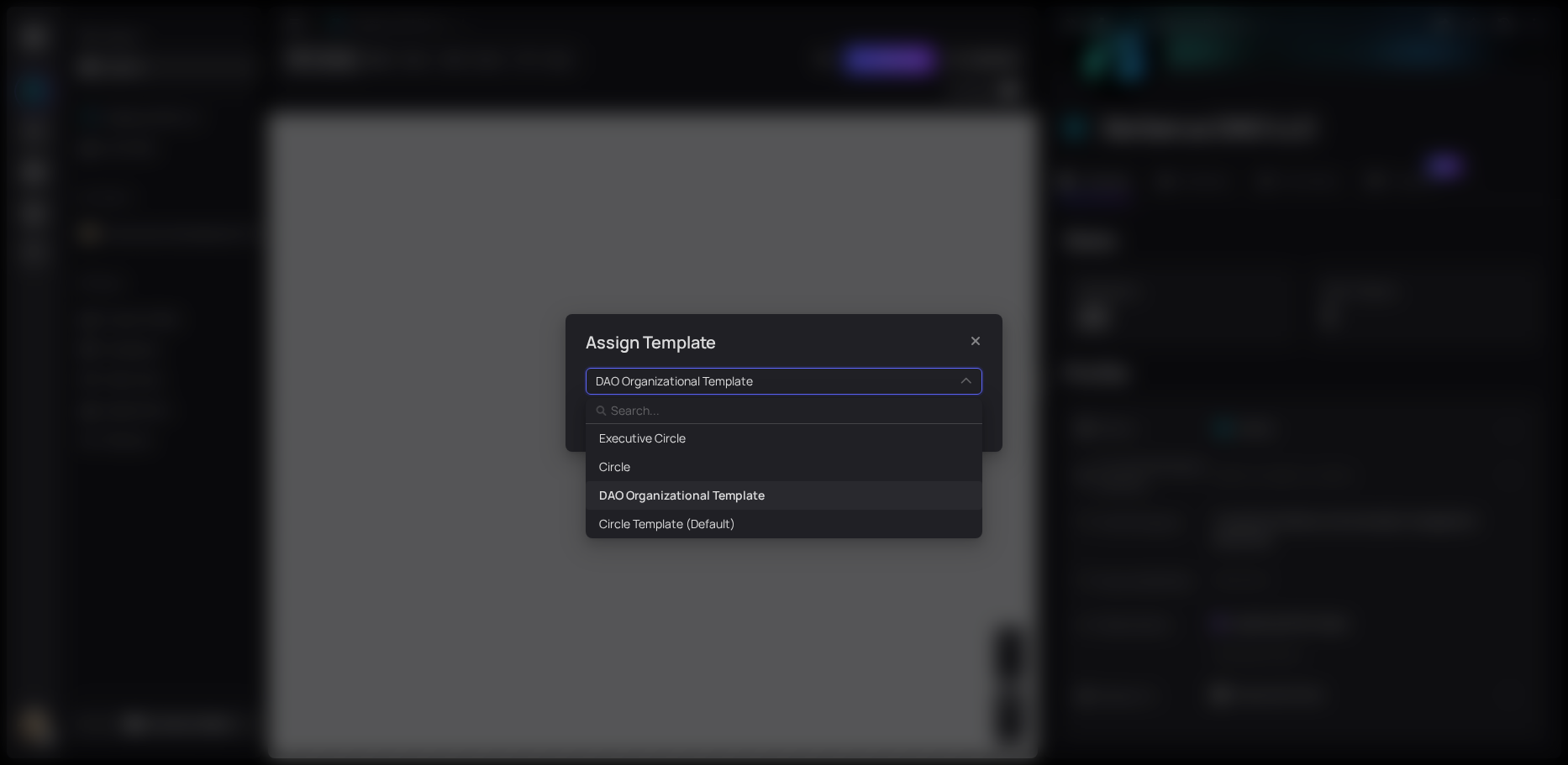
click at [643, 493] on span "DAO Organizational Template" at bounding box center [681, 495] width 165 height 19
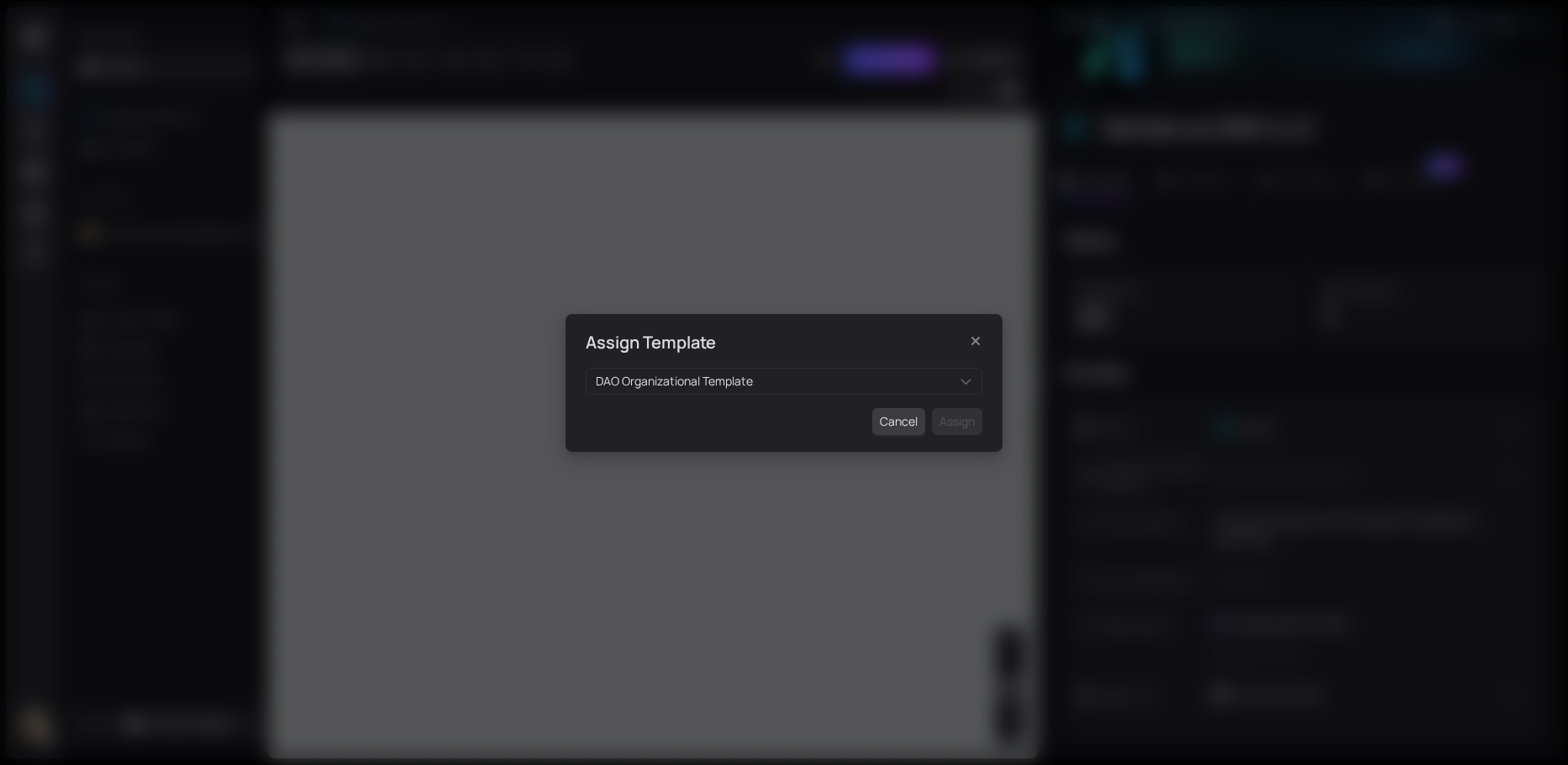
click at [908, 425] on span "Cancel" at bounding box center [899, 421] width 38 height 19
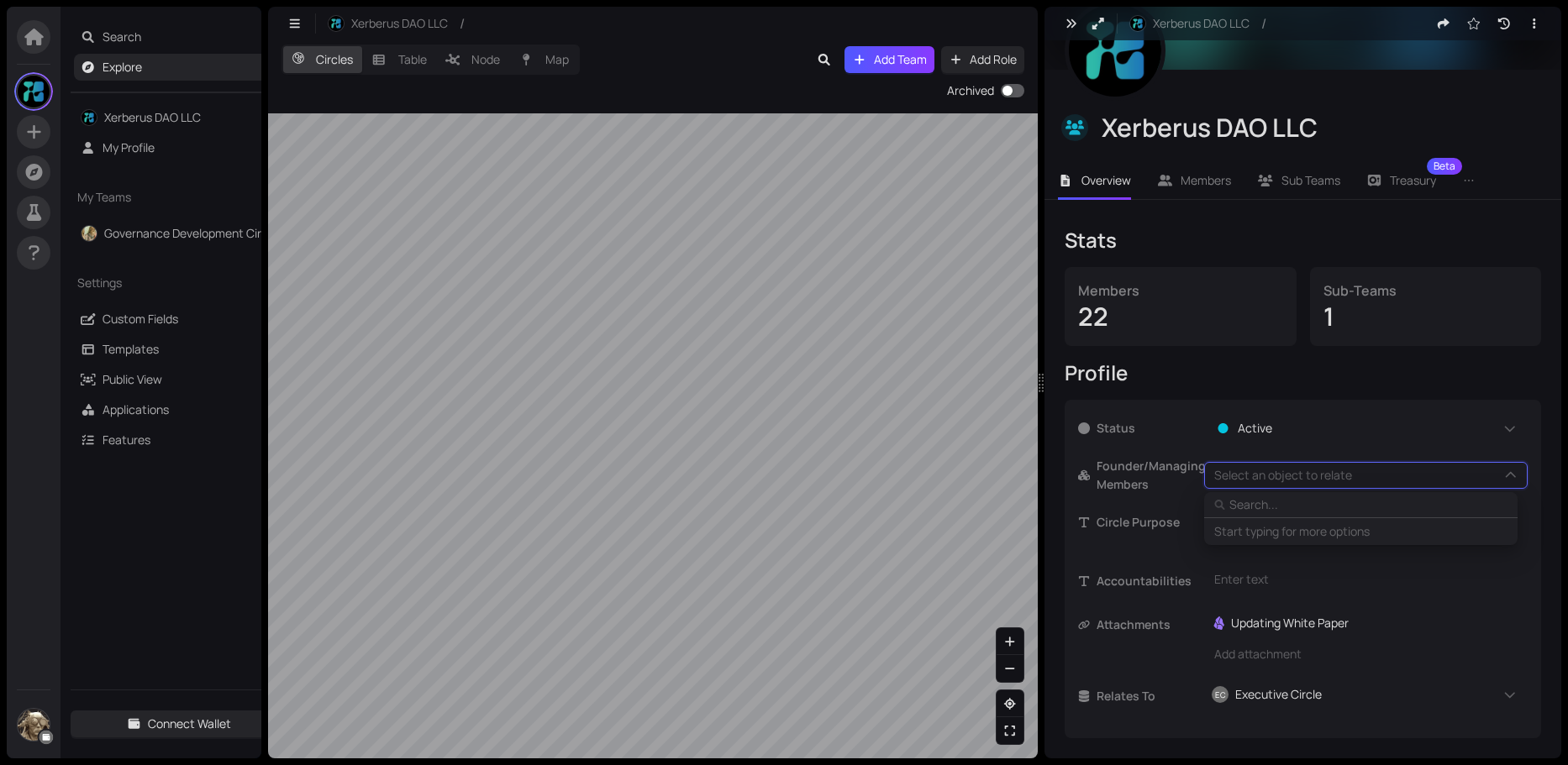
click at [1269, 507] on input "text" at bounding box center [1367, 505] width 276 height 19
type input "S"
type input "Si"
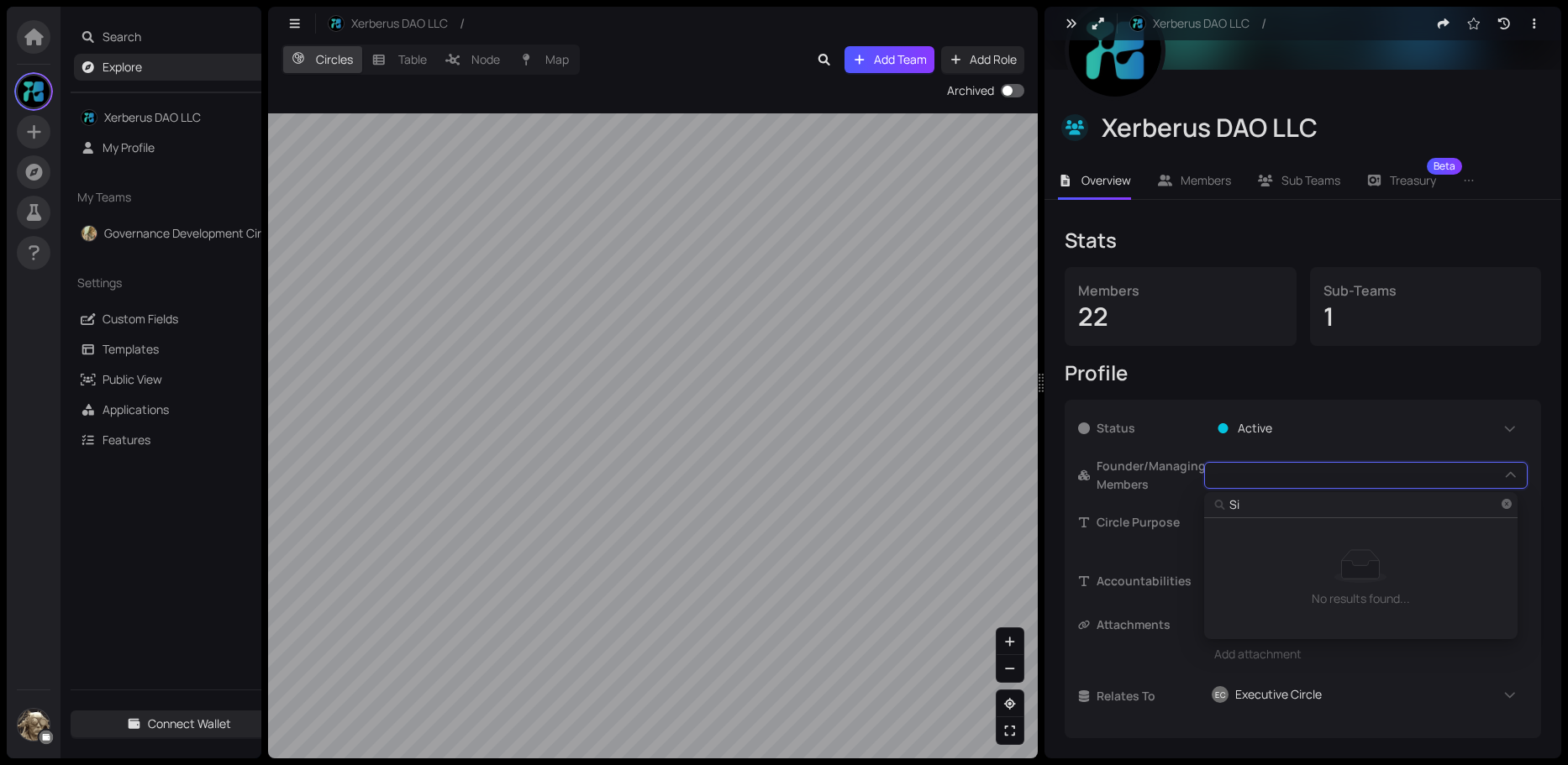
type input "Sim"
type input "Simo"
type input "[PERSON_NAME]"
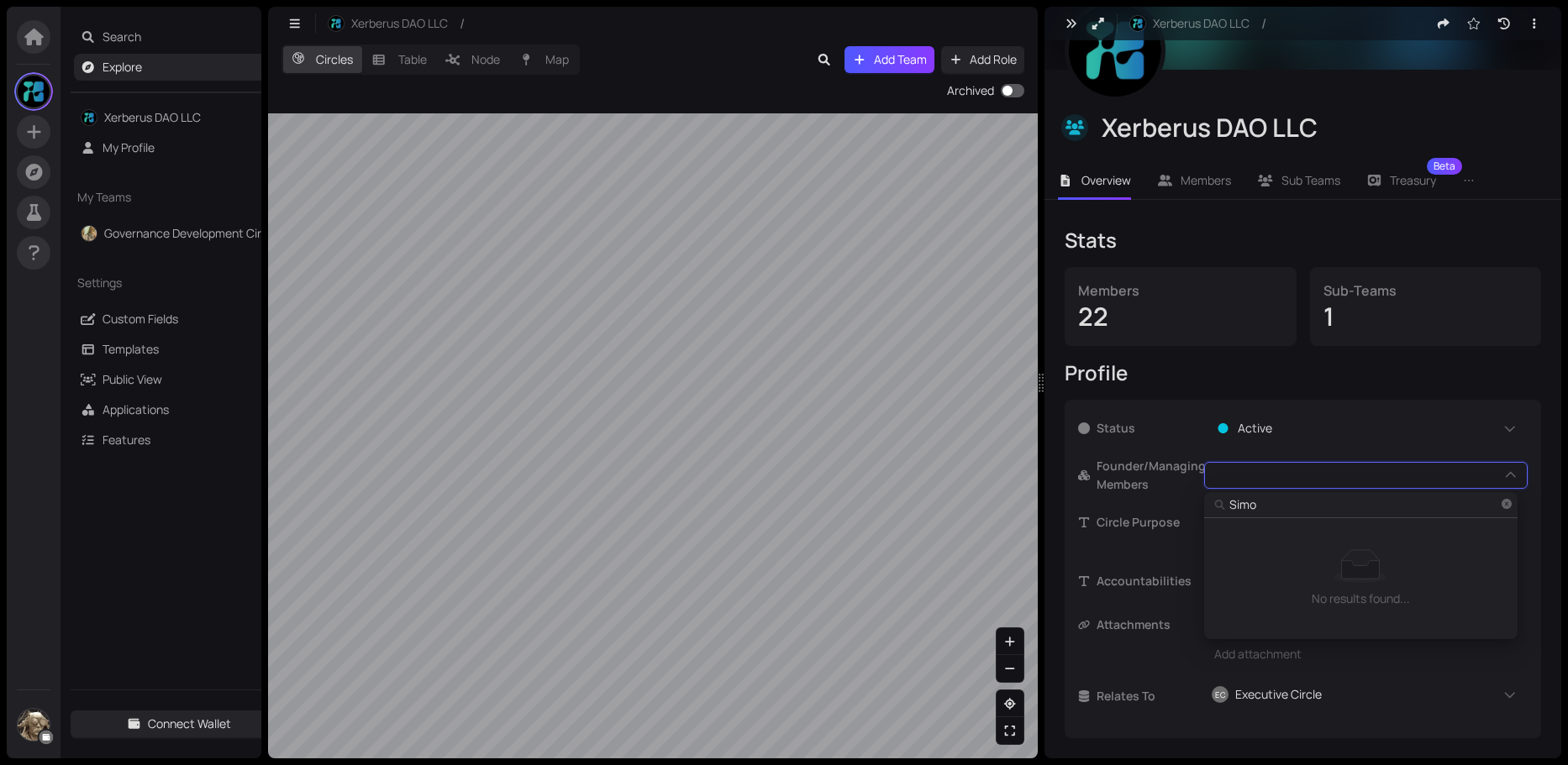
type input "[PERSON_NAME]"
click at [1252, 533] on span "[PERSON_NAME]" at bounding box center [1289, 532] width 96 height 19
type input "M"
type input "MG"
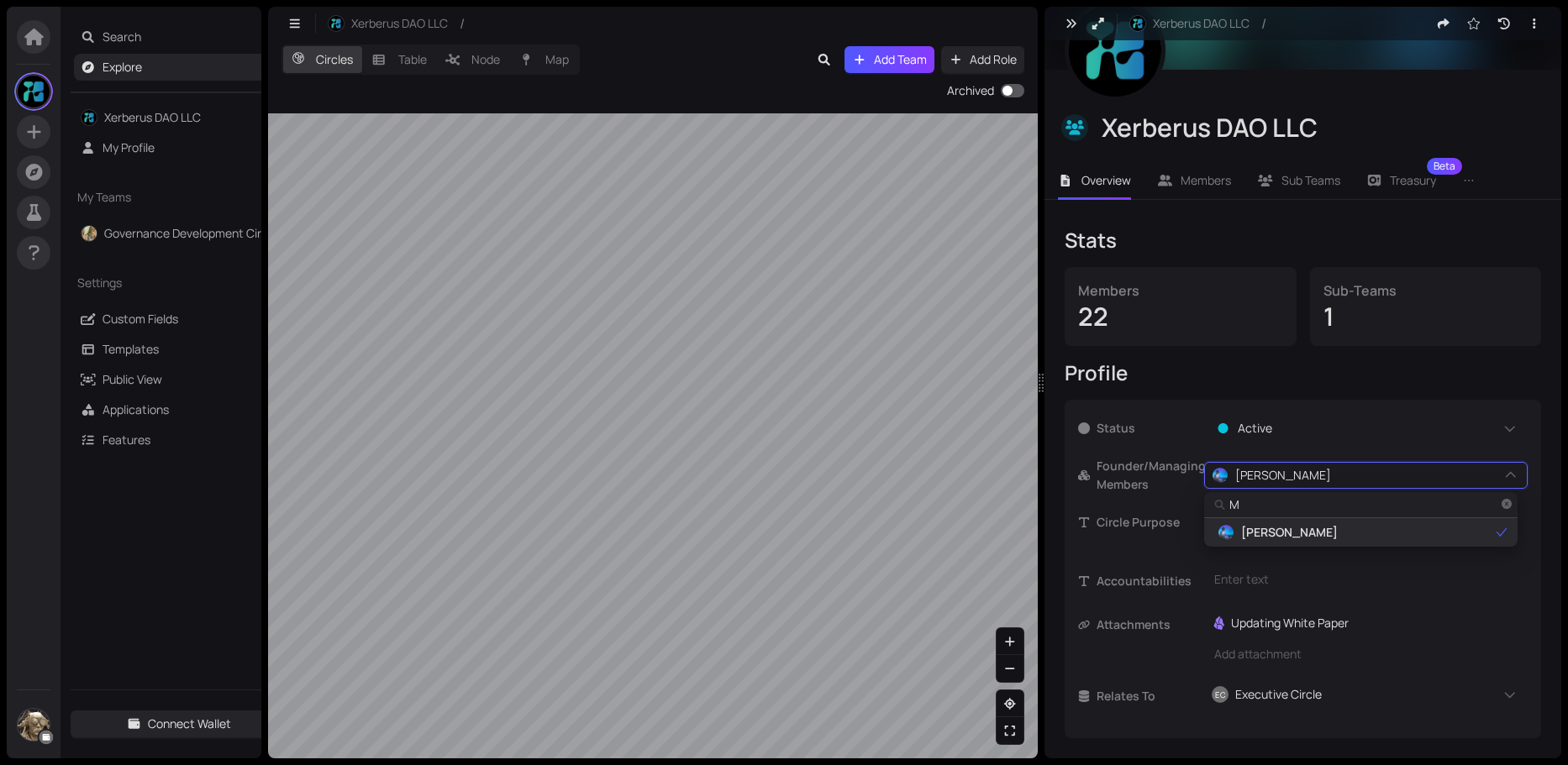
type input "MG"
click at [1249, 528] on span "MG" at bounding box center [1250, 532] width 19 height 19
click at [1312, 502] on input "text" at bounding box center [1367, 505] width 276 height 19
type input "N"
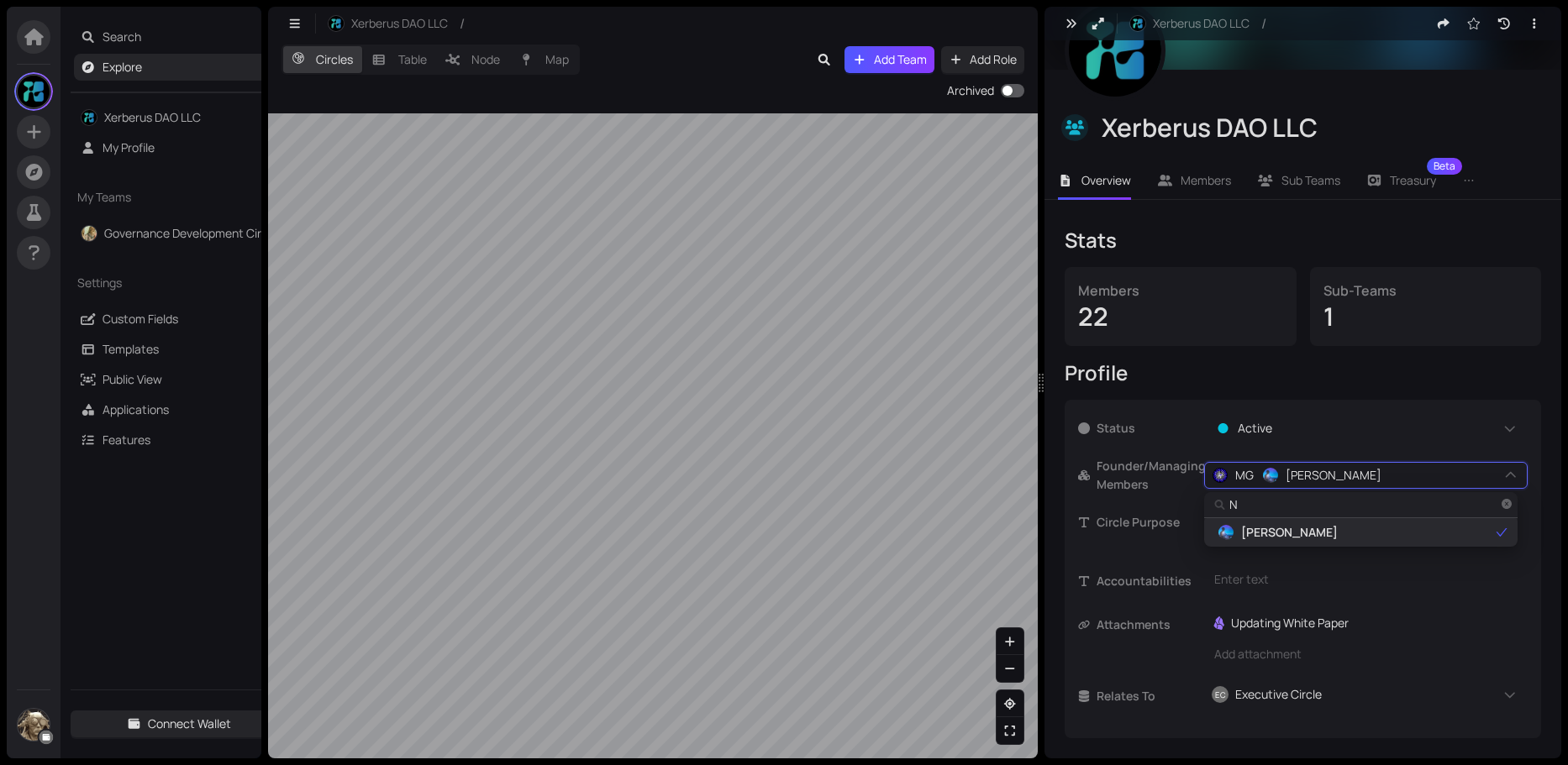
type input "No"
type input "Noa"
click at [1257, 528] on span "Noach" at bounding box center [1258, 532] width 35 height 19
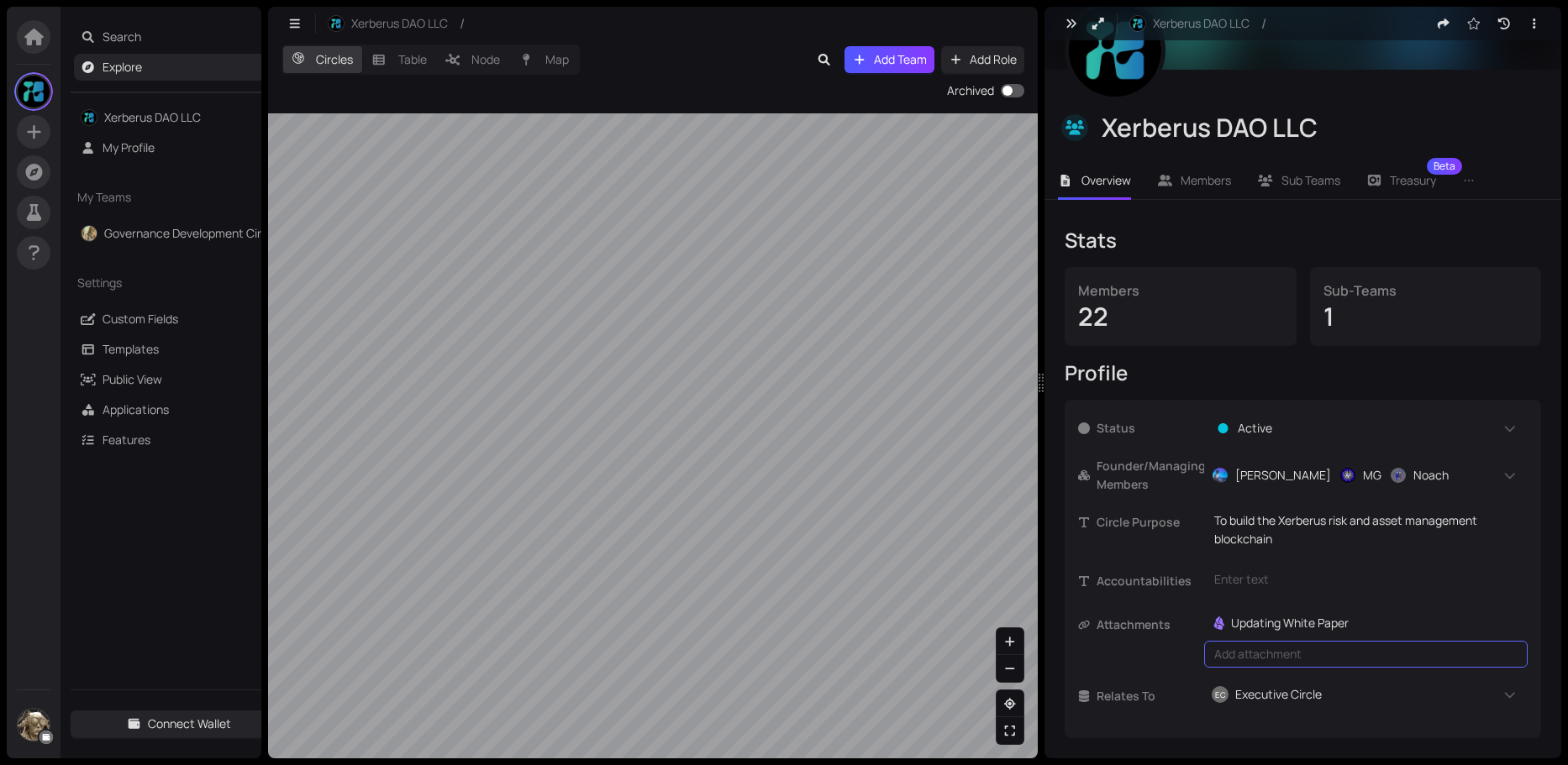
click at [1281, 657] on div "Add attachment" at bounding box center [1366, 654] width 324 height 27
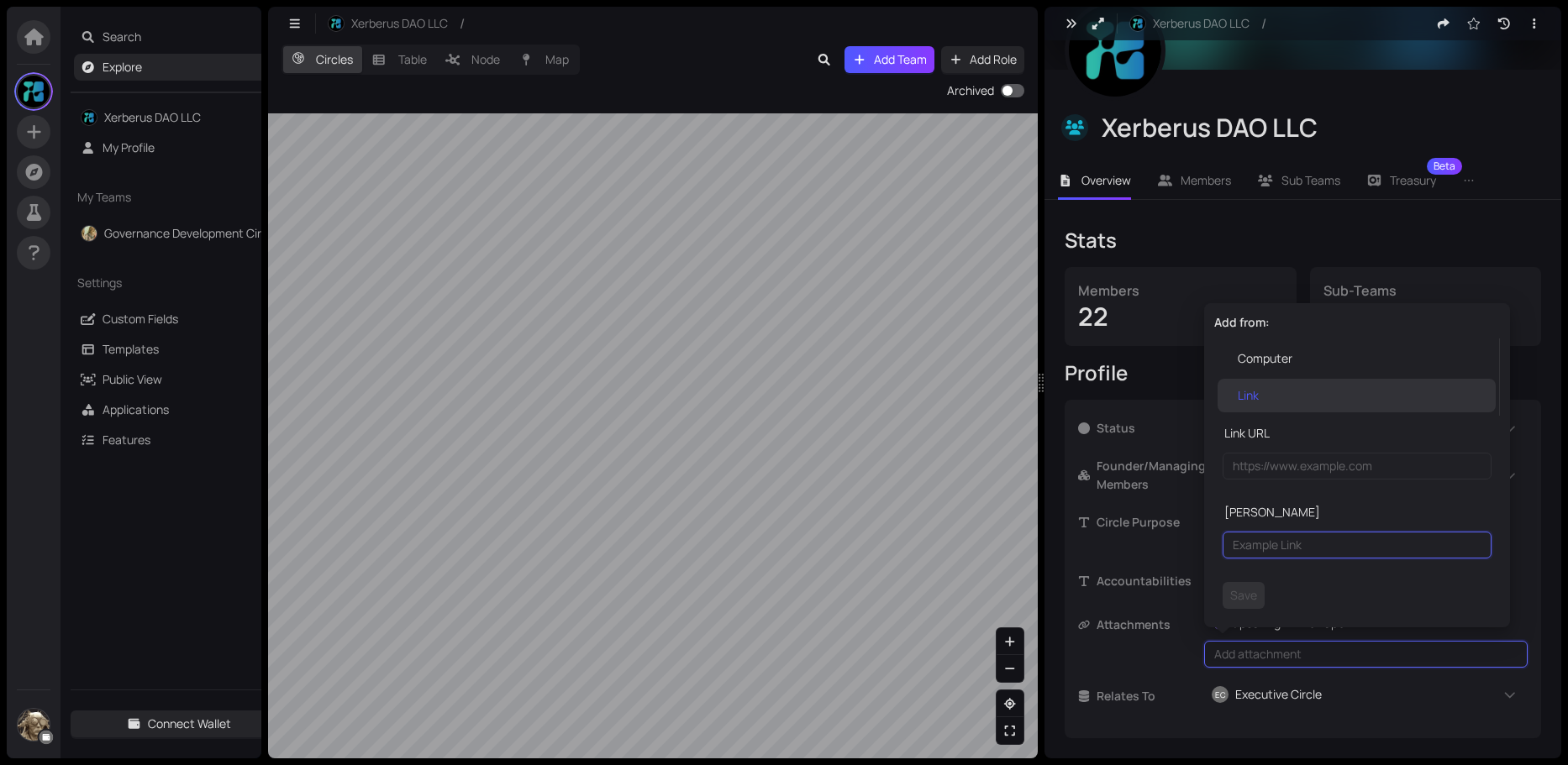
click at [1277, 546] on input "text" at bounding box center [1357, 545] width 269 height 27
type input "s"
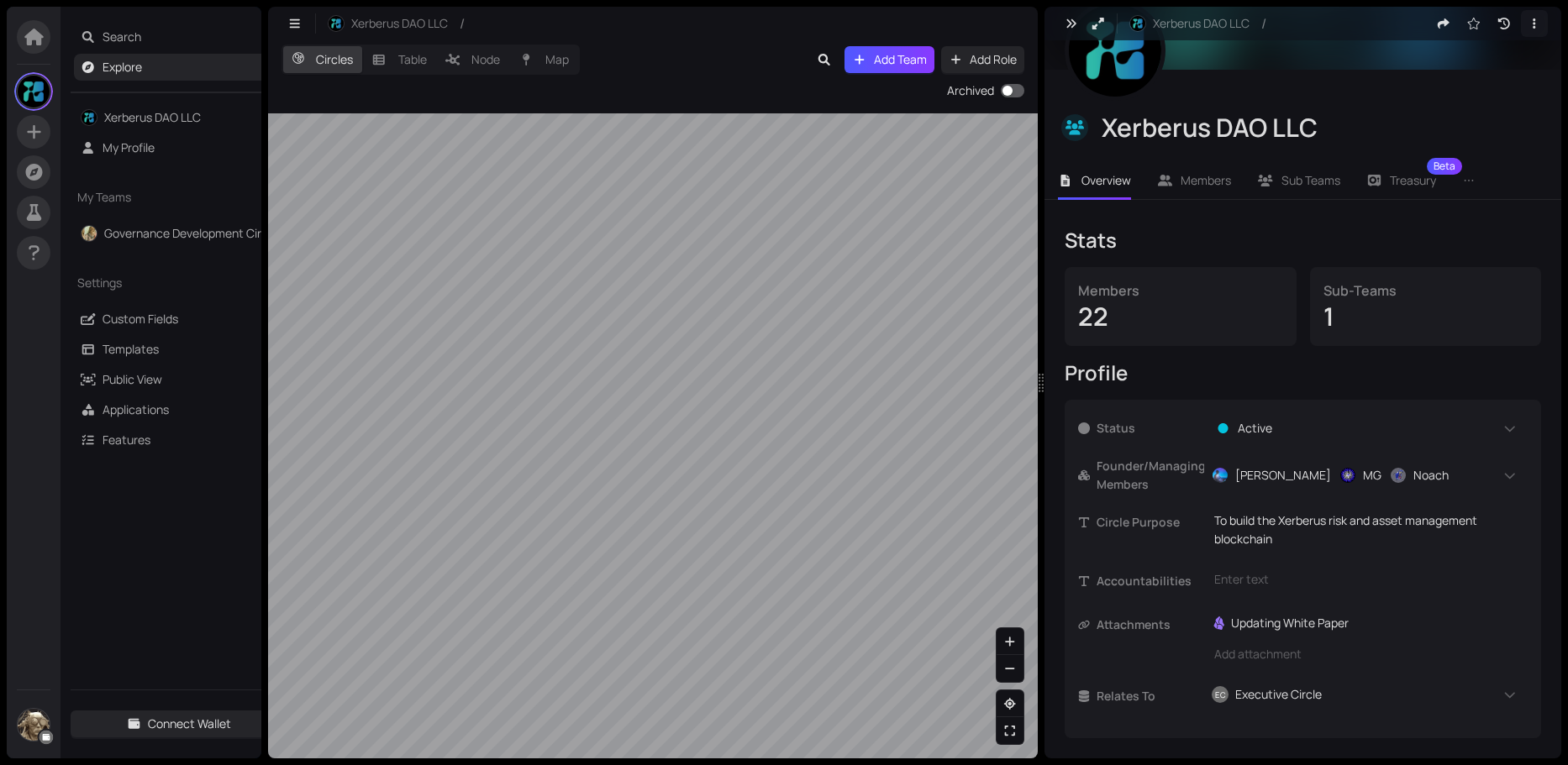
click at [1526, 24] on icon "button" at bounding box center [1533, 24] width 15 height 12
click at [1463, 84] on span "Edit Template" at bounding box center [1461, 84] width 123 height 19
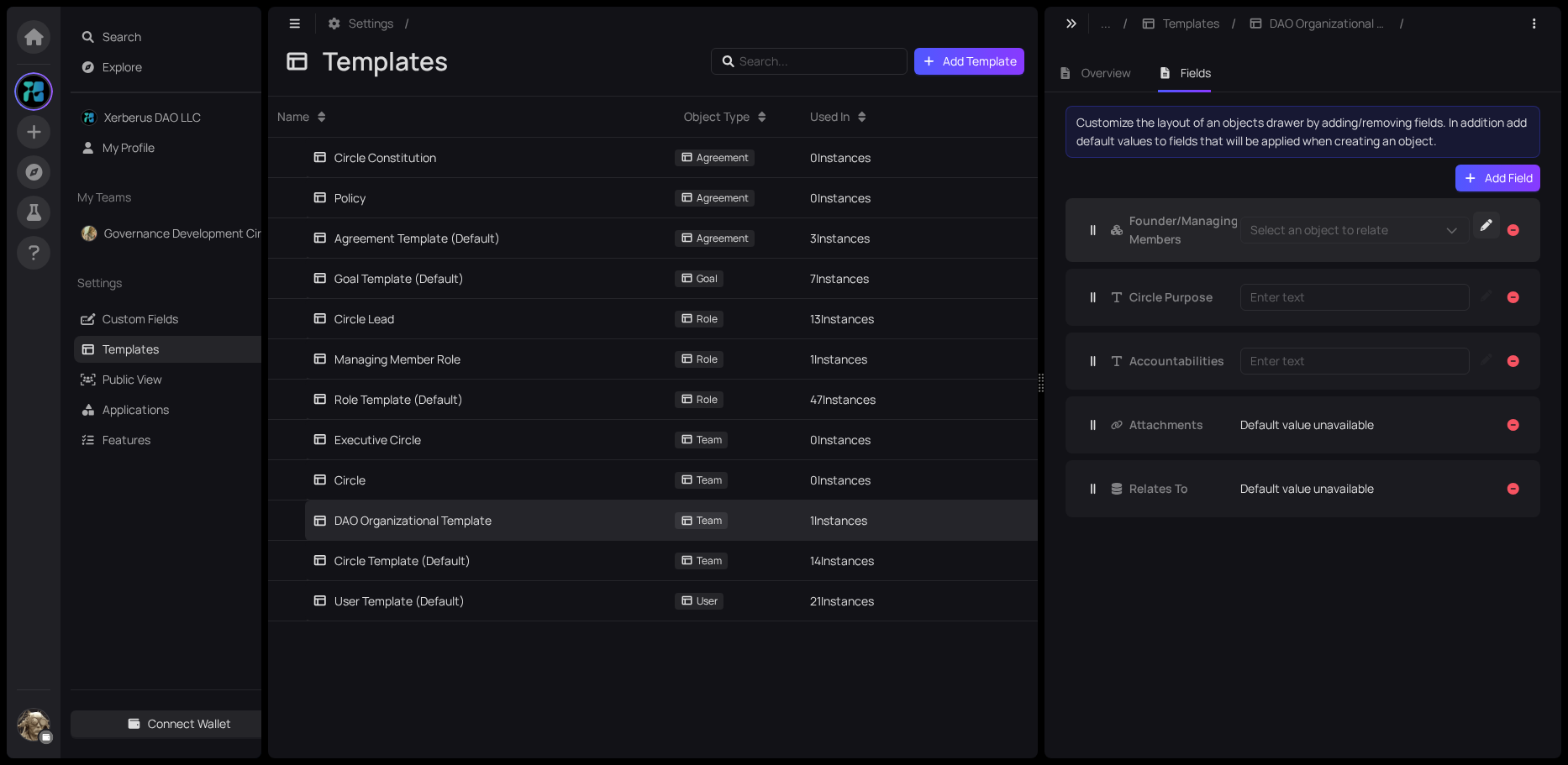
click at [1488, 224] on icon "button" at bounding box center [1486, 225] width 12 height 12
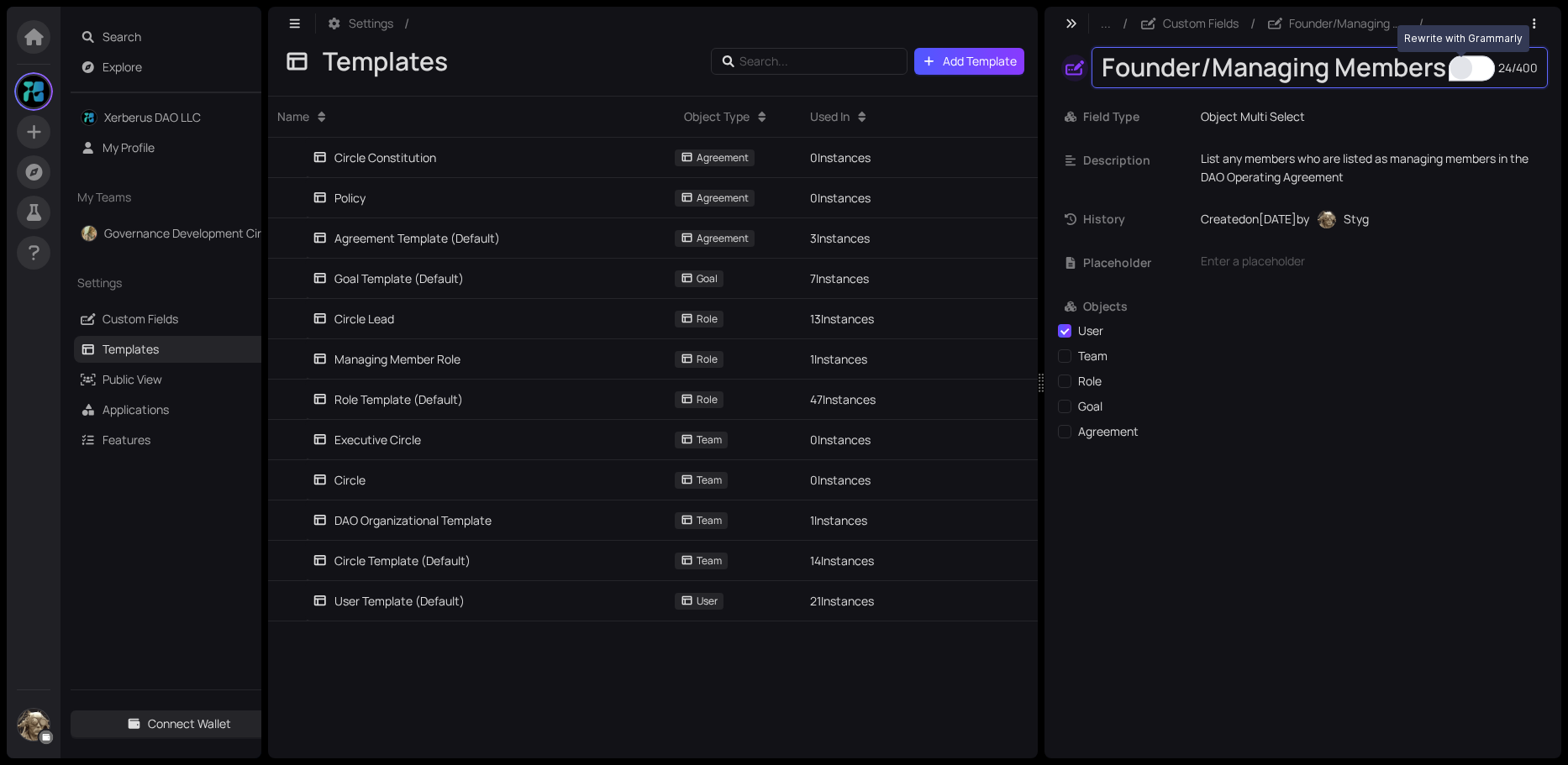
drag, startPoint x: 1199, startPoint y: 65, endPoint x: 1453, endPoint y: 73, distance: 254.1
click at [1453, 73] on div "Founder/Managing Members" at bounding box center [1300, 67] width 396 height 33
type textarea "Founders"
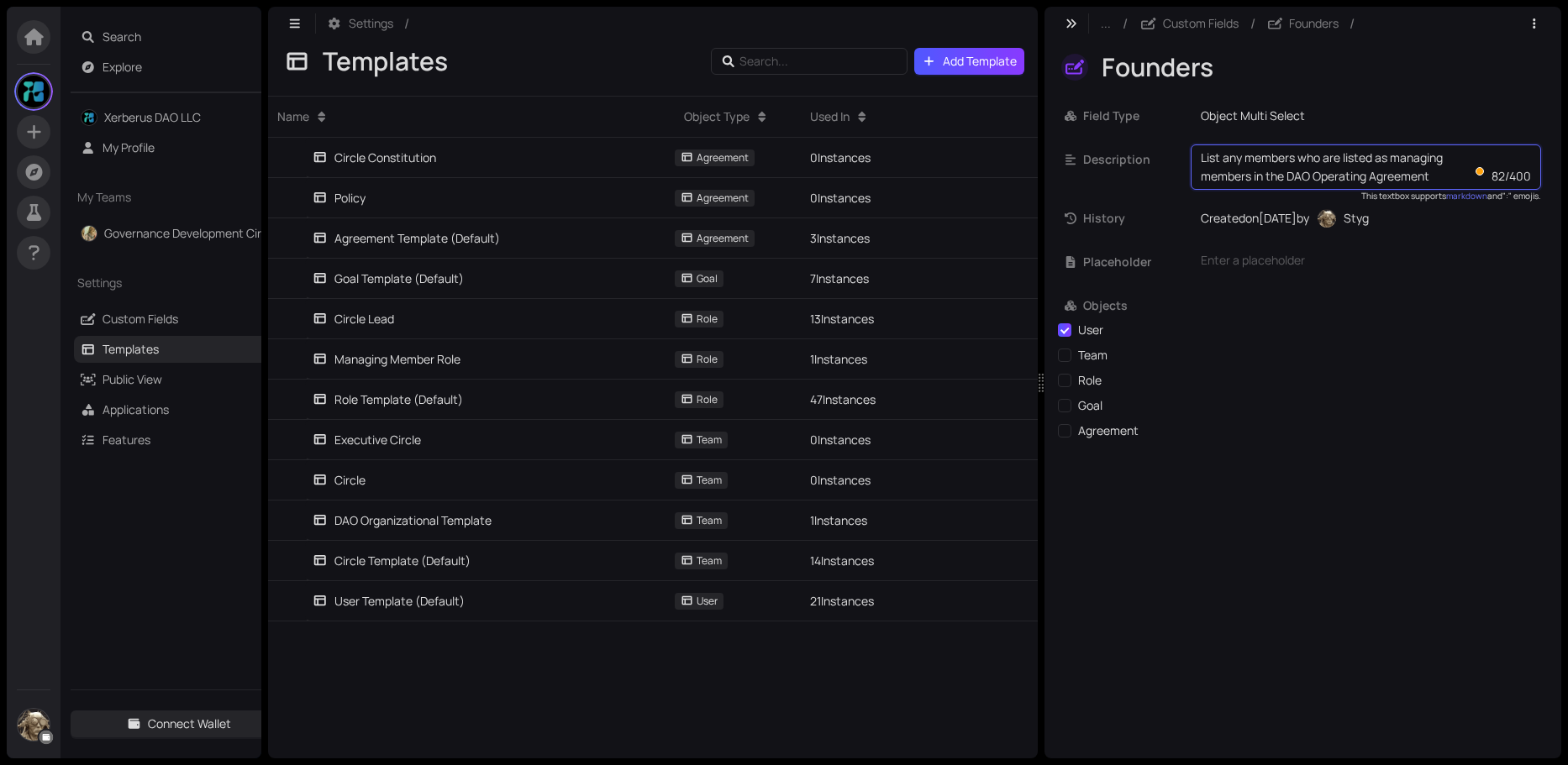
drag, startPoint x: 1436, startPoint y: 174, endPoint x: 1195, endPoint y: 161, distance: 241.4
click at [1195, 161] on div "List any members who are listed as managing members in the DAO Operating Agreem…" at bounding box center [1366, 167] width 351 height 46
click at [1364, 174] on textarea "List any members who are listed as managing members in the DAO Operating Agreem…" at bounding box center [1346, 166] width 291 height 37
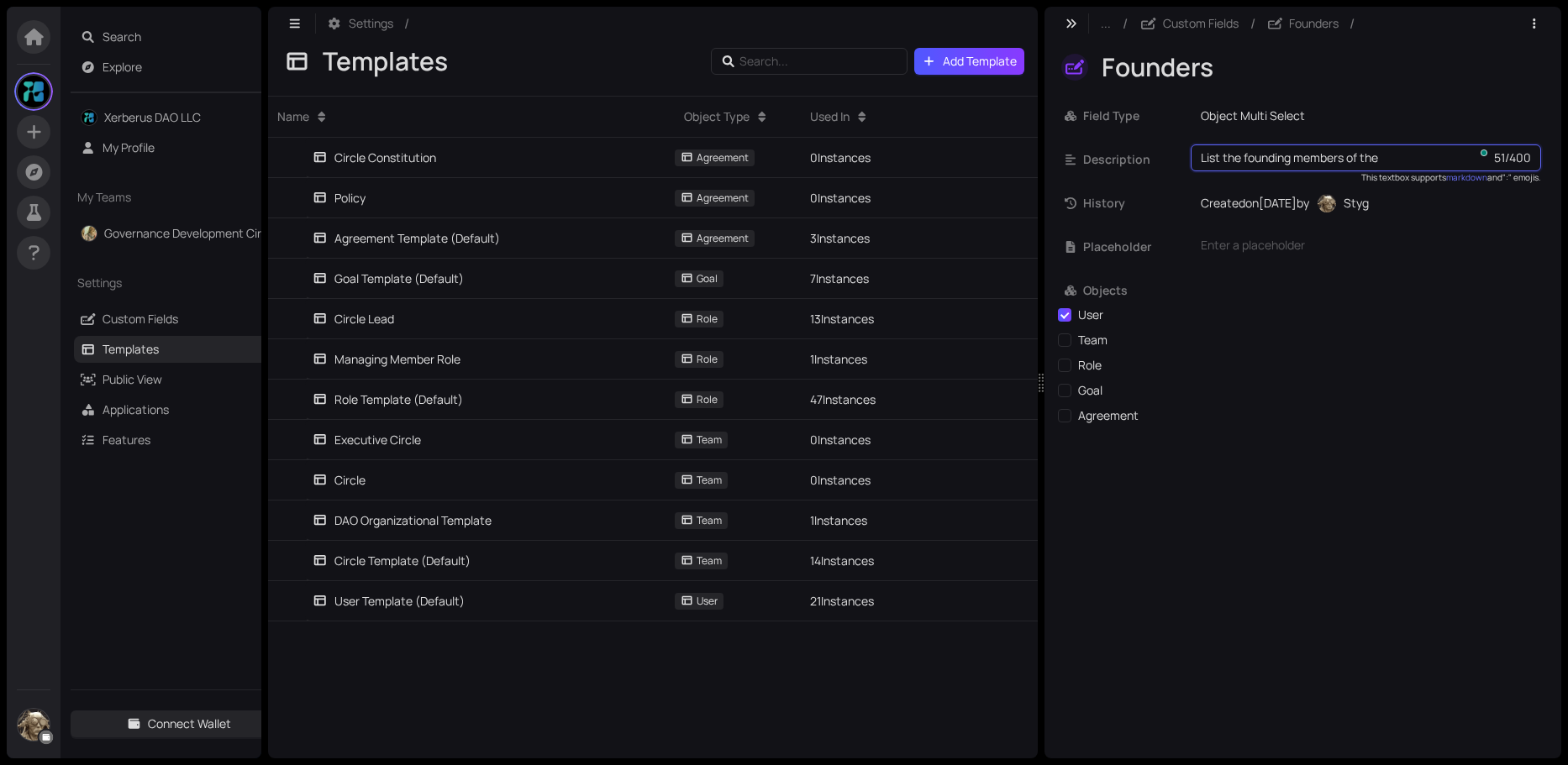
type textarea "List the founding members of the [DEMOGRAPHIC_DATA] or Organization"
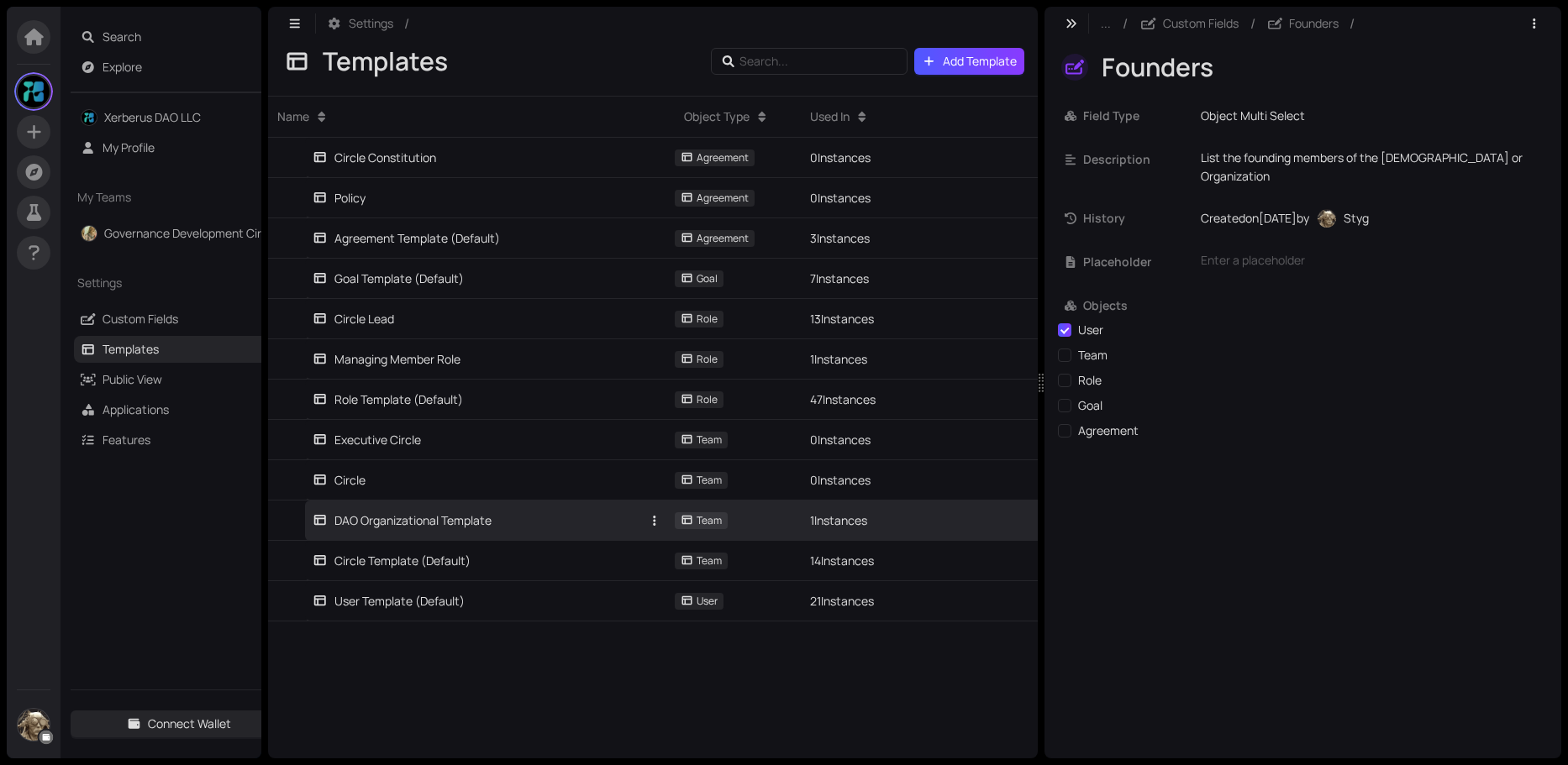
click at [446, 528] on div "DAO Organizational Template" at bounding box center [402, 521] width 179 height 19
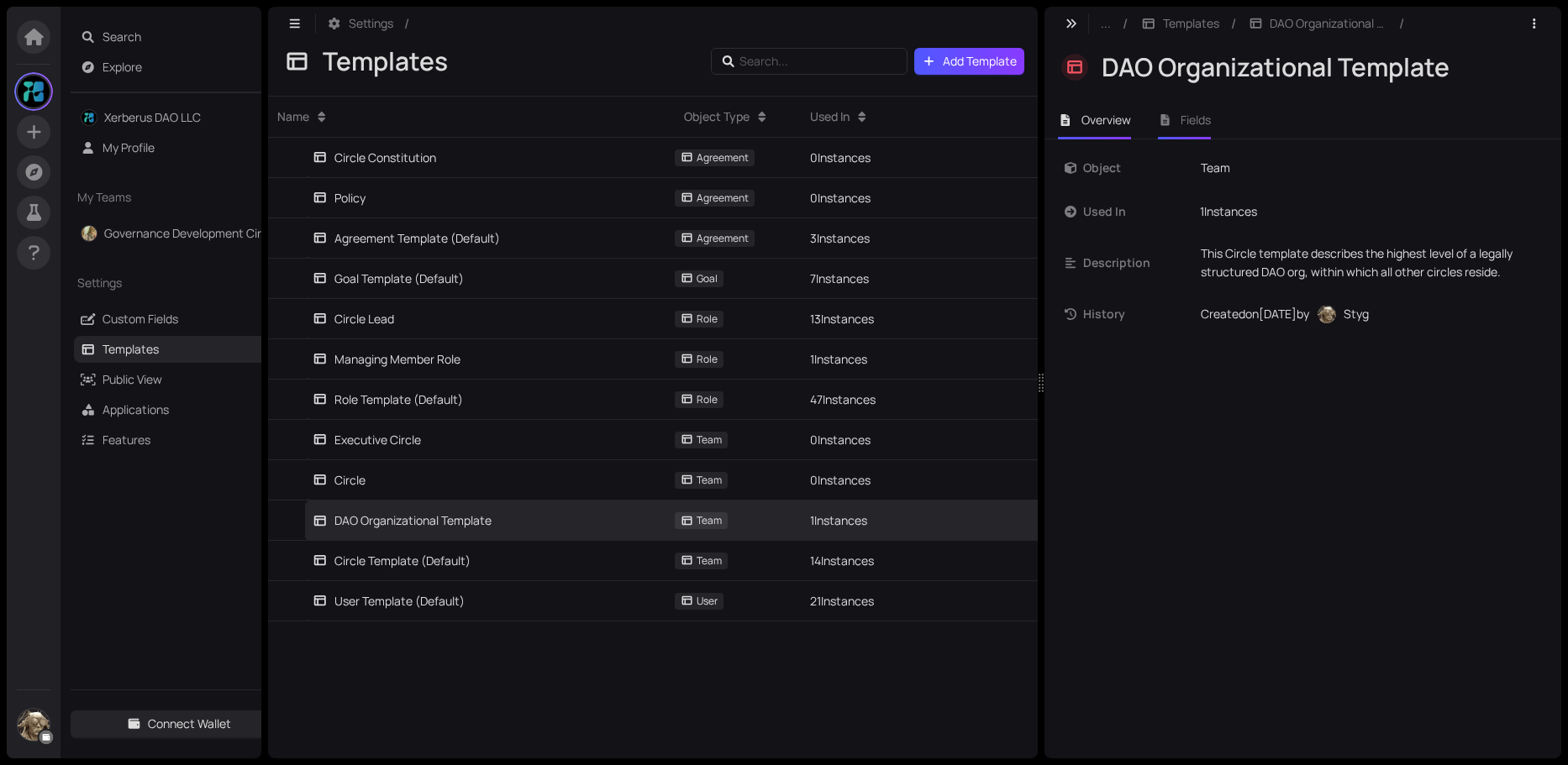
click at [1179, 123] on li "Fields" at bounding box center [1184, 120] width 81 height 39
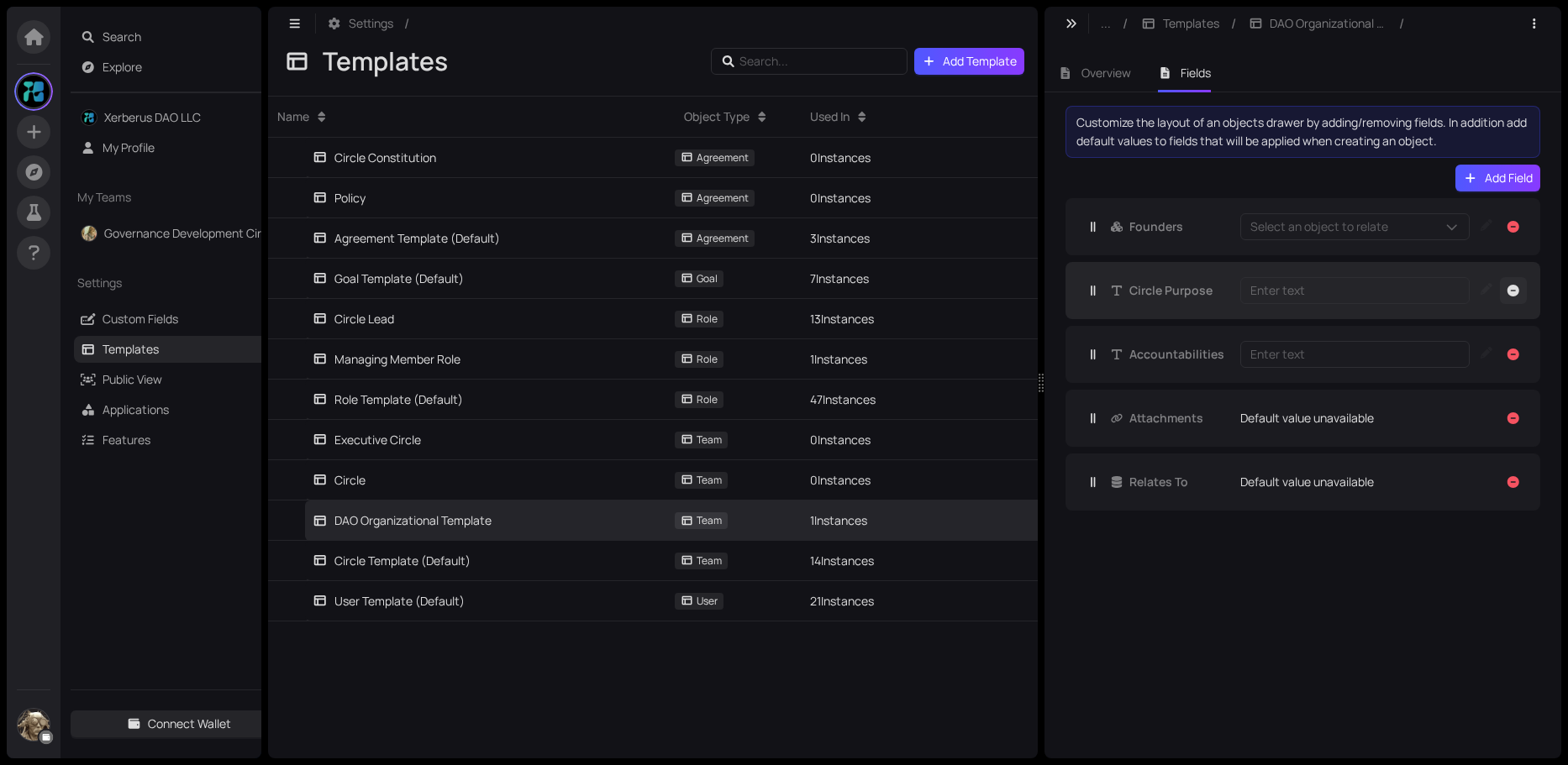
click at [1515, 287] on icon "button" at bounding box center [1513, 291] width 12 height 12
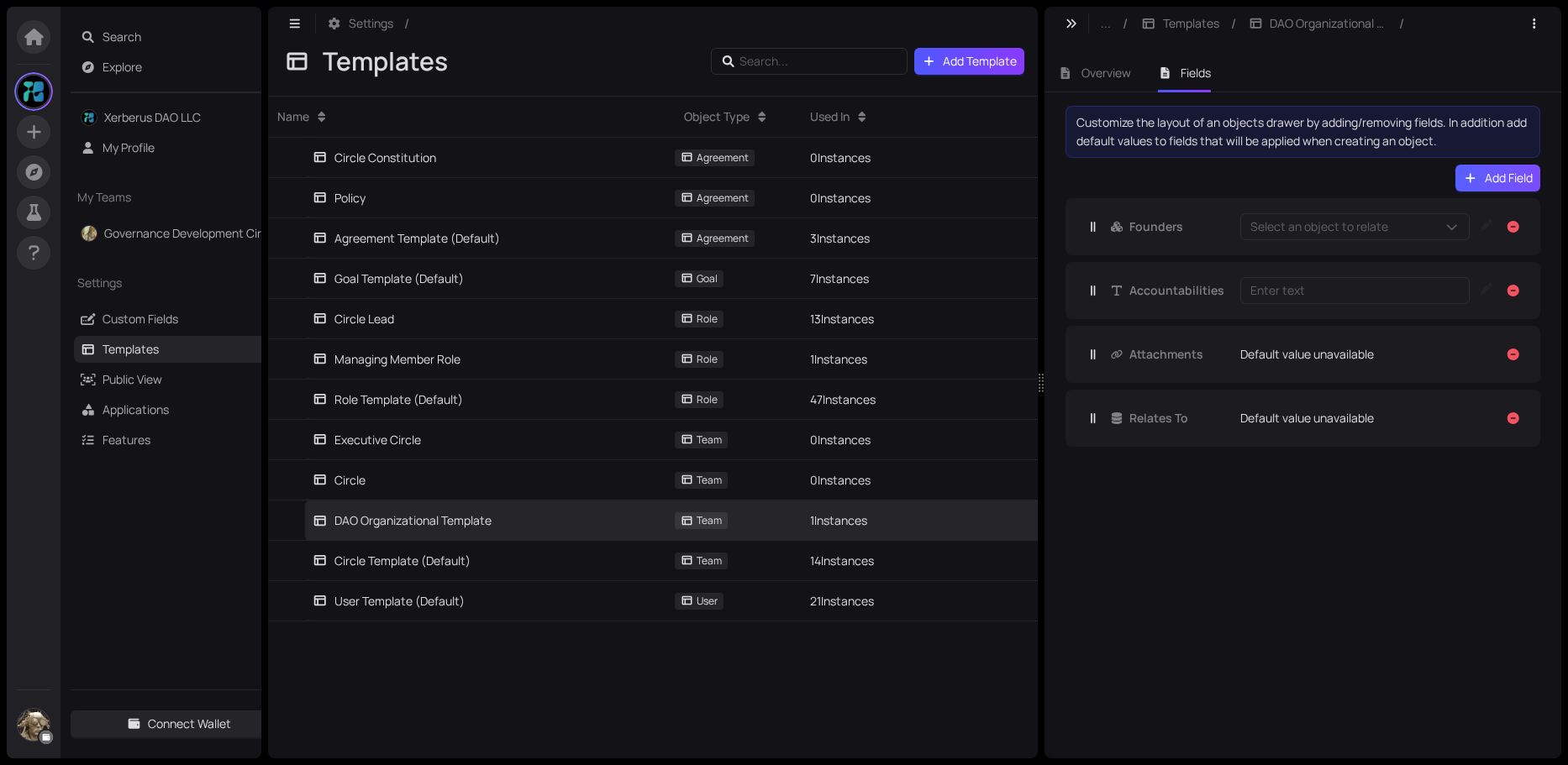
click at [1487, 174] on span "Add Field" at bounding box center [1508, 178] width 48 height 19
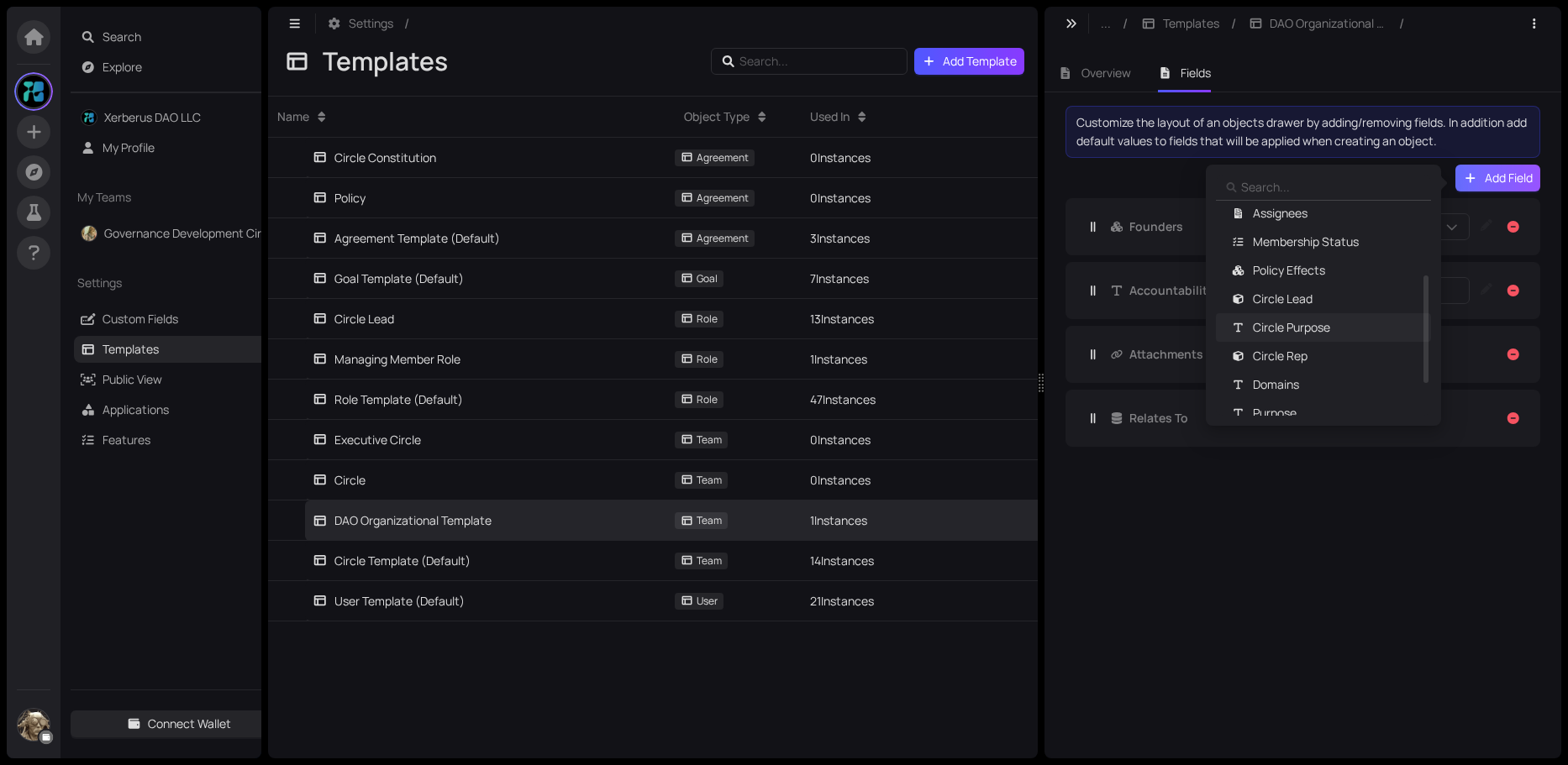
scroll to position [249, 0]
click at [1285, 333] on span "Purpose" at bounding box center [1274, 333] width 44 height 19
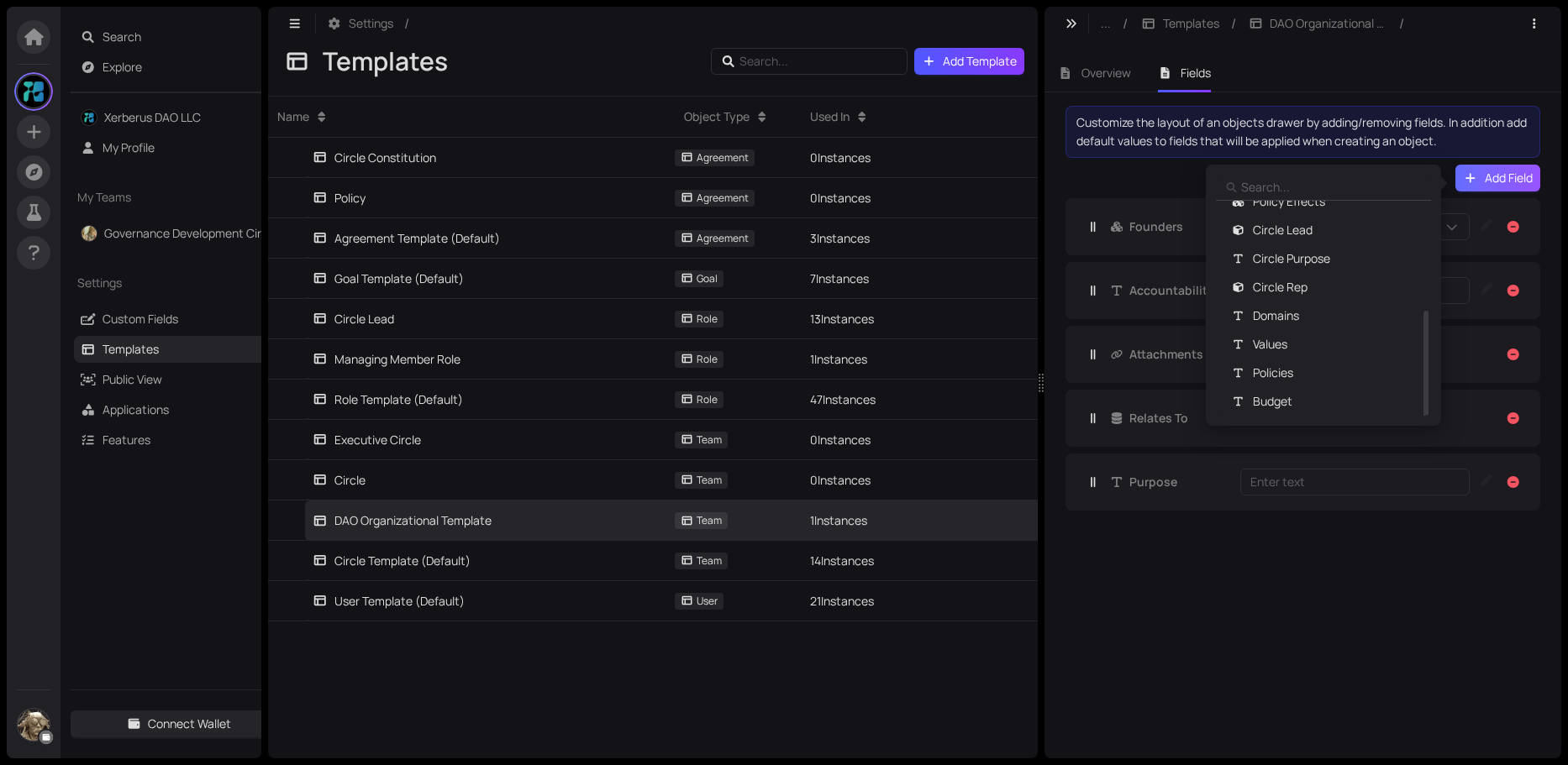
scroll to position [237, 0]
drag, startPoint x: 1230, startPoint y: 549, endPoint x: 1226, endPoint y: 541, distance: 8.9
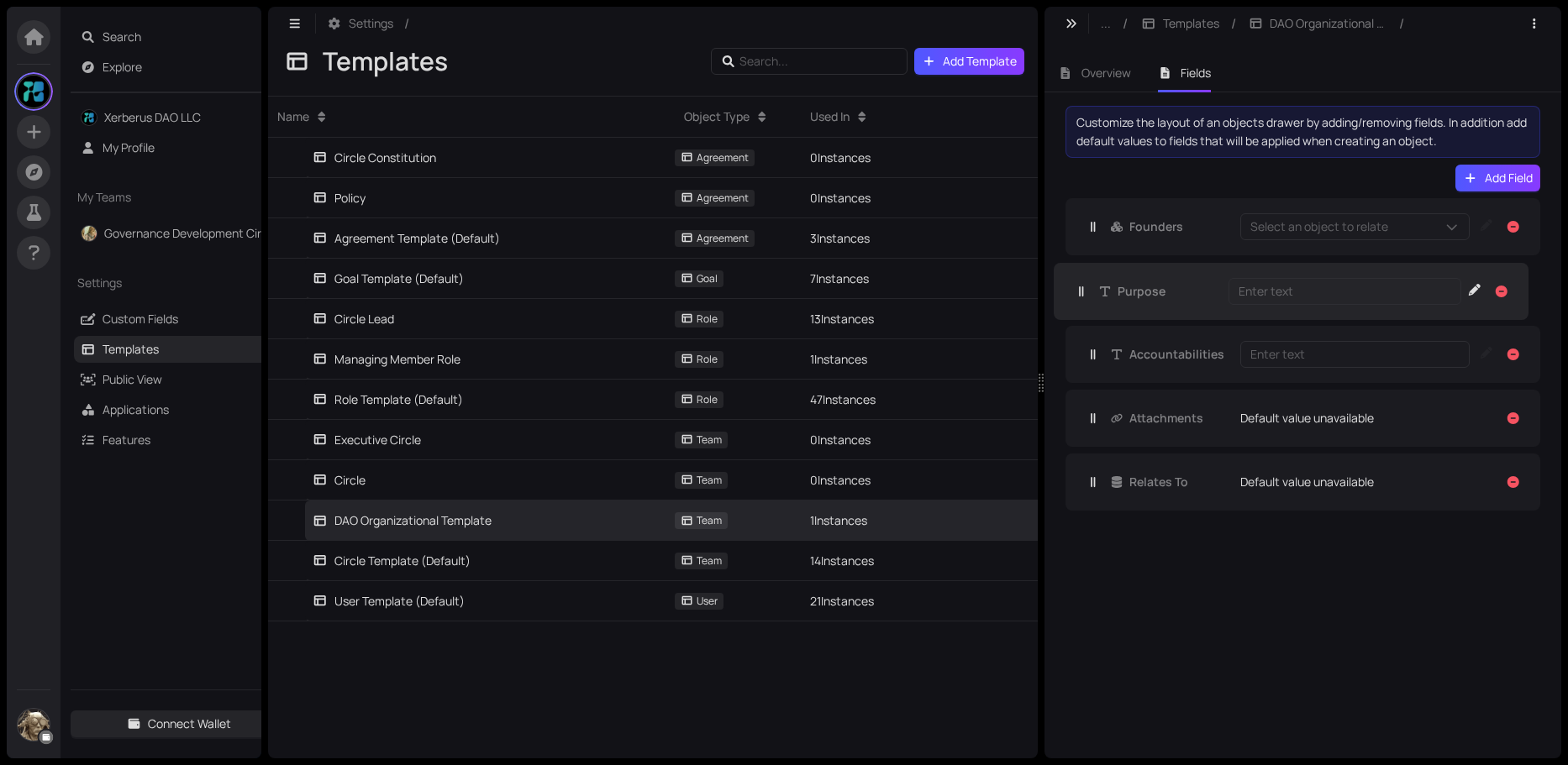
drag, startPoint x: 1184, startPoint y: 495, endPoint x: 1174, endPoint y: 298, distance: 197.3
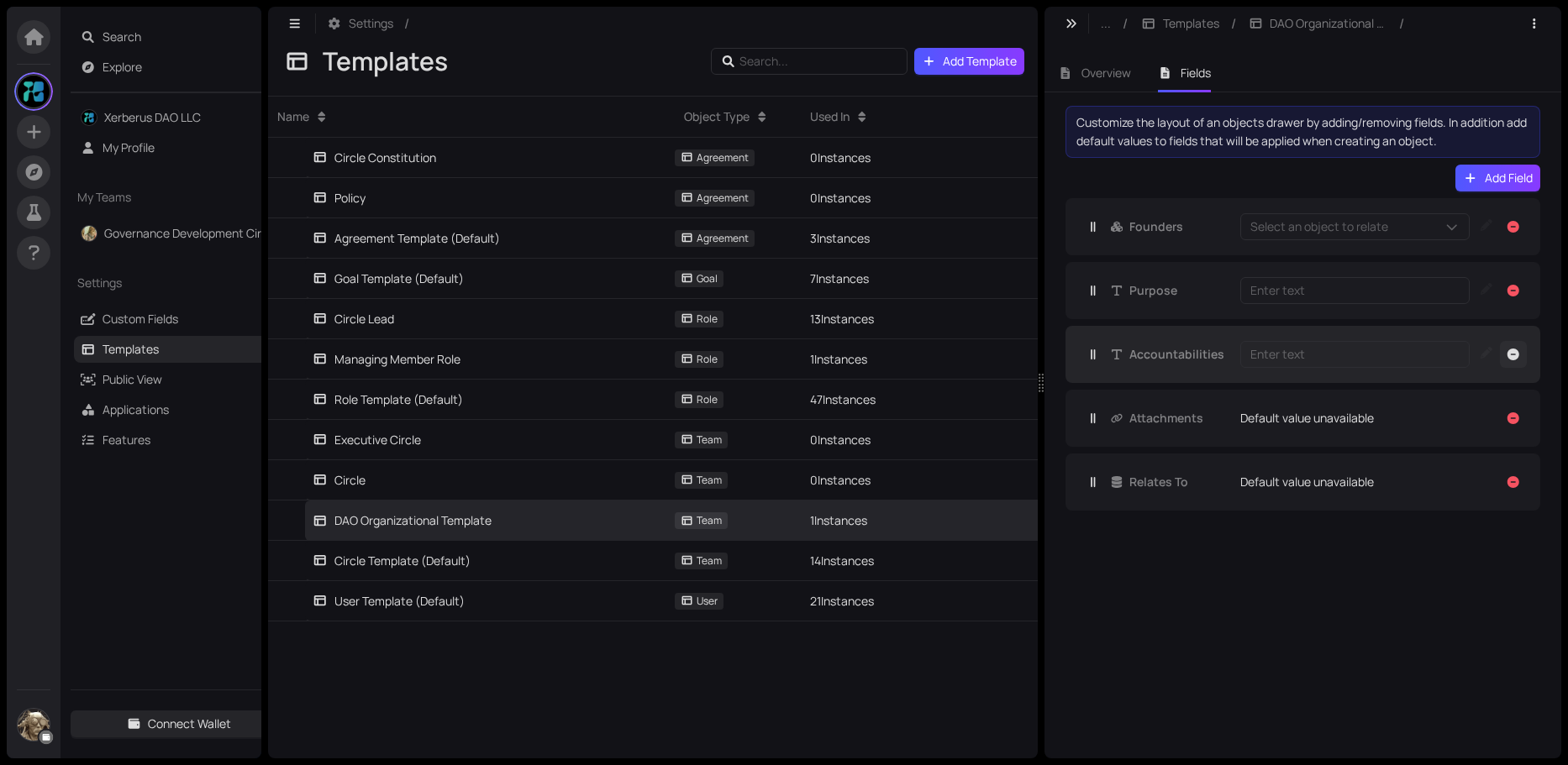
click at [1511, 350] on icon "button" at bounding box center [1513, 355] width 12 height 12
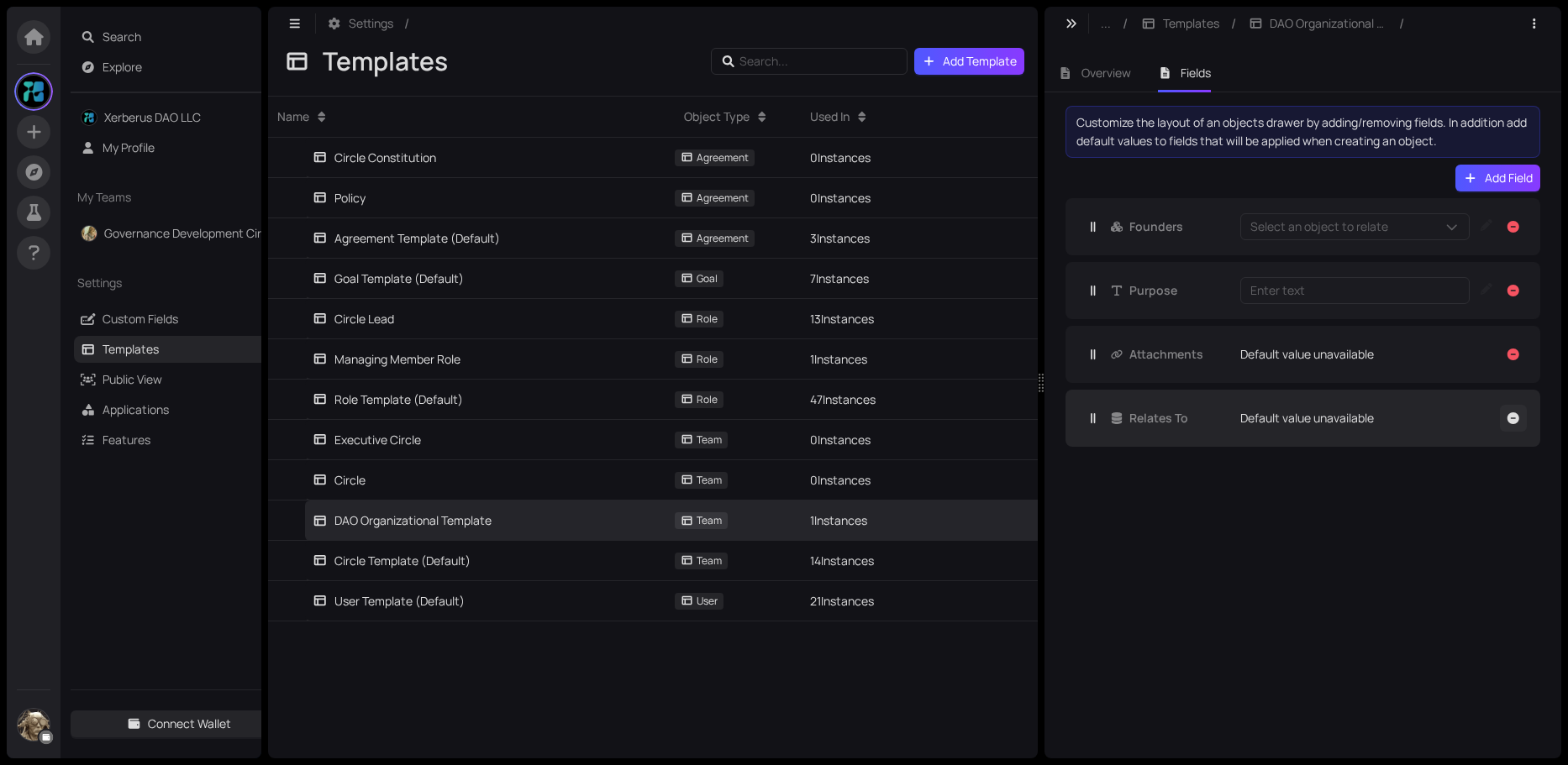
click at [1510, 416] on icon "button" at bounding box center [1513, 418] width 12 height 12
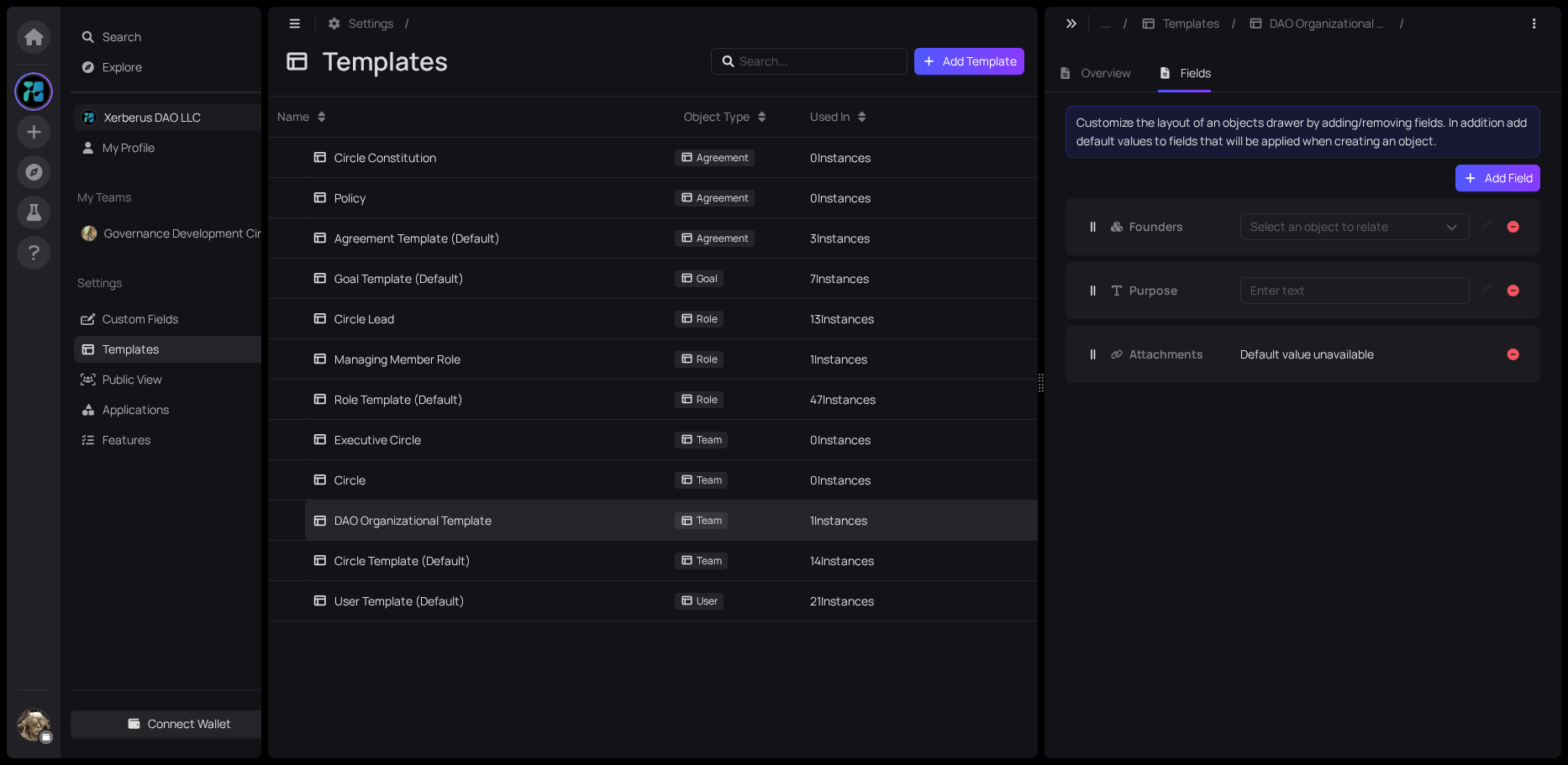
click at [125, 119] on link "Xerberus DAO LLC" at bounding box center [152, 118] width 97 height 16
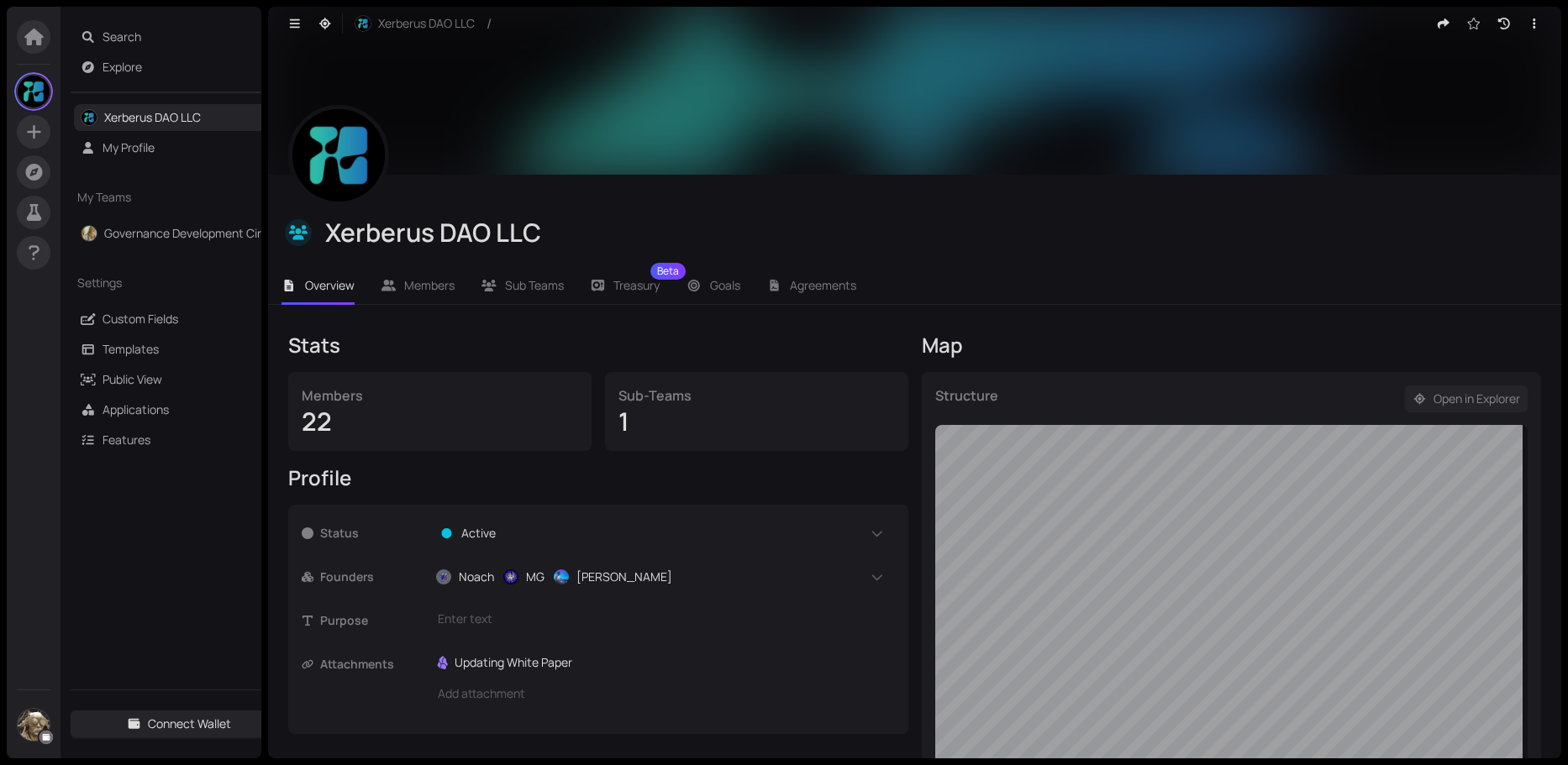
click at [1440, 400] on span "Open in Explorer" at bounding box center [1476, 398] width 87 height 19
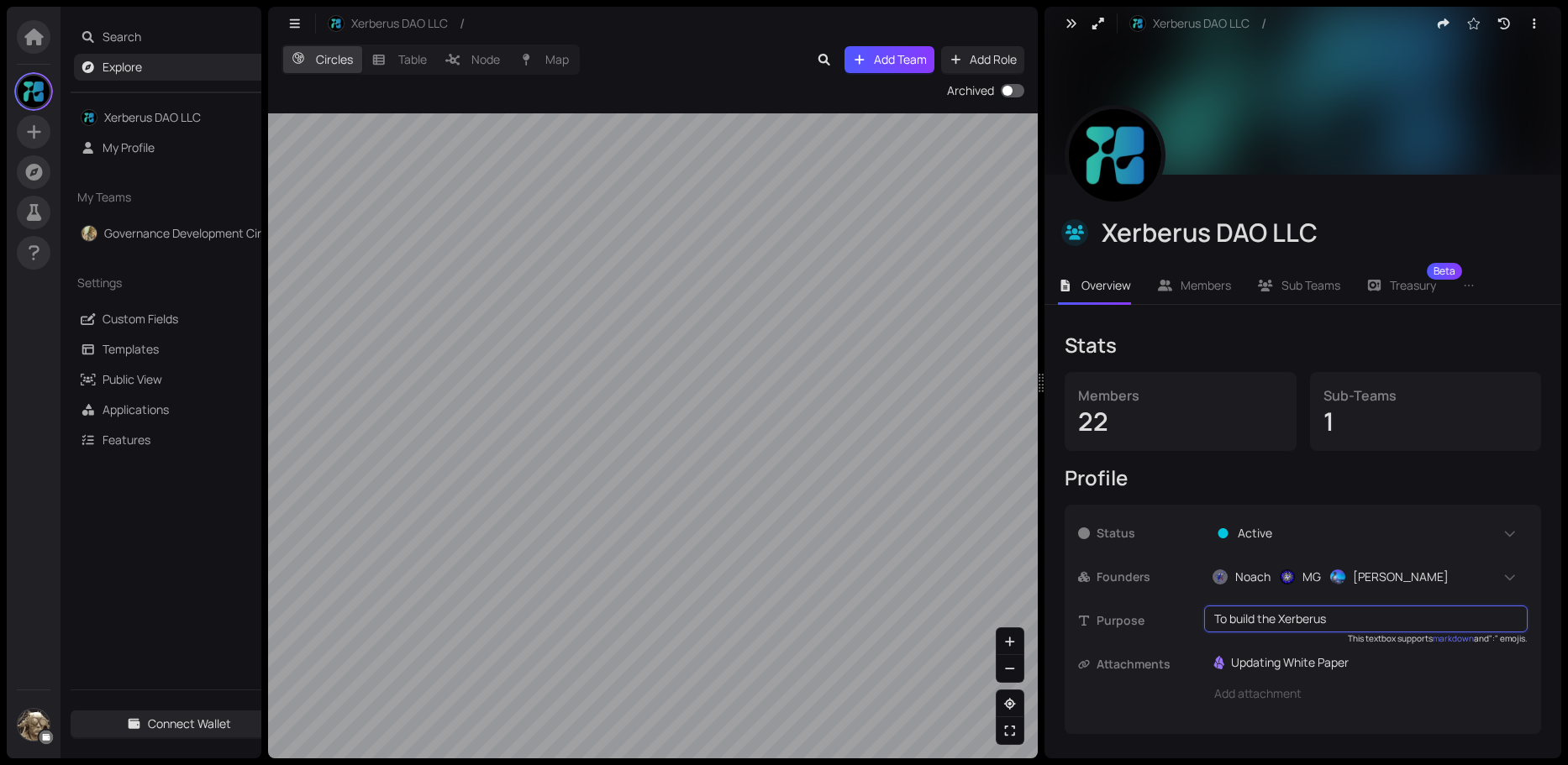
type textarea "To build the Xerberus"
click at [1258, 620] on textarea "To build the Xerberus Risk and" at bounding box center [1366, 619] width 303 height 19
click at [1414, 616] on textarea "To develop the Xerberus Risk and" at bounding box center [1366, 619] width 303 height 19
type textarea "To develop the Xerberus Risk and Management Blockchain"
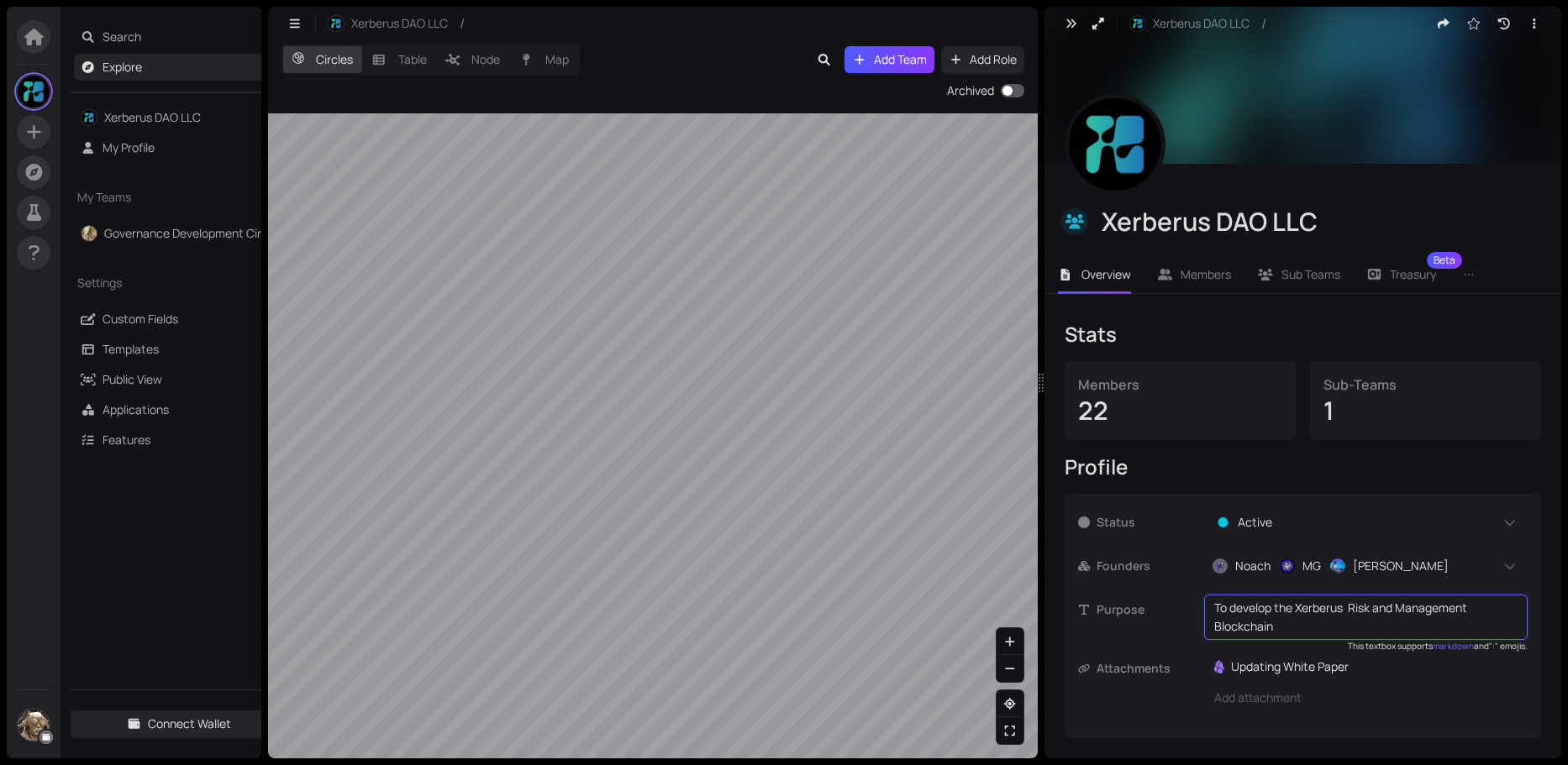
click at [1411, 680] on div "ref Updating White Paper Add attachment" at bounding box center [1366, 682] width 324 height 58
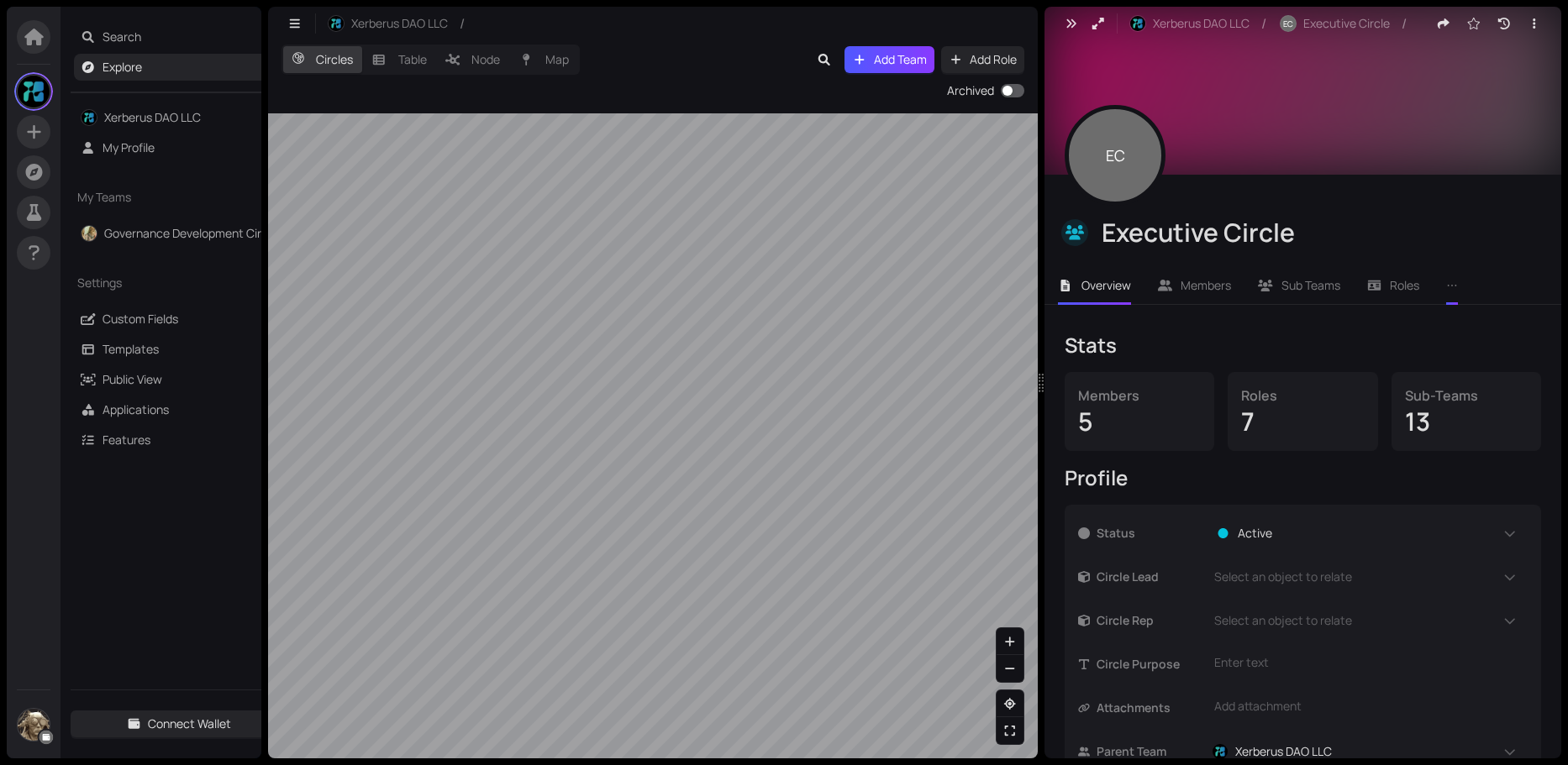
scroll to position [142, 0]
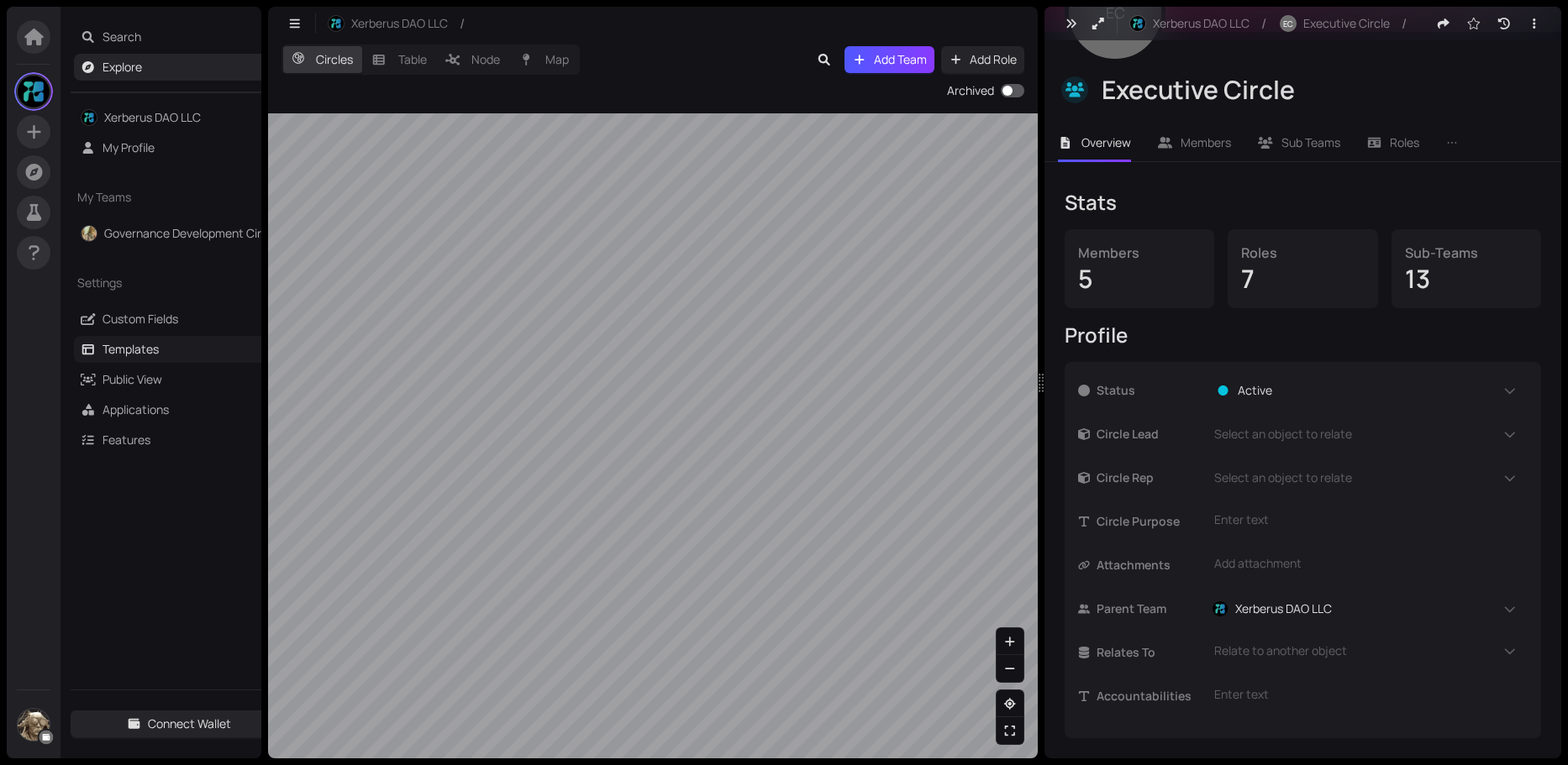
click at [139, 347] on link "Templates" at bounding box center [131, 349] width 57 height 16
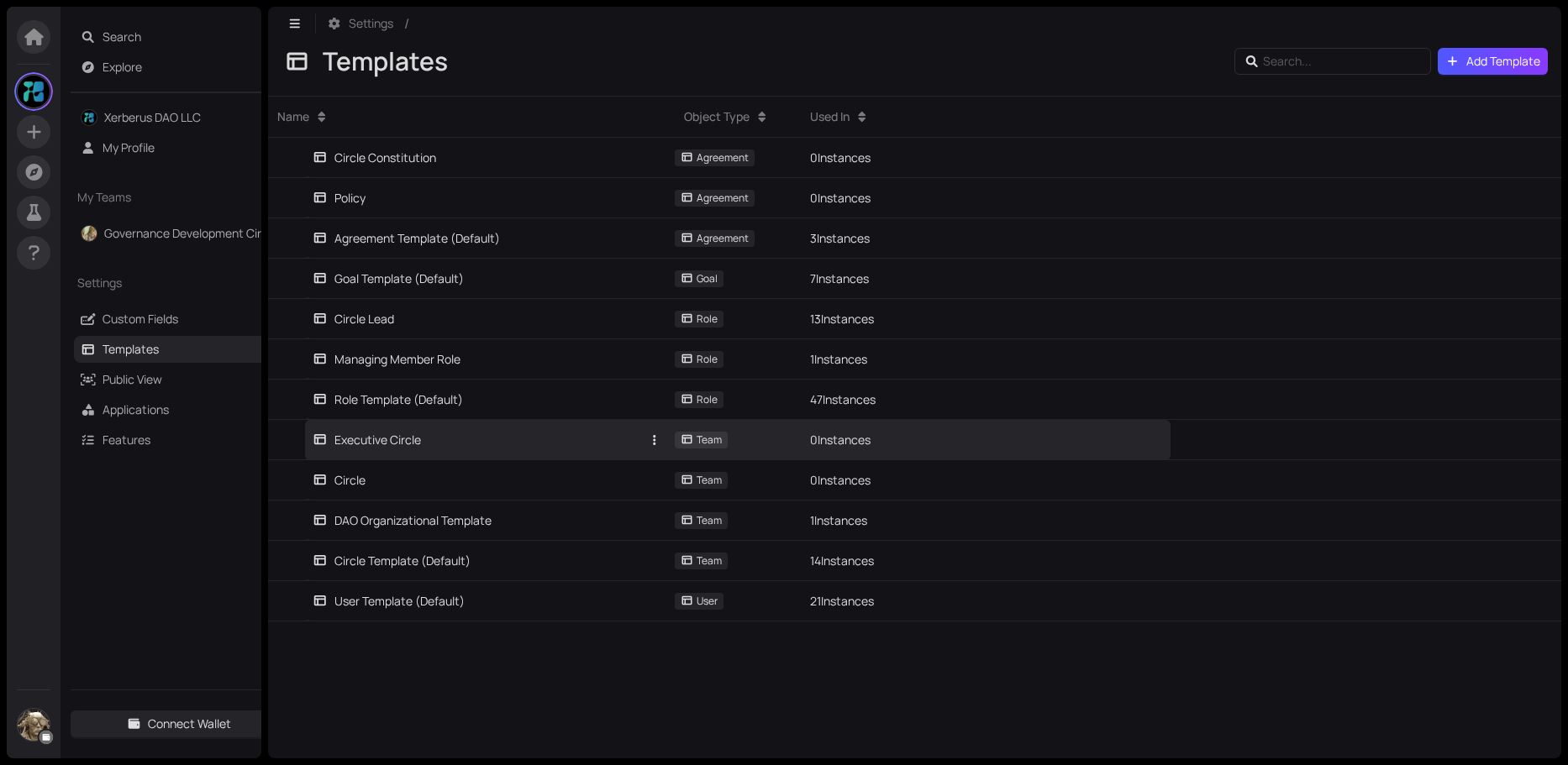
click at [391, 448] on div "Executive Circle" at bounding box center [367, 440] width 109 height 19
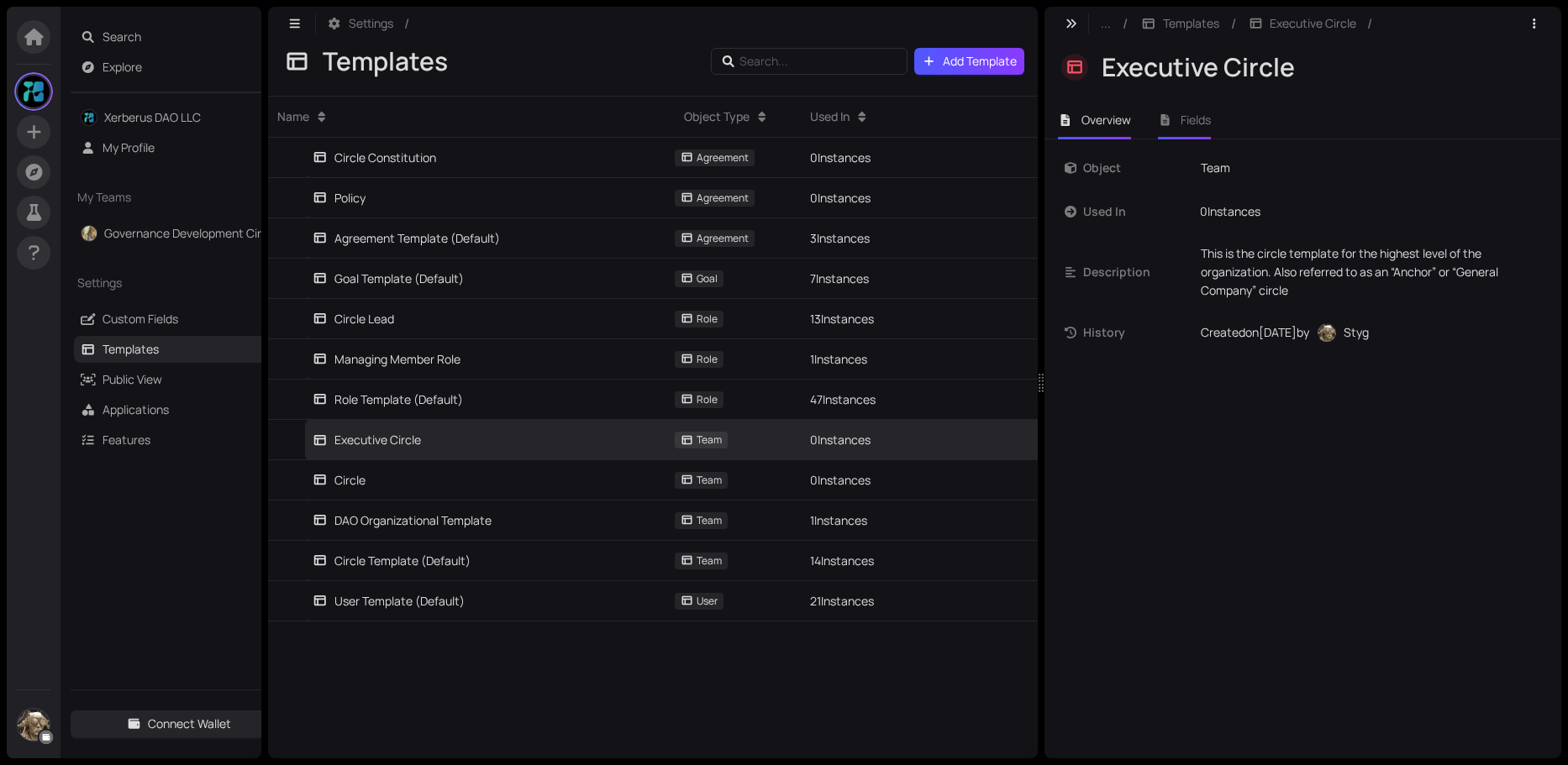
click at [1178, 116] on li "Fields" at bounding box center [1184, 120] width 81 height 39
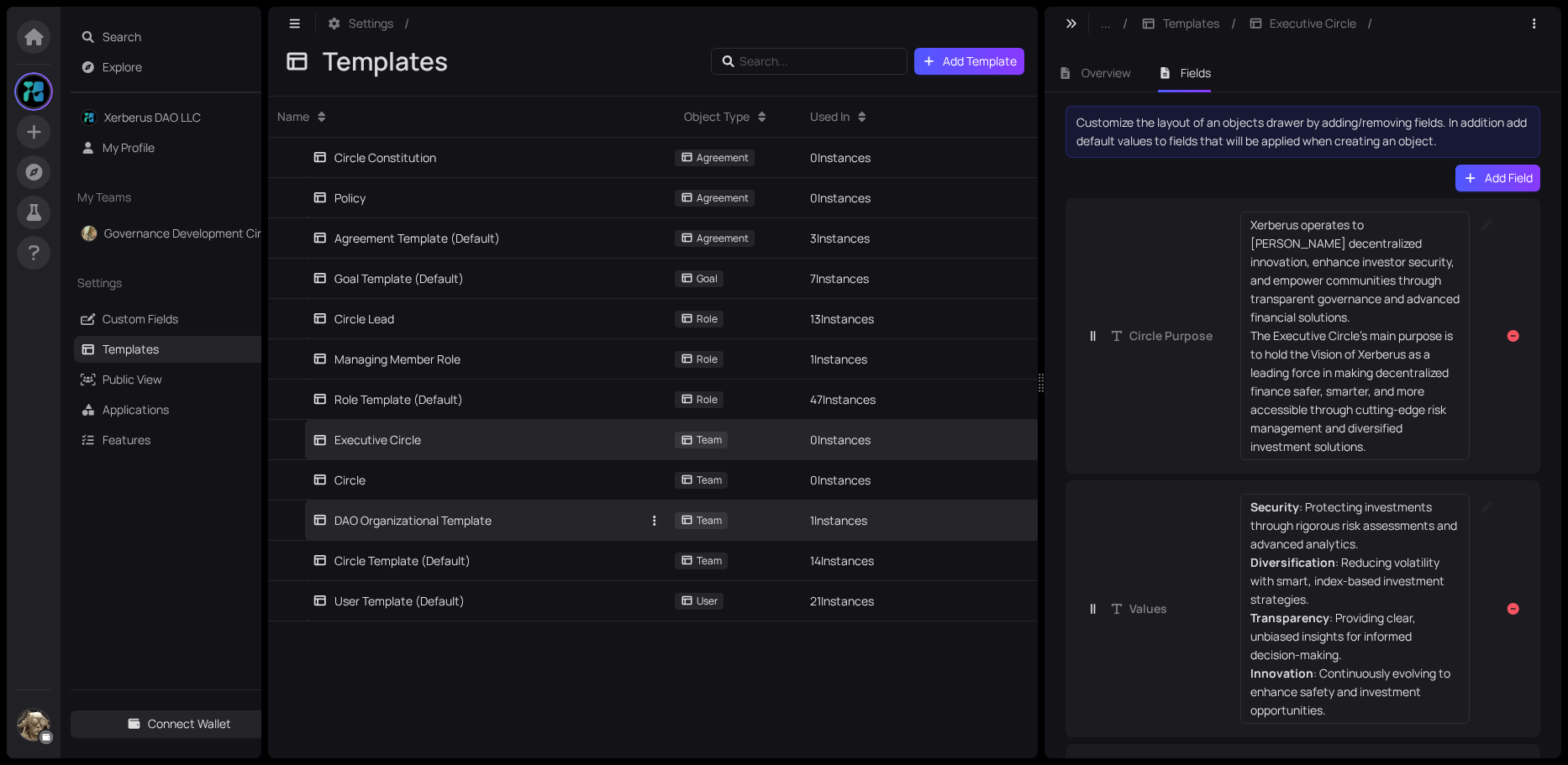
click at [432, 528] on div "DAO Organizational Template" at bounding box center [402, 521] width 179 height 19
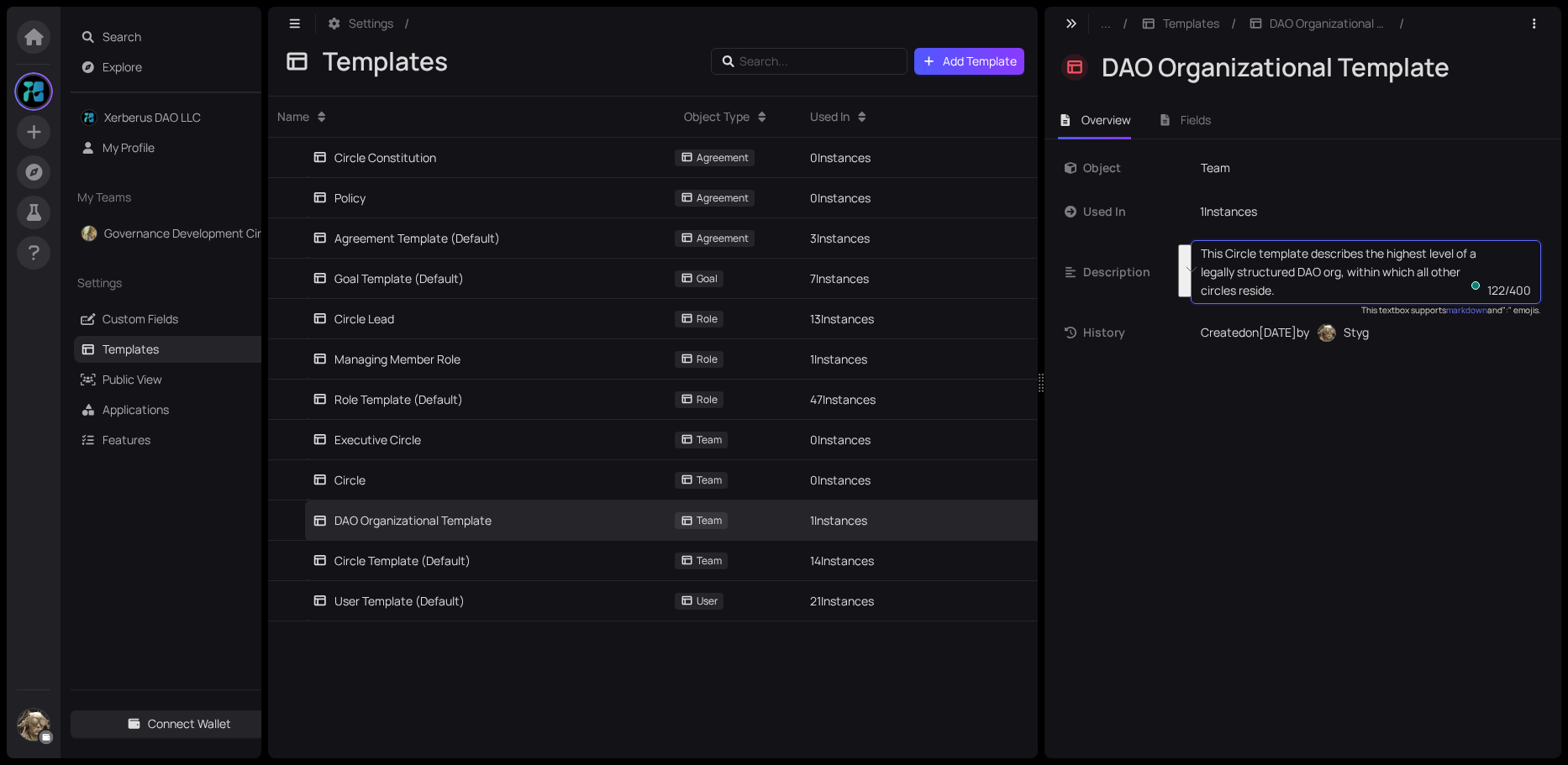
drag, startPoint x: 1285, startPoint y: 294, endPoint x: 1367, endPoint y: 256, distance: 90.4
click at [1367, 256] on textarea "This Circle template describes the highest level of a legally structured DAO or…" at bounding box center [1344, 272] width 287 height 56
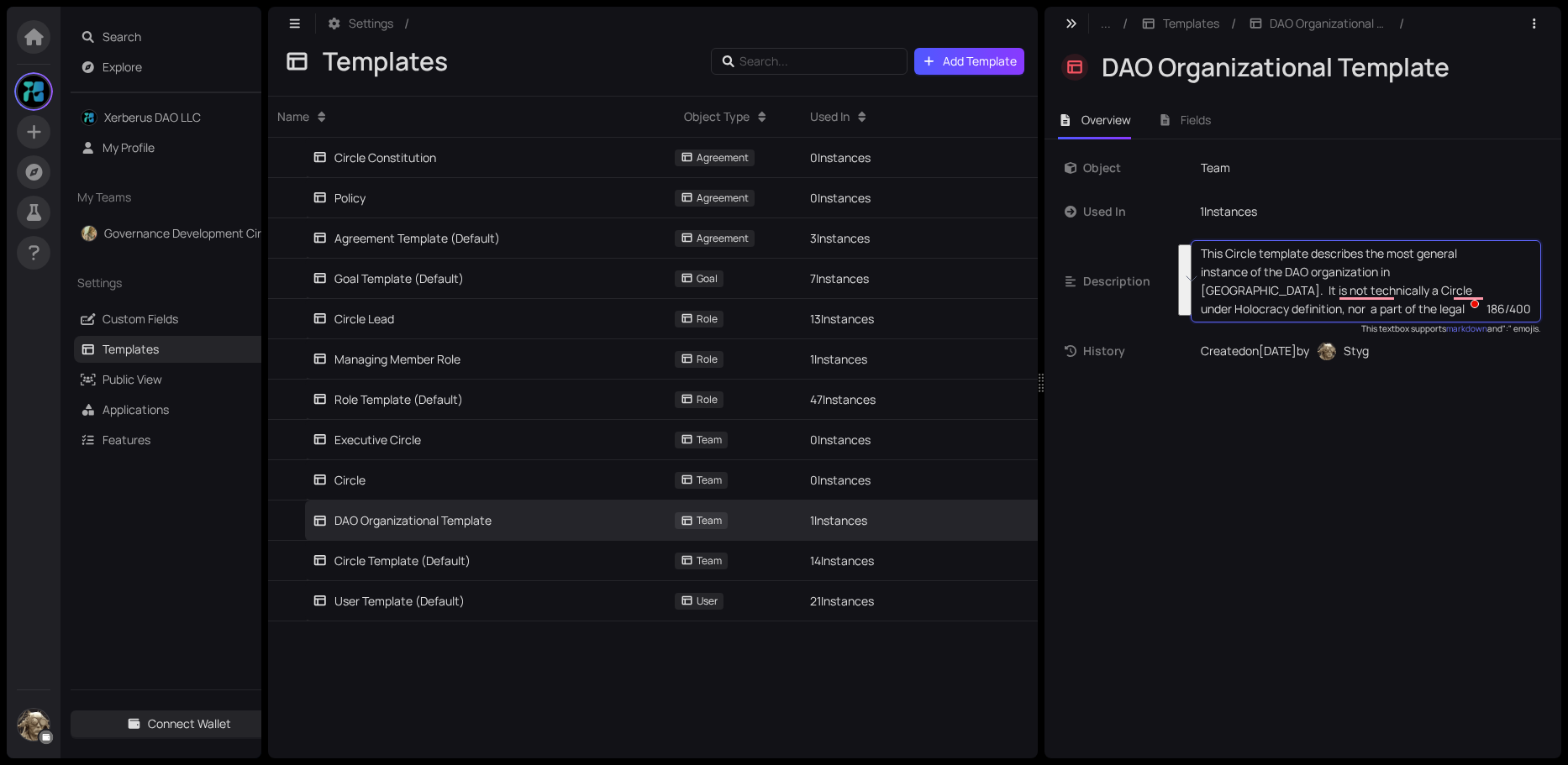
drag, startPoint x: 1360, startPoint y: 318, endPoint x: 1366, endPoint y: 259, distance: 59.3
click at [1366, 259] on textarea "This Circle template describes the most general instance of the DAO organizatio…" at bounding box center [1343, 281] width 286 height 74
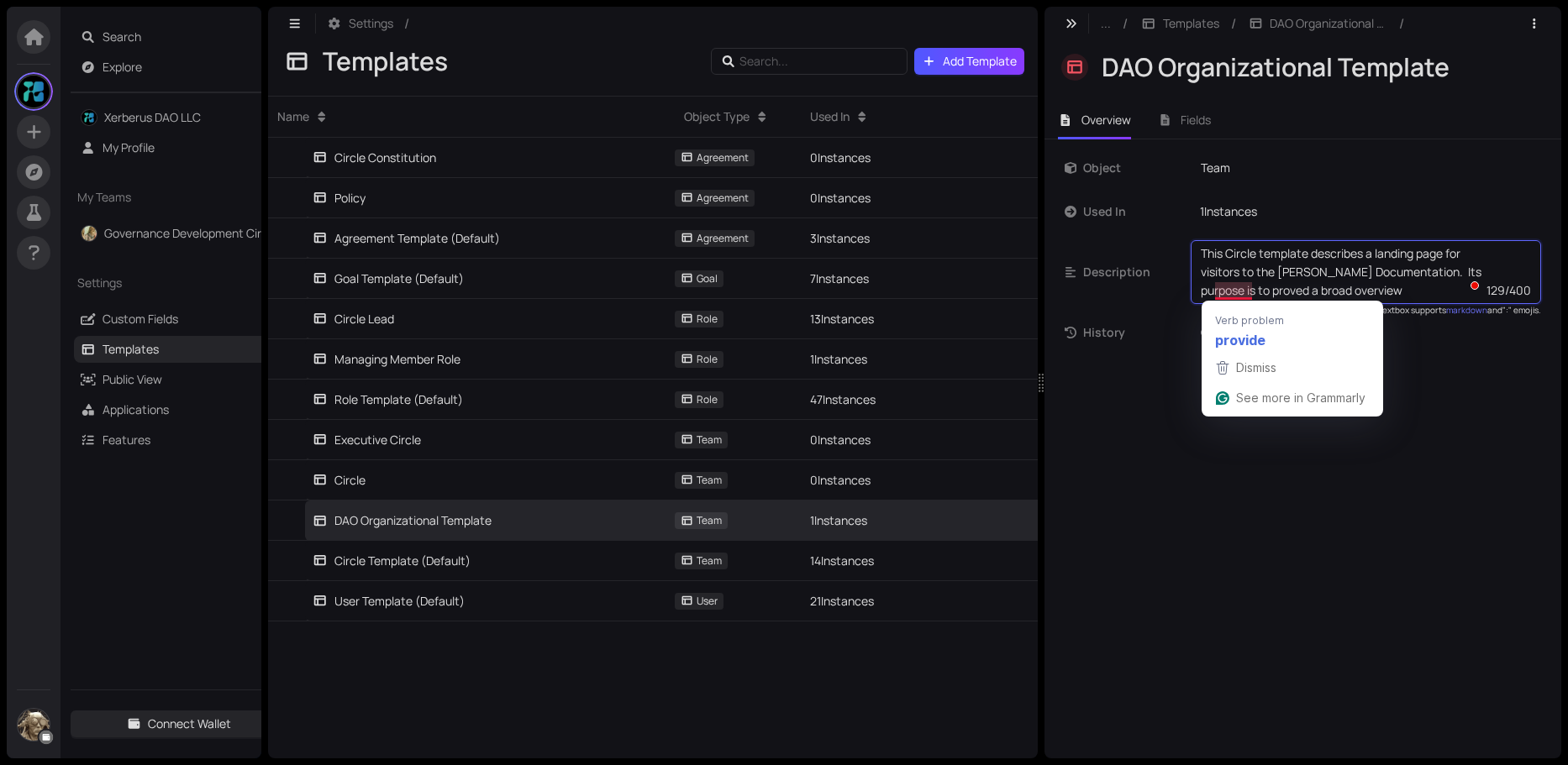
click at [1250, 290] on textarea "This Circle template describes a landing page for visitors to the [PERSON_NAME]…" at bounding box center [1343, 272] width 286 height 56
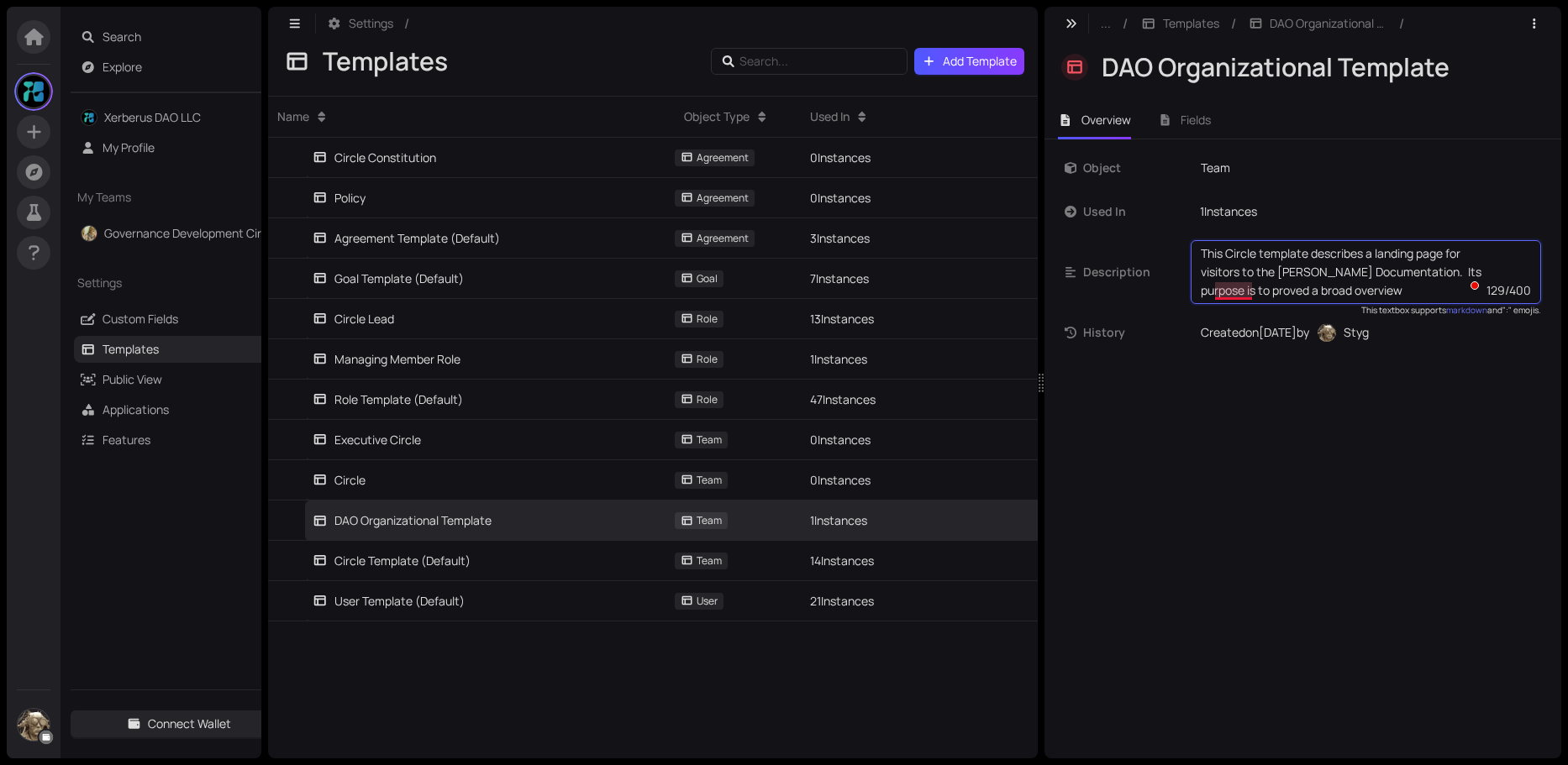
click at [1231, 287] on textarea "This Circle template describes a landing page for visitors to the [PERSON_NAME]…" at bounding box center [1343, 272] width 286 height 56
click at [1366, 293] on textarea "This Circle template describes a landing page for visitors to the [PERSON_NAME]…" at bounding box center [1343, 272] width 286 height 56
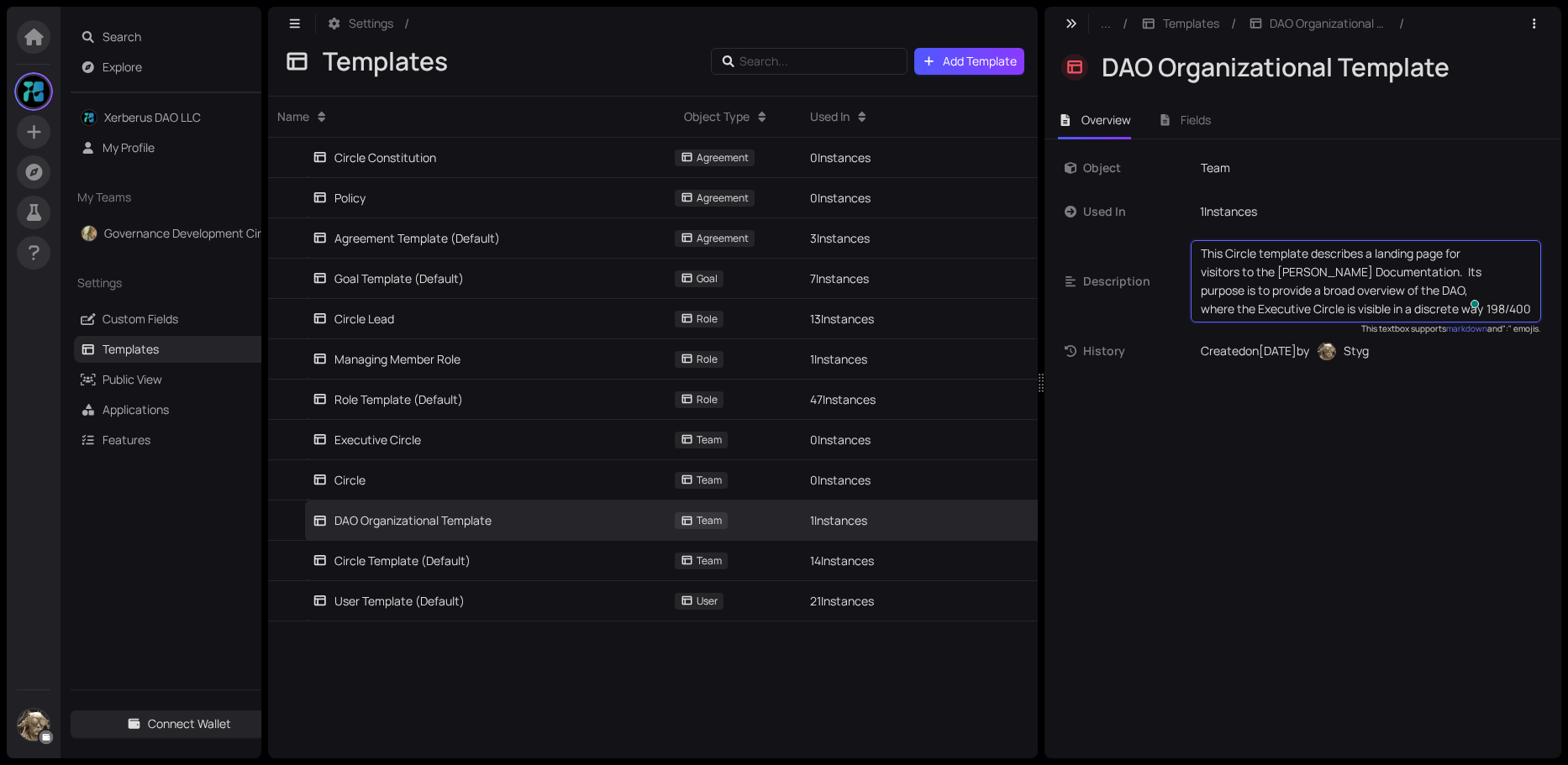
type textarea "This Circle template describes a landing page for visitors to the [PERSON_NAME]…"
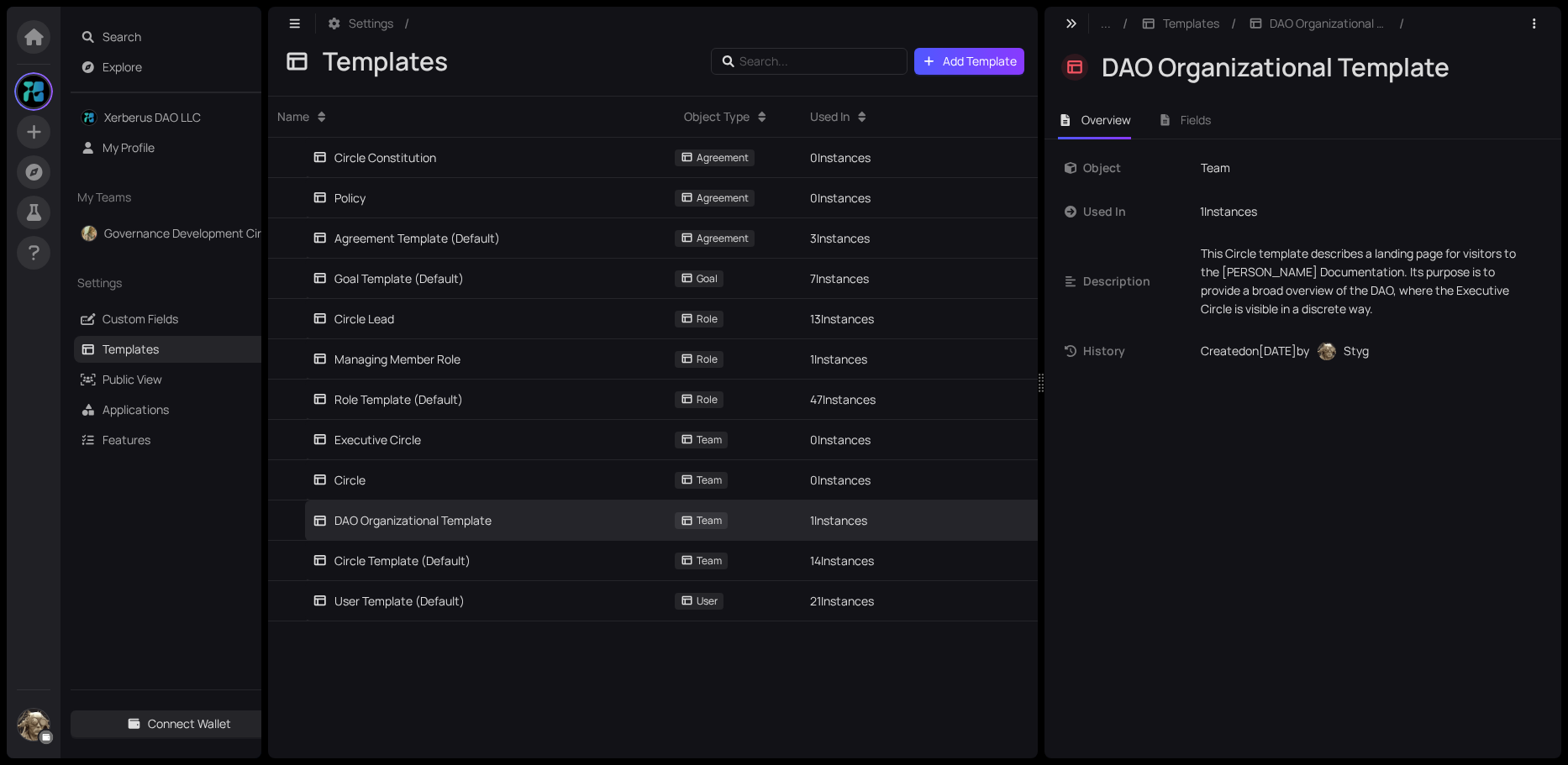
click at [1333, 604] on div "... / Templates / DAO Organizational Template / DAO Organizational Template Ove…" at bounding box center [1302, 382] width 517 height 752
click at [1197, 123] on span "Fields" at bounding box center [1195, 120] width 30 height 16
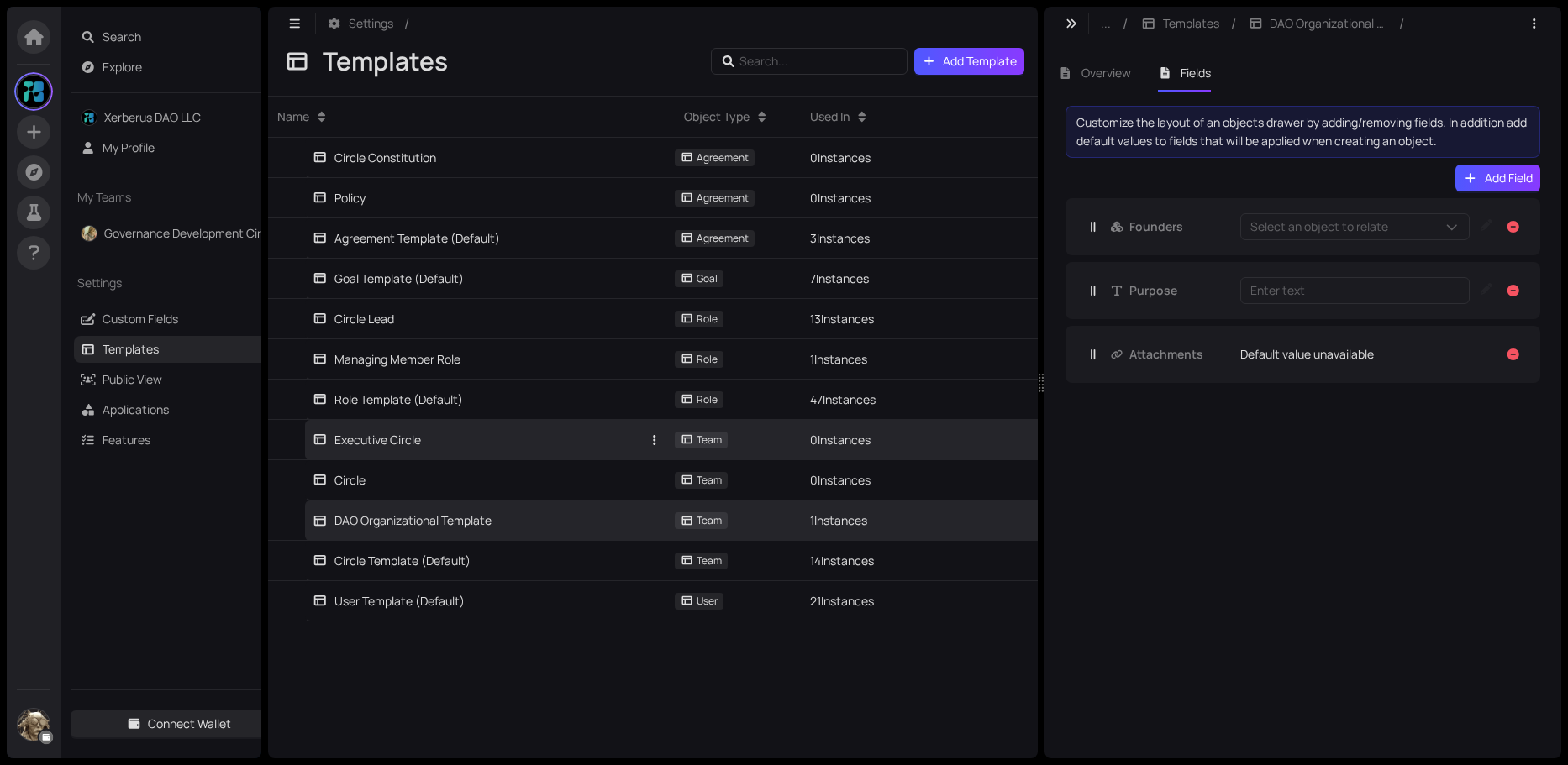
click at [389, 441] on div "Executive Circle" at bounding box center [367, 440] width 109 height 19
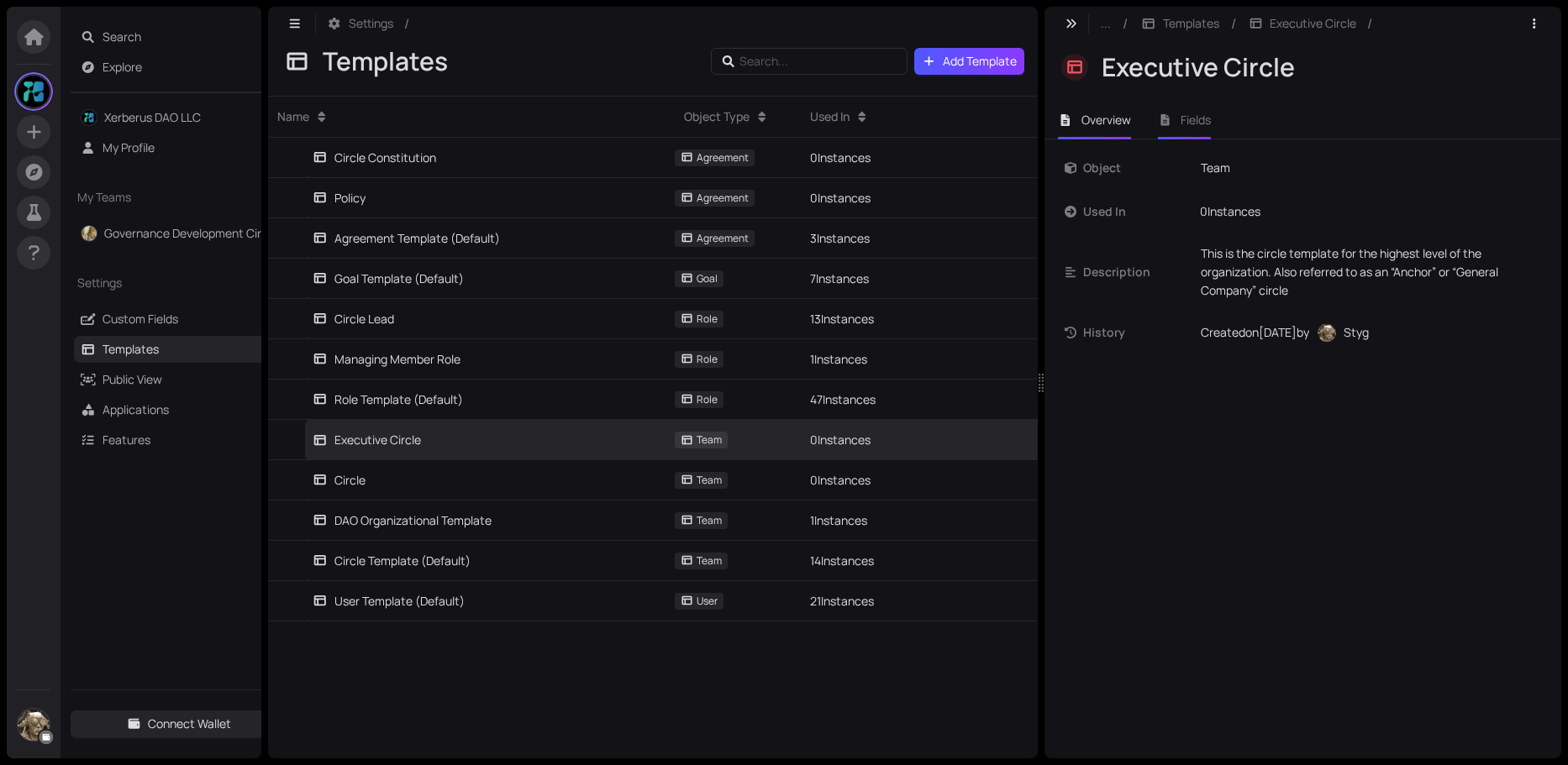
click at [1199, 119] on span "Fields" at bounding box center [1195, 120] width 30 height 16
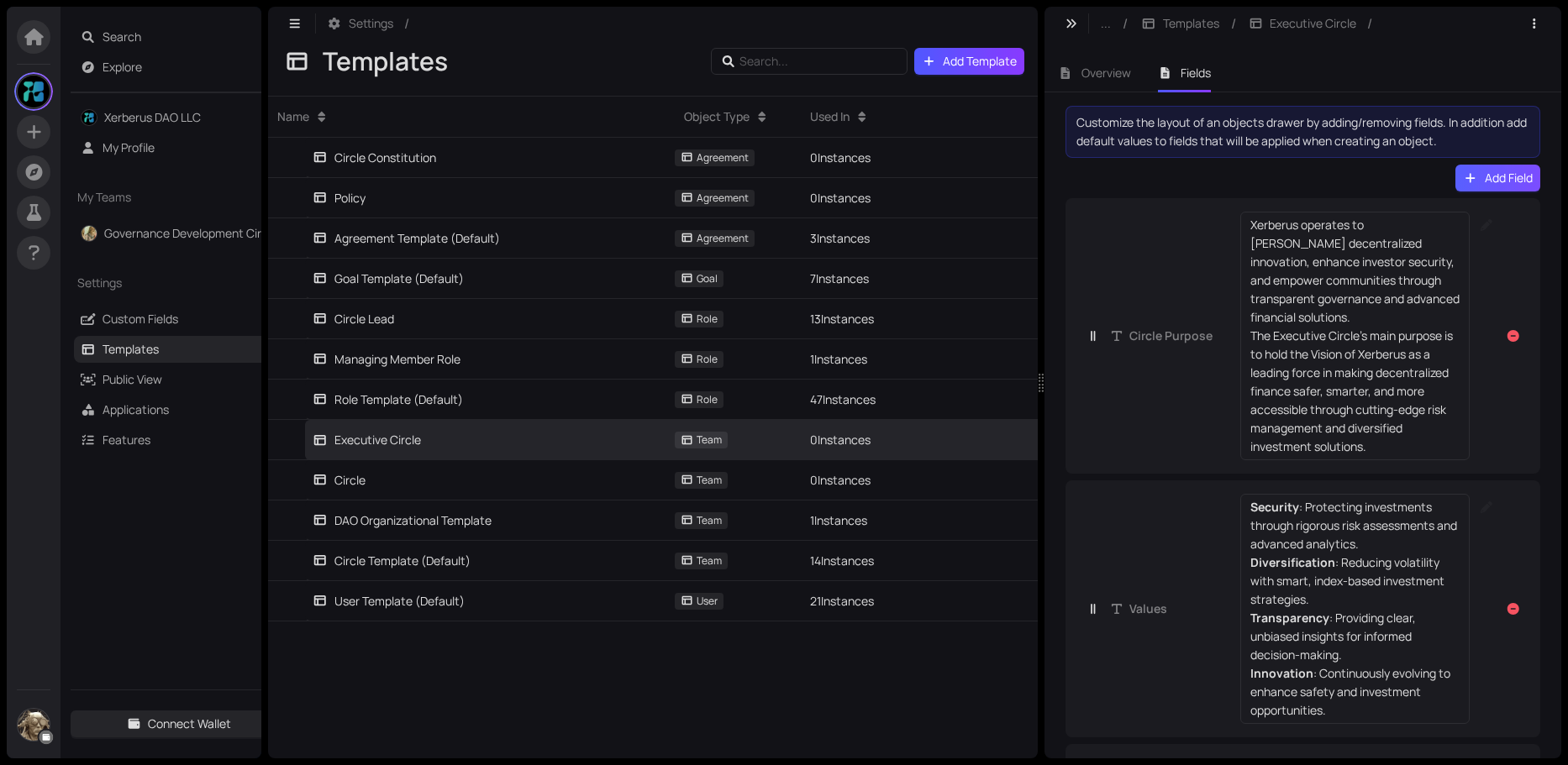
click at [1509, 179] on span "Add Field" at bounding box center [1508, 178] width 48 height 19
click at [127, 322] on link "Custom Fields" at bounding box center [140, 319] width 76 height 16
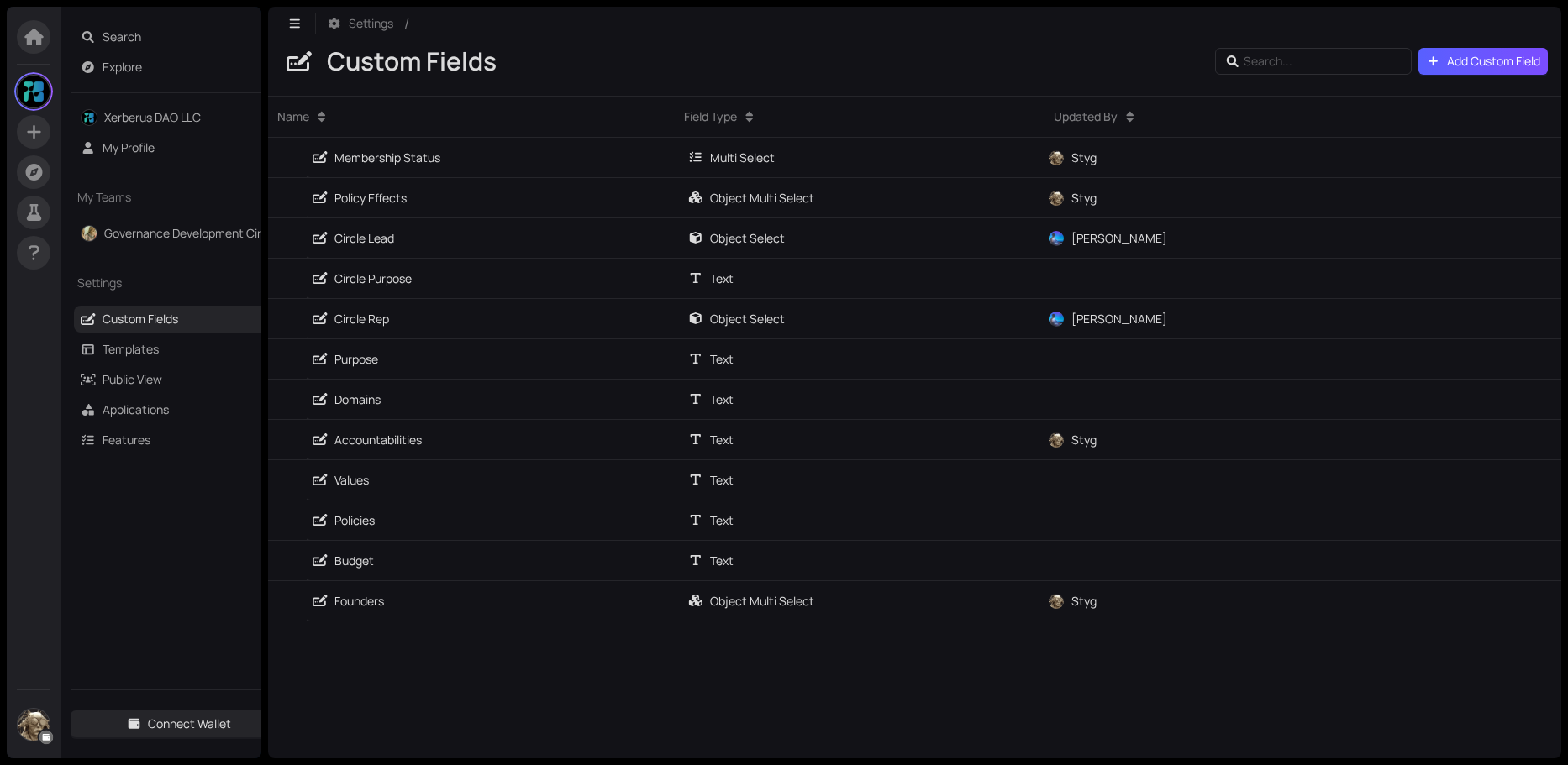
click at [1492, 55] on span "Add Custom Field" at bounding box center [1493, 61] width 94 height 19
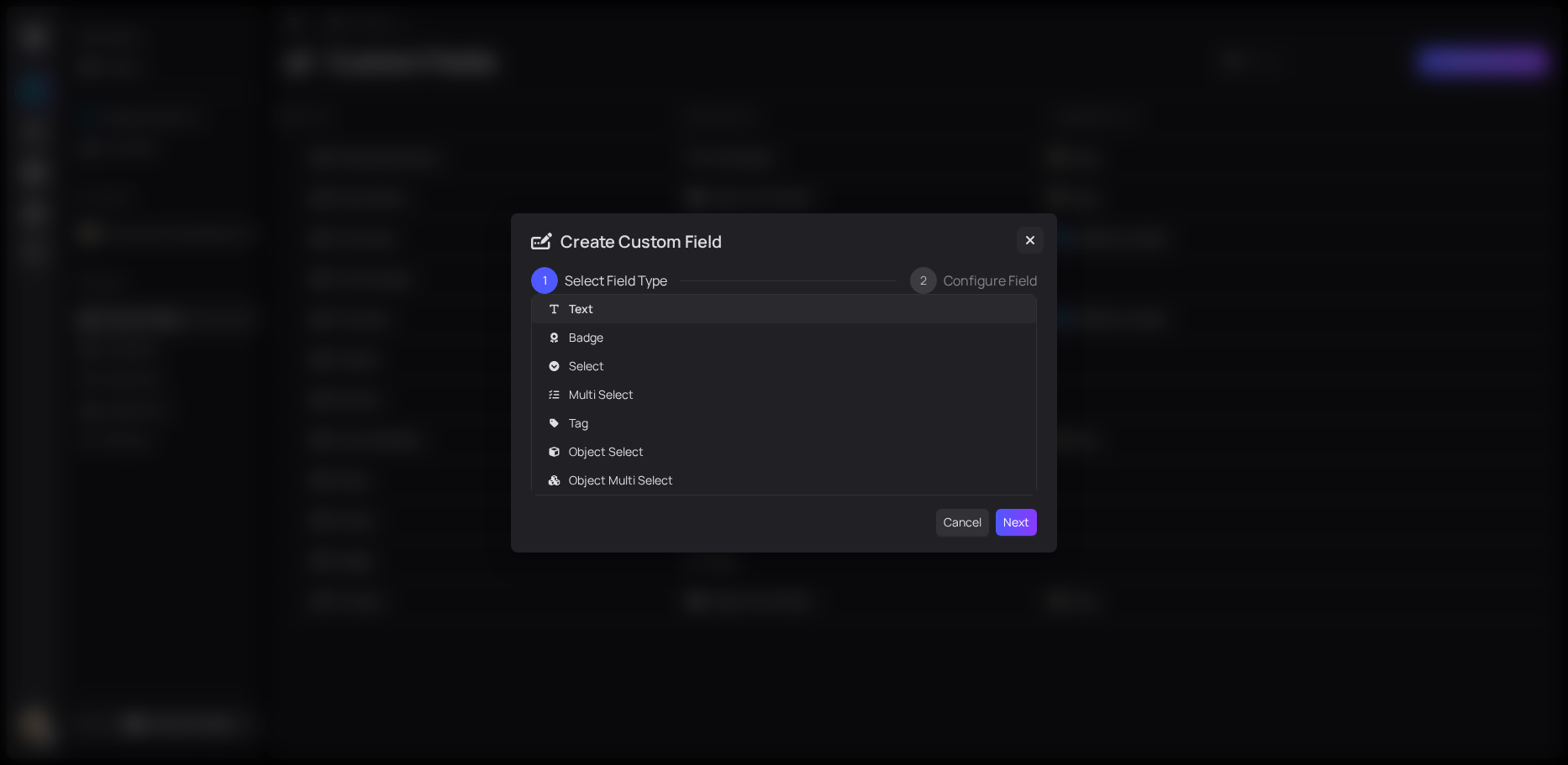
click at [1029, 249] on span "Close" at bounding box center [1030, 240] width 27 height 19
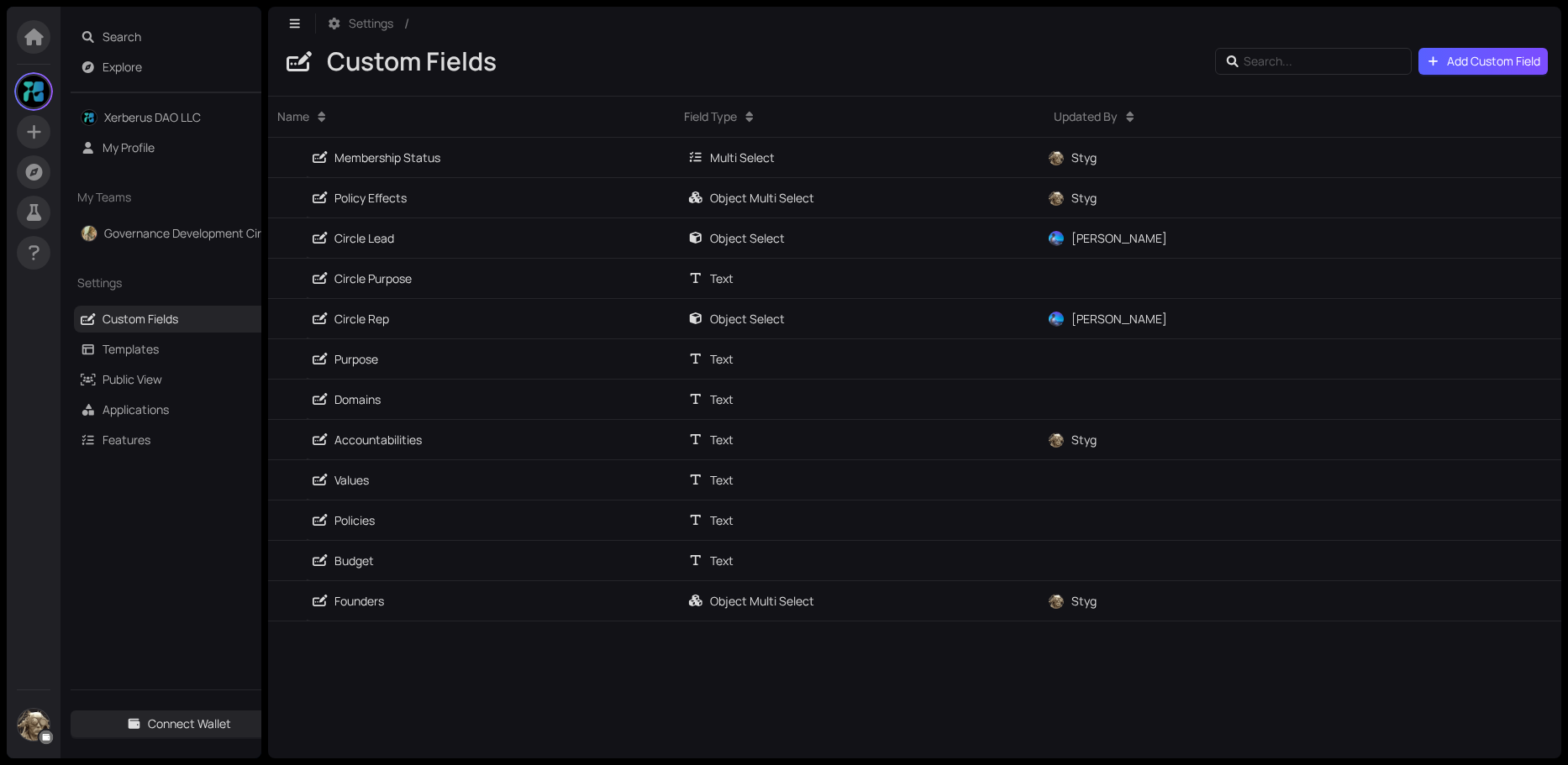
click at [1449, 61] on span "Add Custom Field" at bounding box center [1493, 61] width 94 height 19
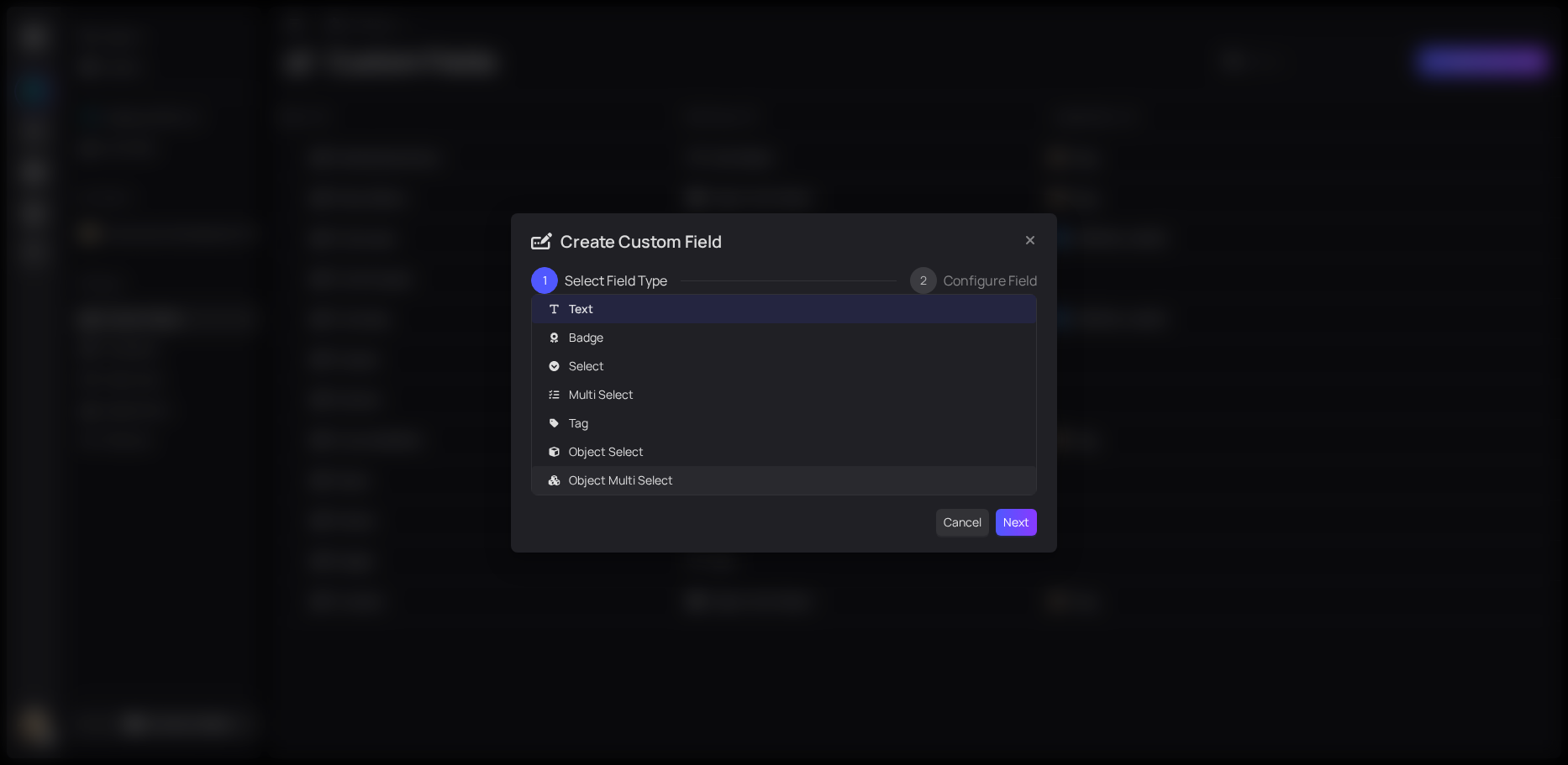
click at [1011, 536] on div "Create Custom Field 1 Select Field Type 2 Configure Field Text relates_to_singl…" at bounding box center [784, 382] width 546 height 340
click at [601, 470] on div "Object Multi Select" at bounding box center [784, 480] width 484 height 20
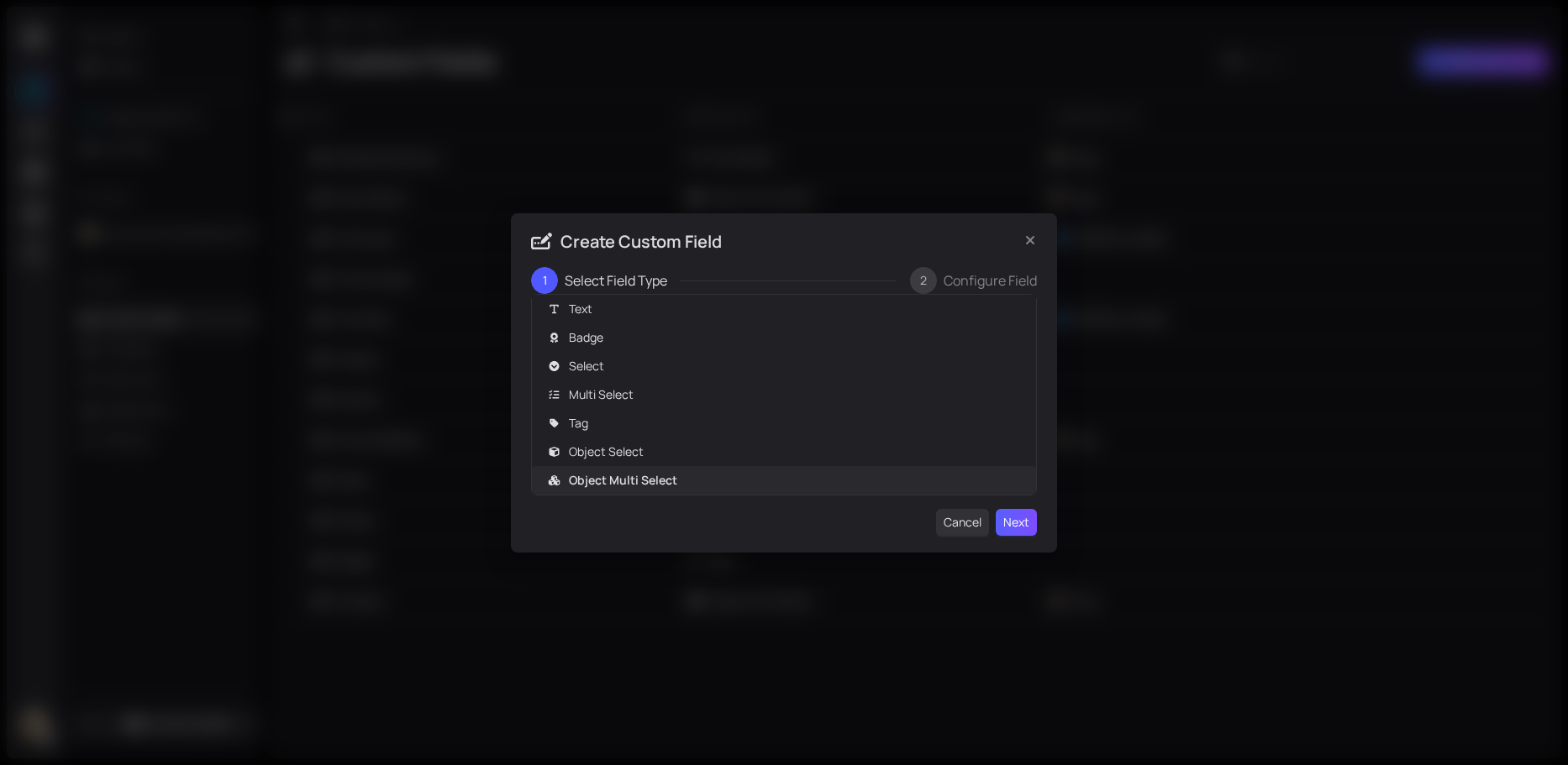
click at [1009, 518] on span "Next" at bounding box center [1016, 522] width 26 height 19
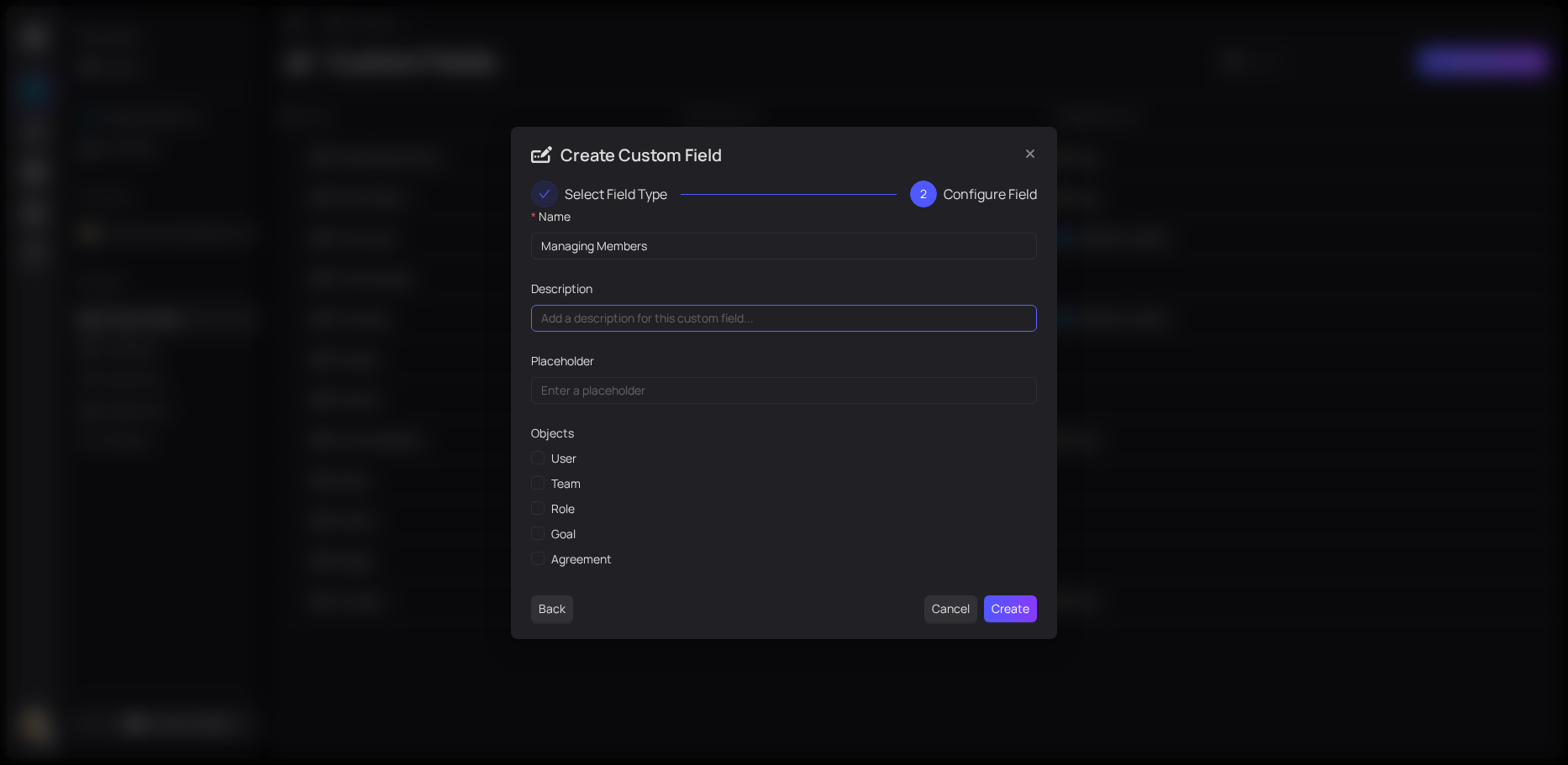
type input "Managing Members"
click at [615, 321] on input "Description" at bounding box center [784, 318] width 506 height 27
type input "Used for the Anchor Circle of an Org, where there are no Circle leads and where…"
click at [540, 460] on input "User" at bounding box center [537, 457] width 12 height 12
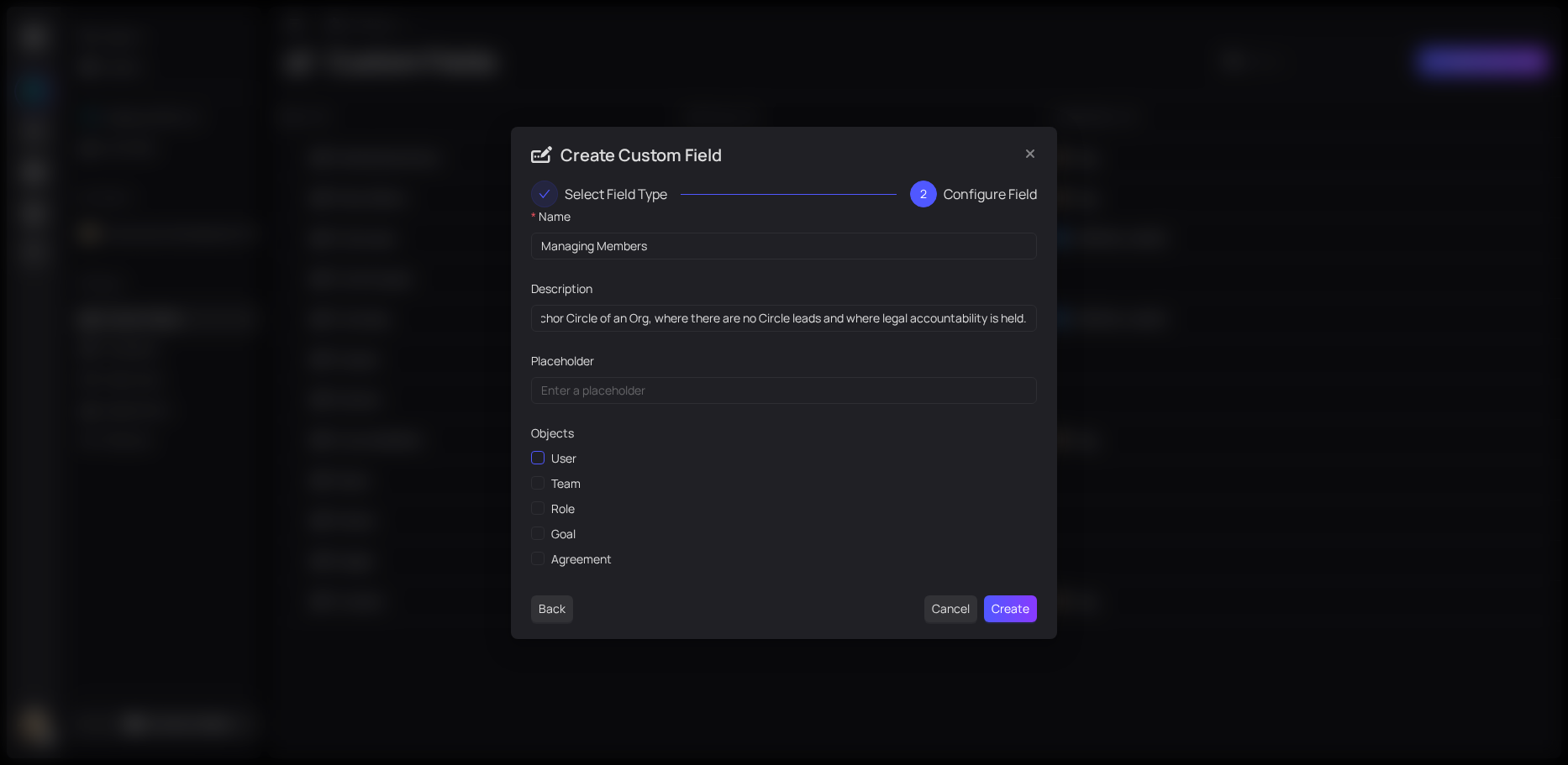
checkbox input "true"
click at [1001, 609] on span "Create" at bounding box center [1010, 609] width 38 height 19
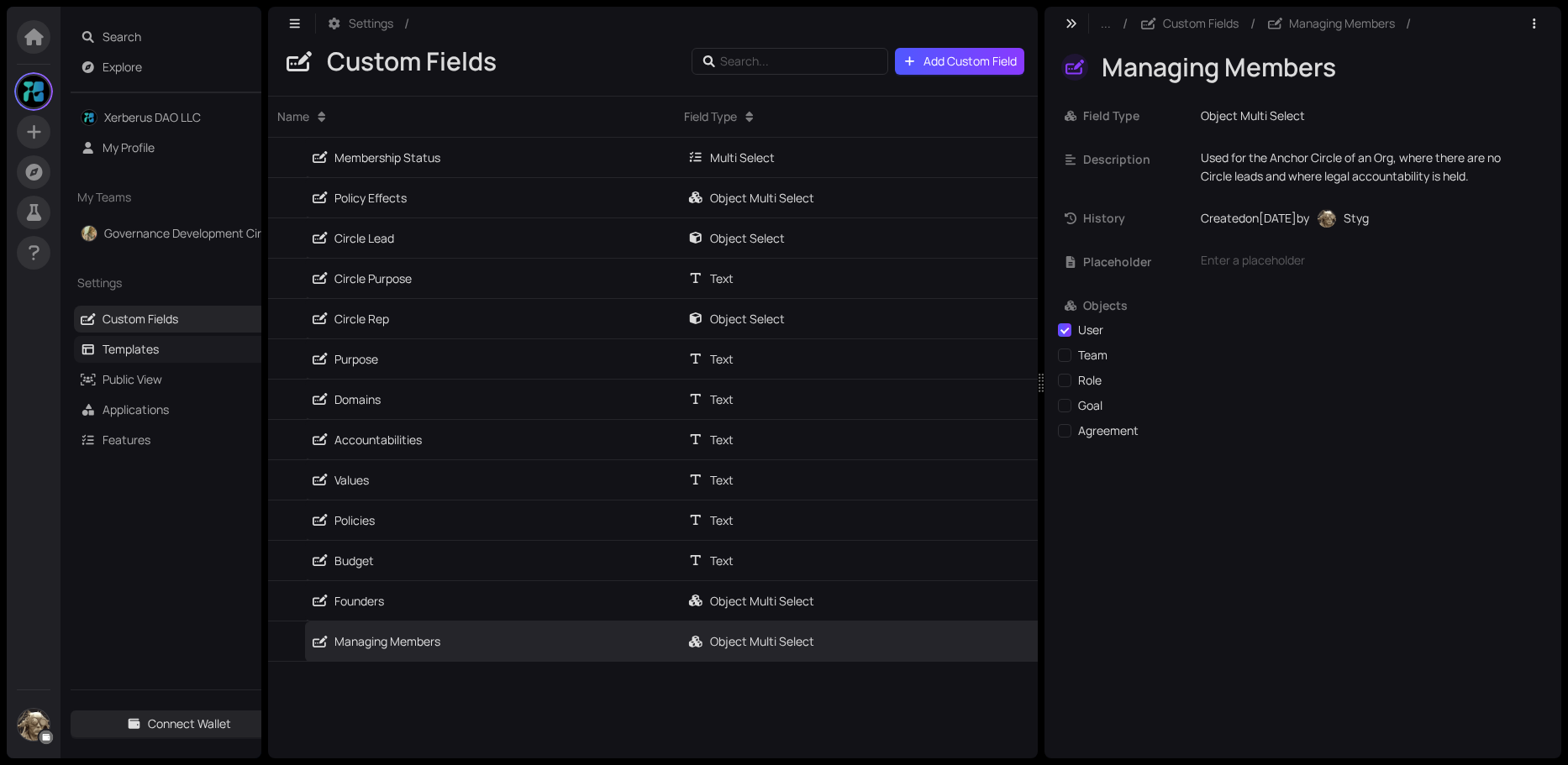
click at [154, 346] on link "Templates" at bounding box center [131, 349] width 57 height 16
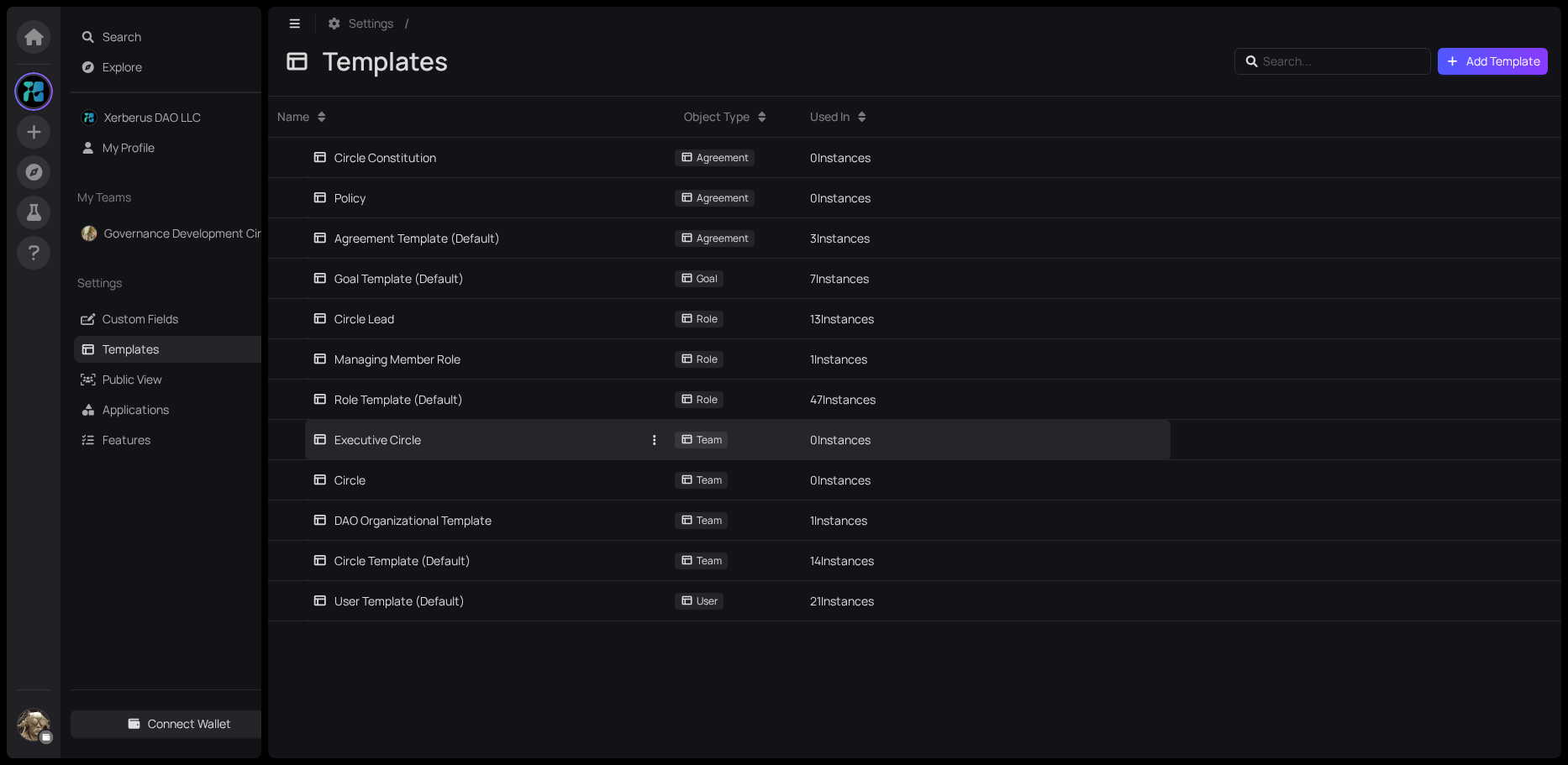
click at [384, 445] on div "Executive Circle" at bounding box center [367, 440] width 109 height 19
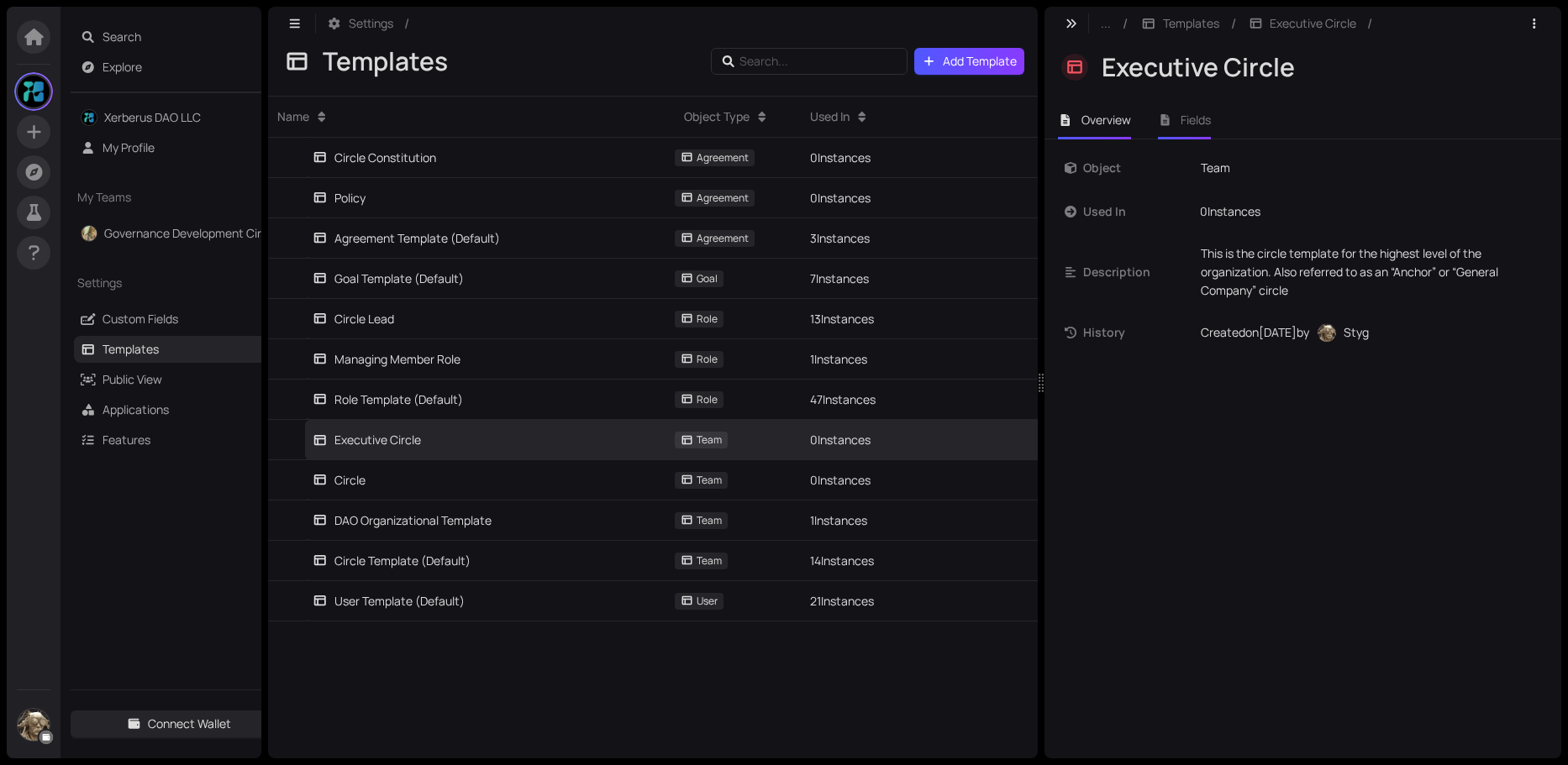
click at [1203, 127] on span "Fields" at bounding box center [1195, 120] width 30 height 16
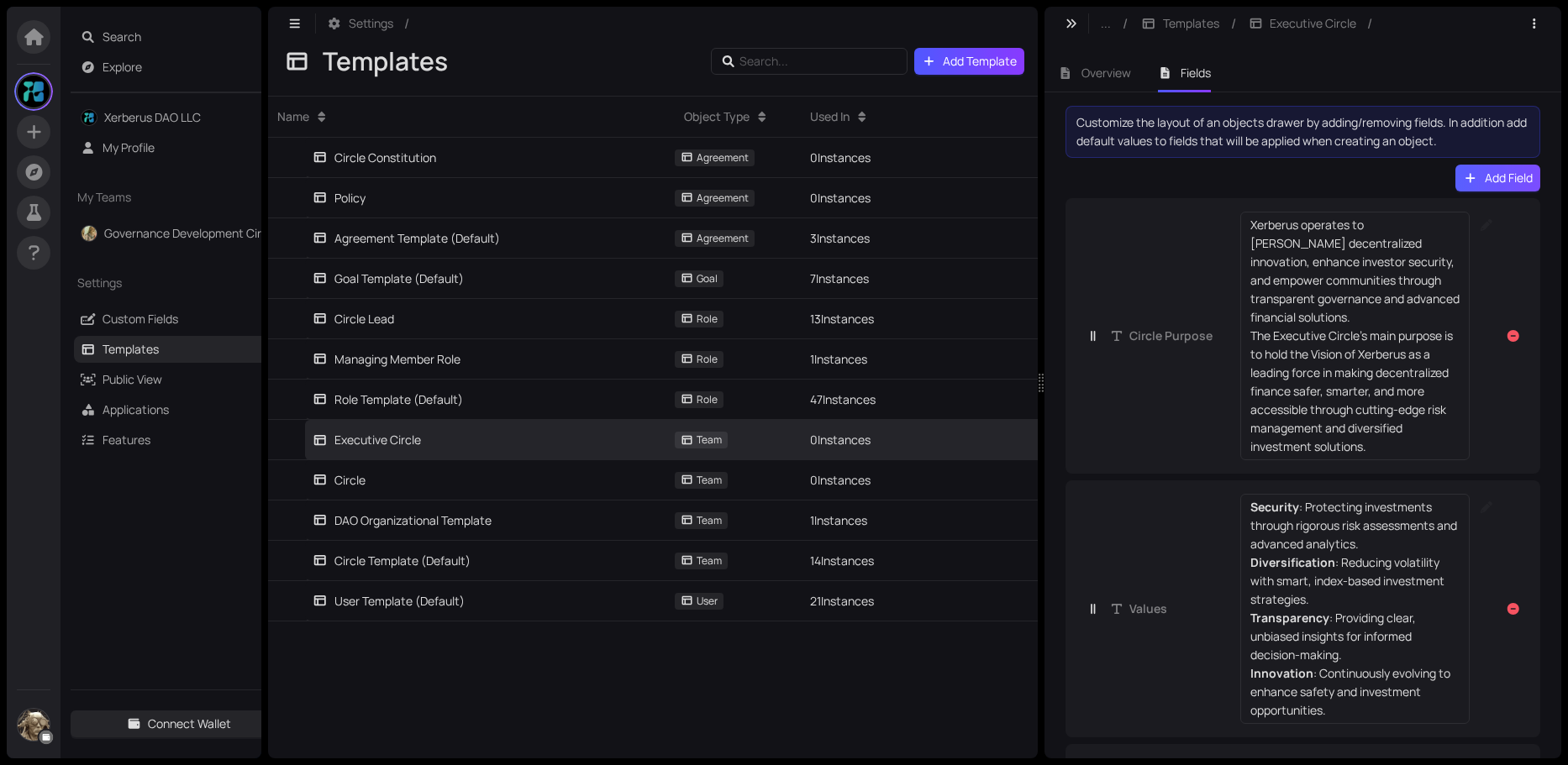
click at [1489, 179] on span "Add Field" at bounding box center [1508, 178] width 48 height 19
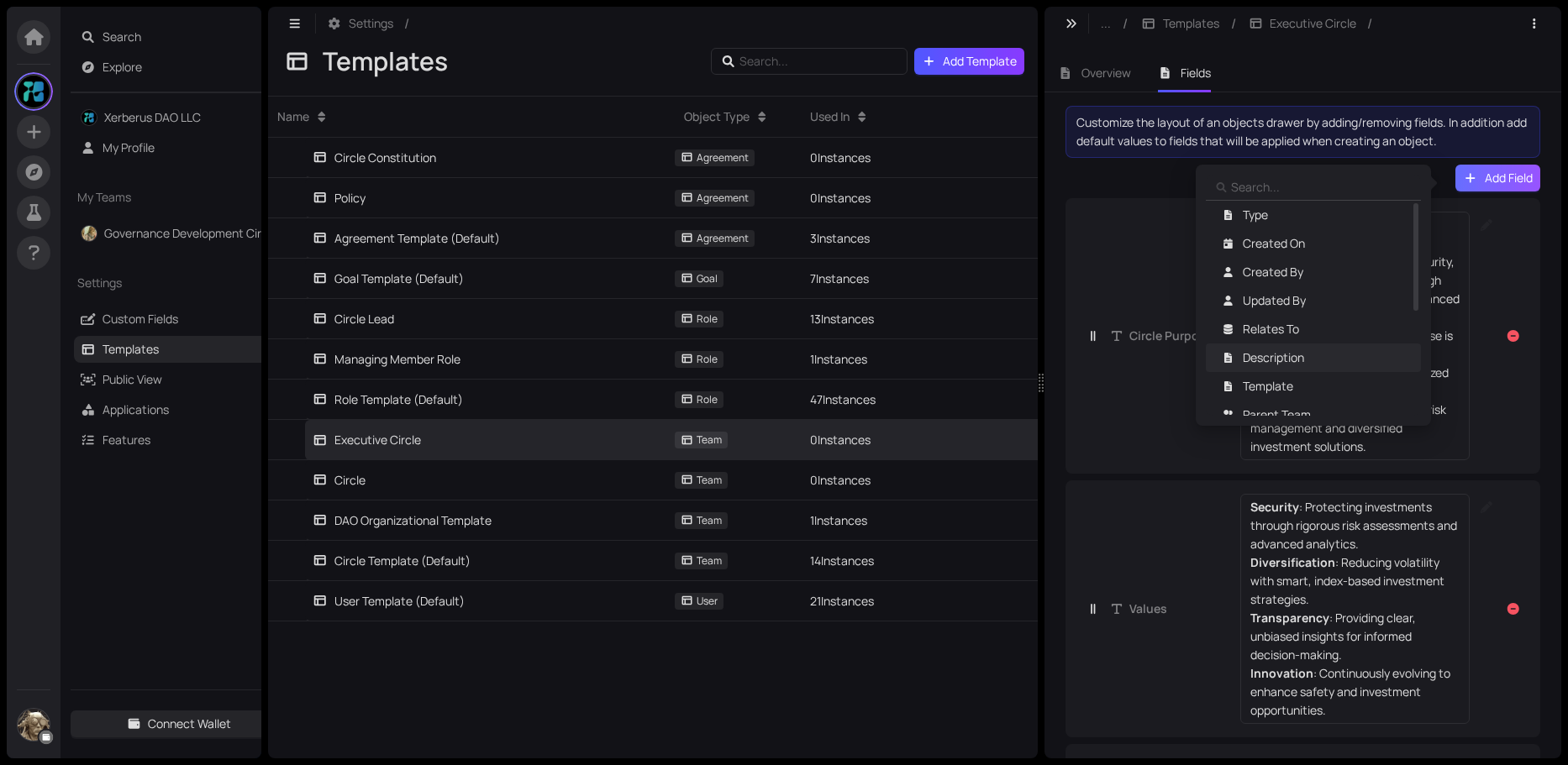
scroll to position [323, 0]
click at [1273, 399] on span "Managing Members" at bounding box center [1295, 401] width 106 height 19
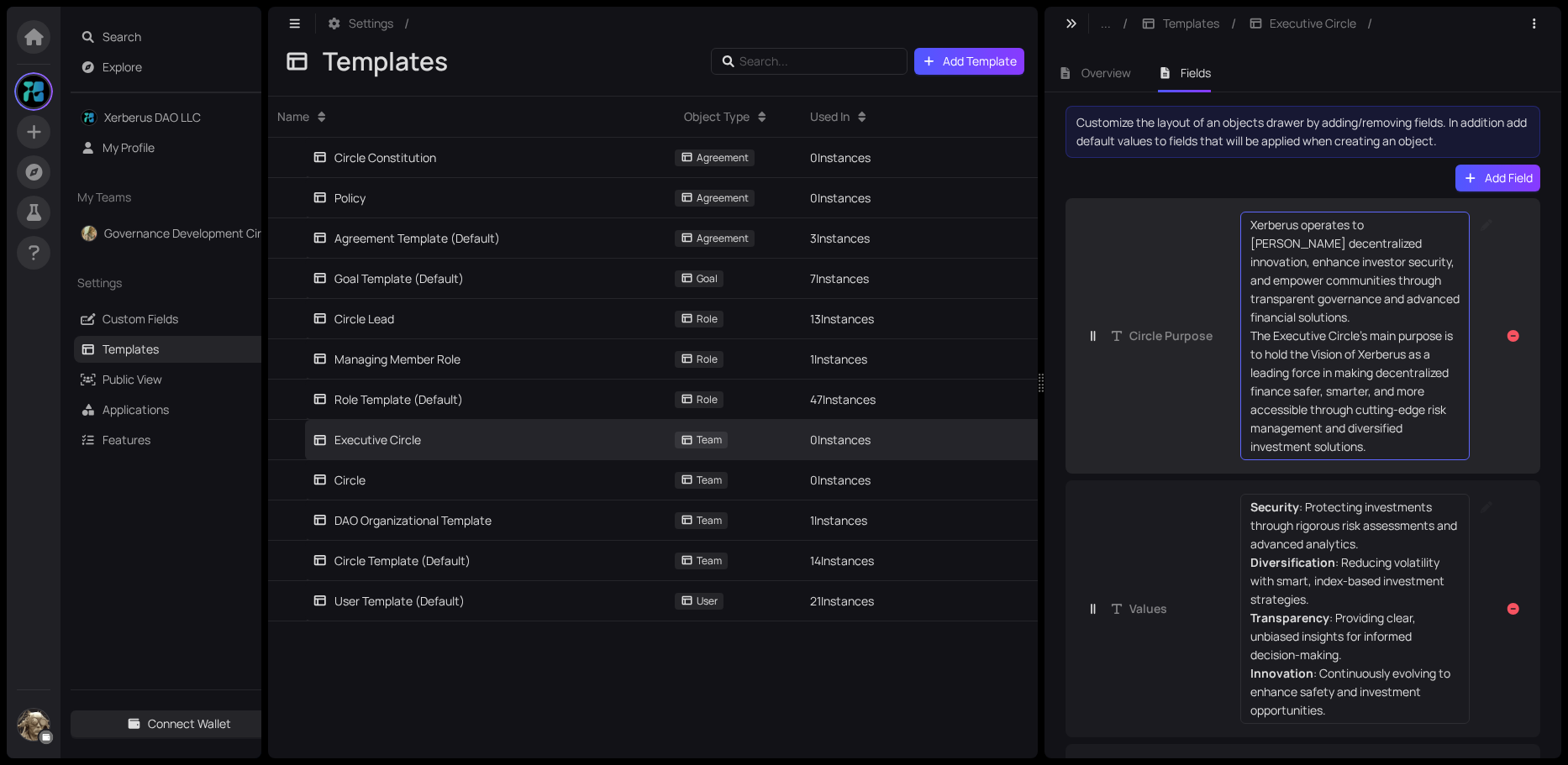
scroll to position [140, 0]
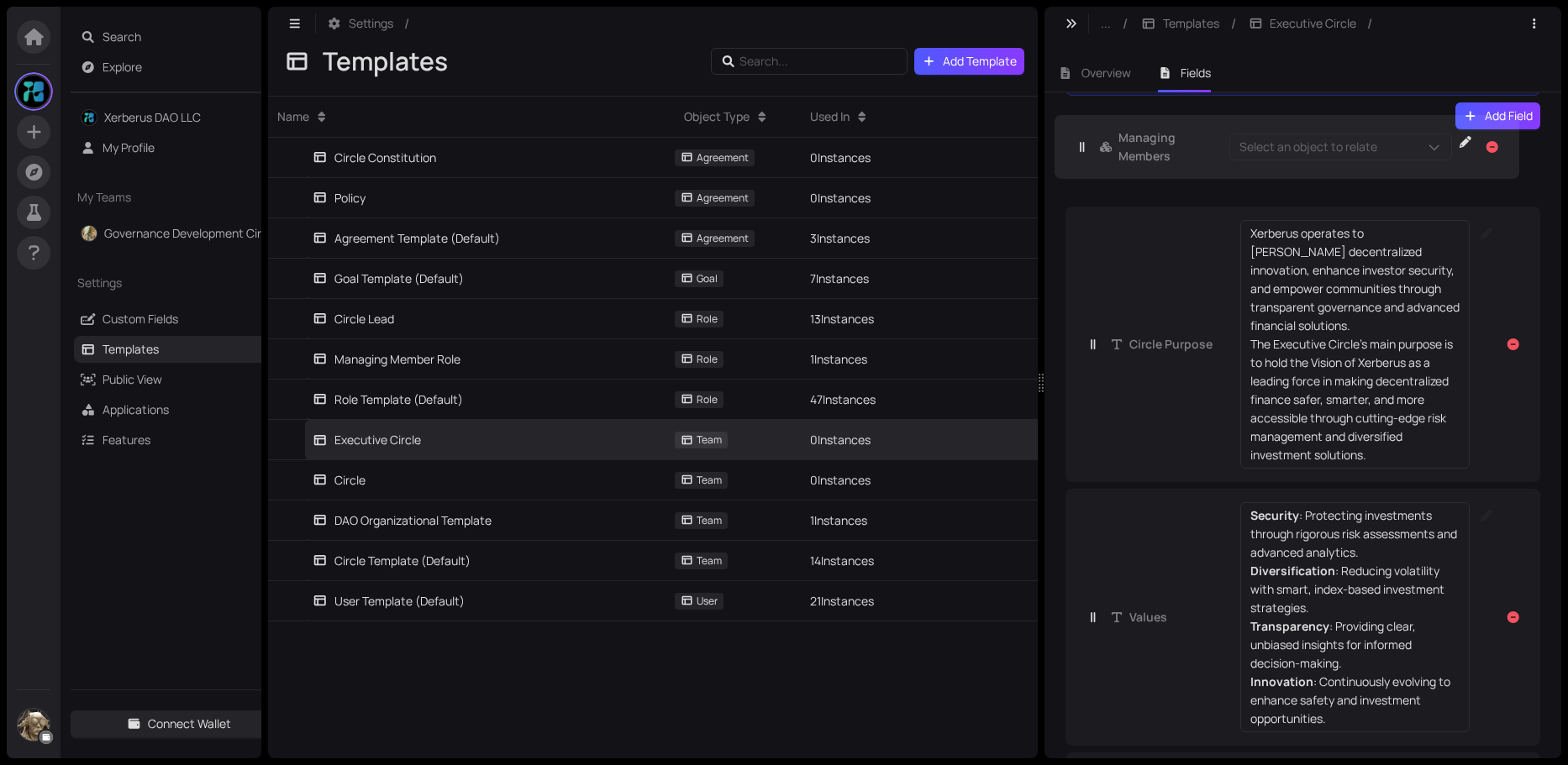
drag, startPoint x: 1140, startPoint y: 702, endPoint x: 1128, endPoint y: 139, distance: 563.1
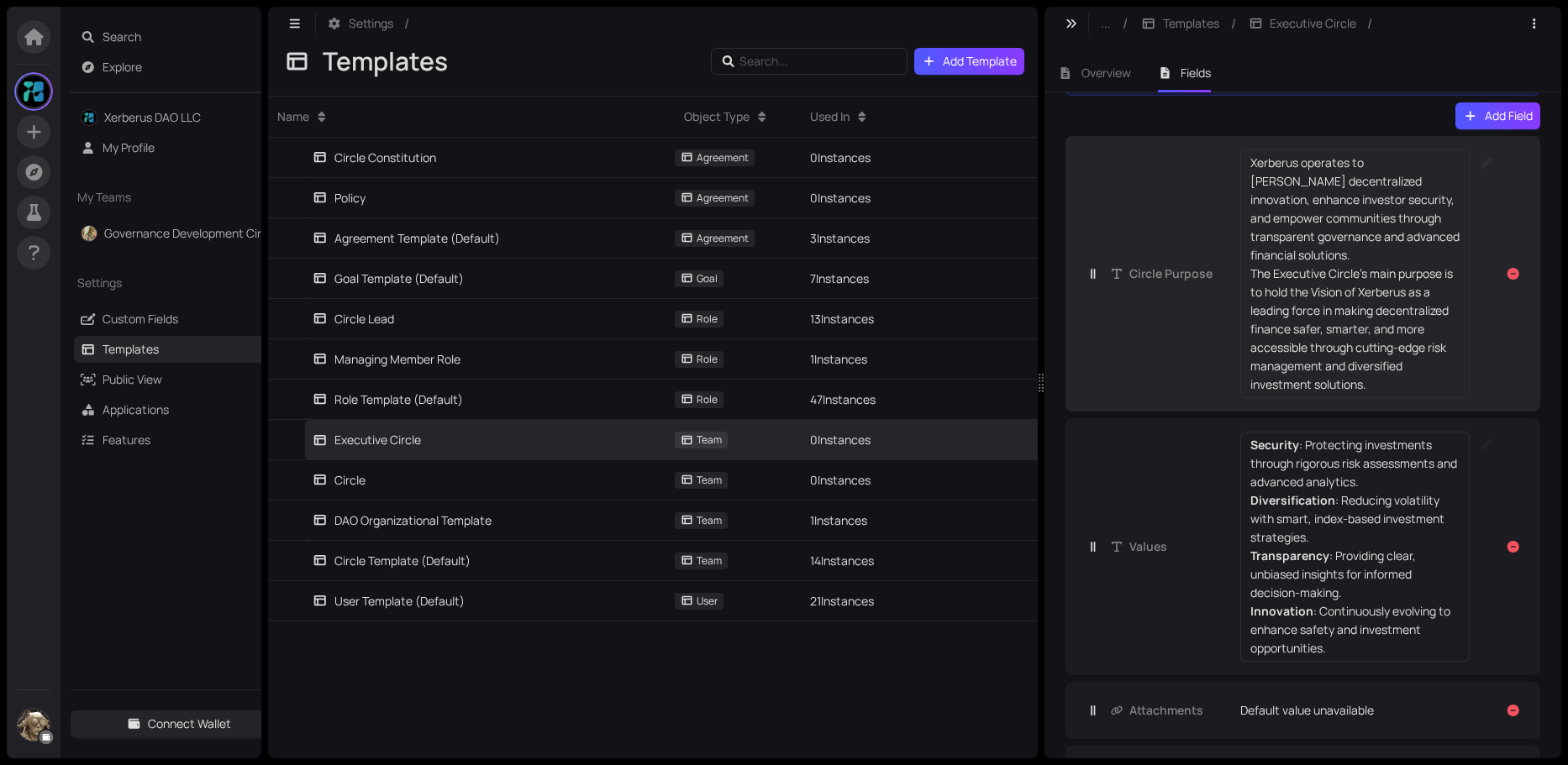
scroll to position [114, 0]
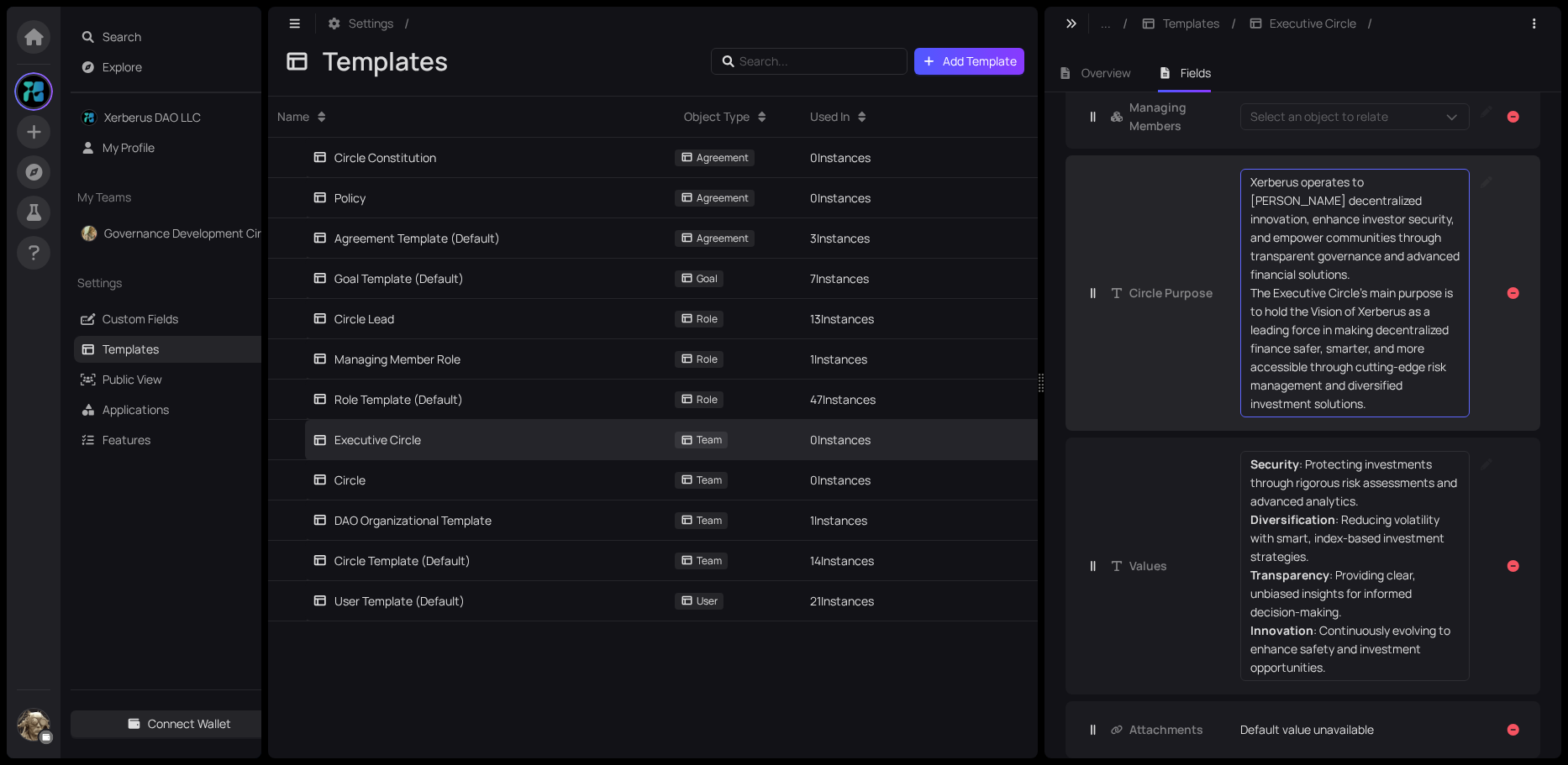
click at [1268, 189] on p "Xerberus operates to [PERSON_NAME] decentralized innovation, enhance investor s…" at bounding box center [1355, 228] width 209 height 111
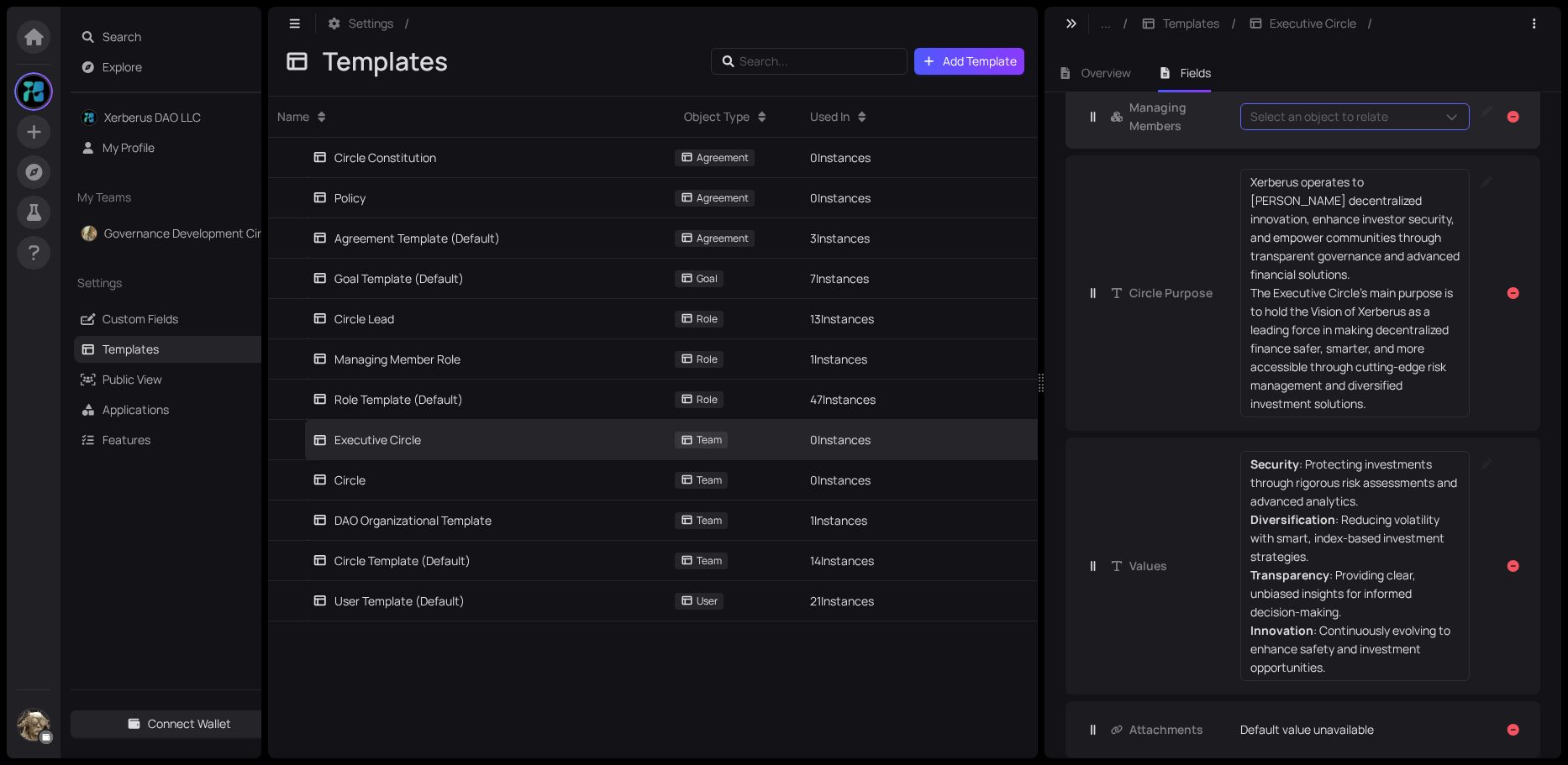
scroll to position [0, 0]
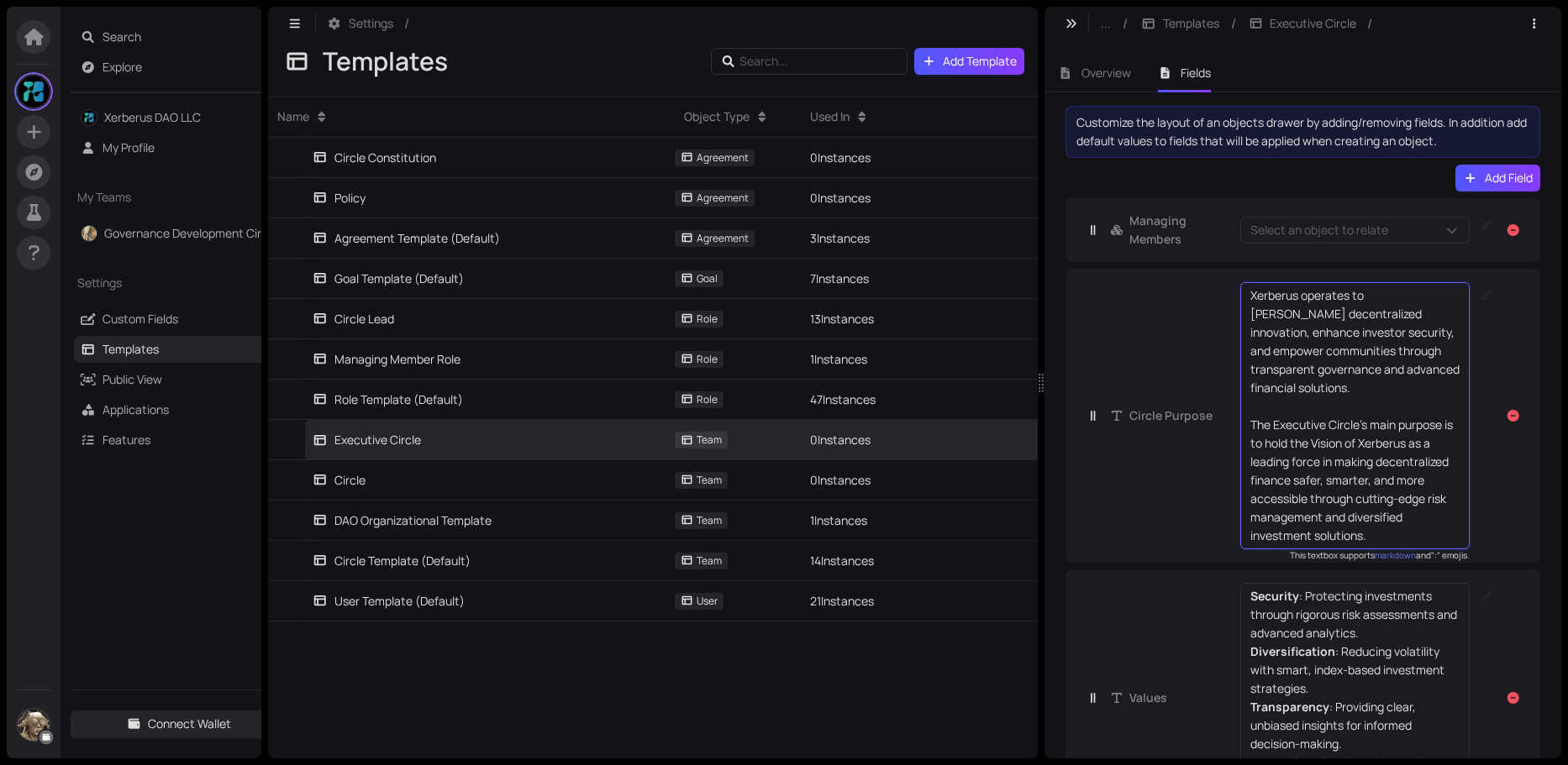
drag, startPoint x: 1249, startPoint y: 296, endPoint x: 1445, endPoint y: 563, distance: 331.2
click at [1445, 563] on div "Managing Members Select an object to relate Circle Purpose Xerberus operates to…" at bounding box center [1302, 544] width 475 height 692
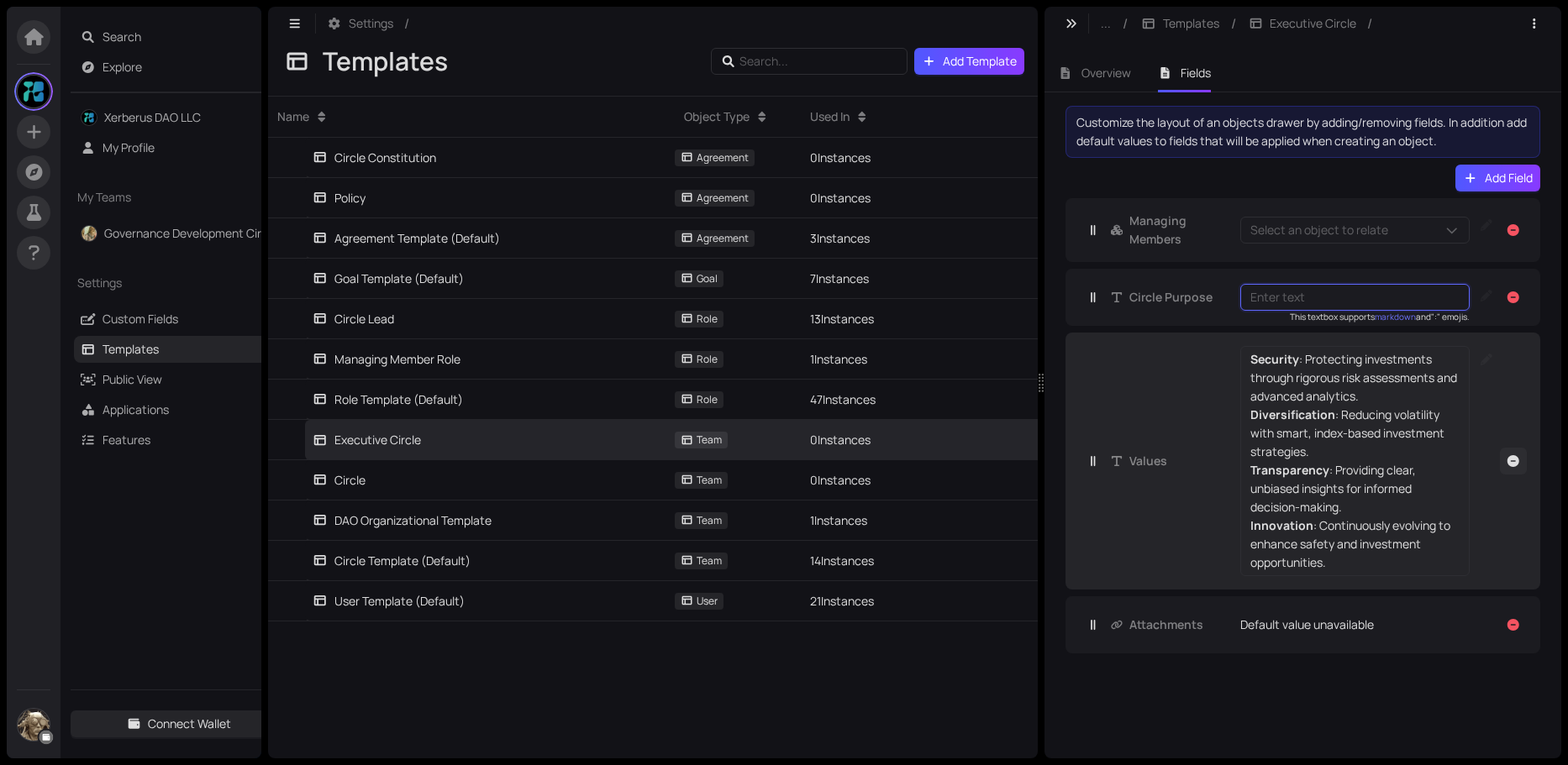
click at [1515, 459] on icon "button" at bounding box center [1513, 461] width 12 height 12
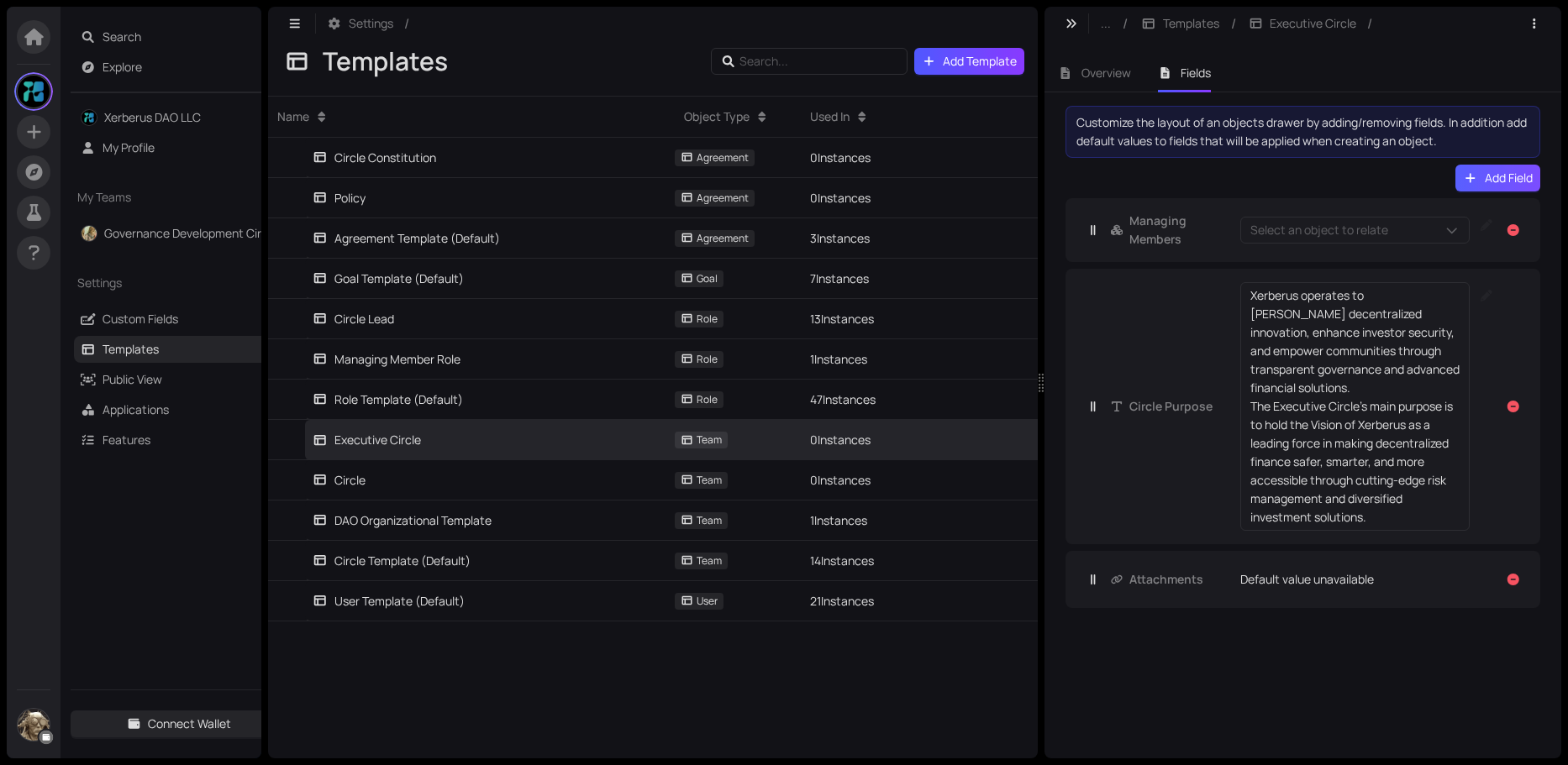
click at [1472, 179] on icon "button" at bounding box center [1469, 178] width 15 height 12
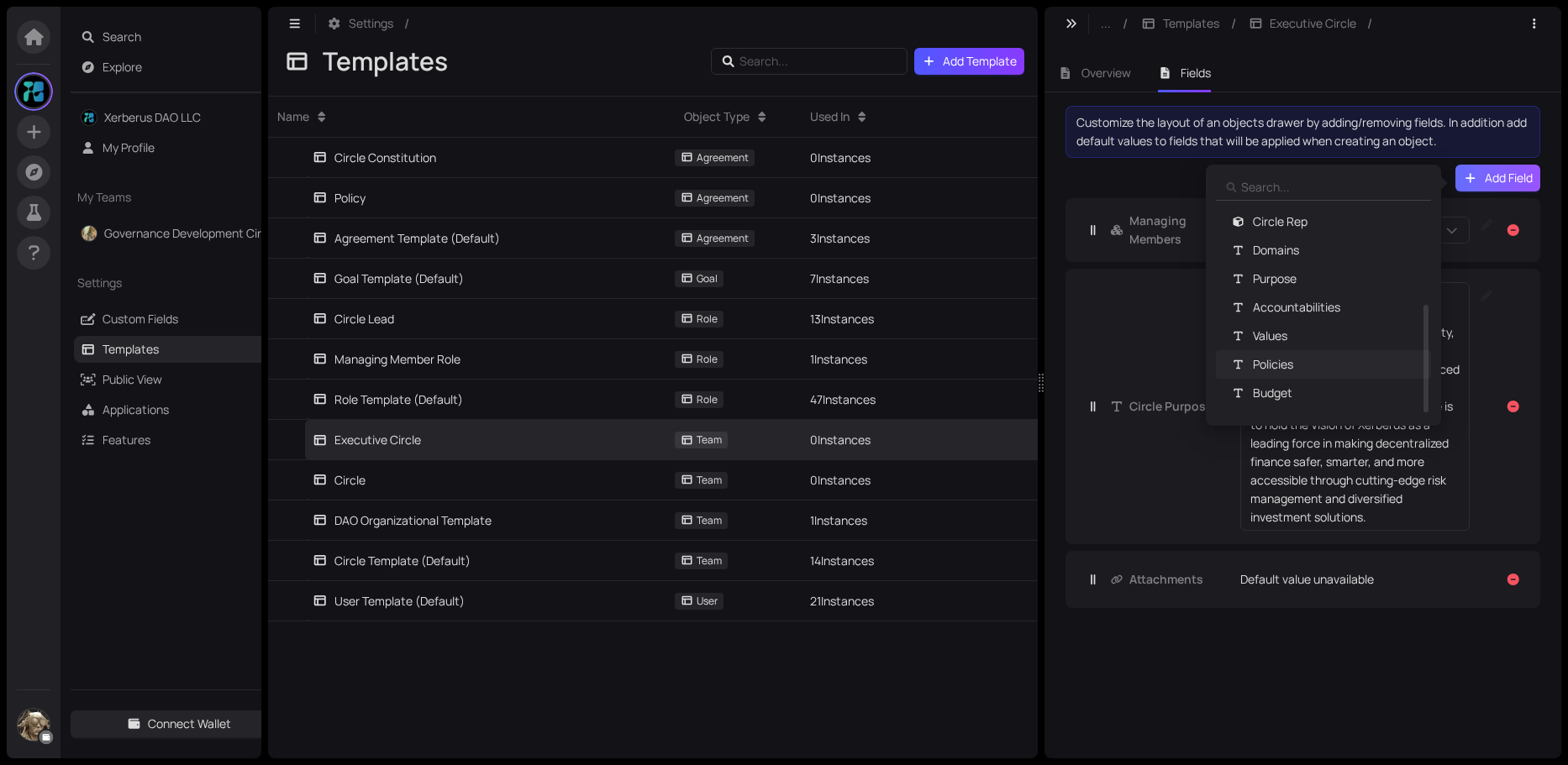
scroll to position [357, 0]
click at [1279, 286] on span "Accountabilities" at bounding box center [1296, 287] width 88 height 19
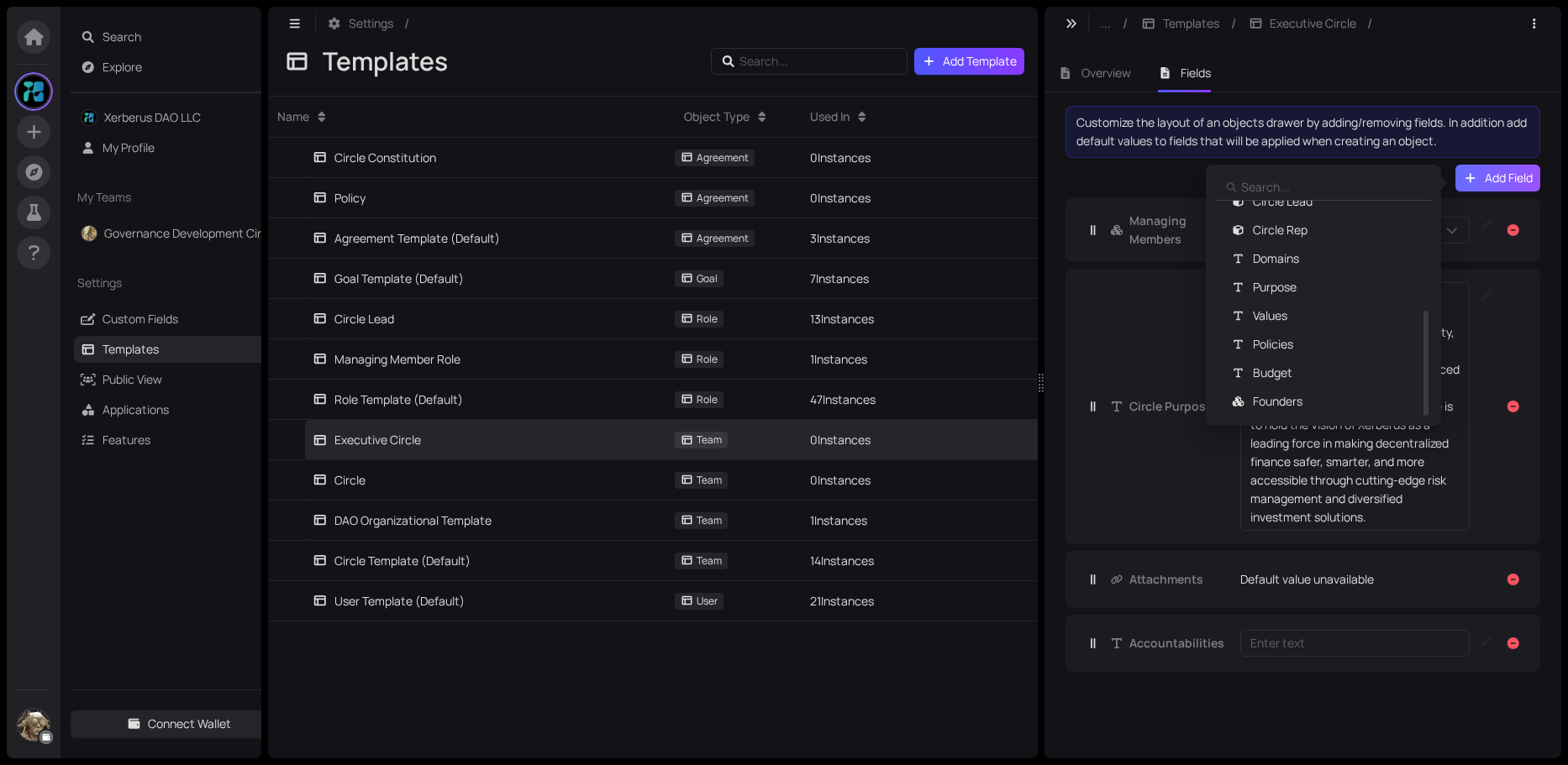
scroll to position [328, 0]
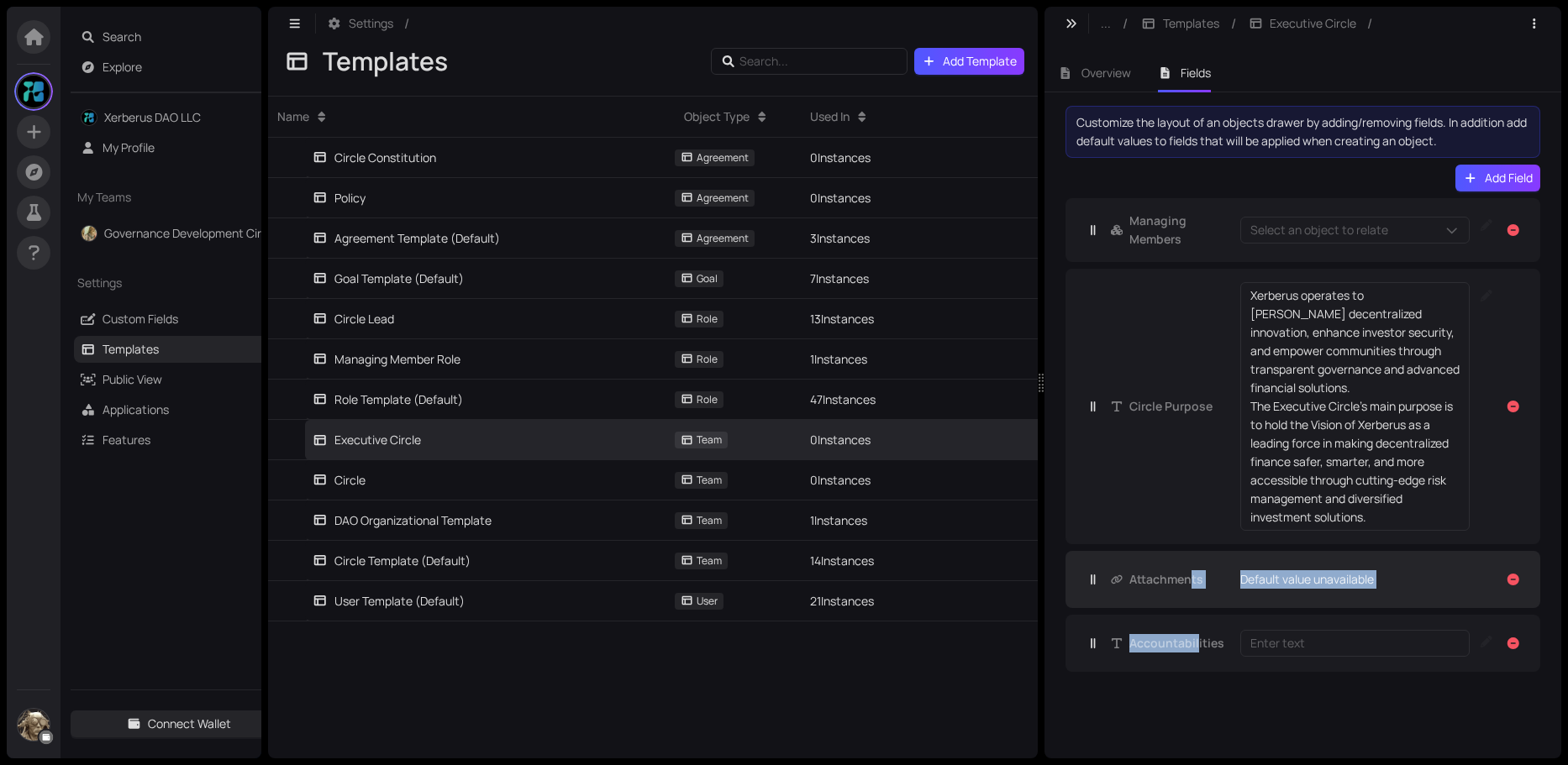
drag, startPoint x: 1196, startPoint y: 651, endPoint x: 1188, endPoint y: 576, distance: 75.4
click at [1176, 690] on div "Customize the layout of an objects drawer by adding/removing fields. In additio…" at bounding box center [1302, 395] width 517 height 607
drag, startPoint x: 1175, startPoint y: 654, endPoint x: 1176, endPoint y: 585, distance: 69.0
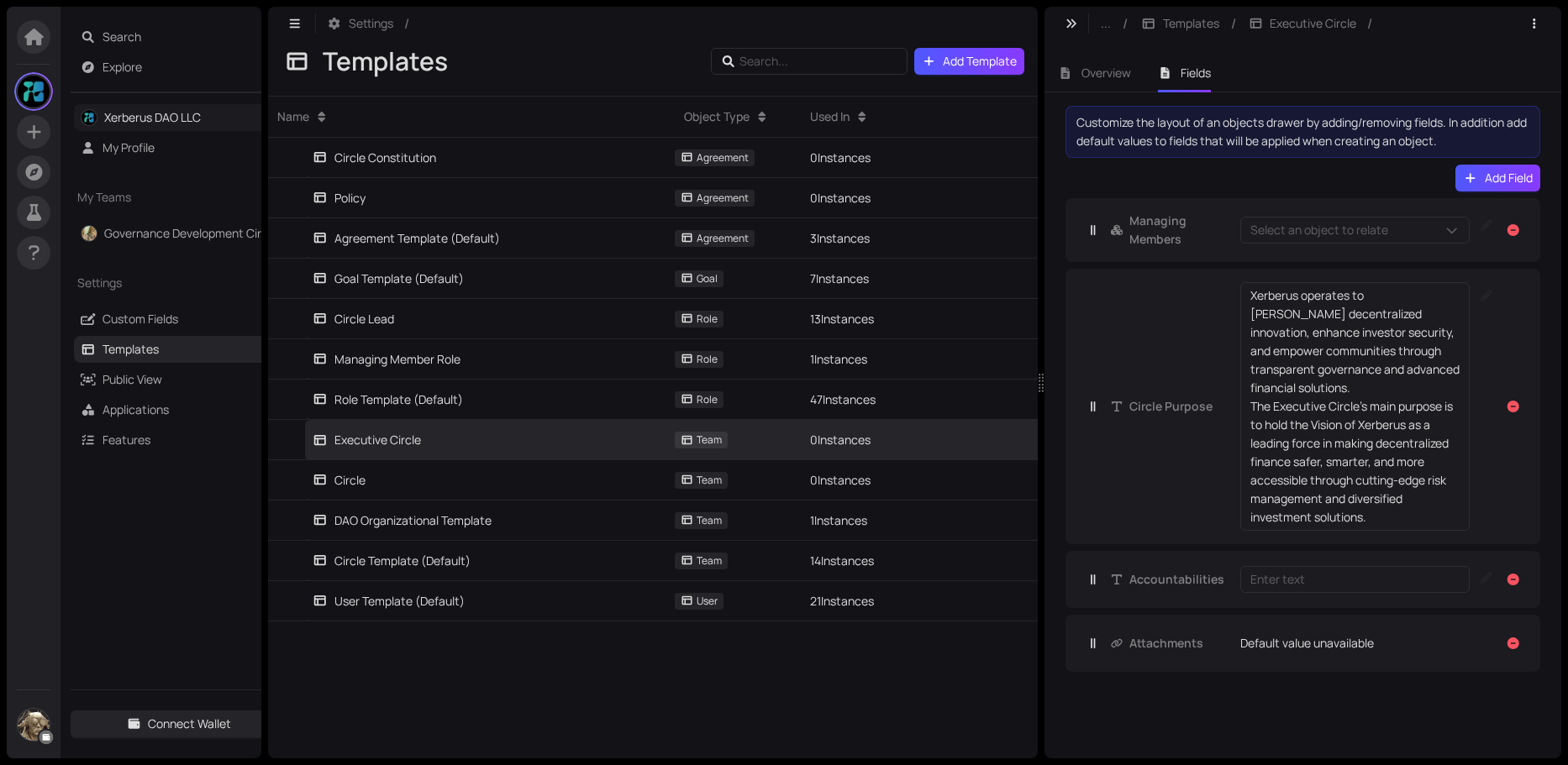
click at [140, 116] on link "Xerberus DAO LLC" at bounding box center [152, 118] width 97 height 16
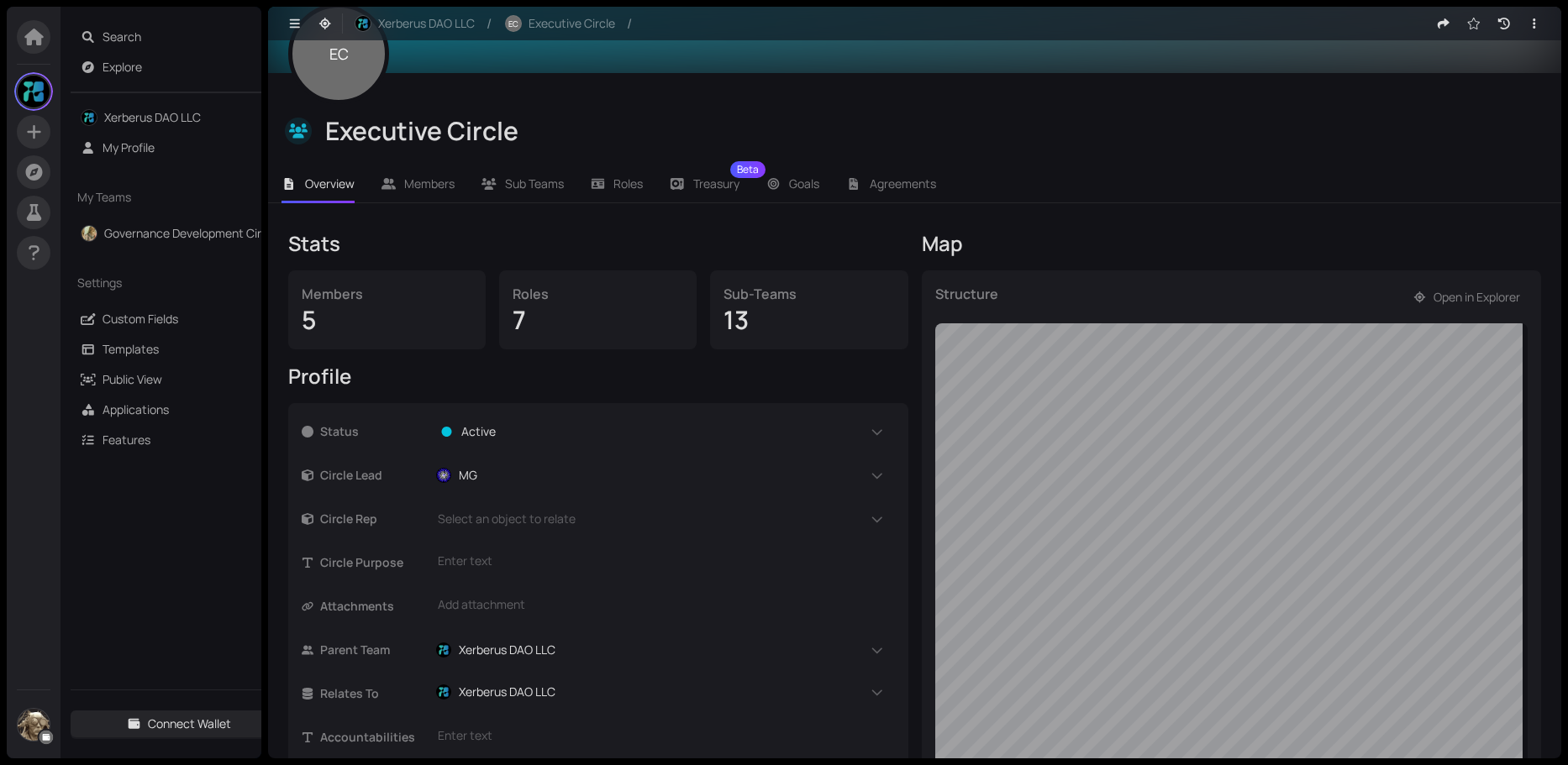
scroll to position [252, 0]
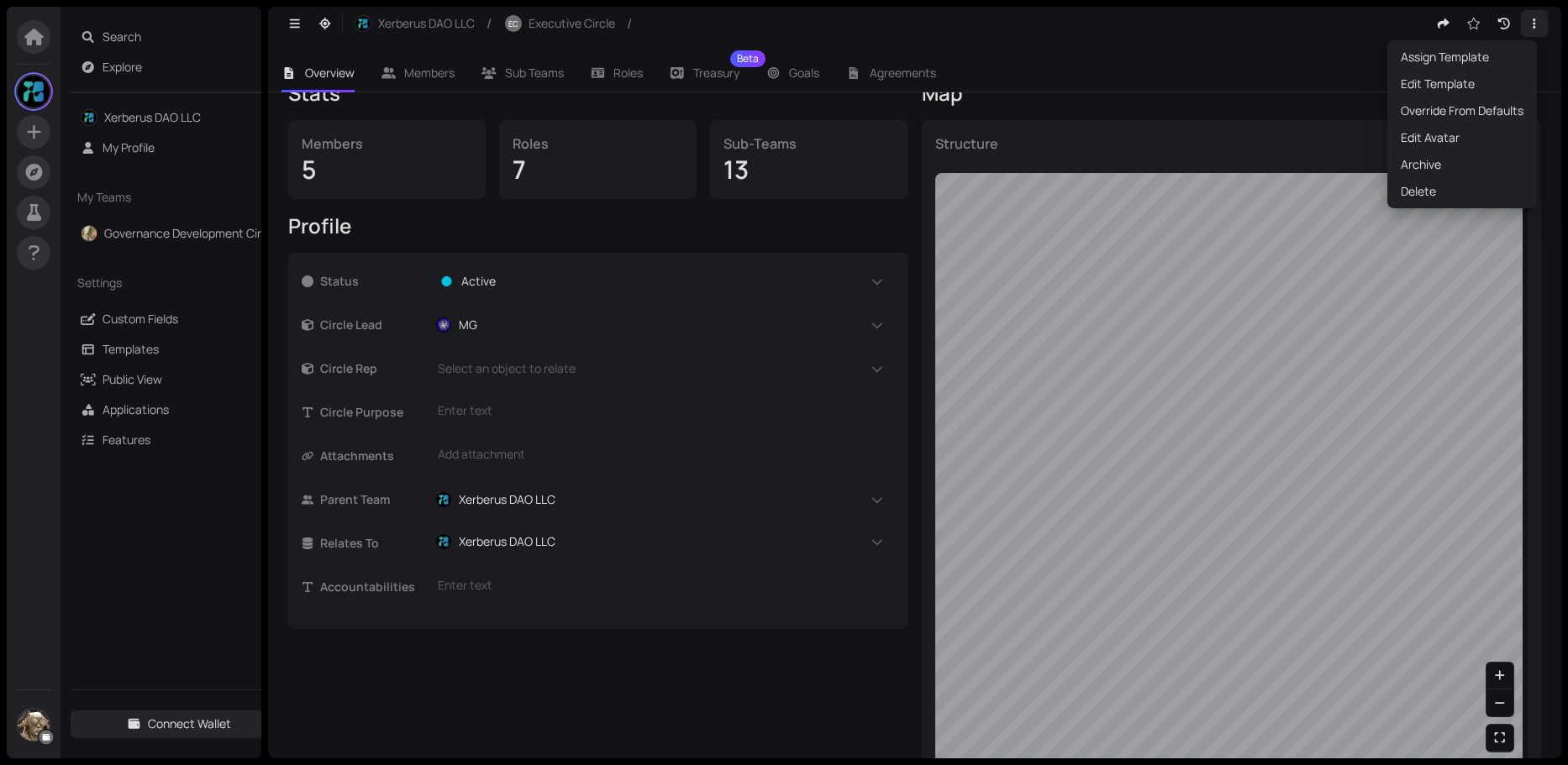
click at [1529, 22] on icon "button" at bounding box center [1533, 24] width 15 height 12
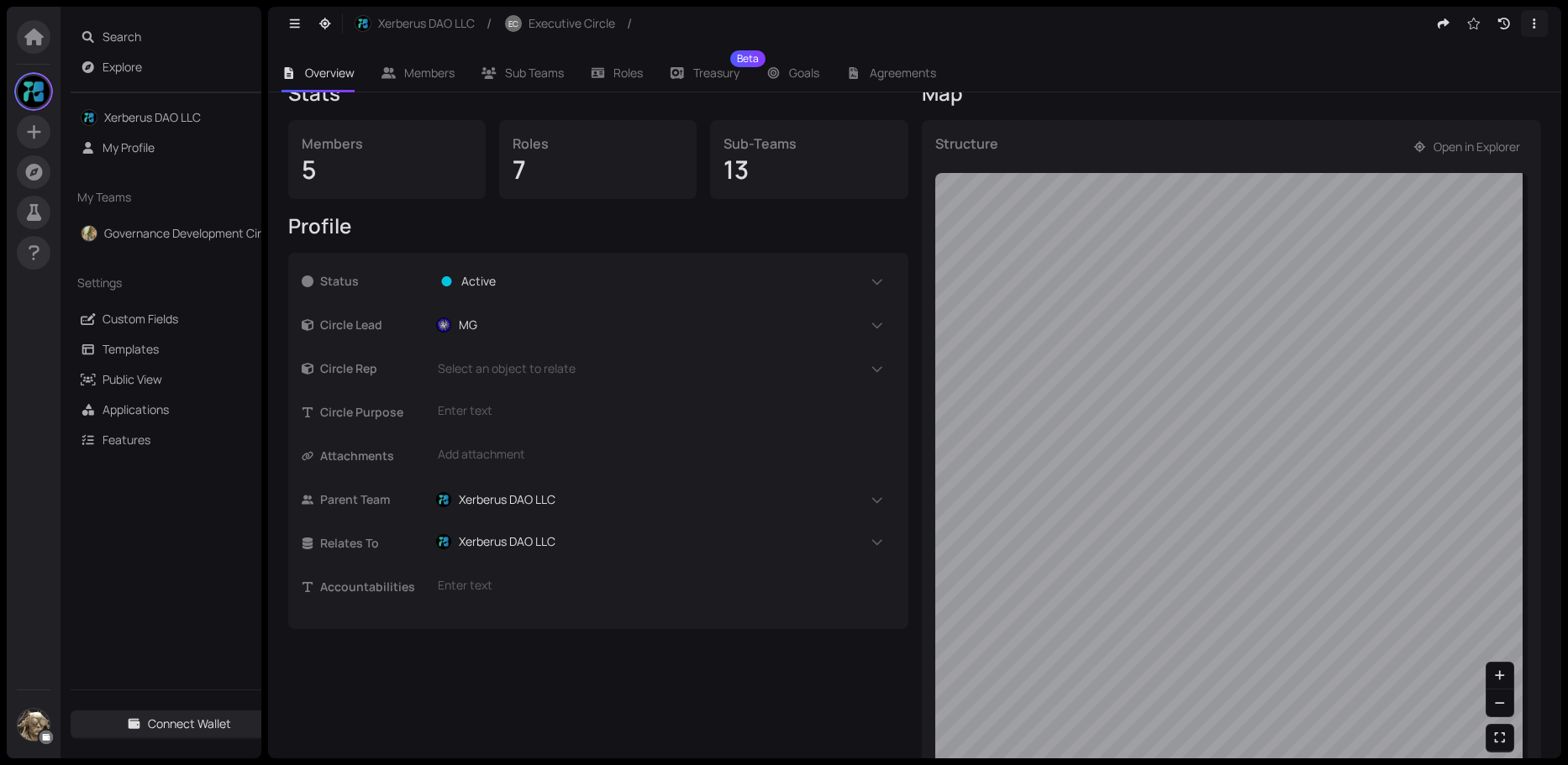
click at [1529, 22] on icon "button" at bounding box center [1533, 24] width 15 height 12
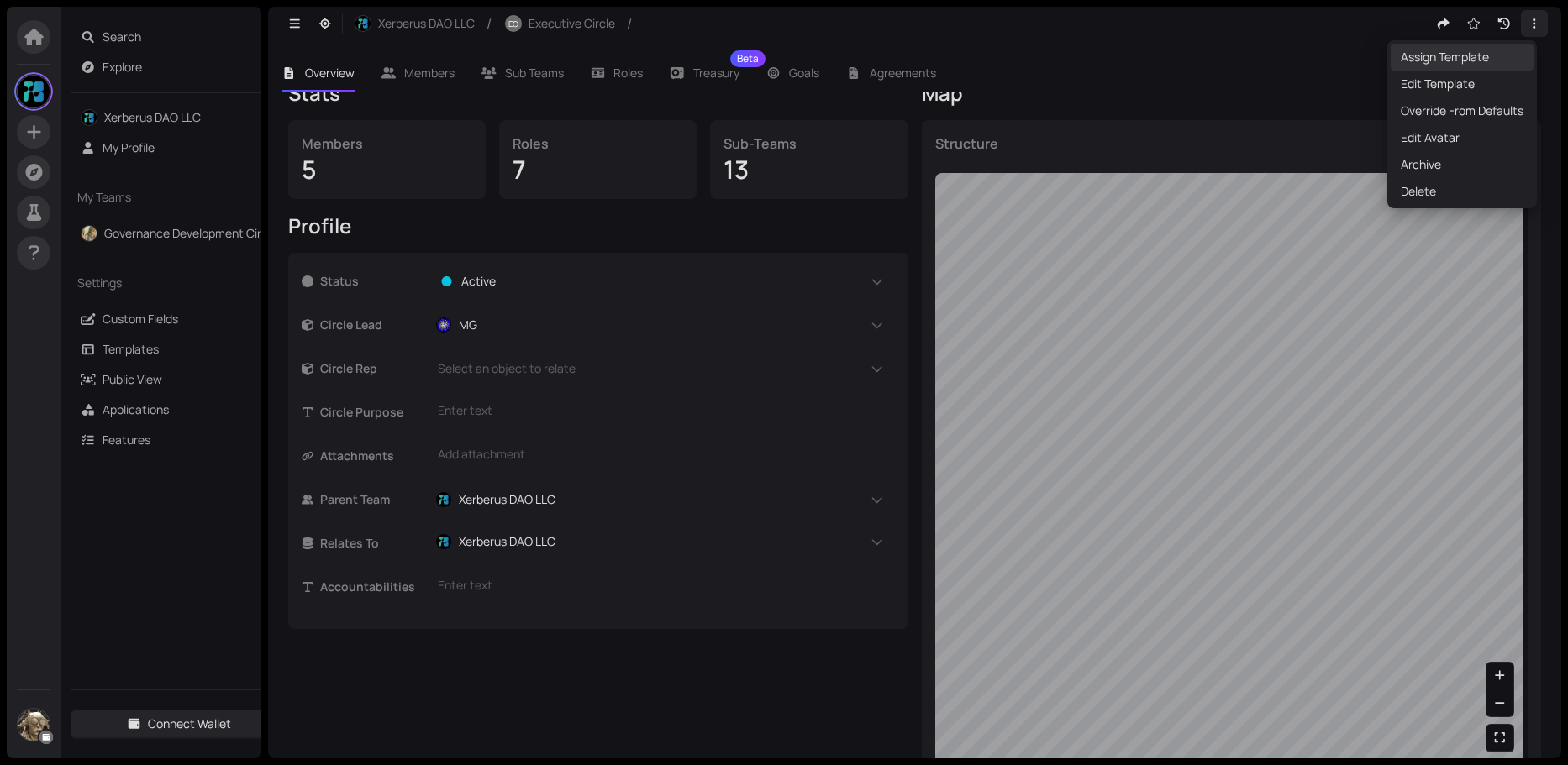
click at [1454, 57] on span "Assign Template" at bounding box center [1461, 57] width 123 height 19
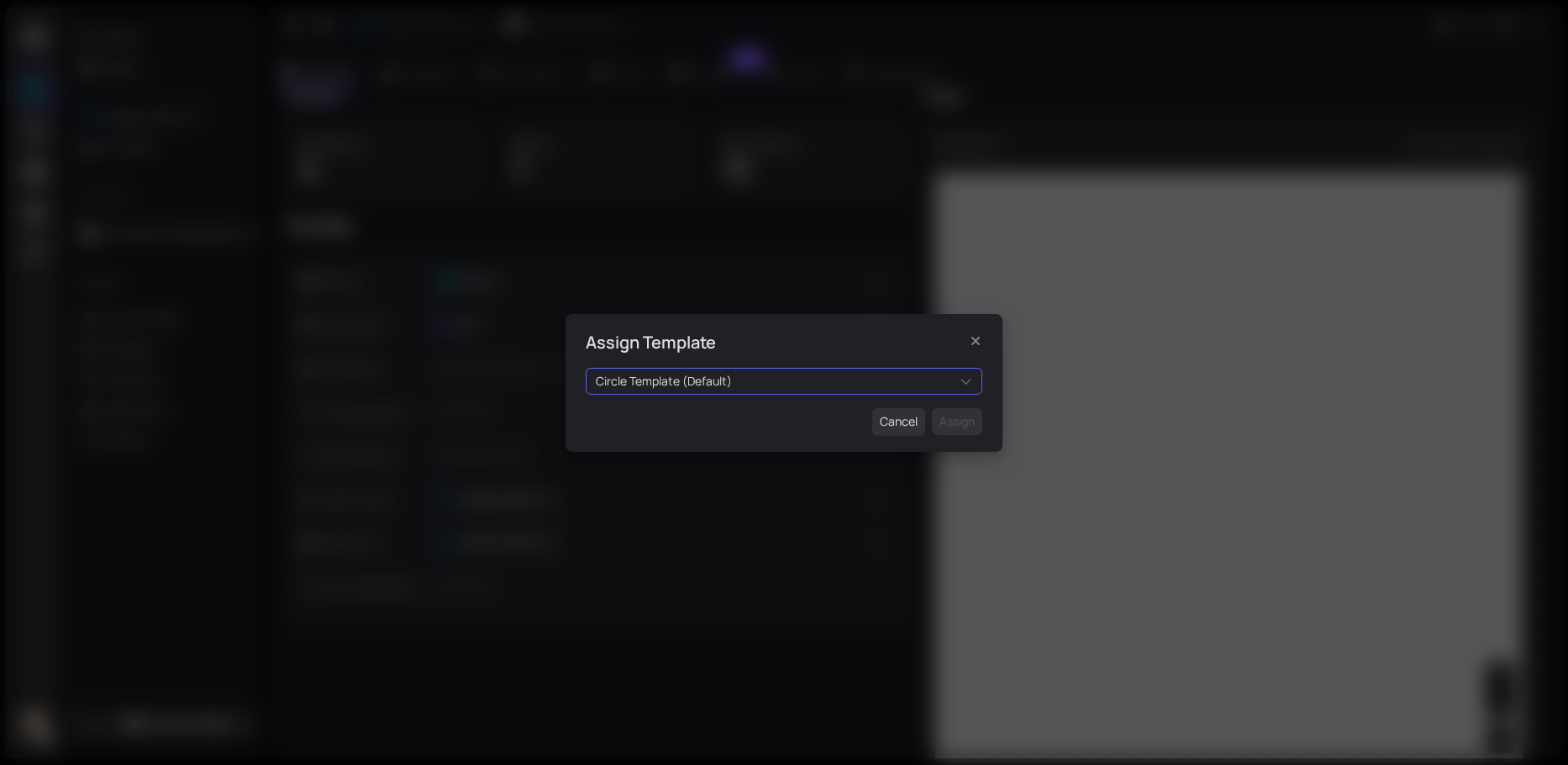
click at [887, 382] on div "Circle Template (Default)" at bounding box center [784, 381] width 396 height 27
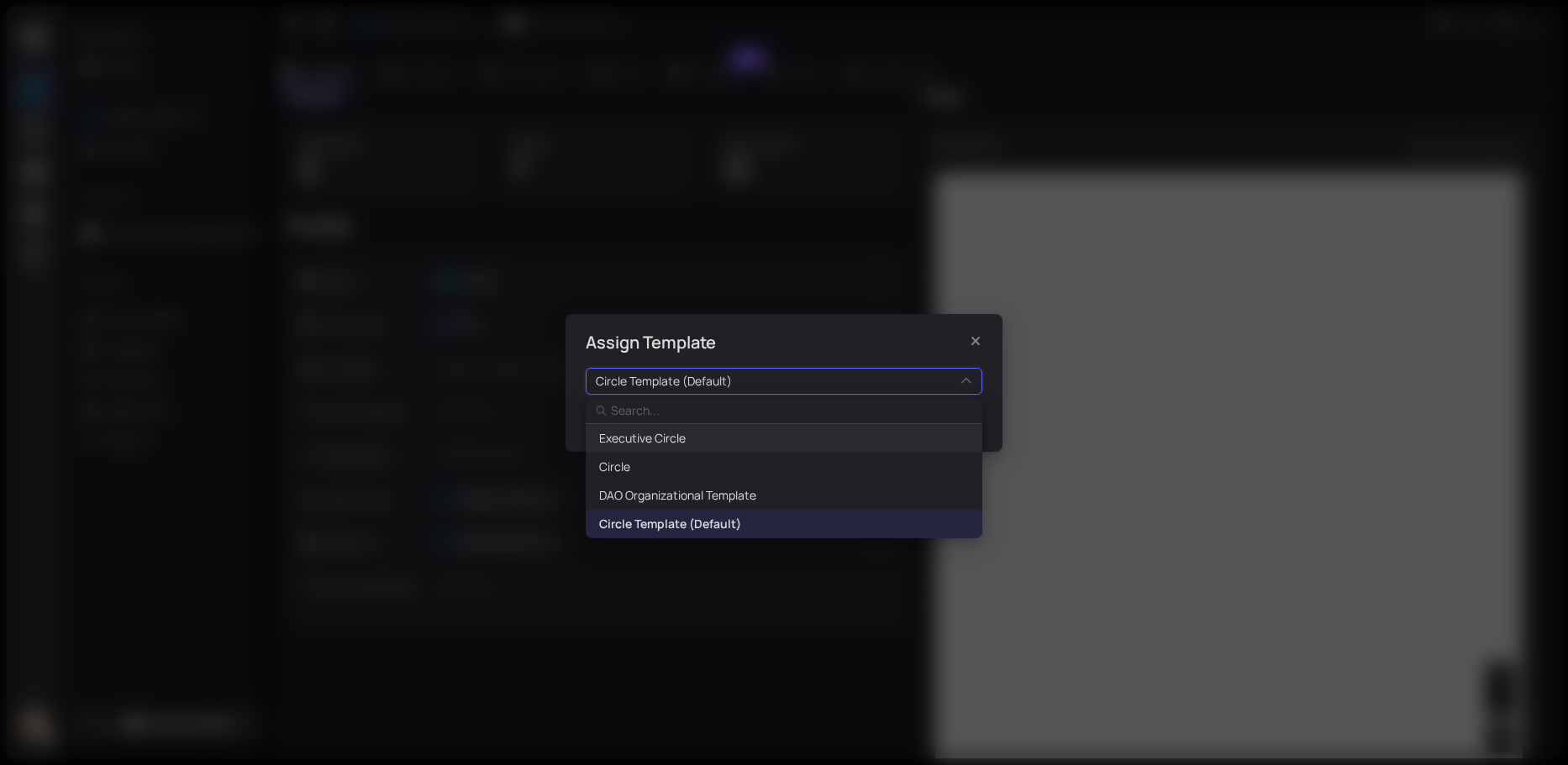
click at [662, 438] on span "Executive Circle" at bounding box center [642, 438] width 87 height 19
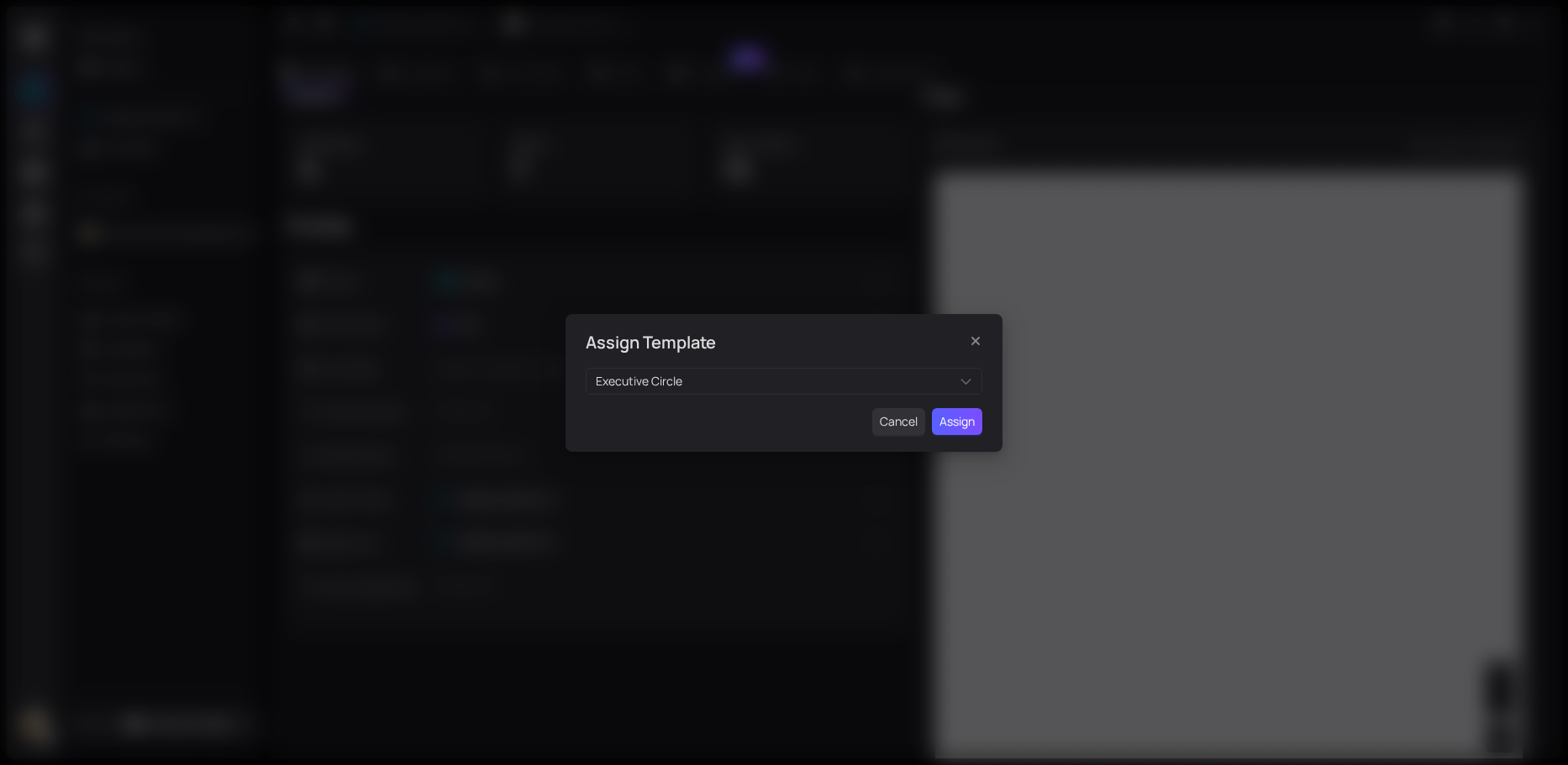
click at [957, 418] on span "Assign" at bounding box center [956, 421] width 35 height 19
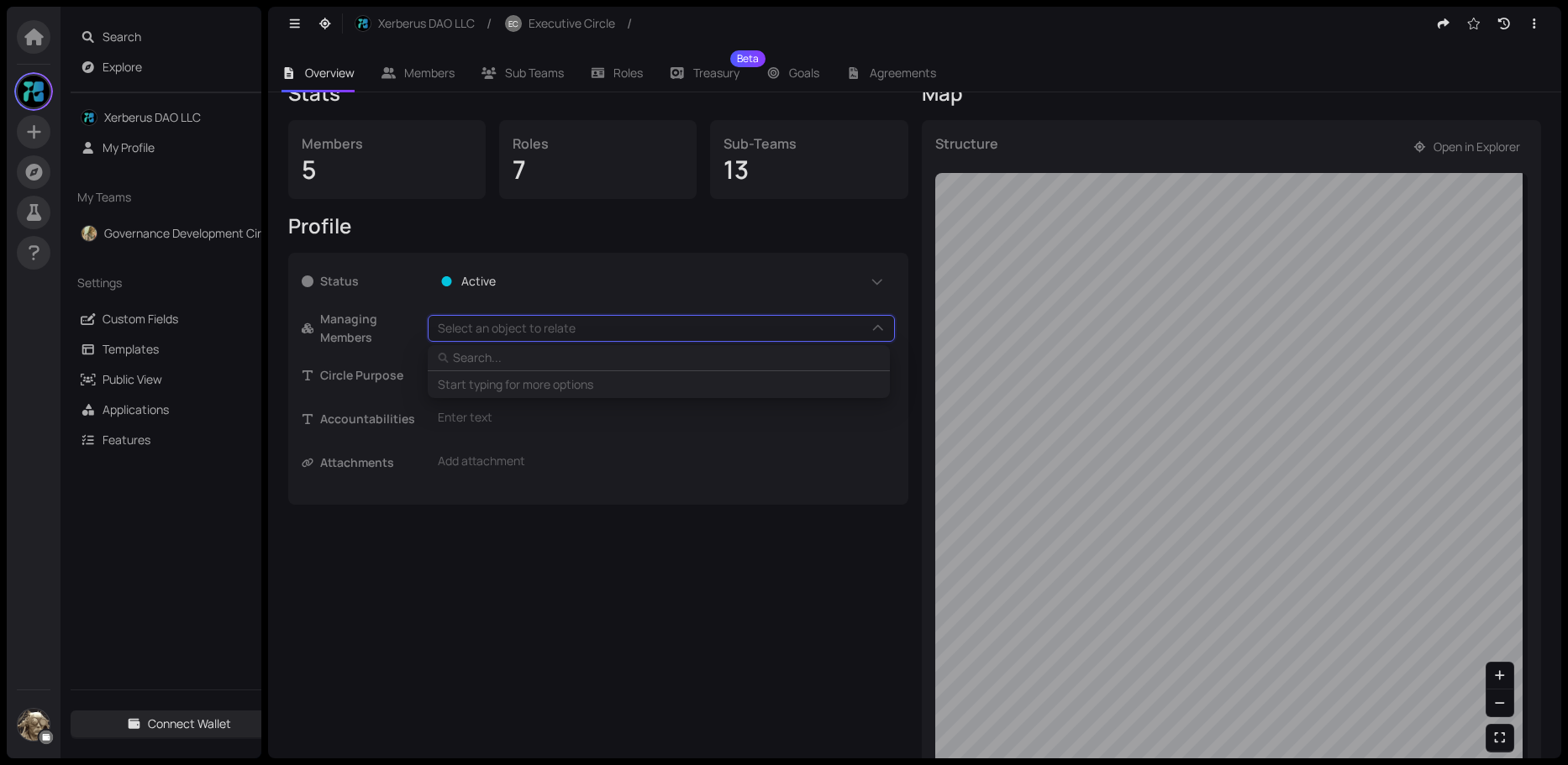
type input "S"
type input "Si"
click at [484, 382] on span "[PERSON_NAME]" at bounding box center [512, 385] width 96 height 19
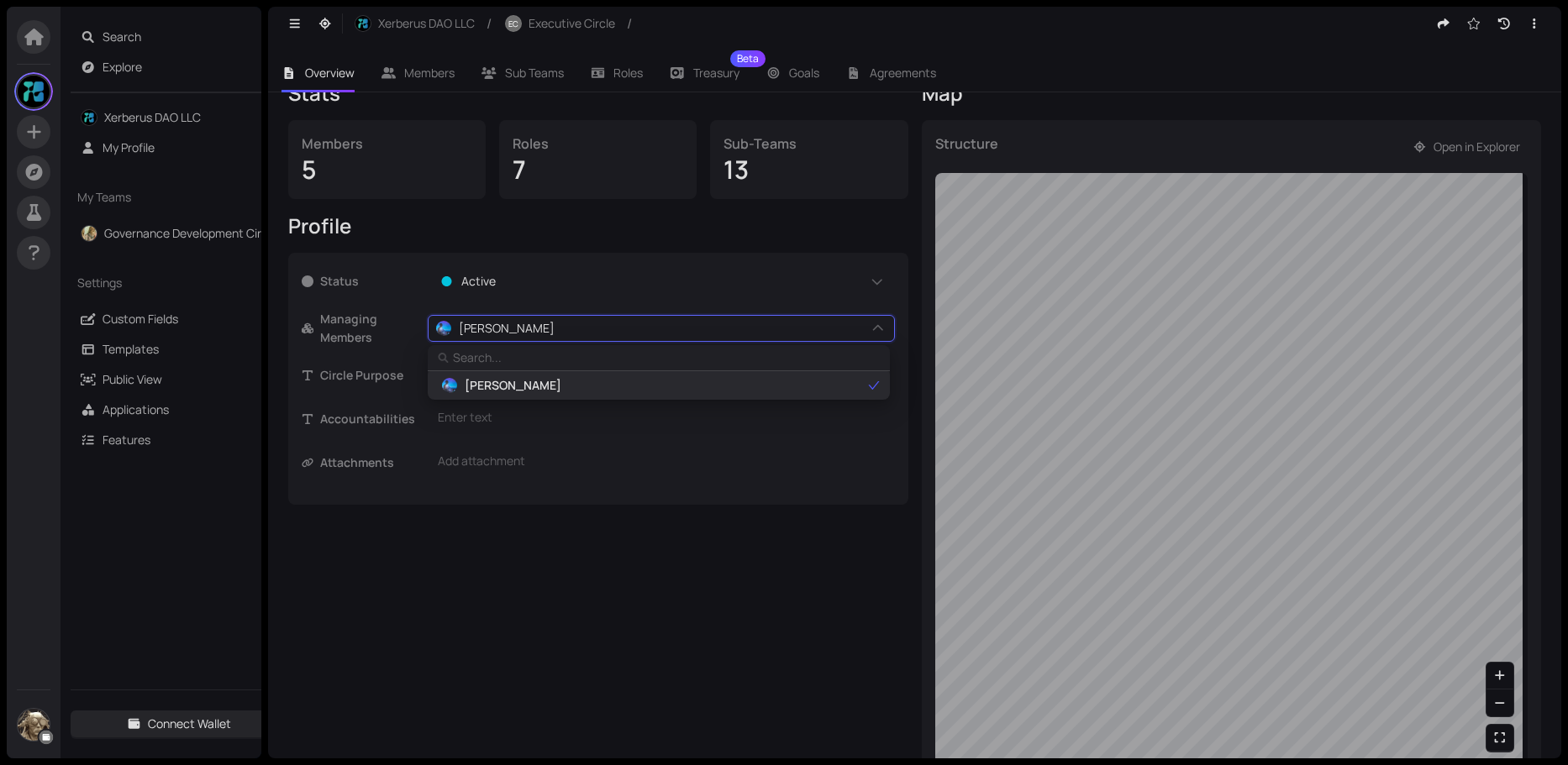
type input "M"
type input "MG"
click at [477, 384] on span "MG" at bounding box center [473, 385] width 19 height 19
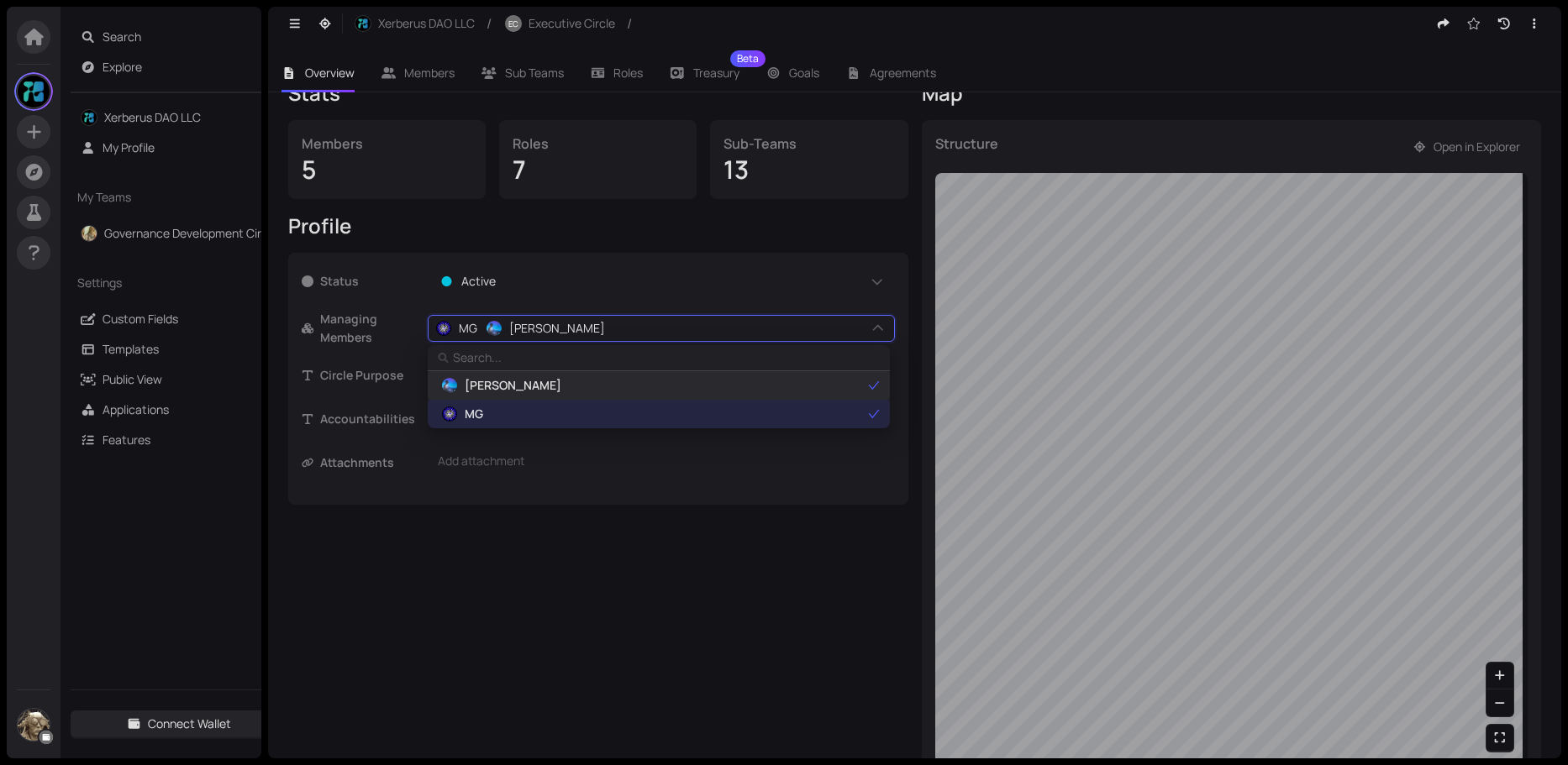
type input "N"
type input "No"
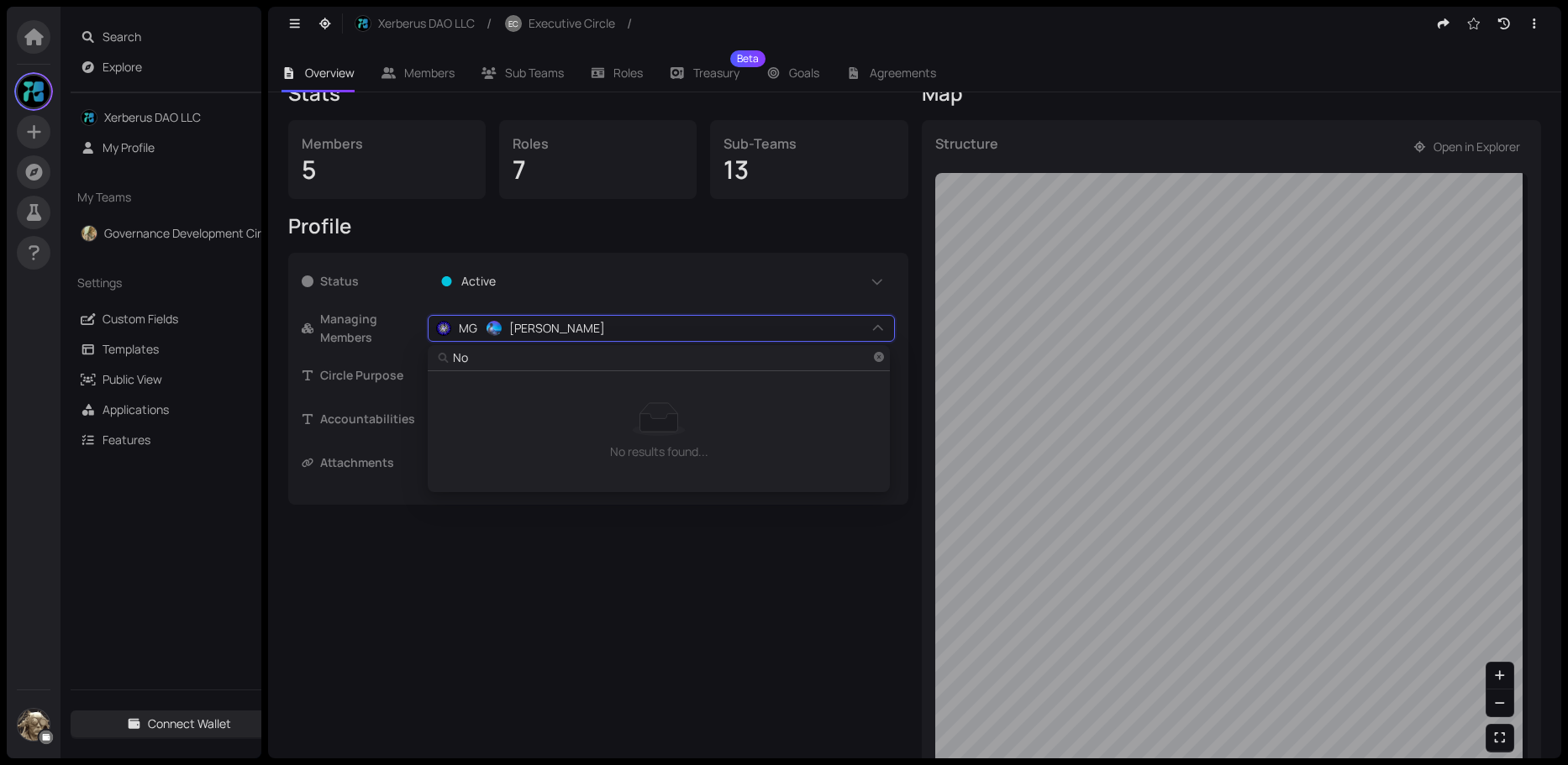
type input "Noa"
type input "Noac"
click at [484, 385] on span "Noach" at bounding box center [481, 385] width 35 height 19
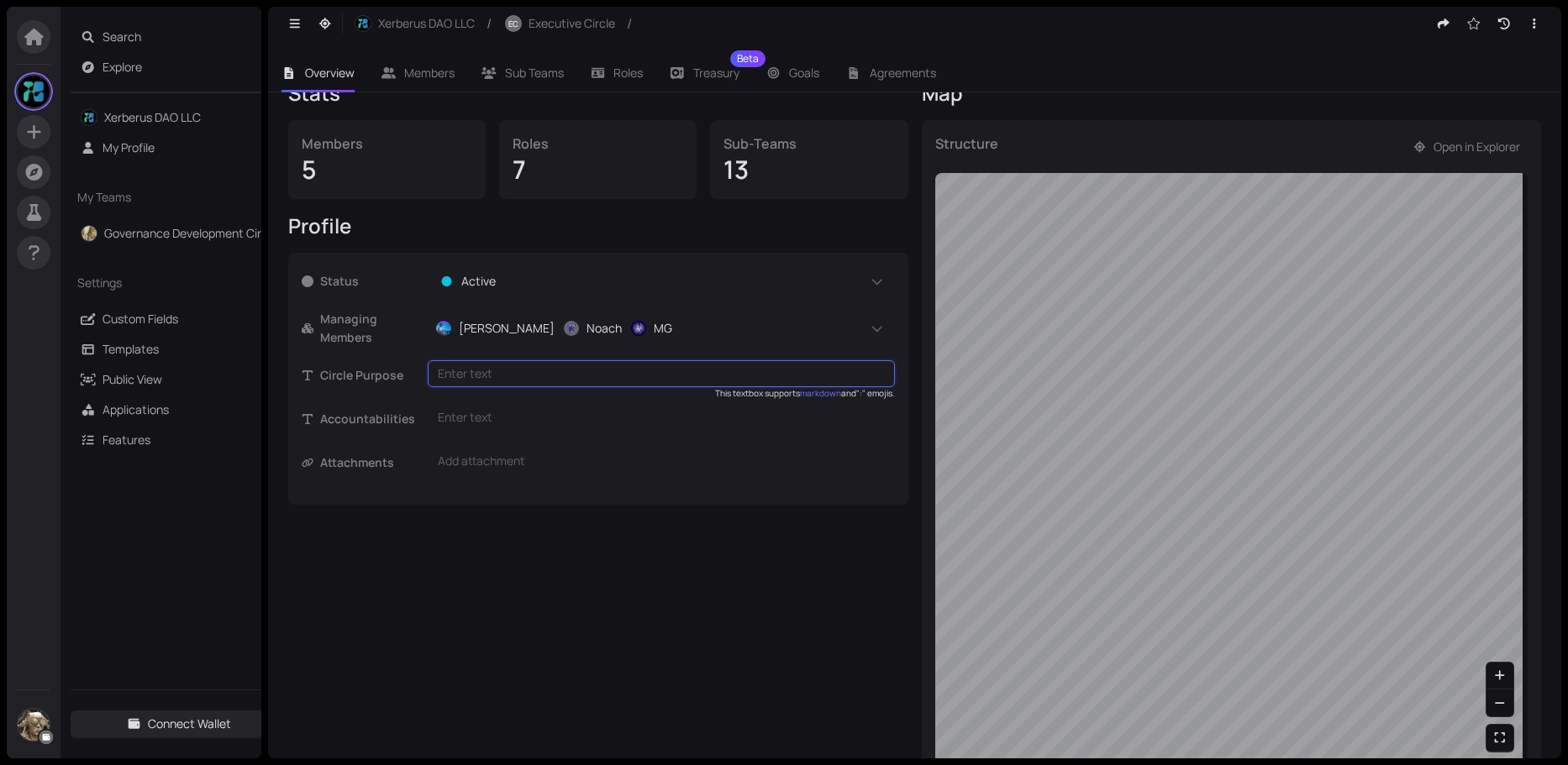
type textarea "To serve as the legally recognized nexus of the [DEMOGRAPHIC_DATA], providing a…"
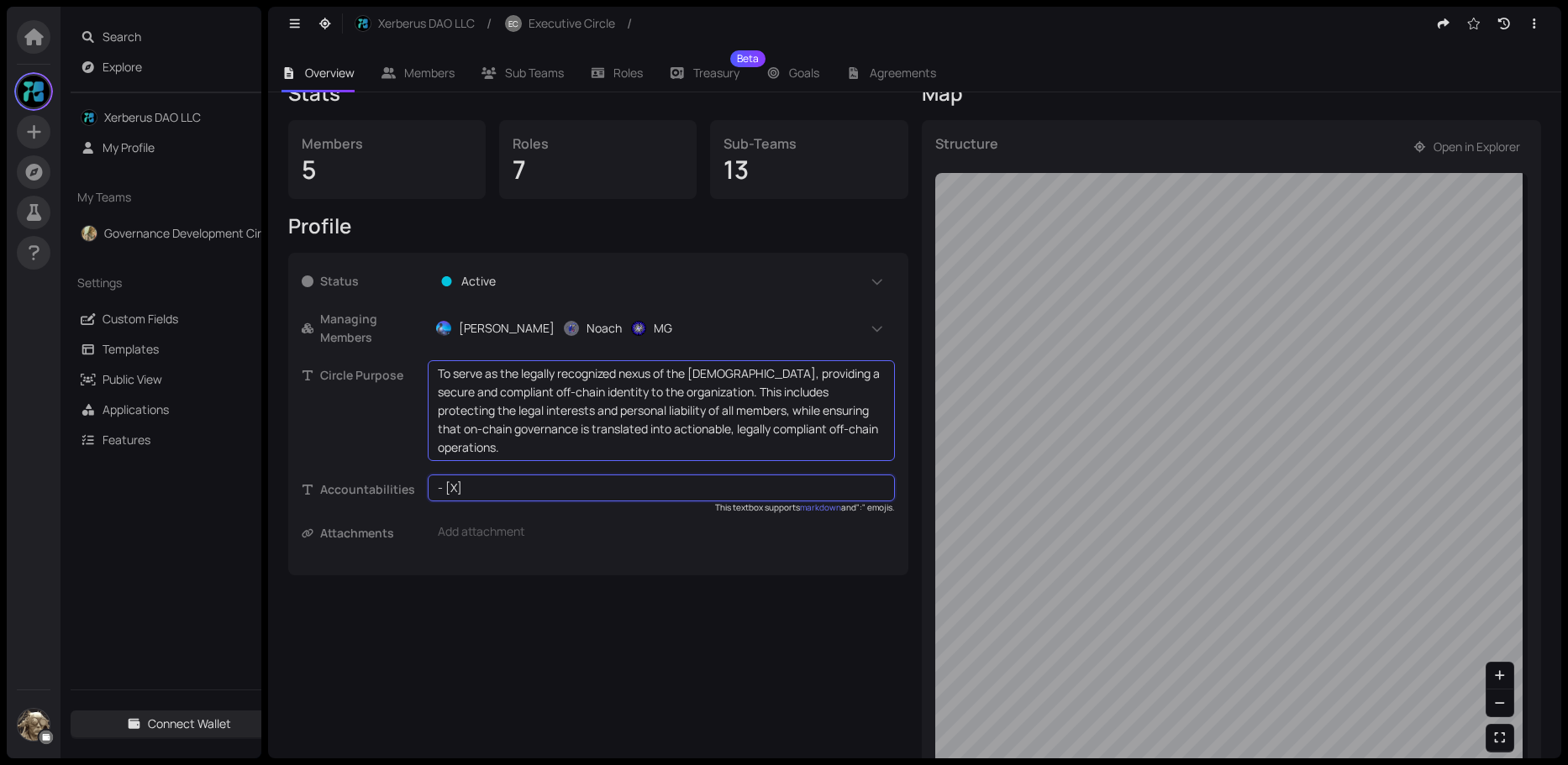
type textarea "- [X]"
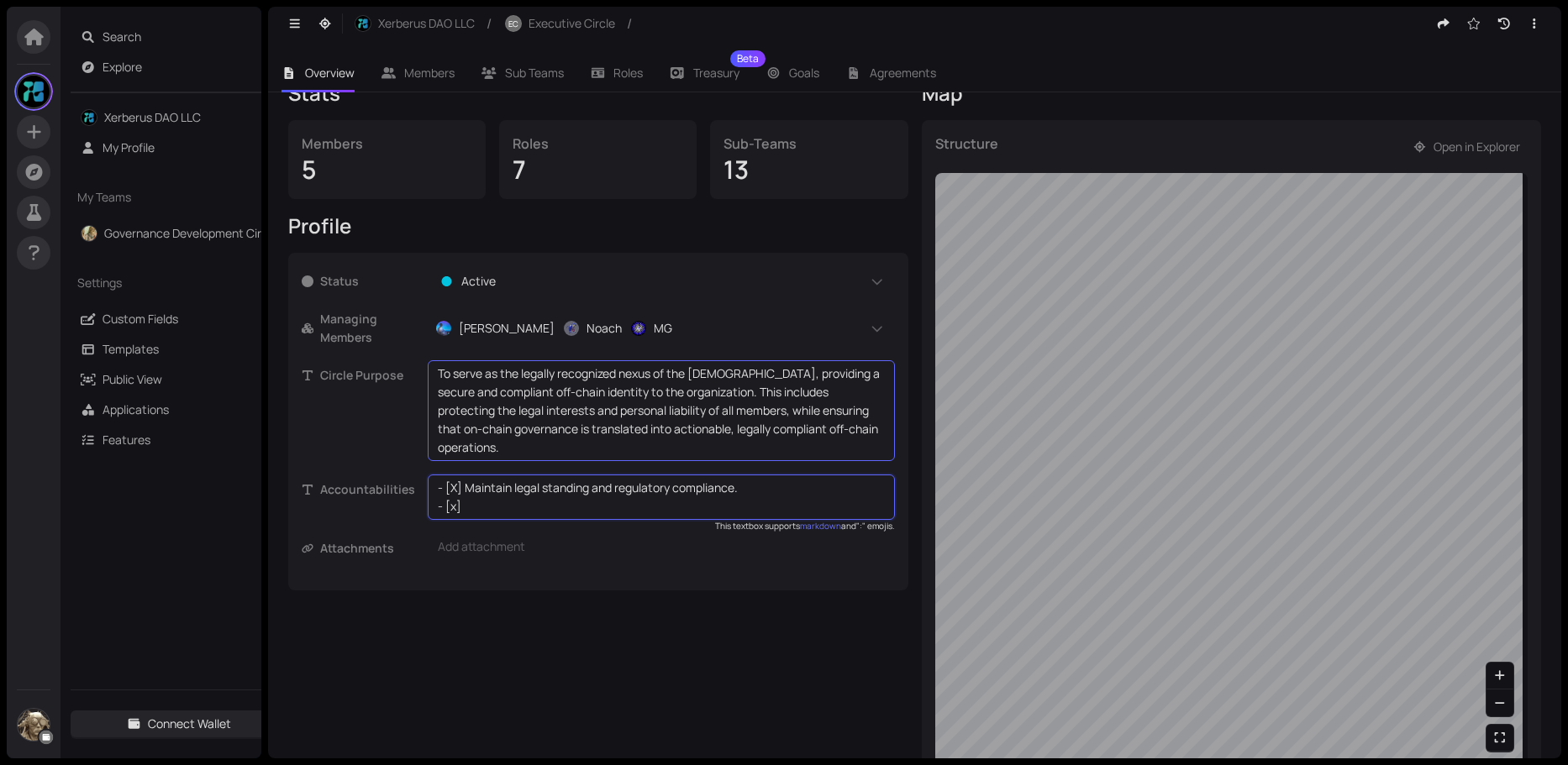
click at [457, 479] on textarea "- [X] Maintain legal standing and regulatory compliance. - [x]" at bounding box center [660, 497] width 447 height 37
click at [473, 490] on textarea "- [x] Maintain legal standing and regulatory compliance. - [x]" at bounding box center [660, 497] width 447 height 37
type textarea "- [x] Maintain legal standing and regulatory compliance. - [x]"
click at [555, 486] on textarea "- [x] Maintain legal standing and regulatory compliance. - [x] [PERSON_NAME] th…" at bounding box center [660, 497] width 447 height 37
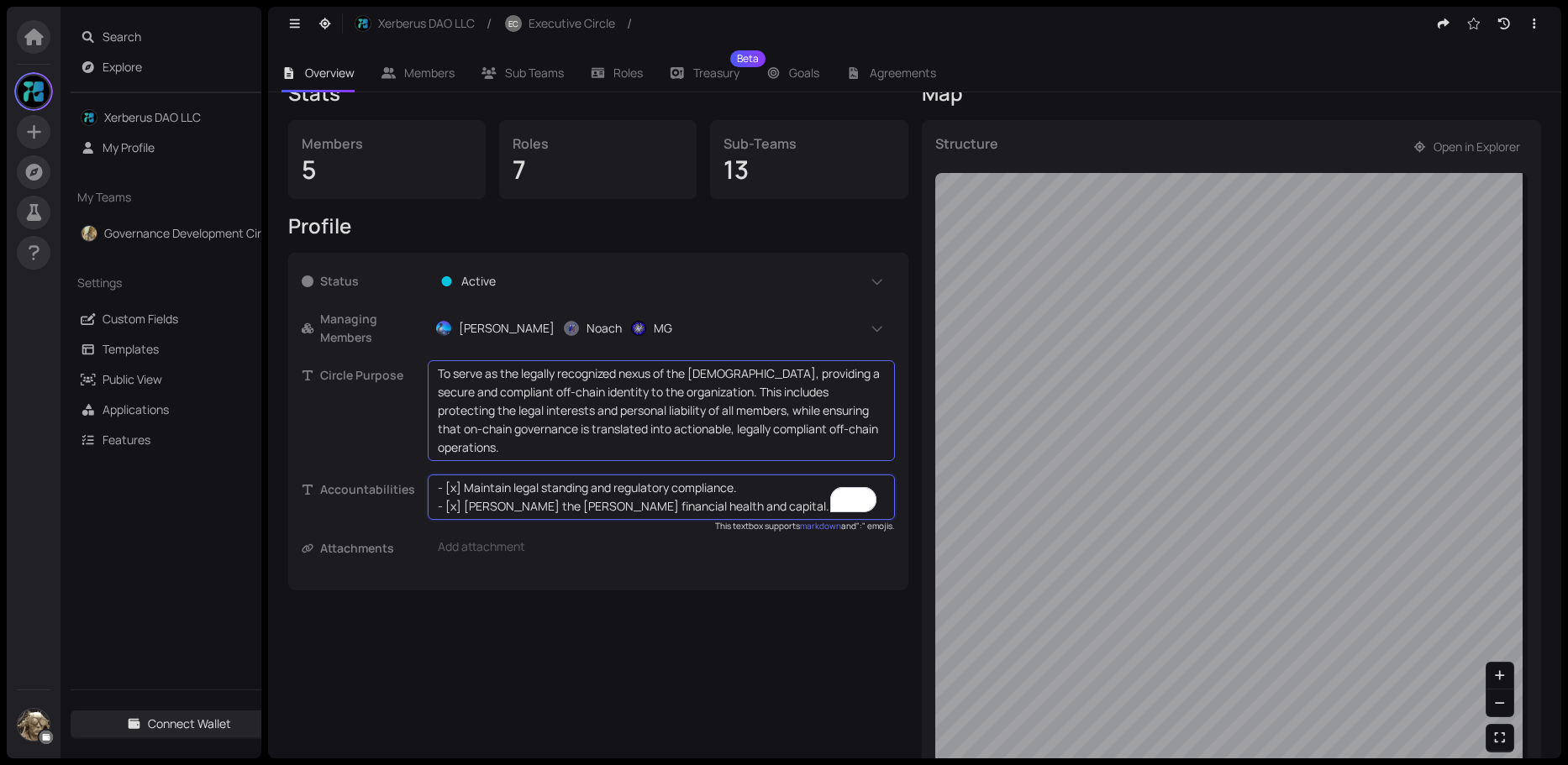
type textarea "- [x] Maintain legal standing and regulatory compliance. - [x] [PERSON_NAME] th…"
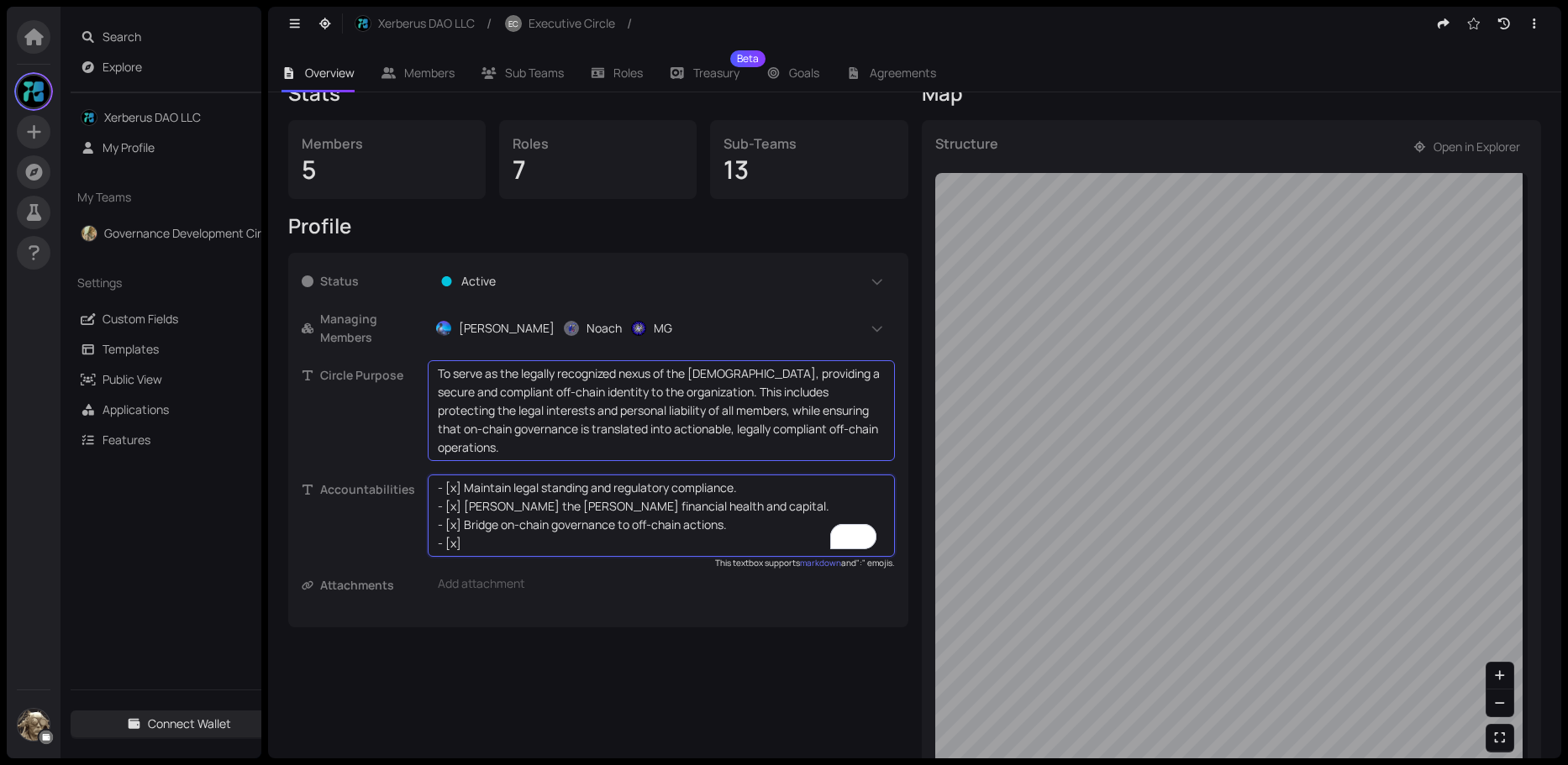
type textarea "- [x] Maintain legal standing and regulatory compliance. - [x] [PERSON_NAME] th…"
click at [469, 524] on textarea "- [x] Maintain legal standing and regulatory compliance. - [x] [PERSON_NAME] th…" at bounding box center [660, 516] width 447 height 74
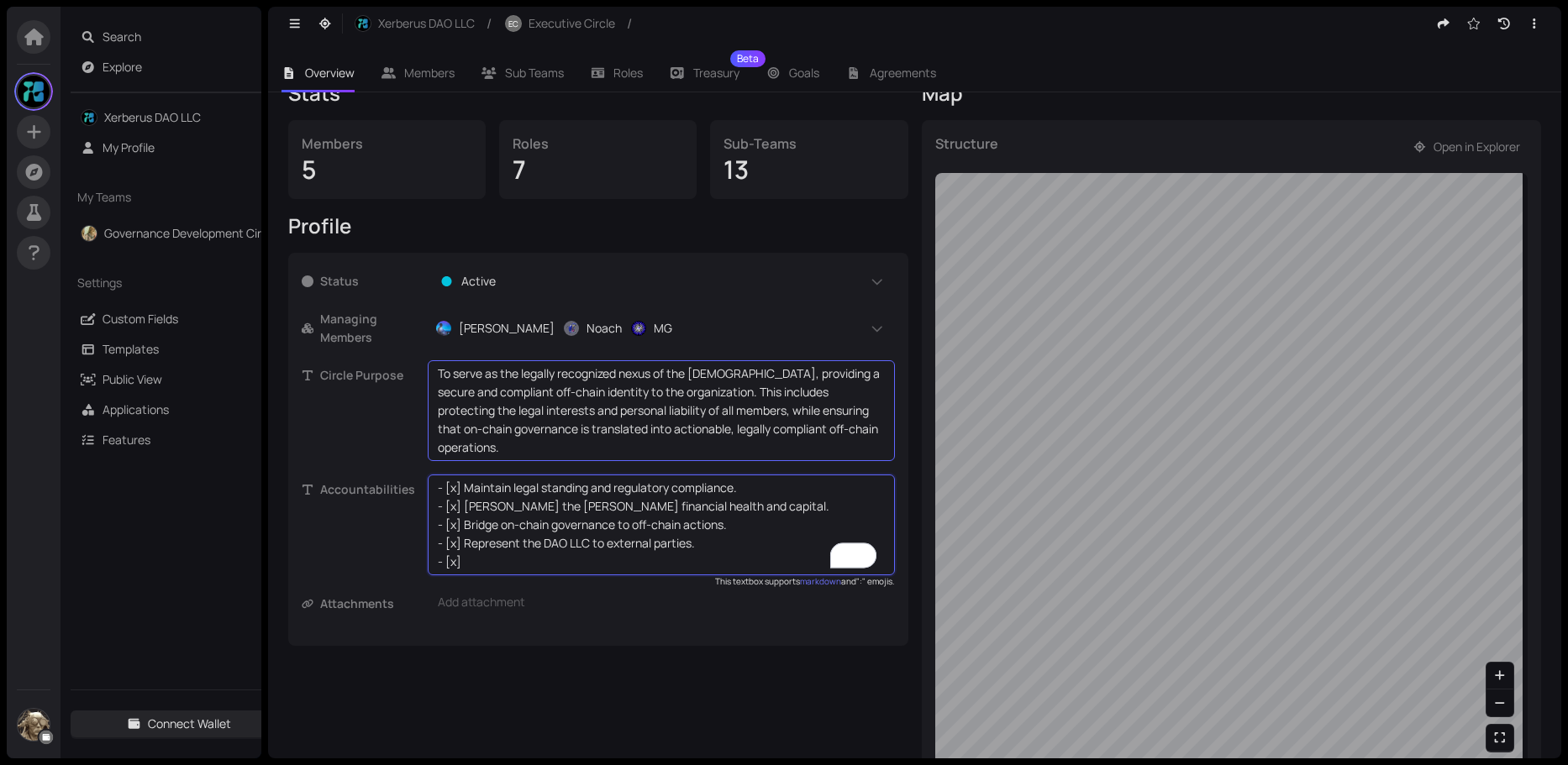
type textarea "- [x] Maintain legal standing and regulatory compliance. - [x] [PERSON_NAME] th…"
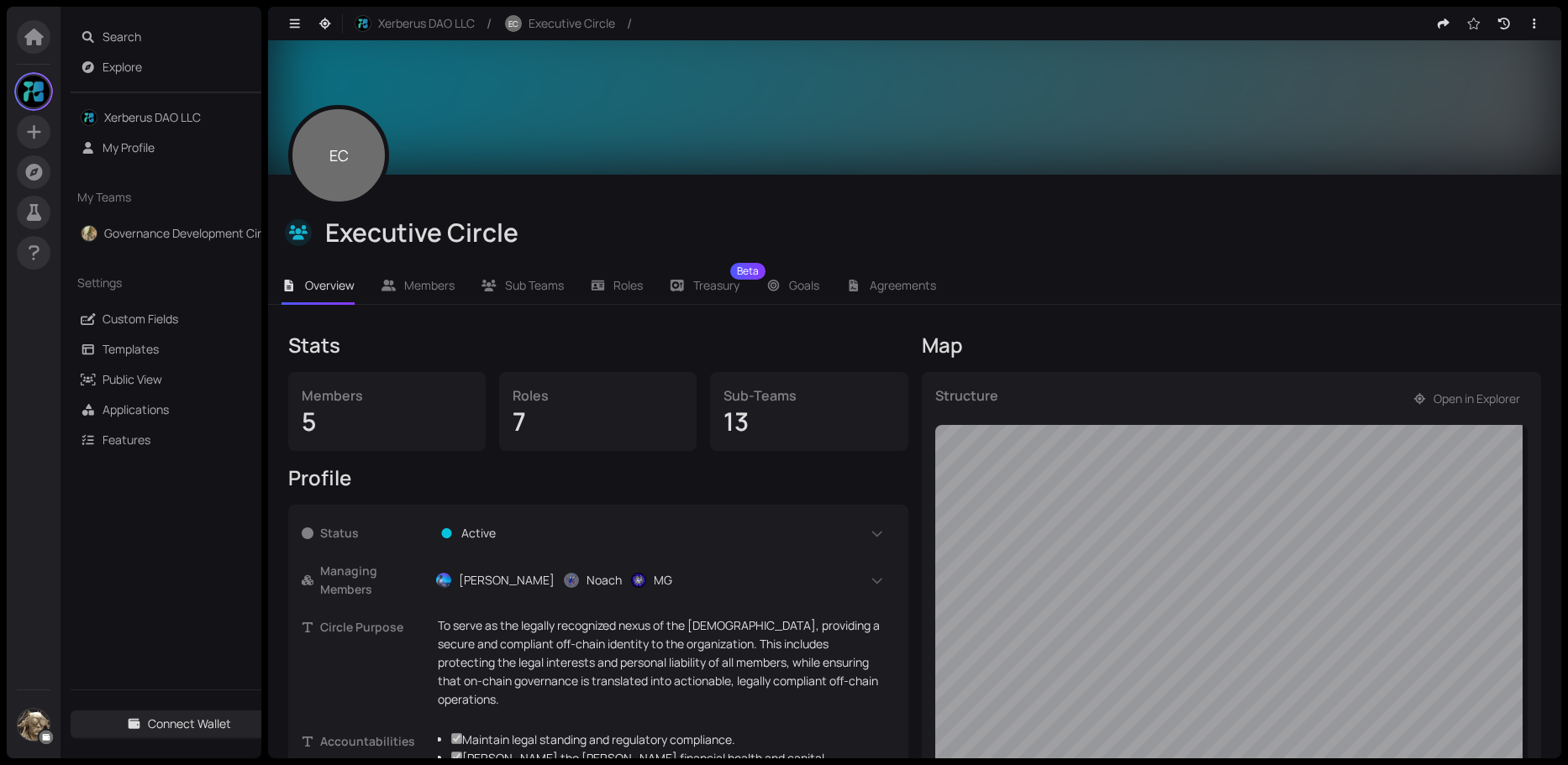
scroll to position [252, 0]
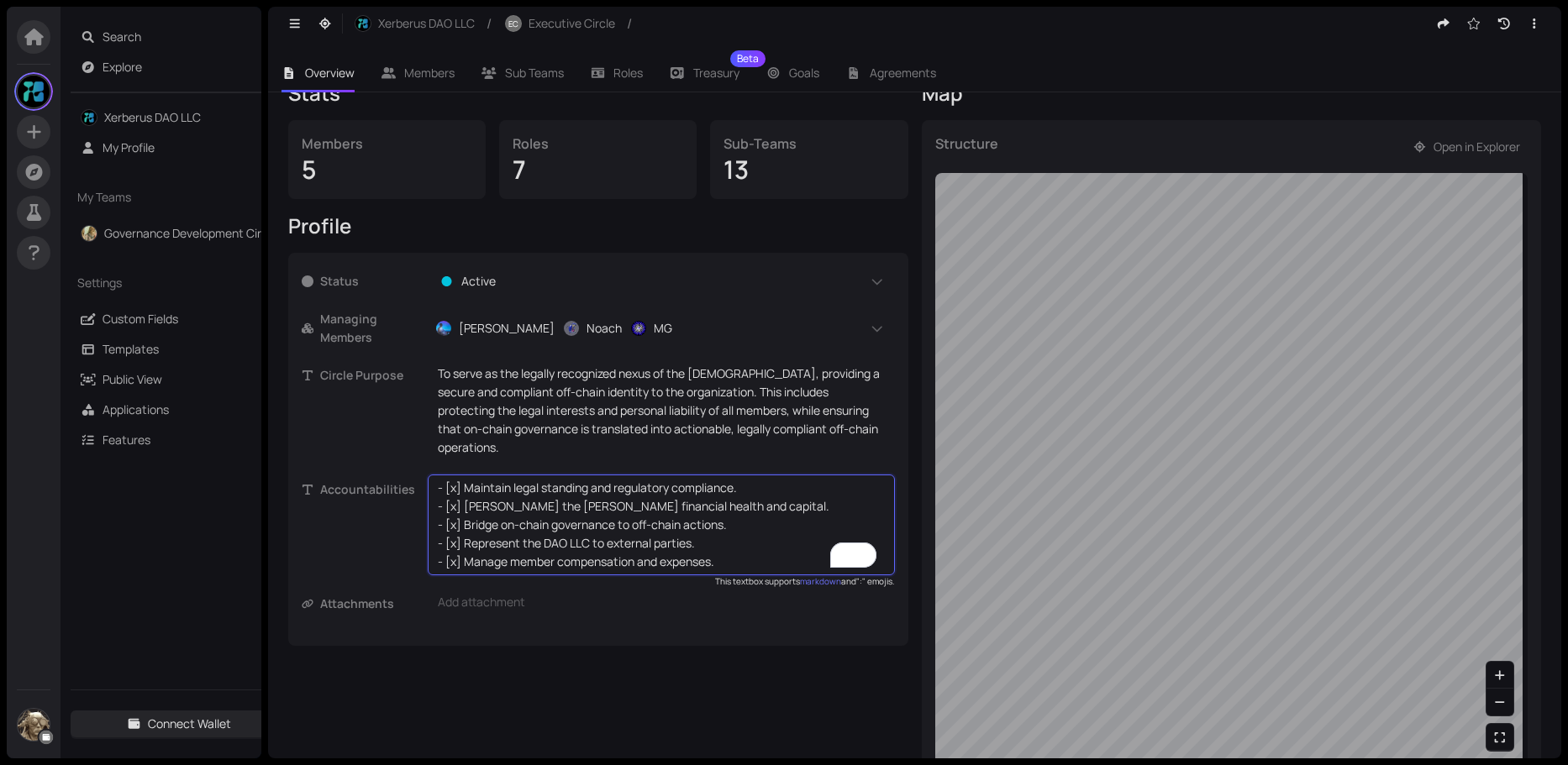
click at [510, 546] on textarea "- [x] Maintain legal standing and regulatory compliance. - [x] Steward the DAO'…" at bounding box center [660, 525] width 447 height 93
click at [592, 544] on textarea "- [x] Maintain legal standing and regulatory compliance. - [x] Steward the DAO'…" at bounding box center [660, 525] width 447 height 93
click at [847, 543] on textarea "- [x] Maintain legal standing and regulatory compliance. - [x] Steward the DAO'…" at bounding box center [660, 525] width 447 height 93
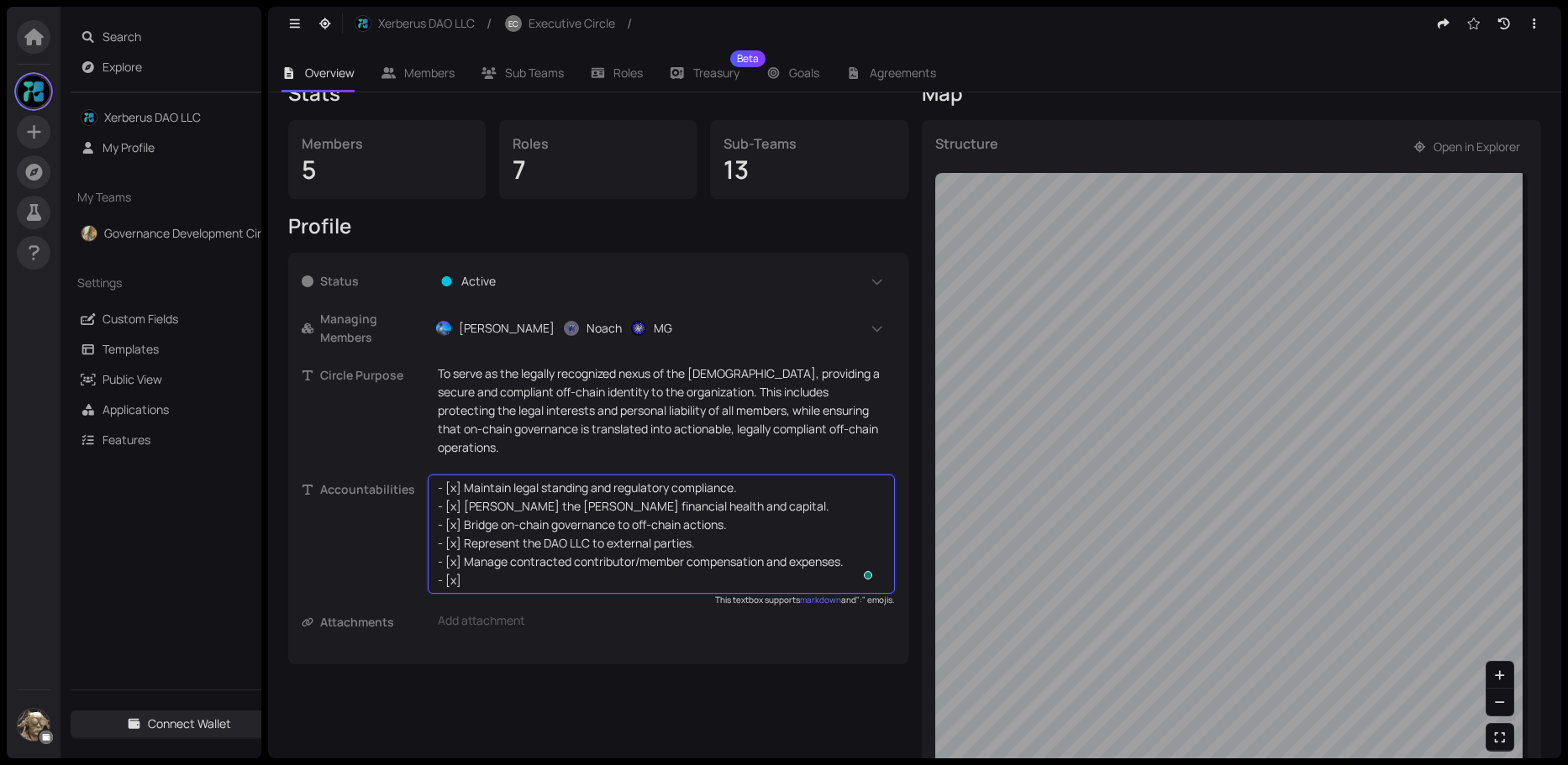
type textarea "- [x] Maintain legal standing and regulatory compliance. - [x] Steward the DAO'…"
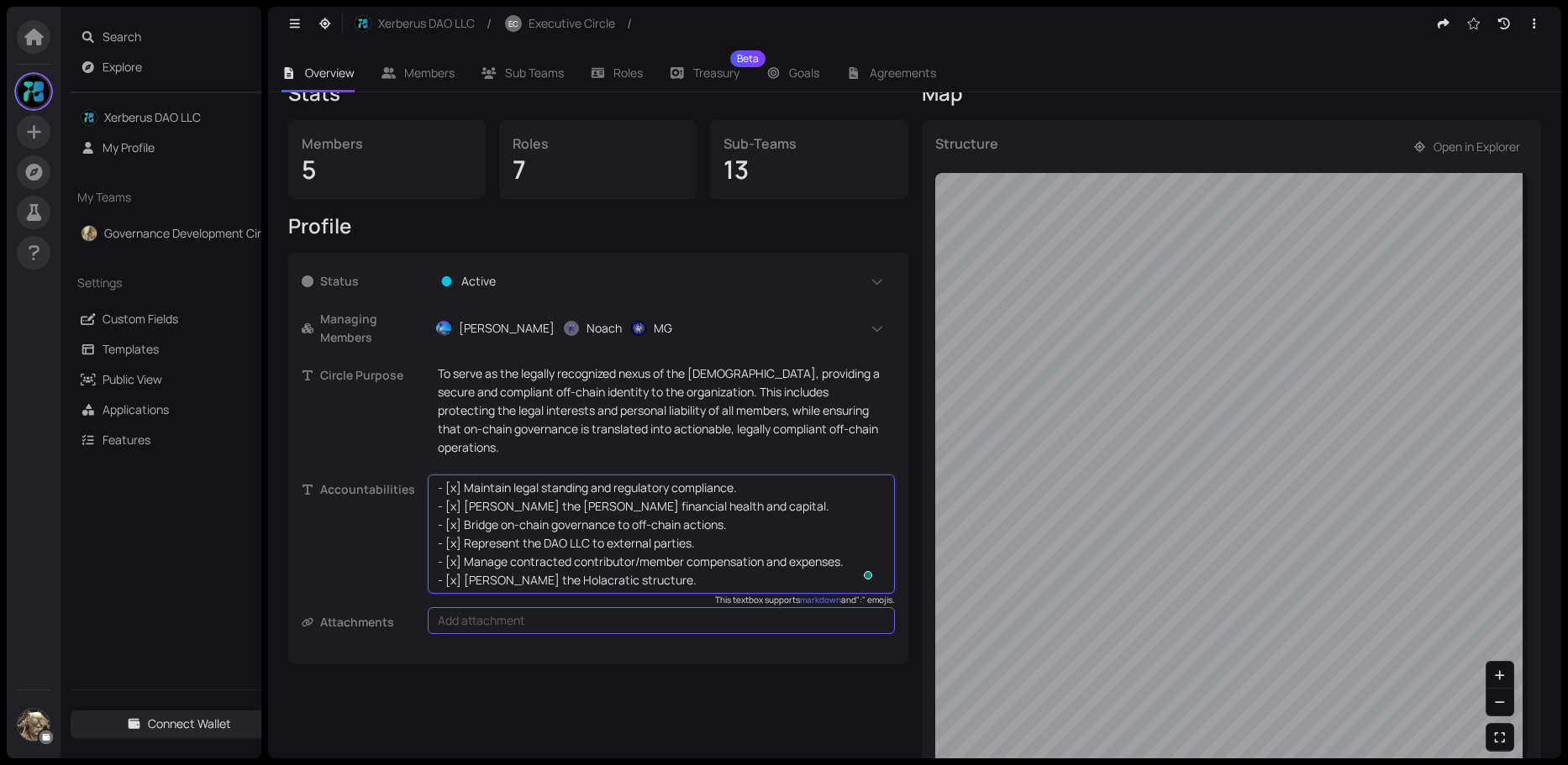
click at [493, 608] on div "Add attachment" at bounding box center [660, 621] width 467 height 27
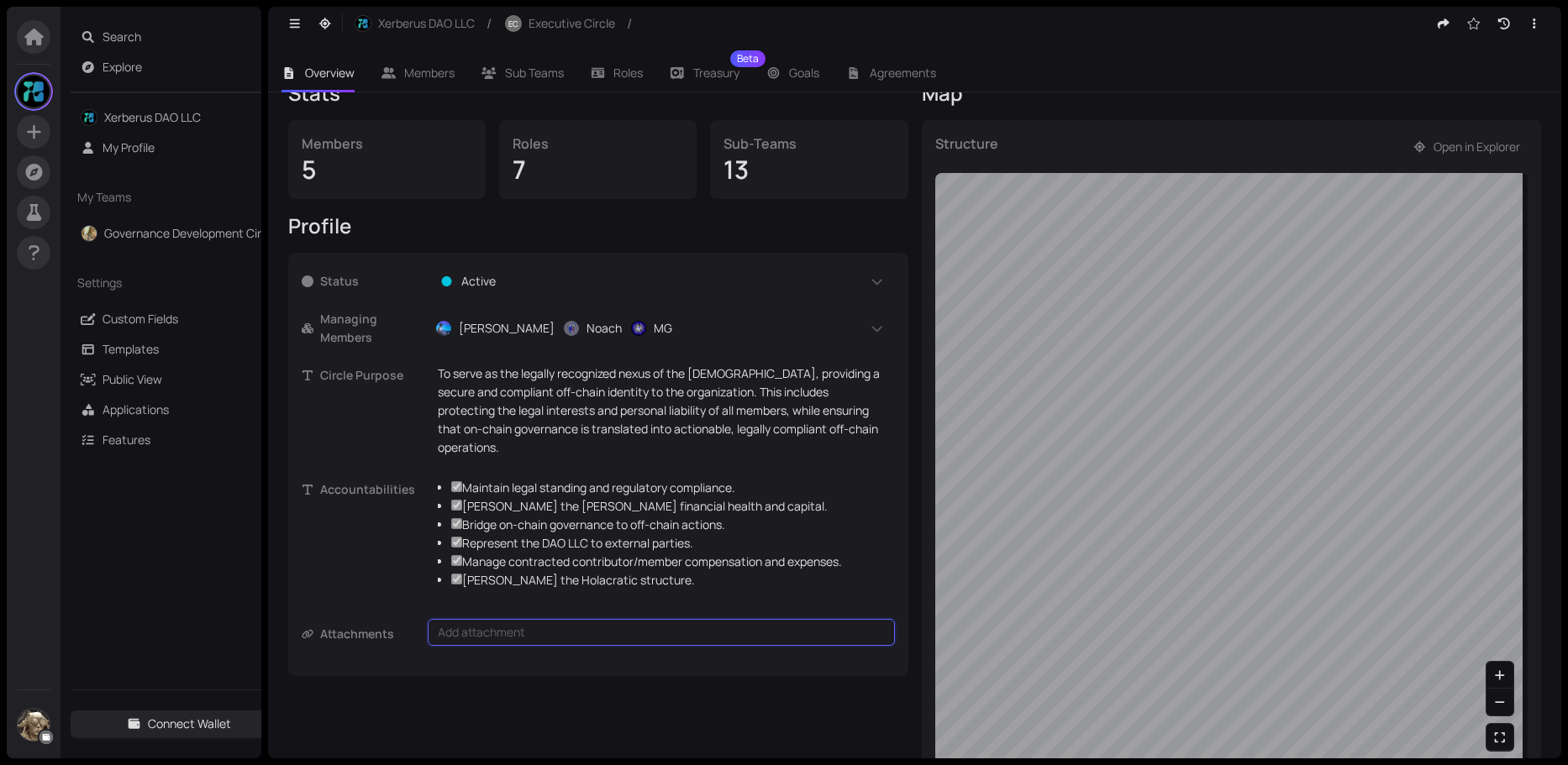
checkbox input "true"
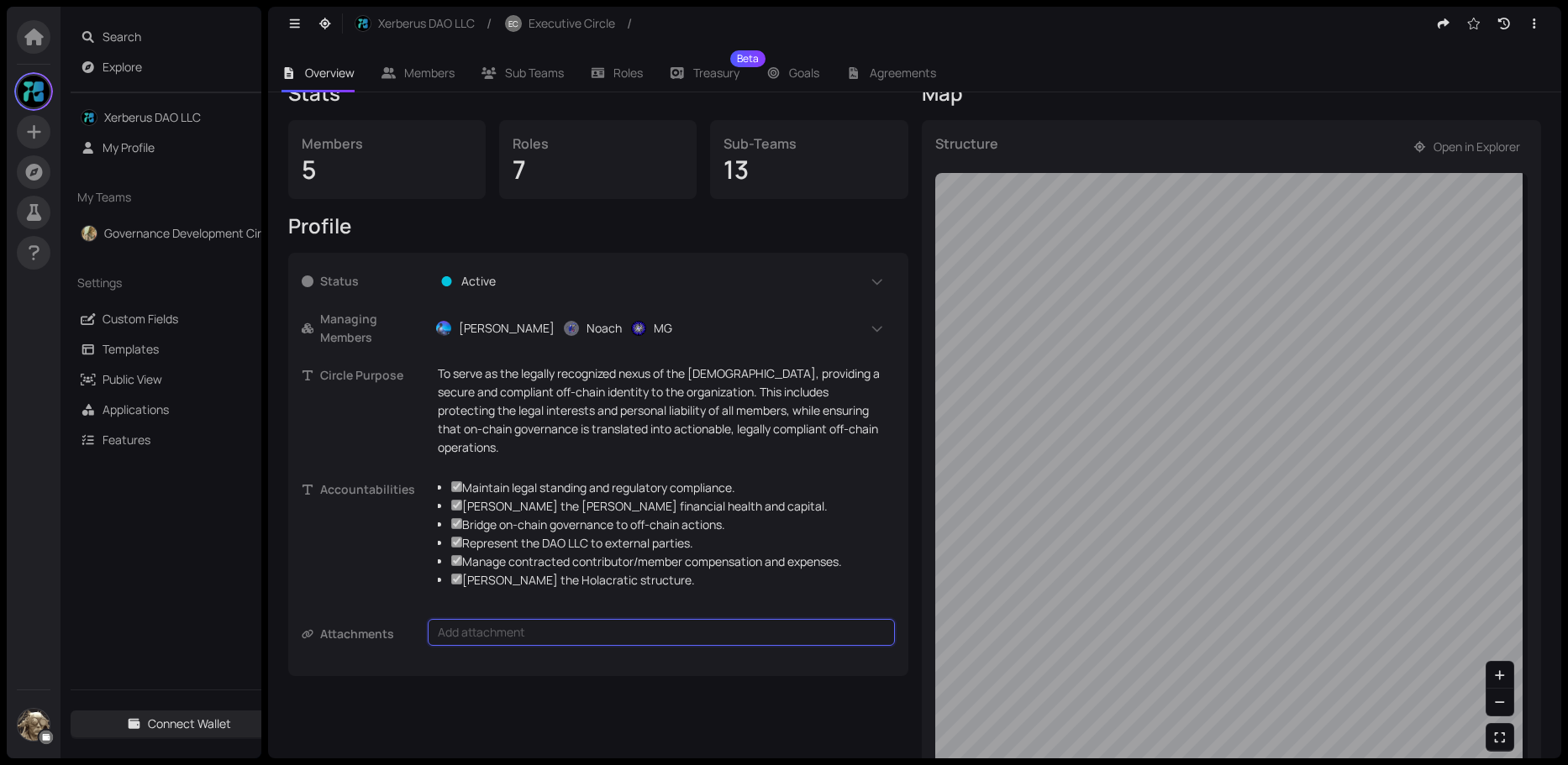
checkbox input "true"
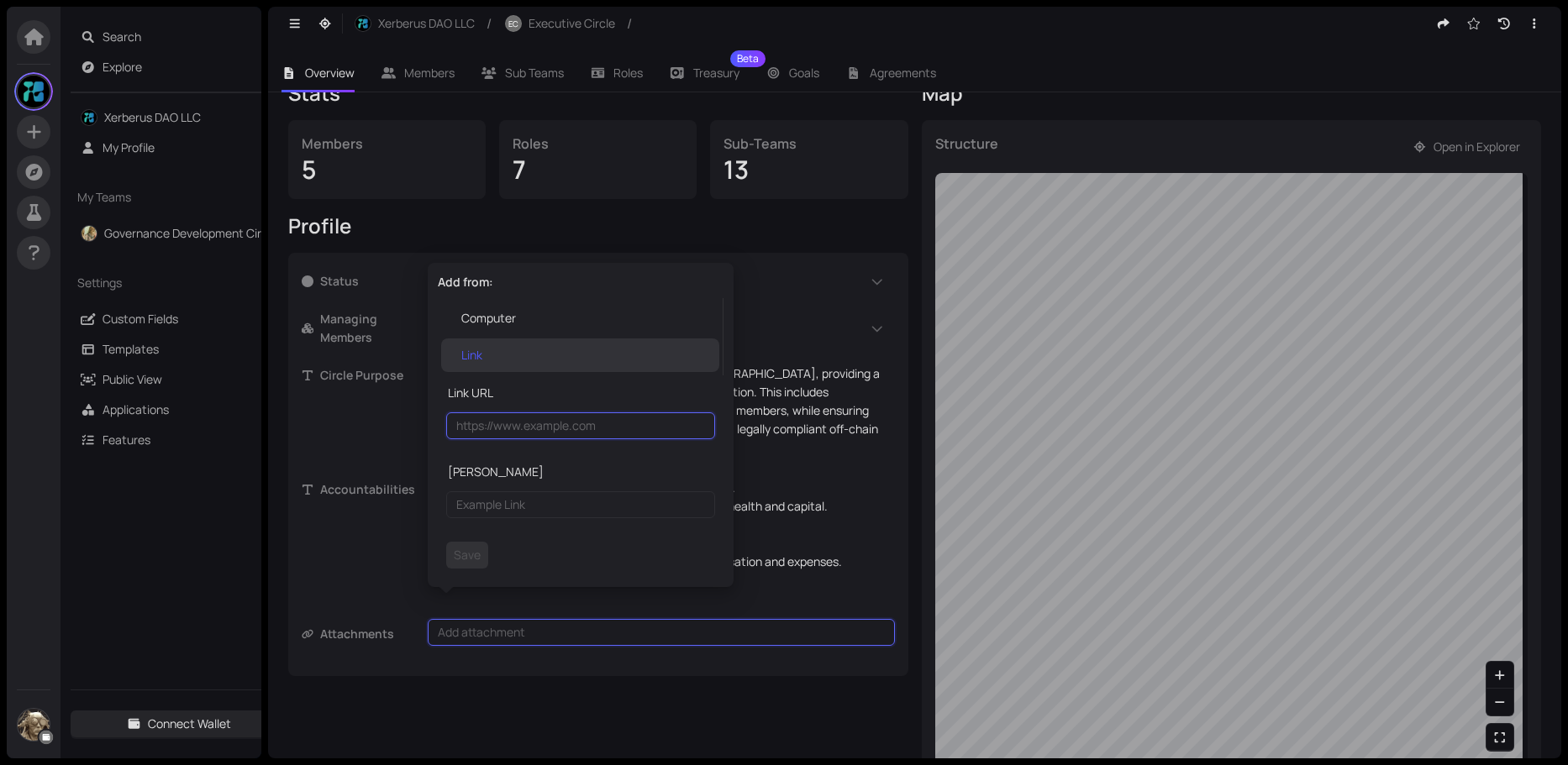
paste input "https://docs.google.com/document/d/13xUhjDADDfIDqP-AuP1bIPGaisgsKlvu1QWVxzg4CXM…"
type input "https://docs.google.com/document/d/13xUhjDADDfIDqP-AuP1bIPGaisgsKlvu1QWVxzg4CXM…"
click at [491, 502] on input "text" at bounding box center [581, 504] width 269 height 27
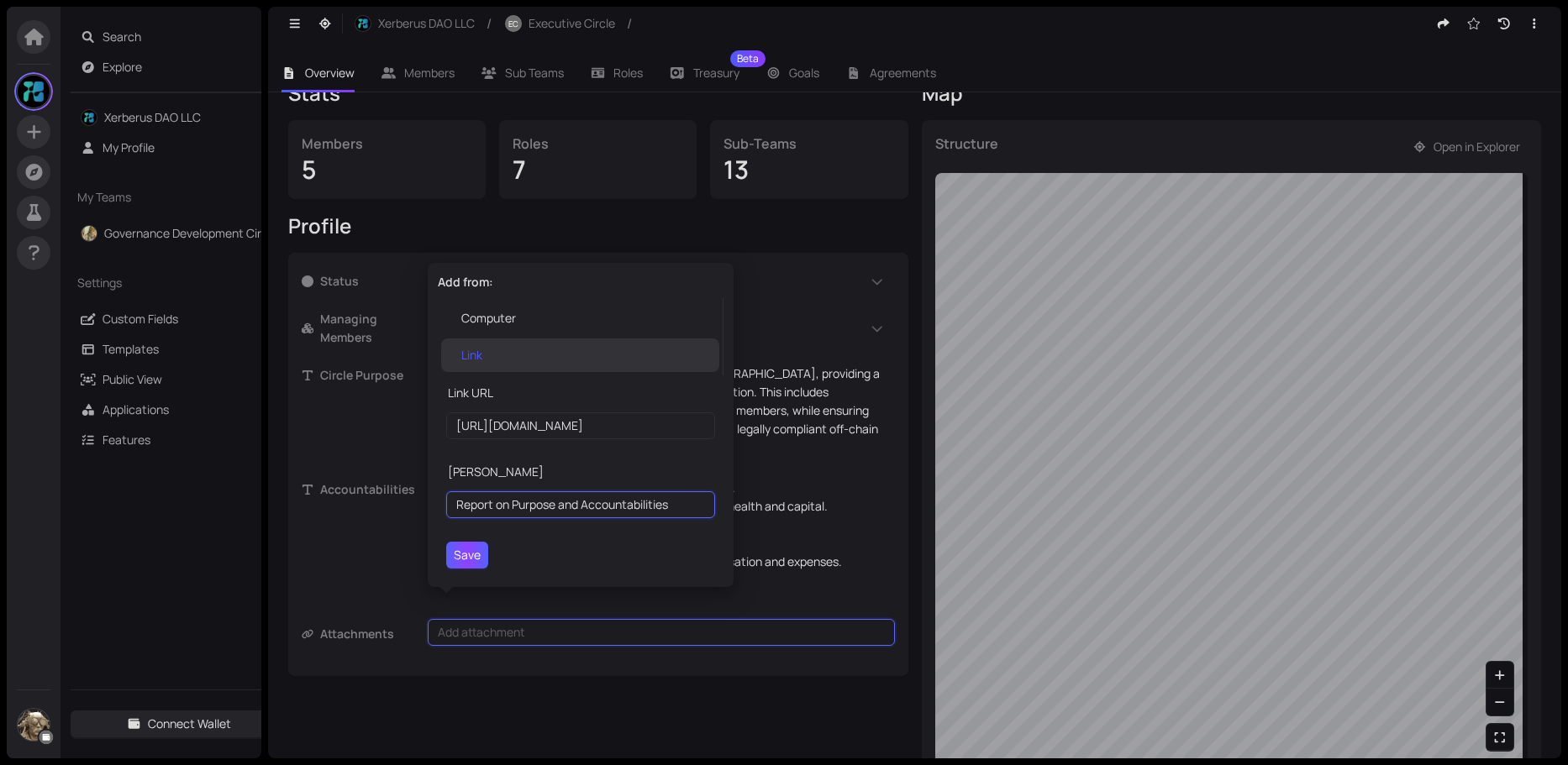
type input "Report on Purpose and Accountabilities"
click at [473, 553] on span "Save" at bounding box center [466, 555] width 27 height 19
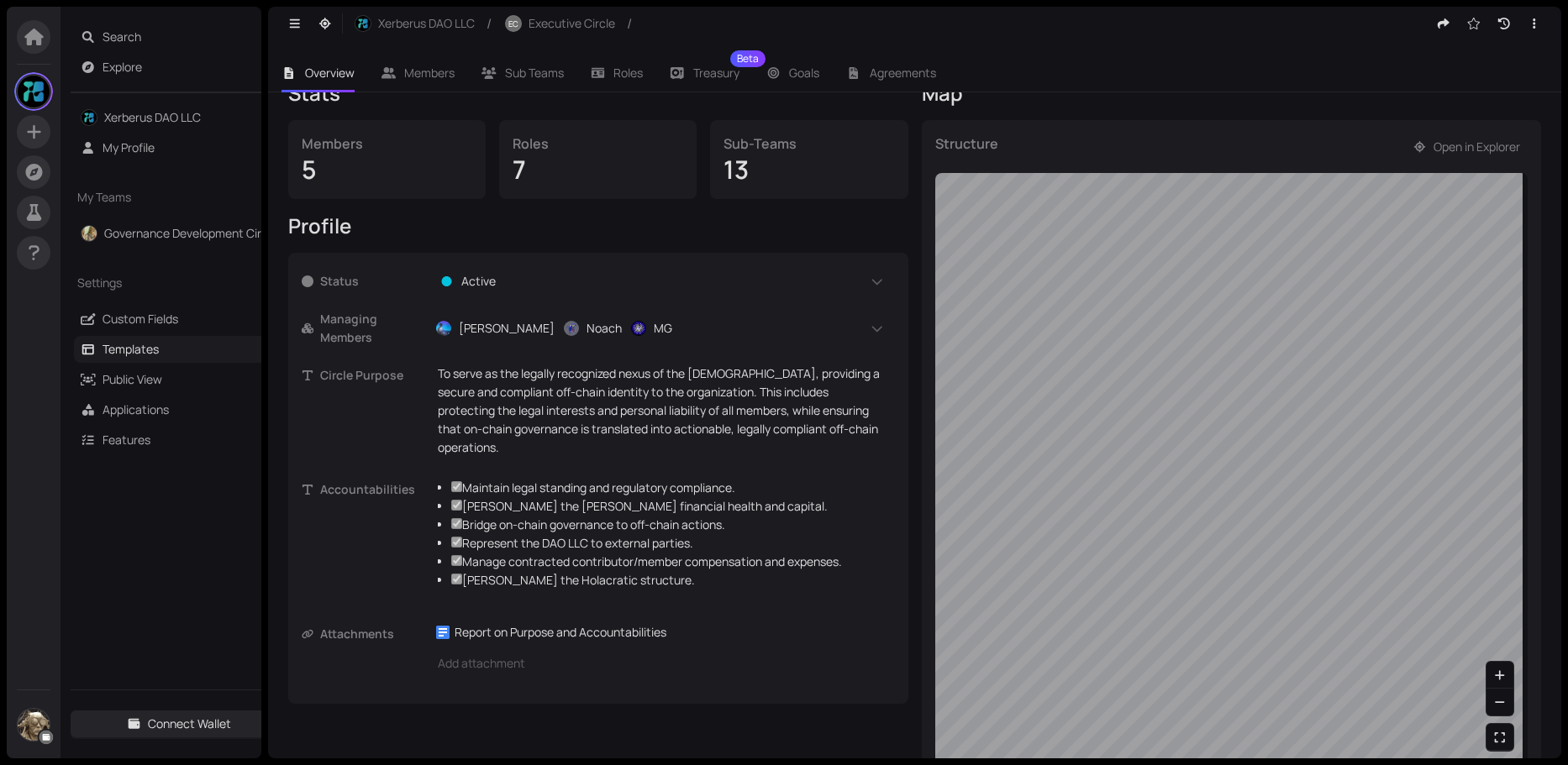
click at [157, 353] on link "Templates" at bounding box center [131, 349] width 57 height 16
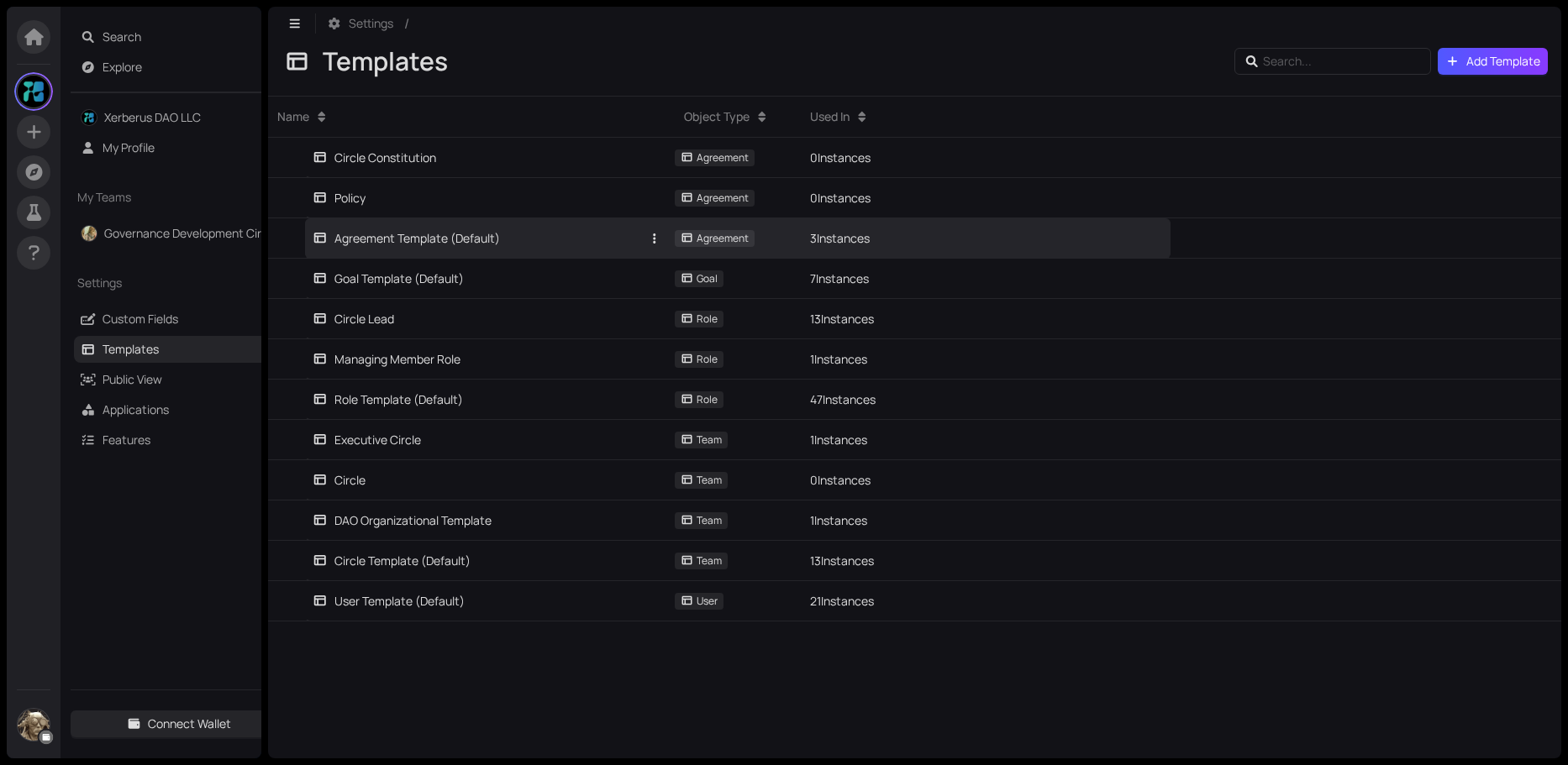
click at [412, 239] on div "Agreement Template (Default)" at bounding box center [406, 238] width 187 height 19
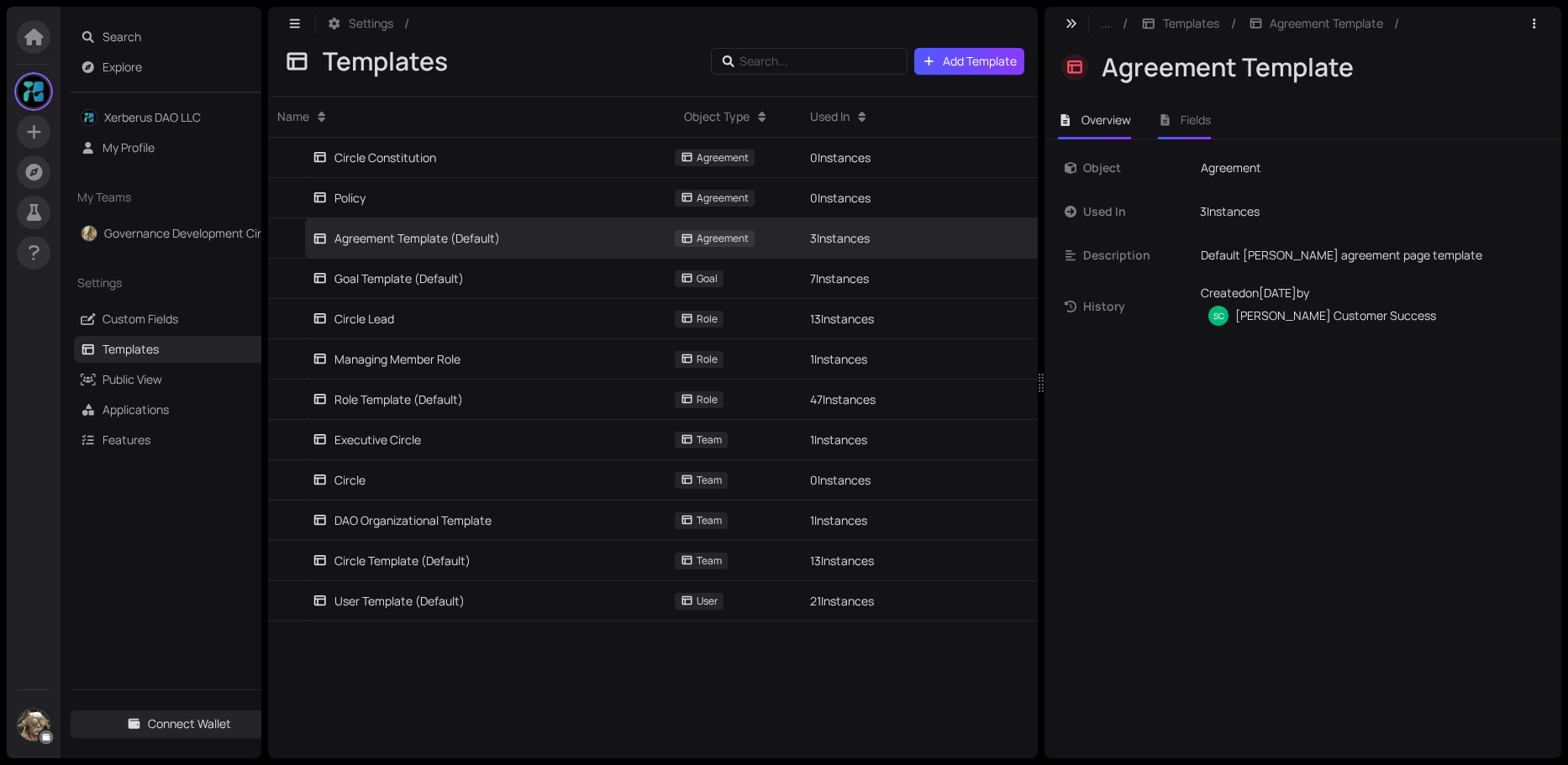
click at [1206, 119] on span "Fields" at bounding box center [1195, 120] width 30 height 16
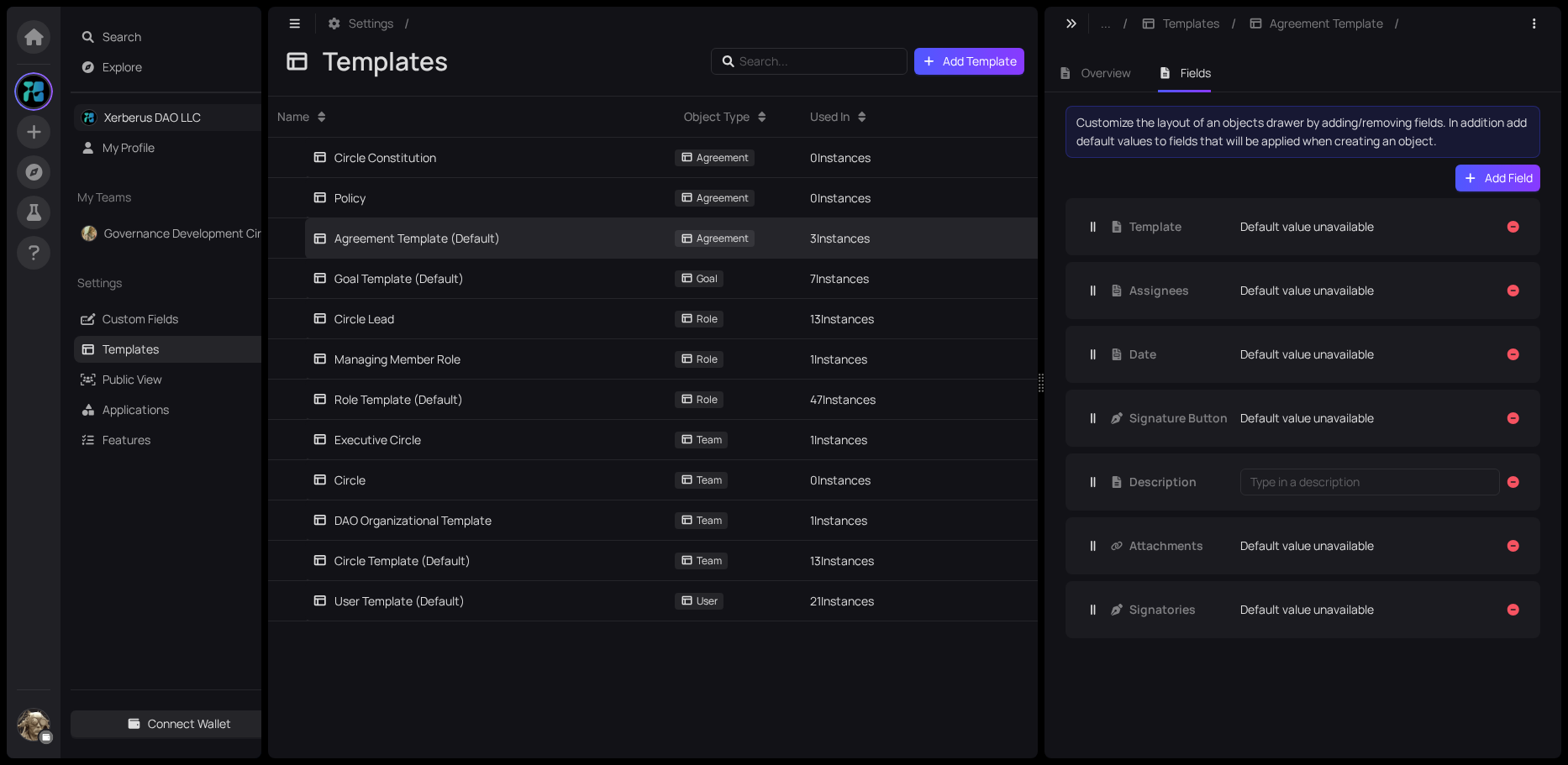
click at [163, 111] on link "Xerberus DAO LLC" at bounding box center [152, 118] width 97 height 16
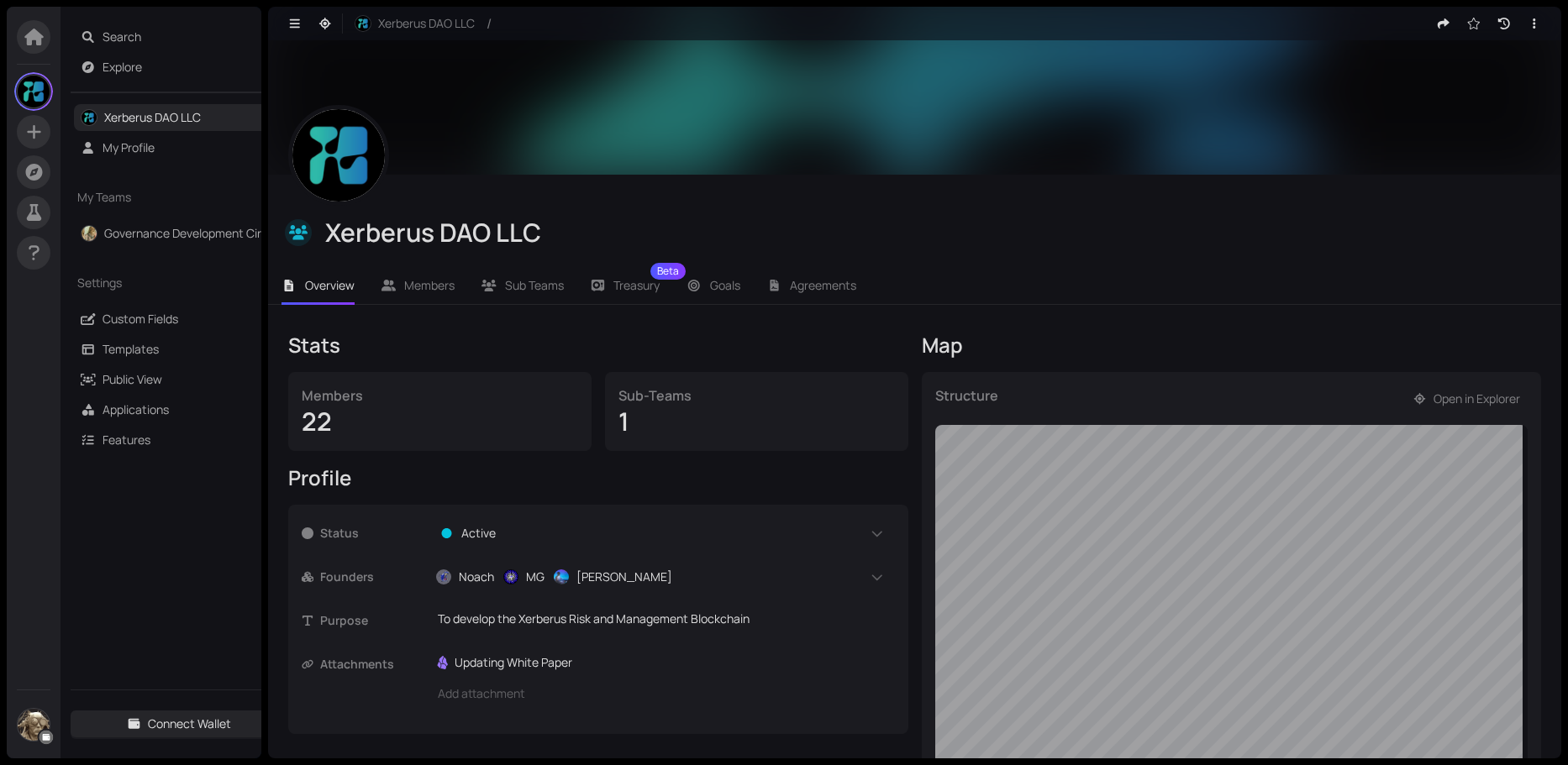
scroll to position [288, 0]
